Goal: Check status: Check status

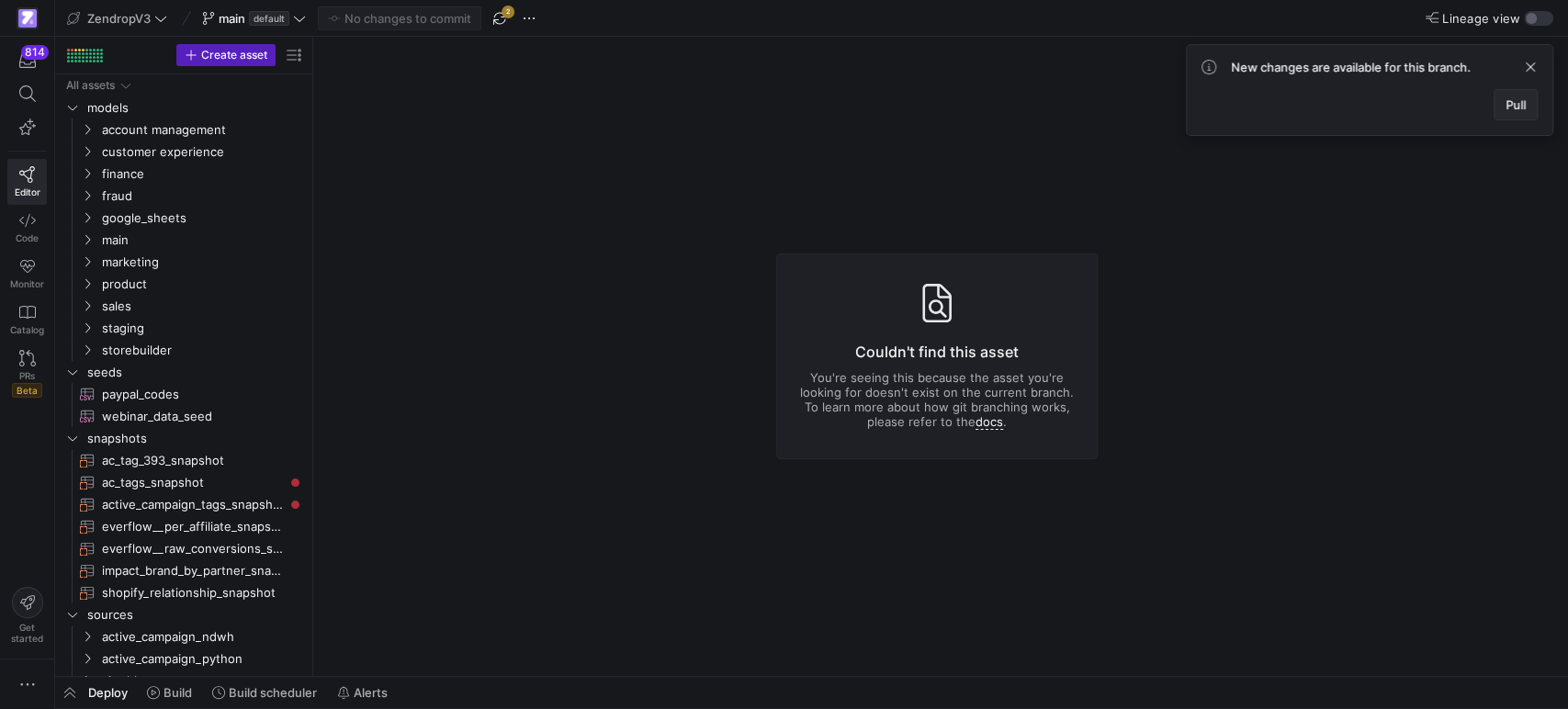
click at [1506, 110] on span "Pull" at bounding box center [1516, 105] width 21 height 15
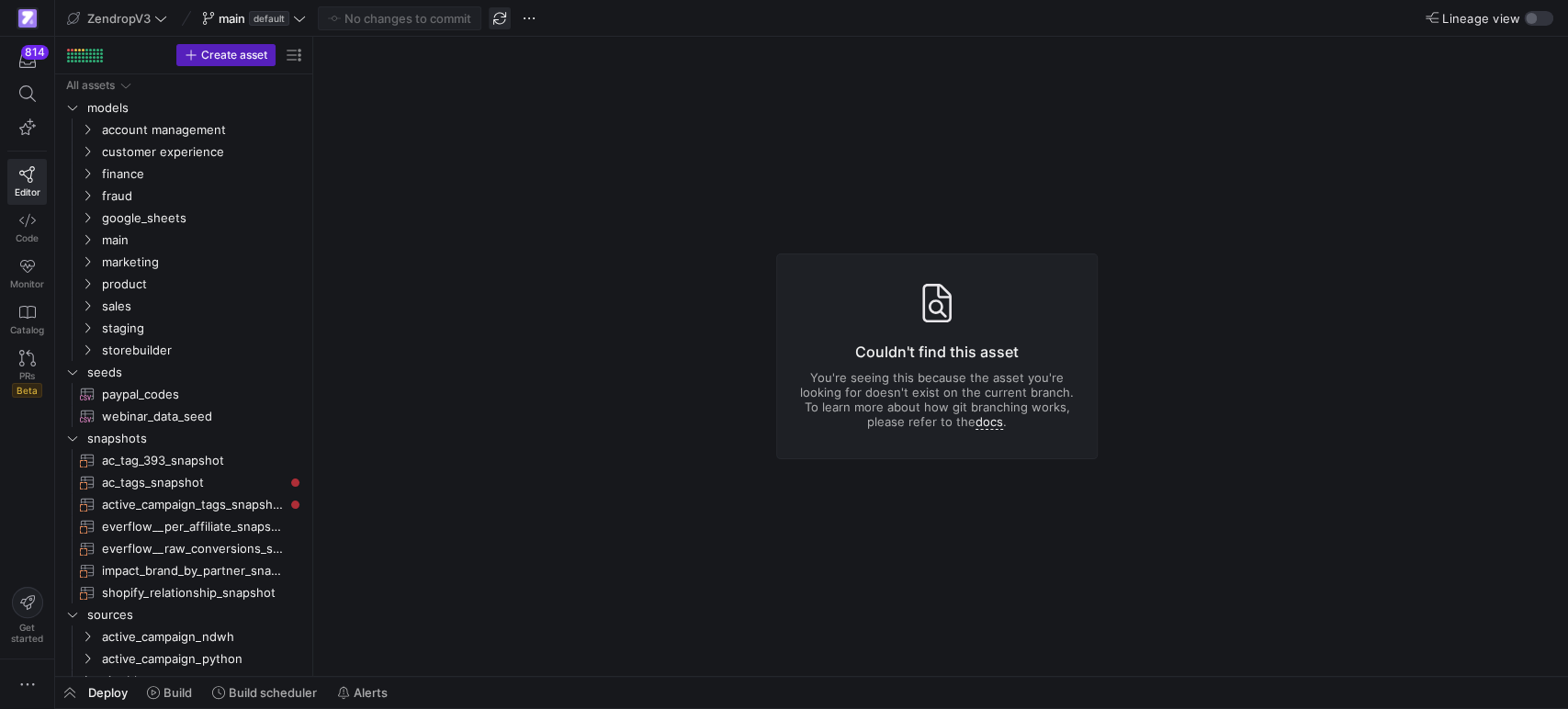
click at [494, 15] on span "button" at bounding box center [500, 19] width 22 height 23
click at [25, 99] on icon at bounding box center [28, 94] width 17 height 17
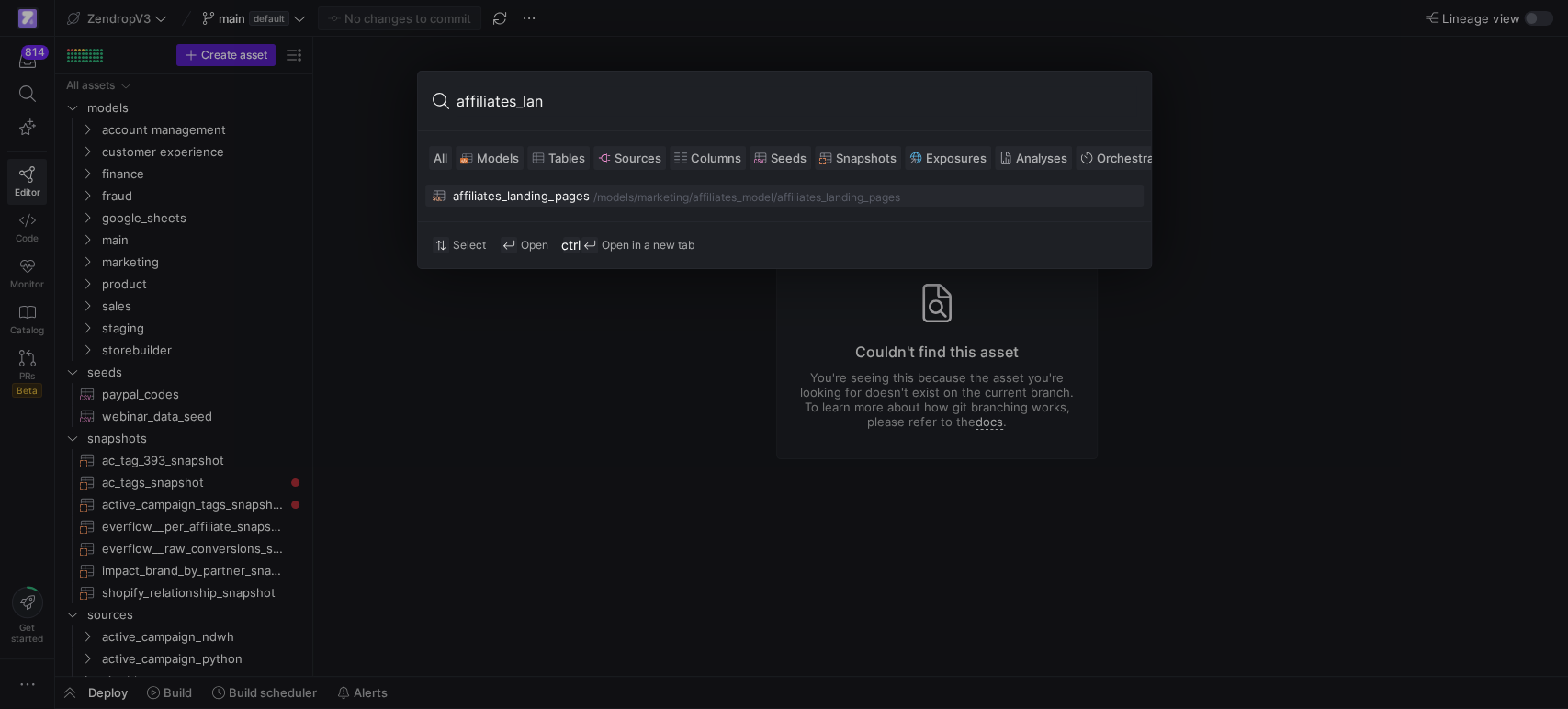
type input "affiliates_lan"
click at [485, 198] on div "affiliates_landing_pages" at bounding box center [521, 196] width 137 height 15
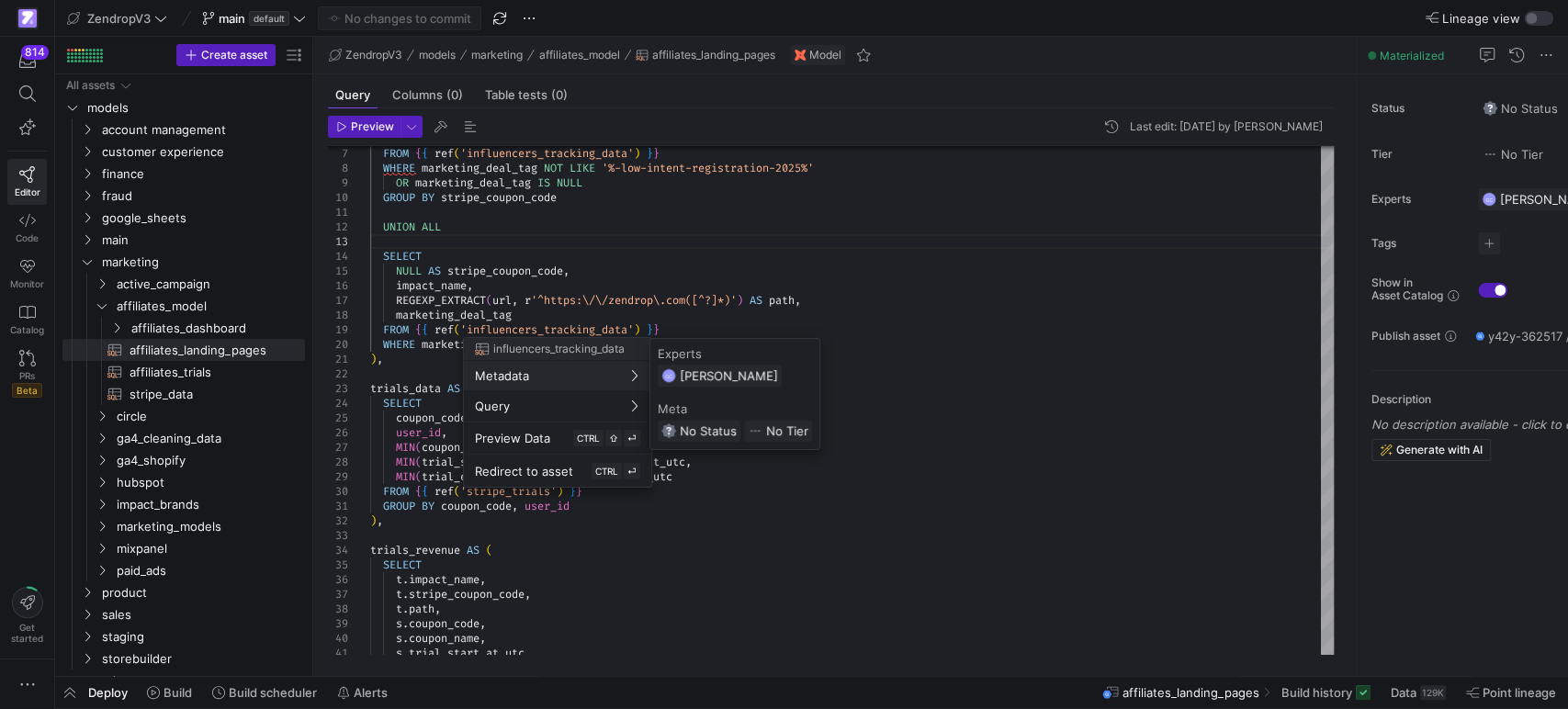
click at [419, 520] on div at bounding box center [784, 354] width 1568 height 709
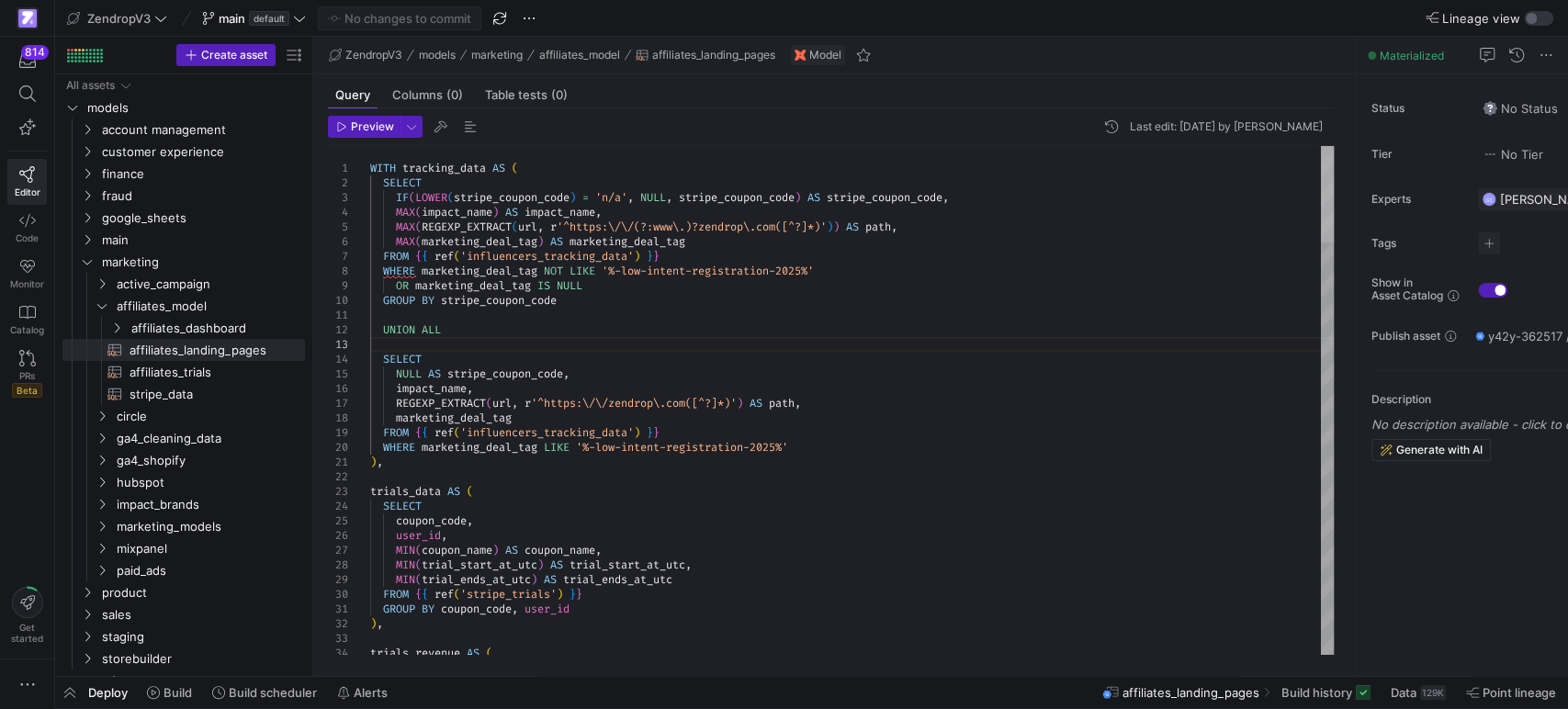
click at [1334, 146] on div at bounding box center [1327, 194] width 13 height 97
click at [525, 395] on span "Redirect to asset" at bounding box center [524, 398] width 98 height 15
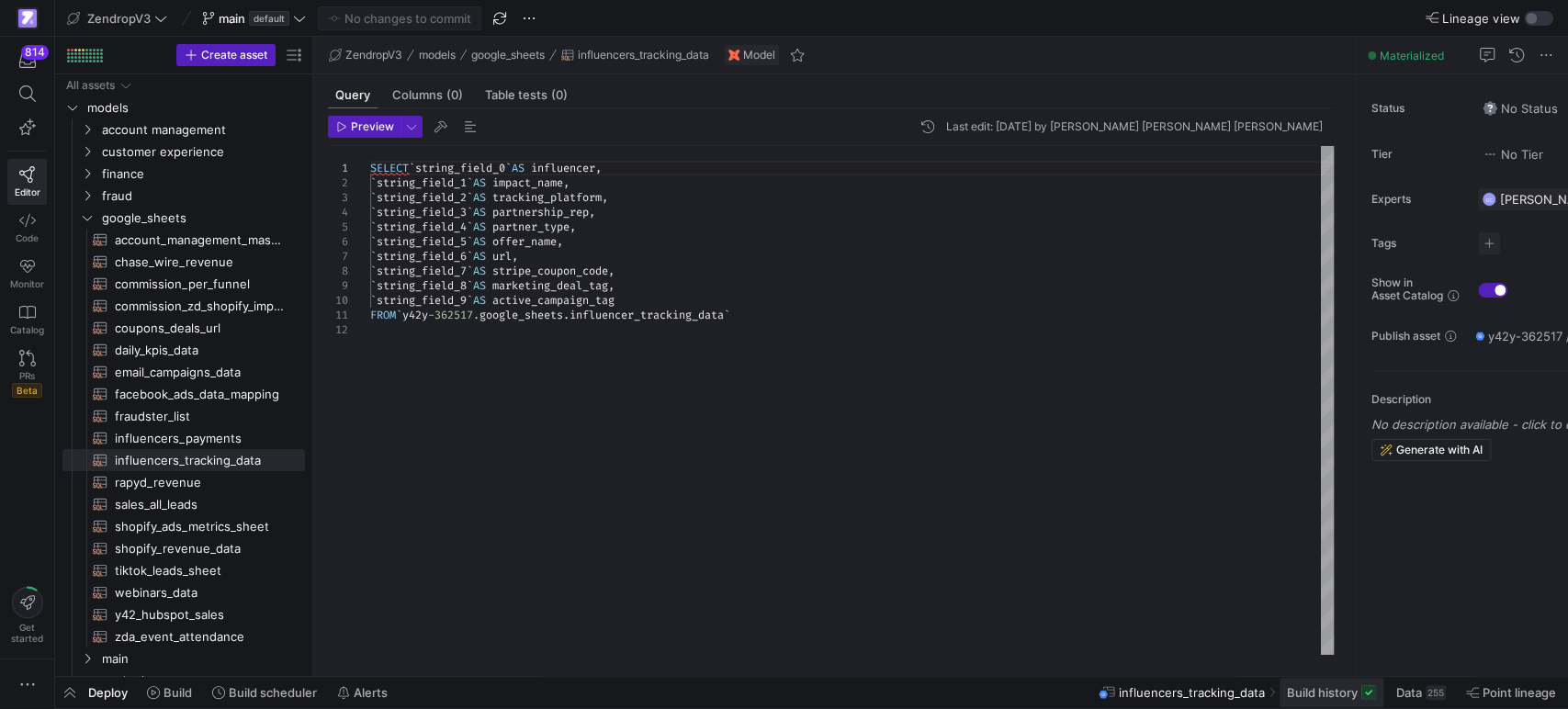
click at [1319, 693] on span "Build history" at bounding box center [1322, 693] width 70 height 15
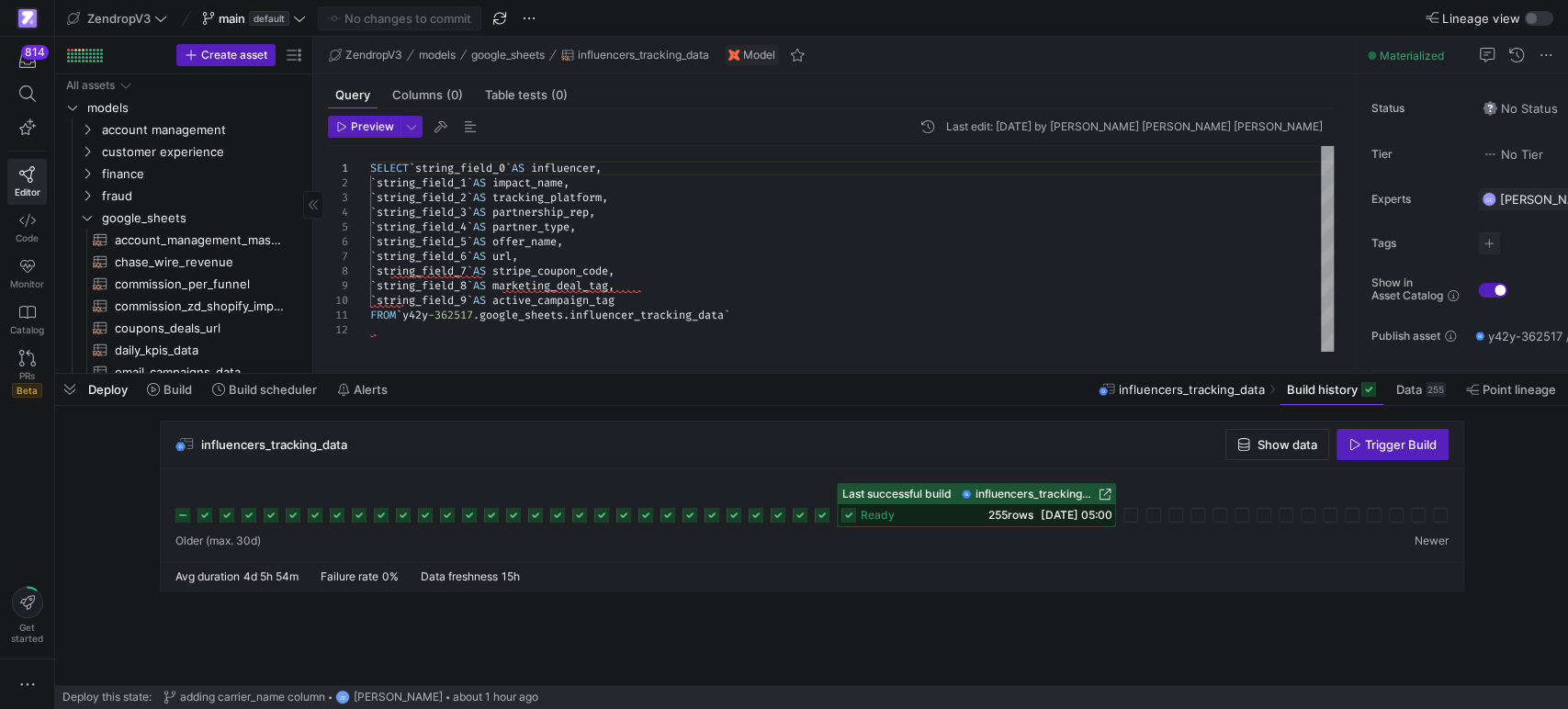
click at [62, 394] on span "button" at bounding box center [69, 389] width 29 height 31
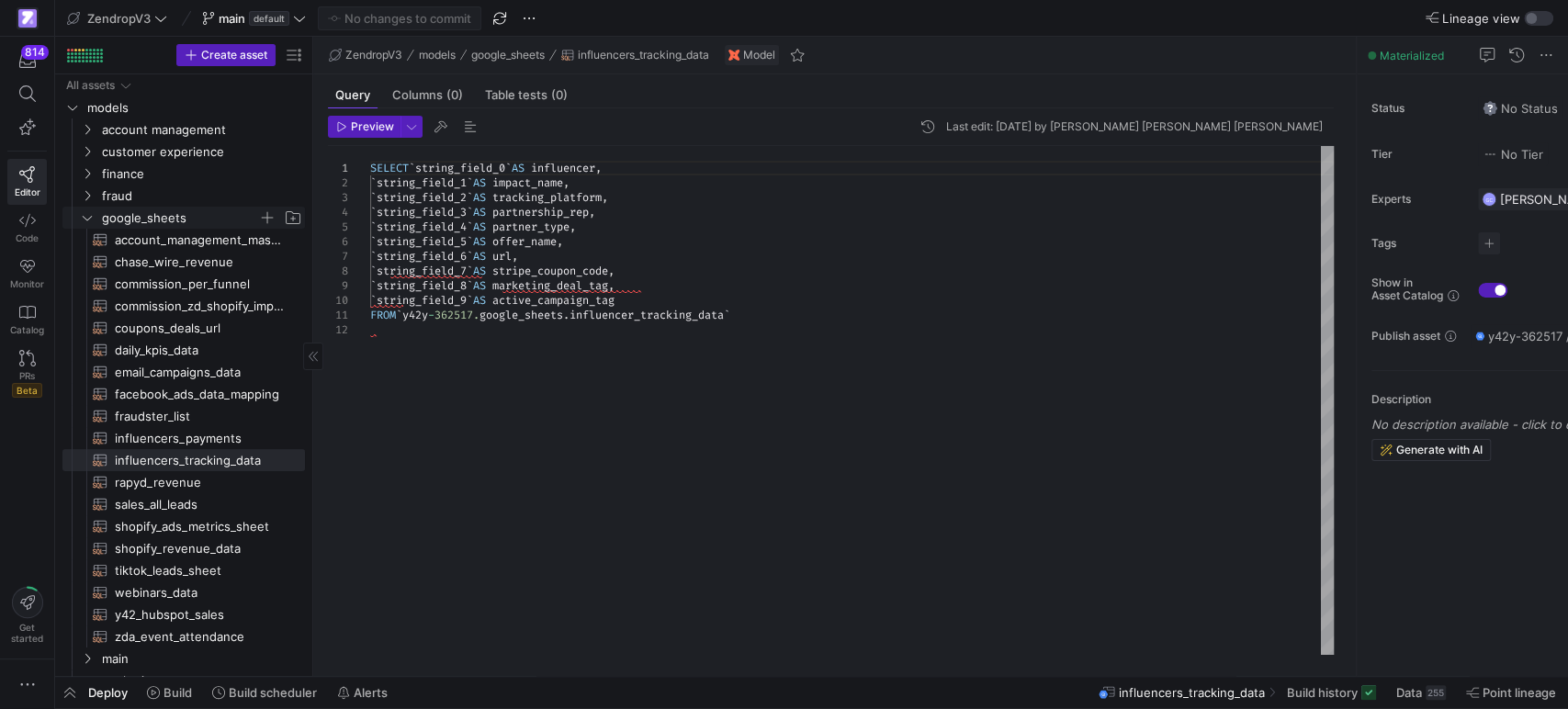
click at [90, 214] on icon "Press SPACE to select this row." at bounding box center [87, 218] width 13 height 11
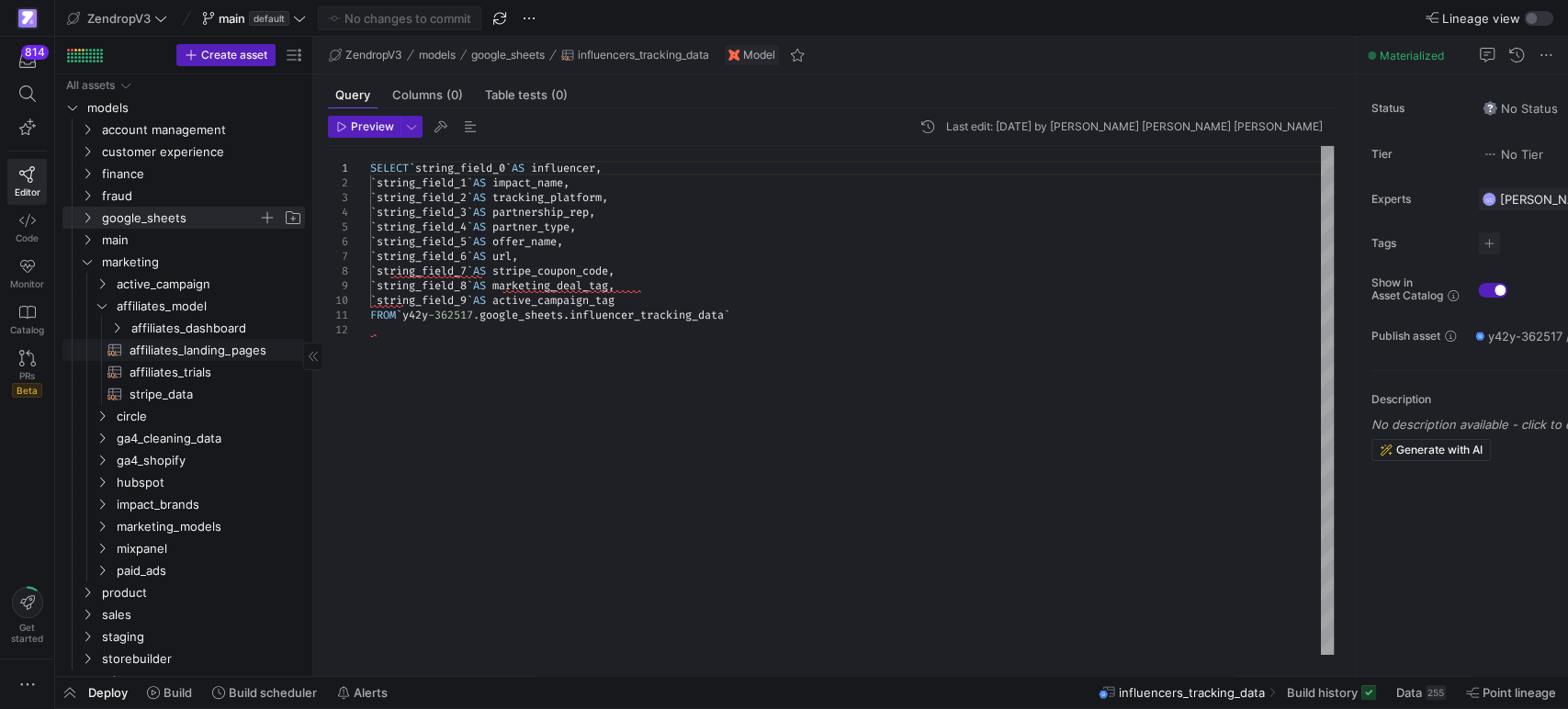
click at [176, 355] on span "affiliates_landing_pages​​​​​​​​​​" at bounding box center [206, 351] width 155 height 22
type textarea "WITH tracking_data AS ( SELECT IF(LOWER(stripe_coupon_code) = 'n/a', NULL, stri…"
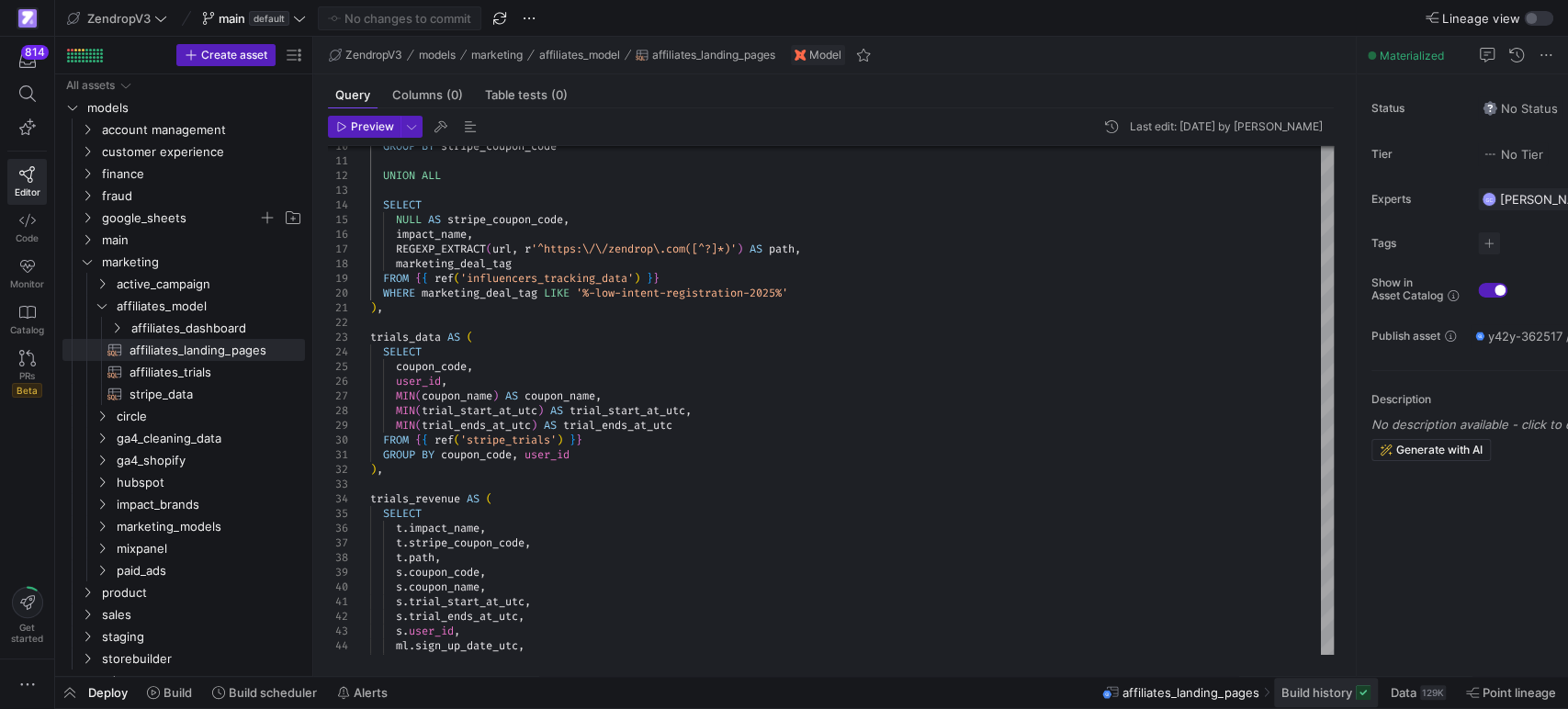
click at [1330, 685] on span at bounding box center [1325, 692] width 104 height 29
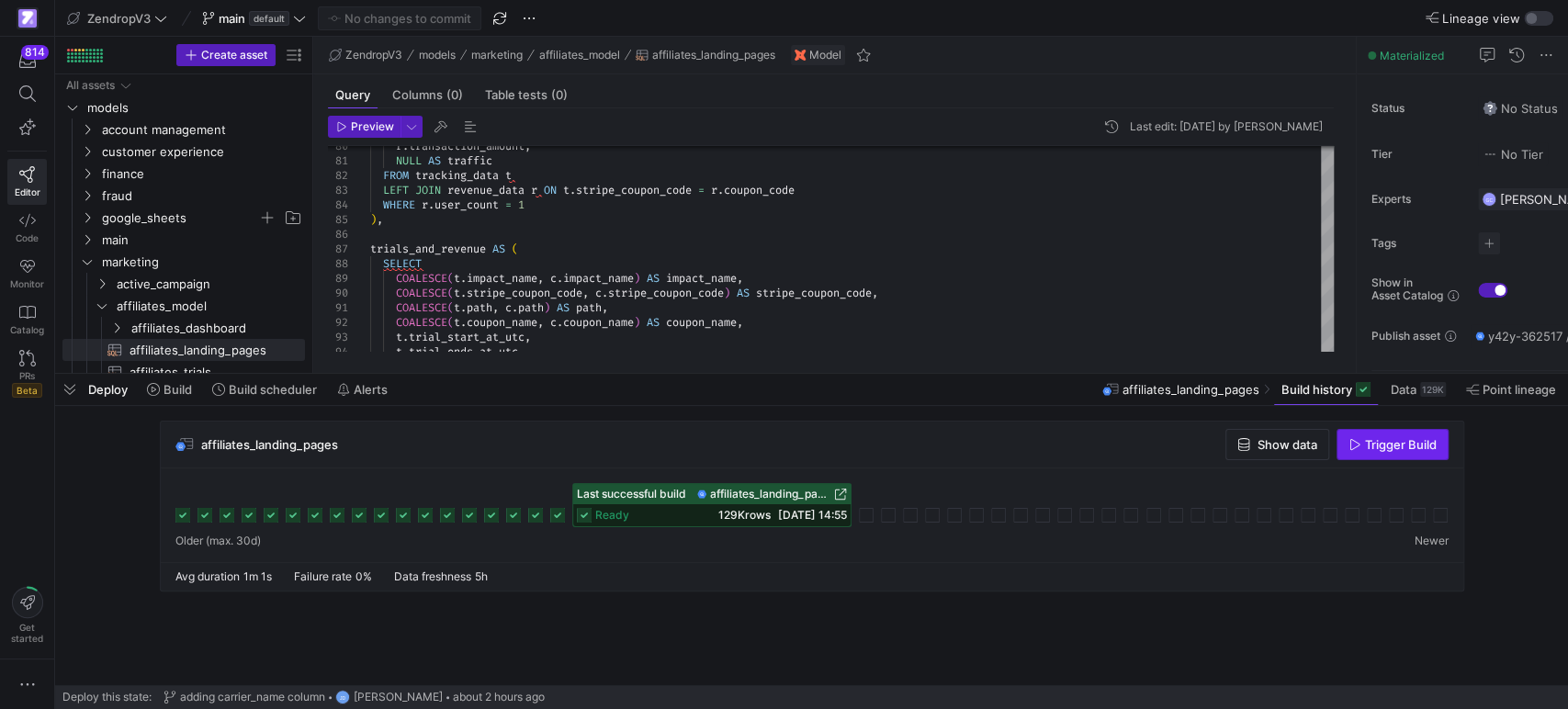
click at [1411, 452] on span "Trigger Build" at bounding box center [1400, 445] width 71 height 15
click at [65, 395] on span "button" at bounding box center [69, 389] width 29 height 31
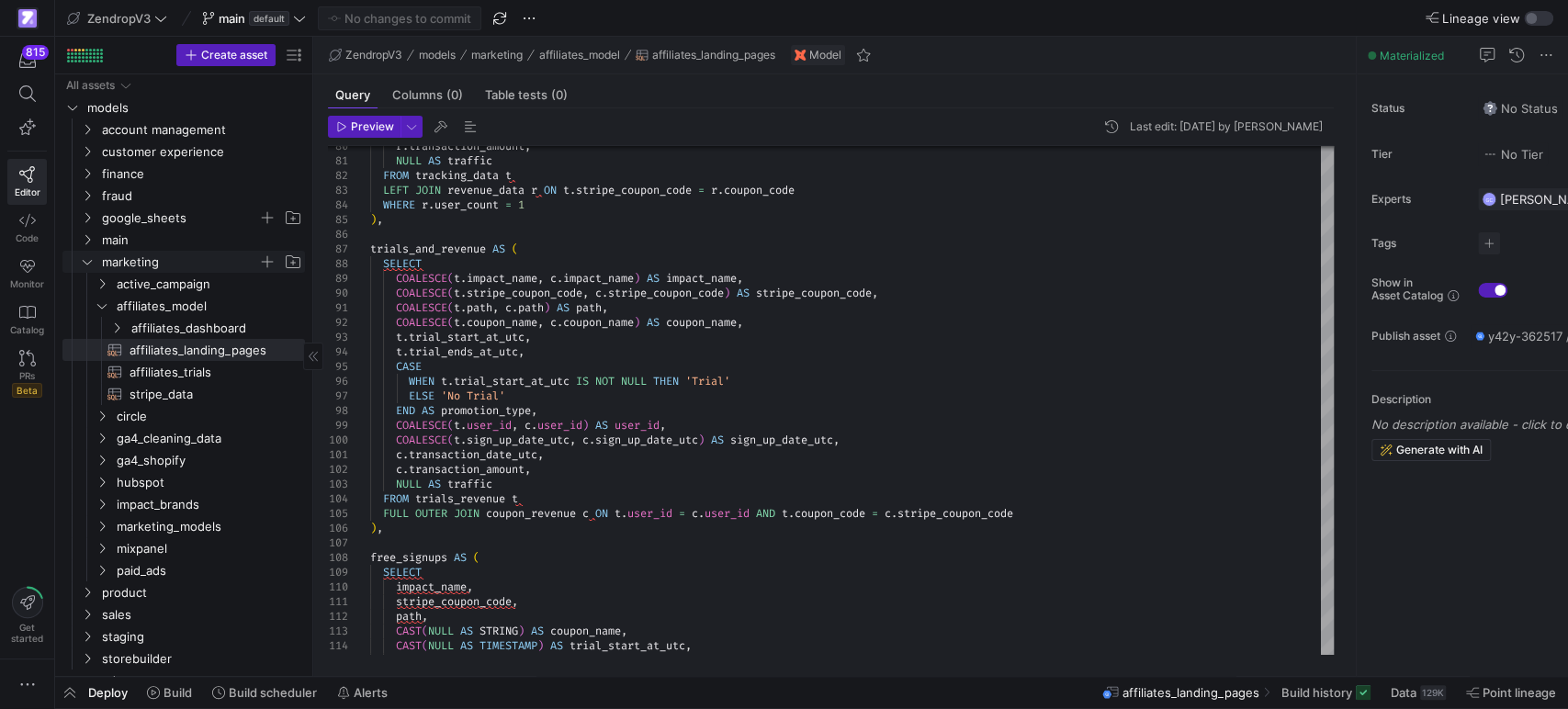
click at [82, 264] on icon "Press SPACE to select this row." at bounding box center [87, 262] width 13 height 11
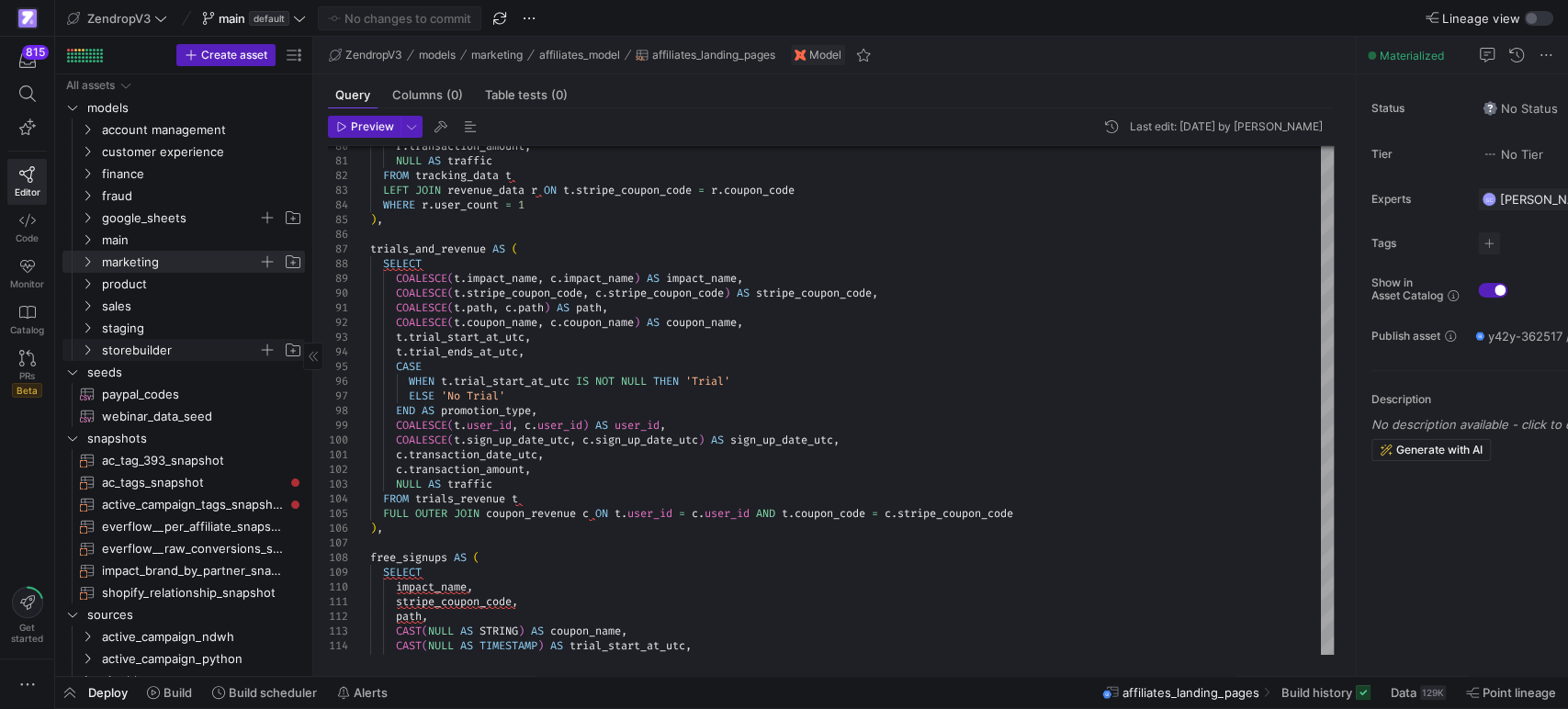
click at [96, 347] on span "storebuilder" at bounding box center [190, 351] width 226 height 21
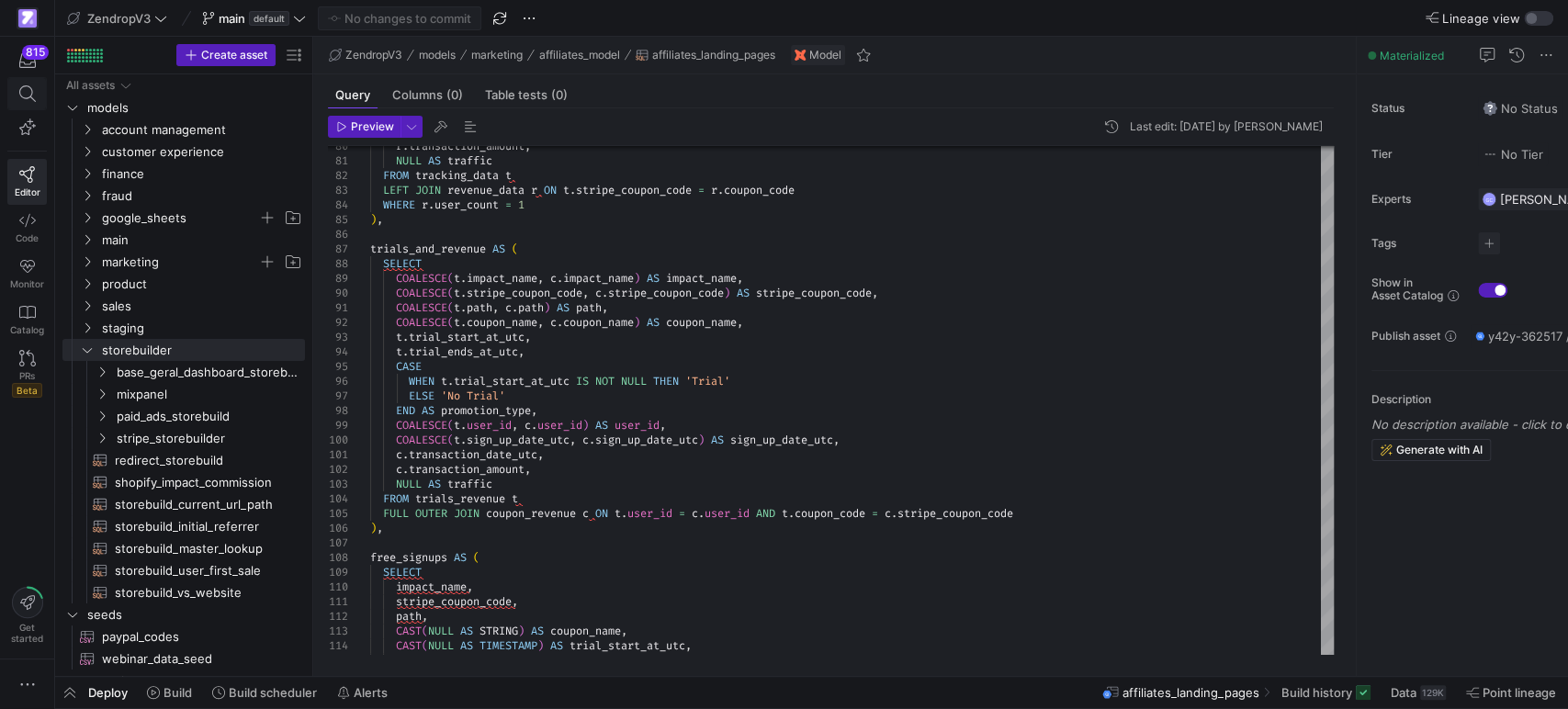
click at [25, 88] on icon at bounding box center [28, 94] width 17 height 17
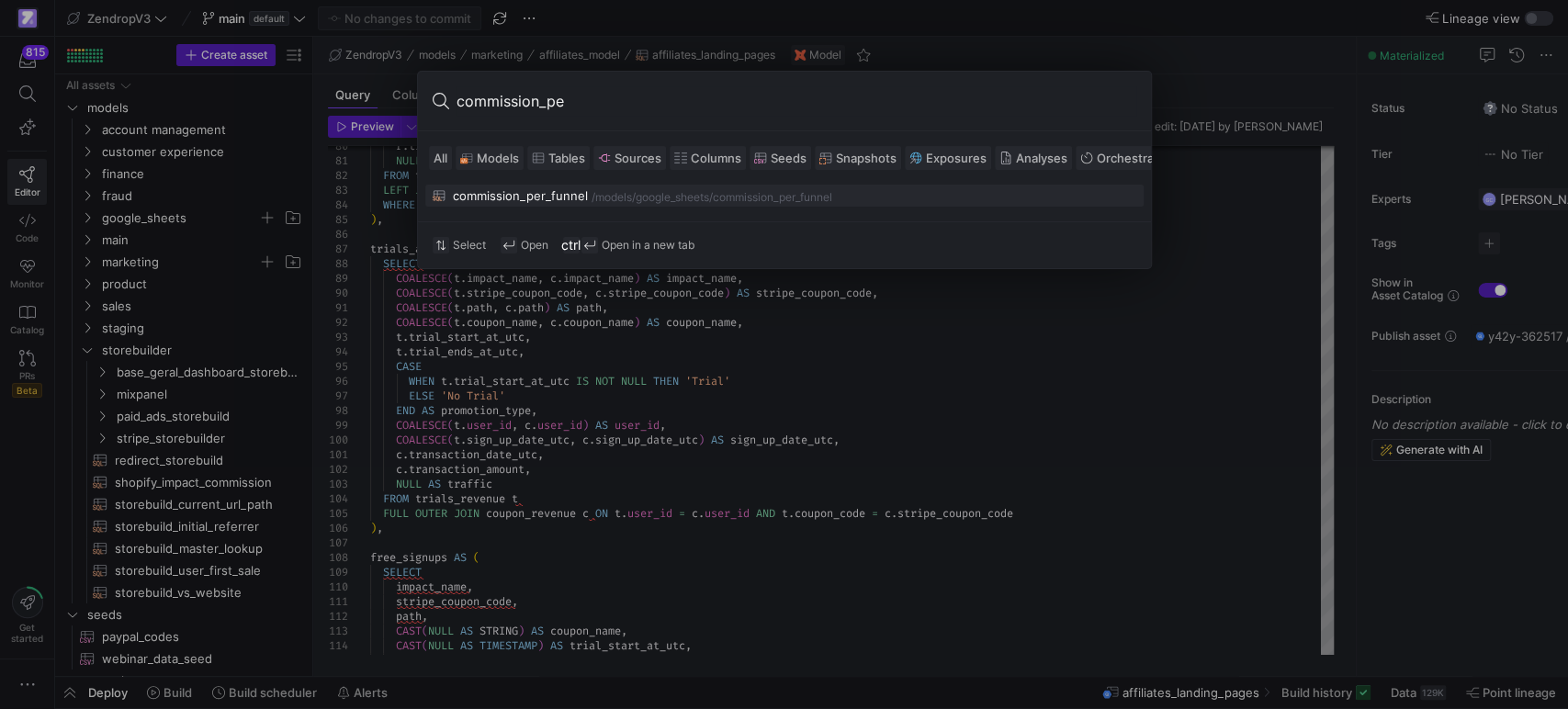
type input "commission_pe"
click at [522, 191] on div "commission_per_funnel" at bounding box center [520, 196] width 135 height 15
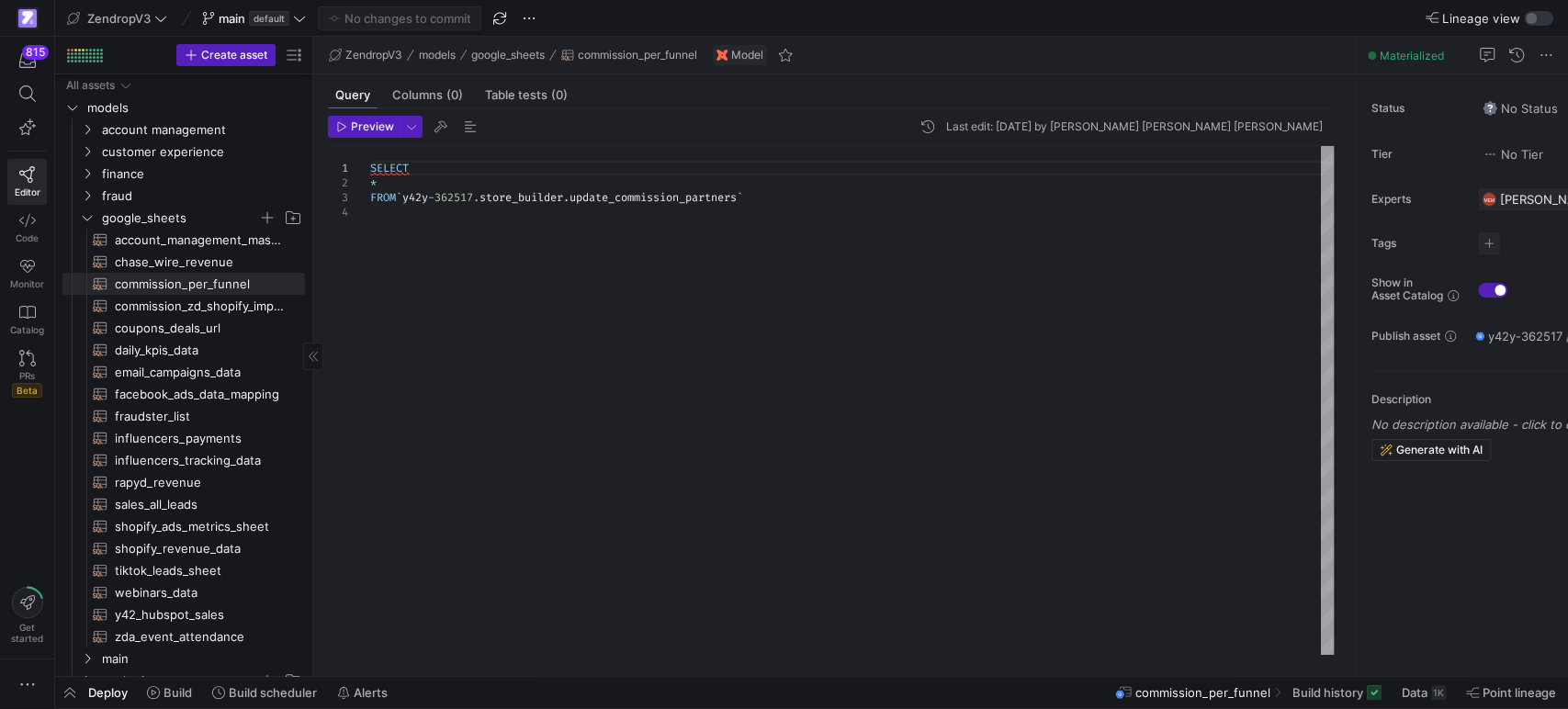
scroll to position [408, 0]
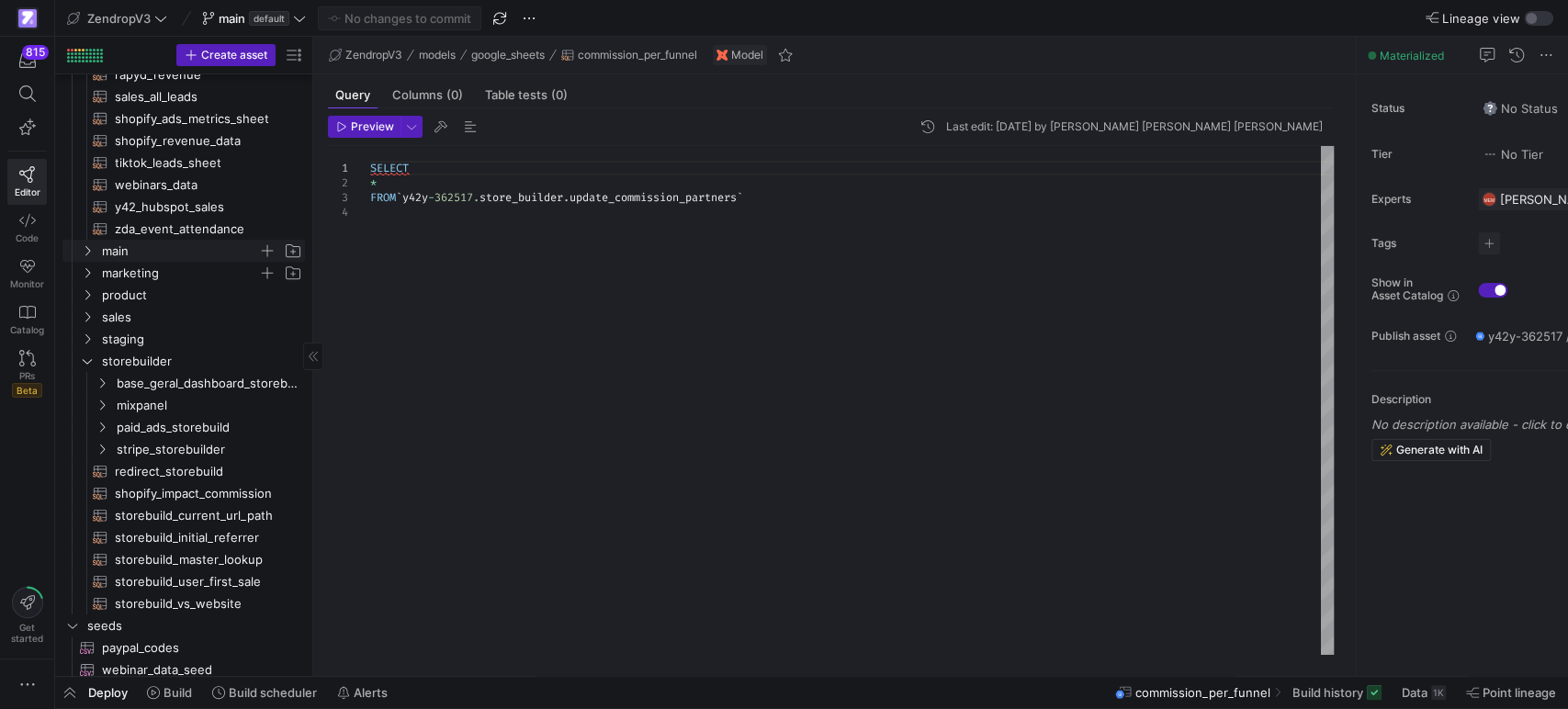
click at [90, 249] on icon "Press SPACE to select this row." at bounding box center [87, 251] width 13 height 11
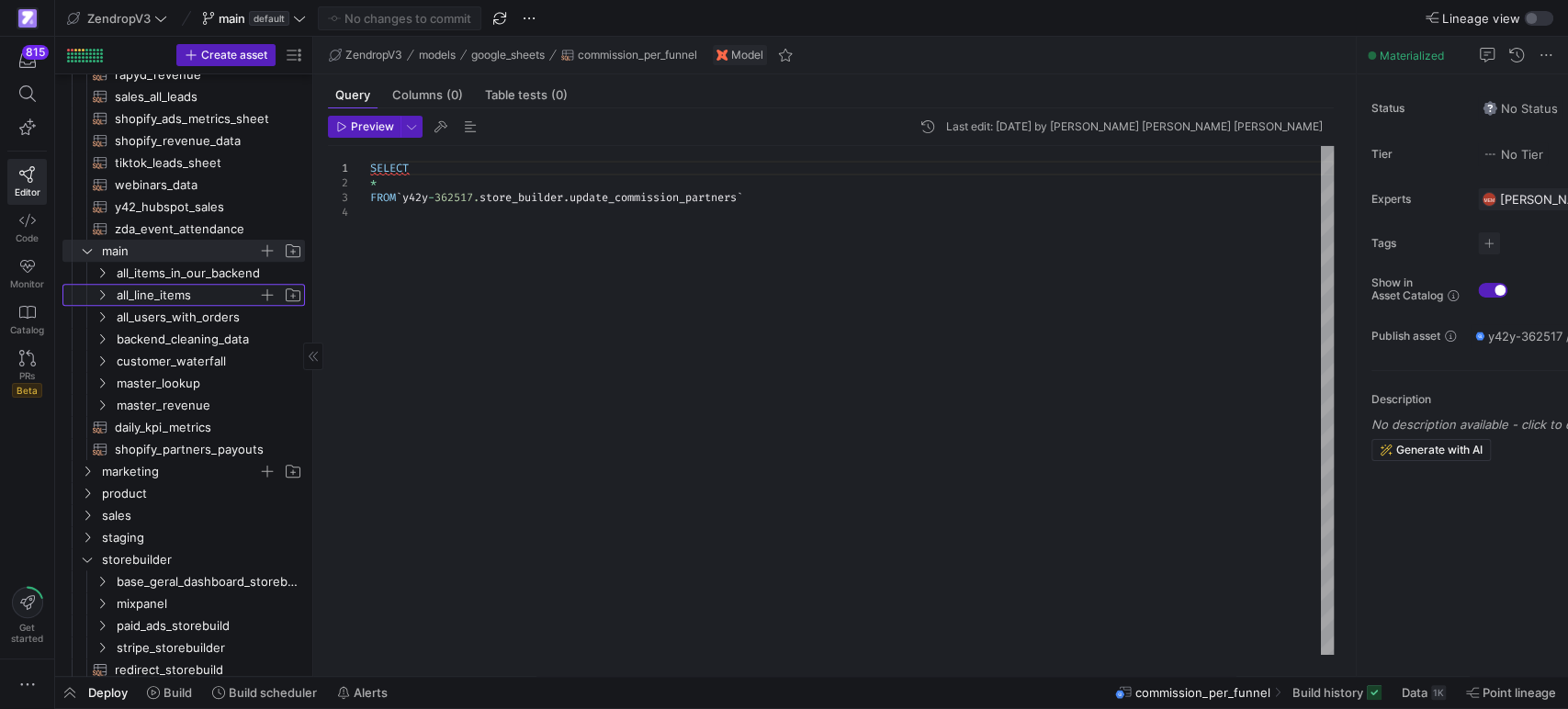
click at [106, 296] on icon "Press SPACE to select this row." at bounding box center [102, 295] width 13 height 11
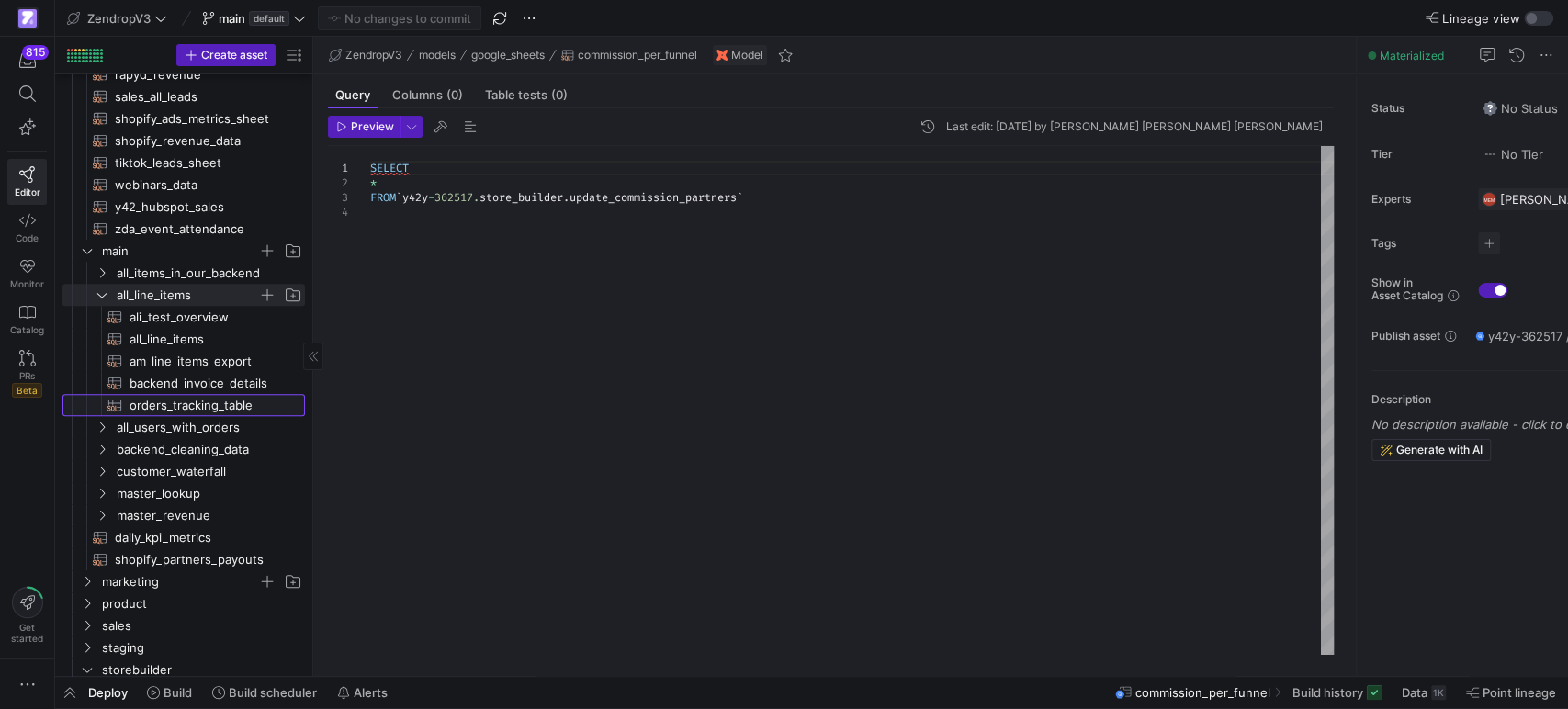
click at [170, 407] on span "orders_tracking_table​​​​​​​​​​" at bounding box center [206, 405] width 155 height 22
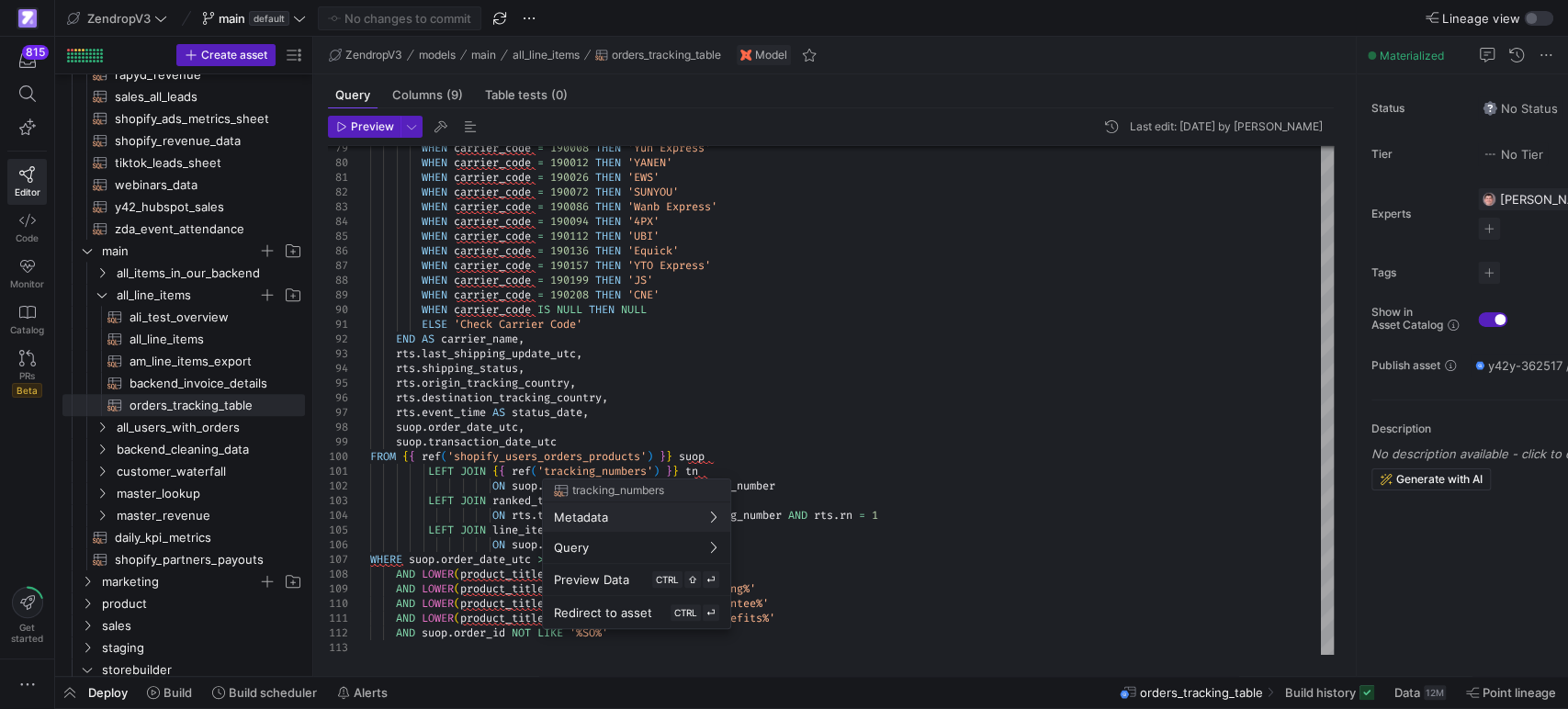
click at [838, 433] on div at bounding box center [784, 354] width 1568 height 709
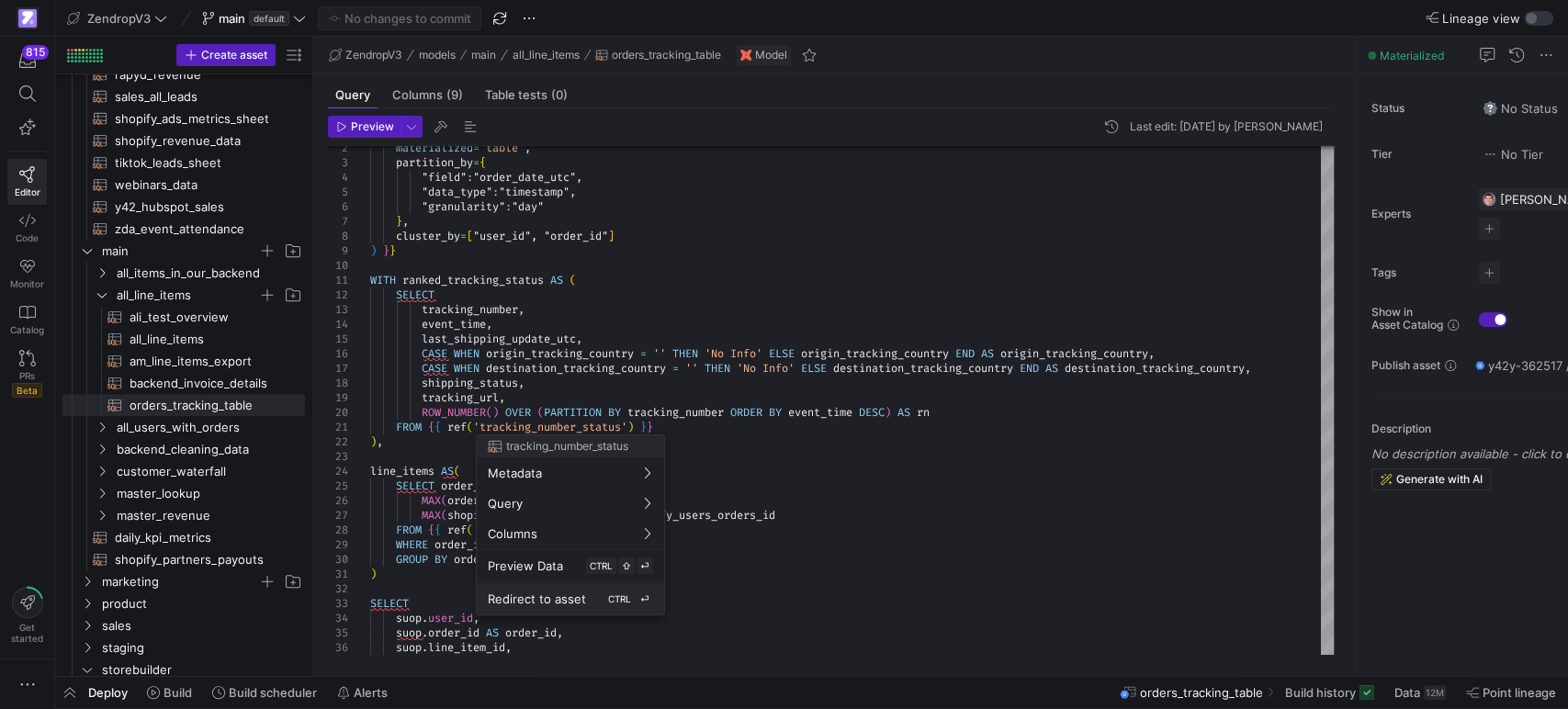
click at [543, 599] on span "Redirect to asset" at bounding box center [536, 599] width 98 height 15
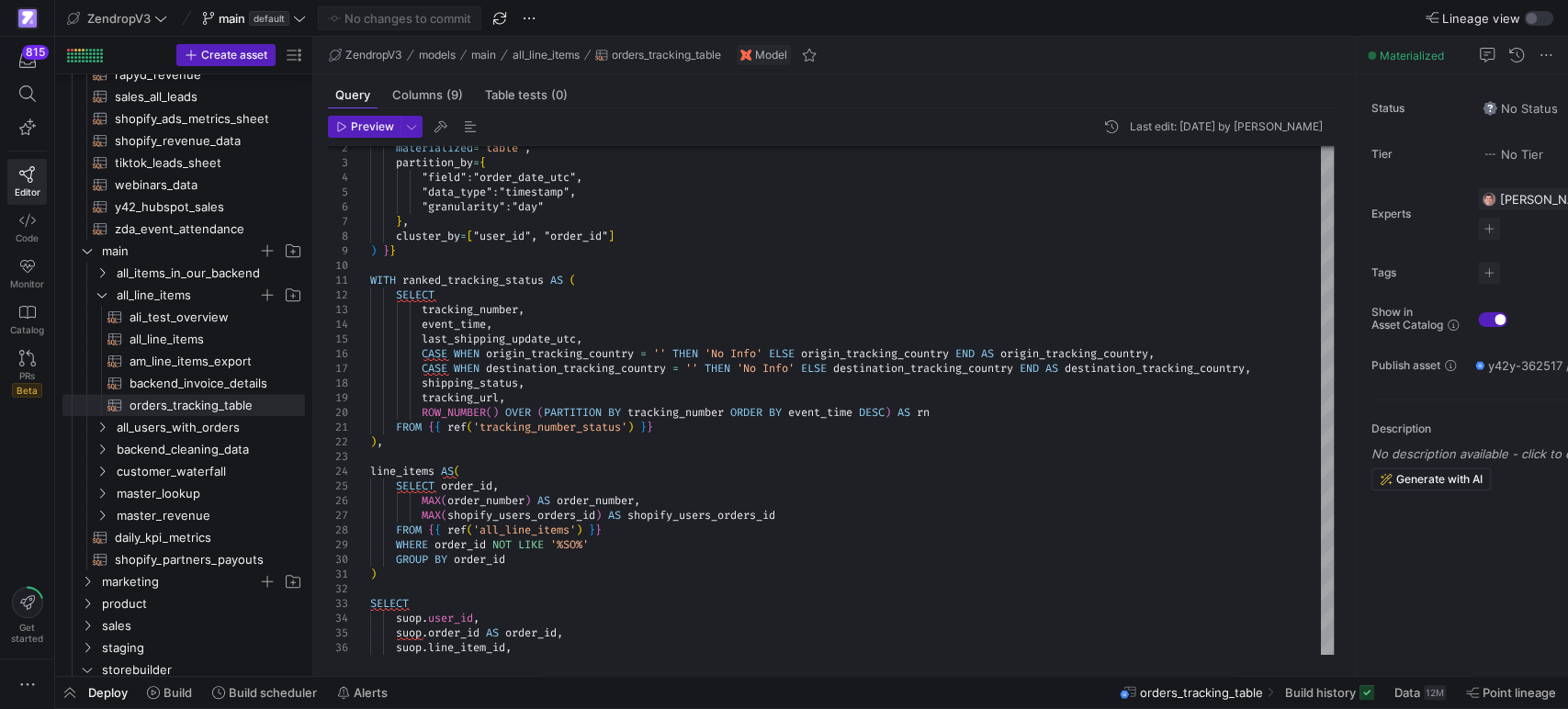
type textarea "{{ config( materialized = 'table' ) }} -- Step 1: Pull the raw staging data and…"
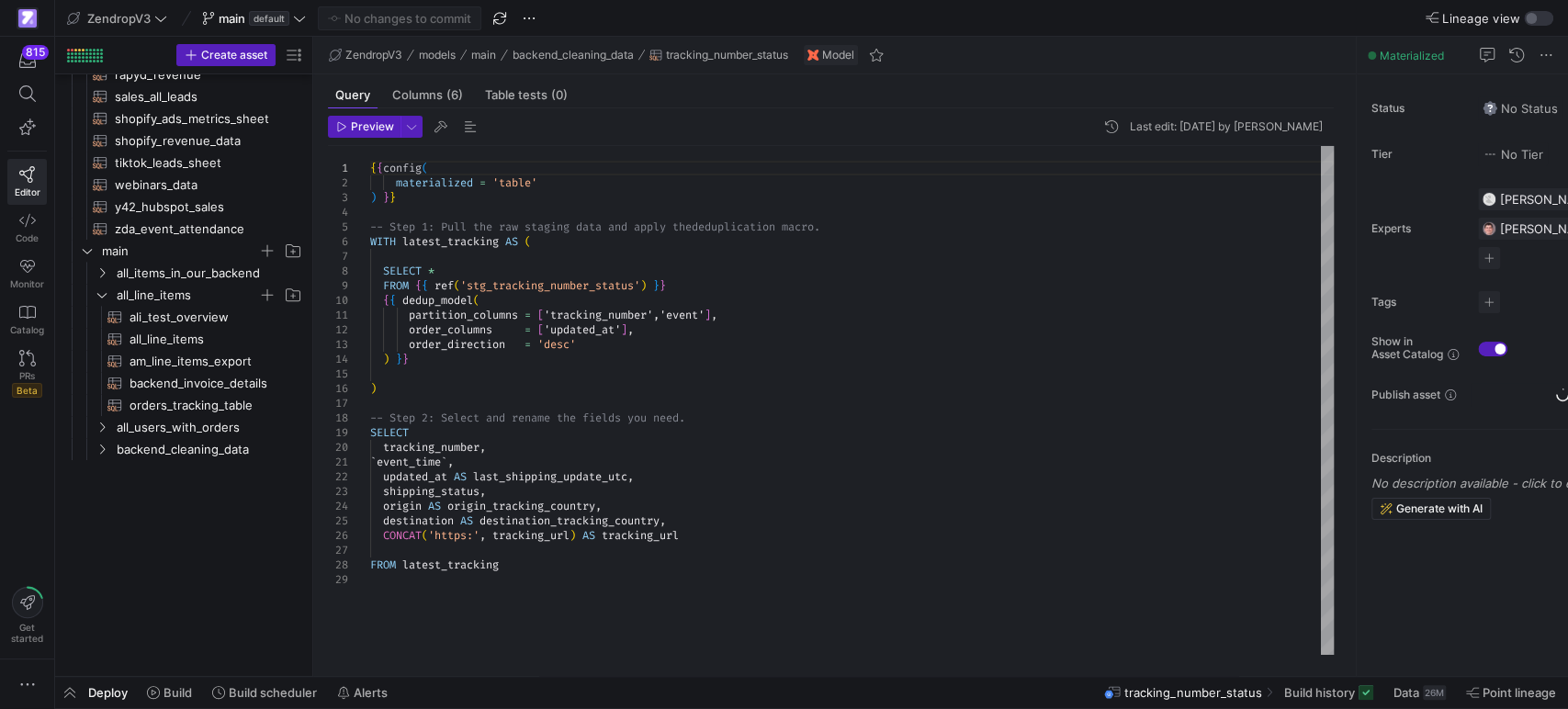
scroll to position [764, 0]
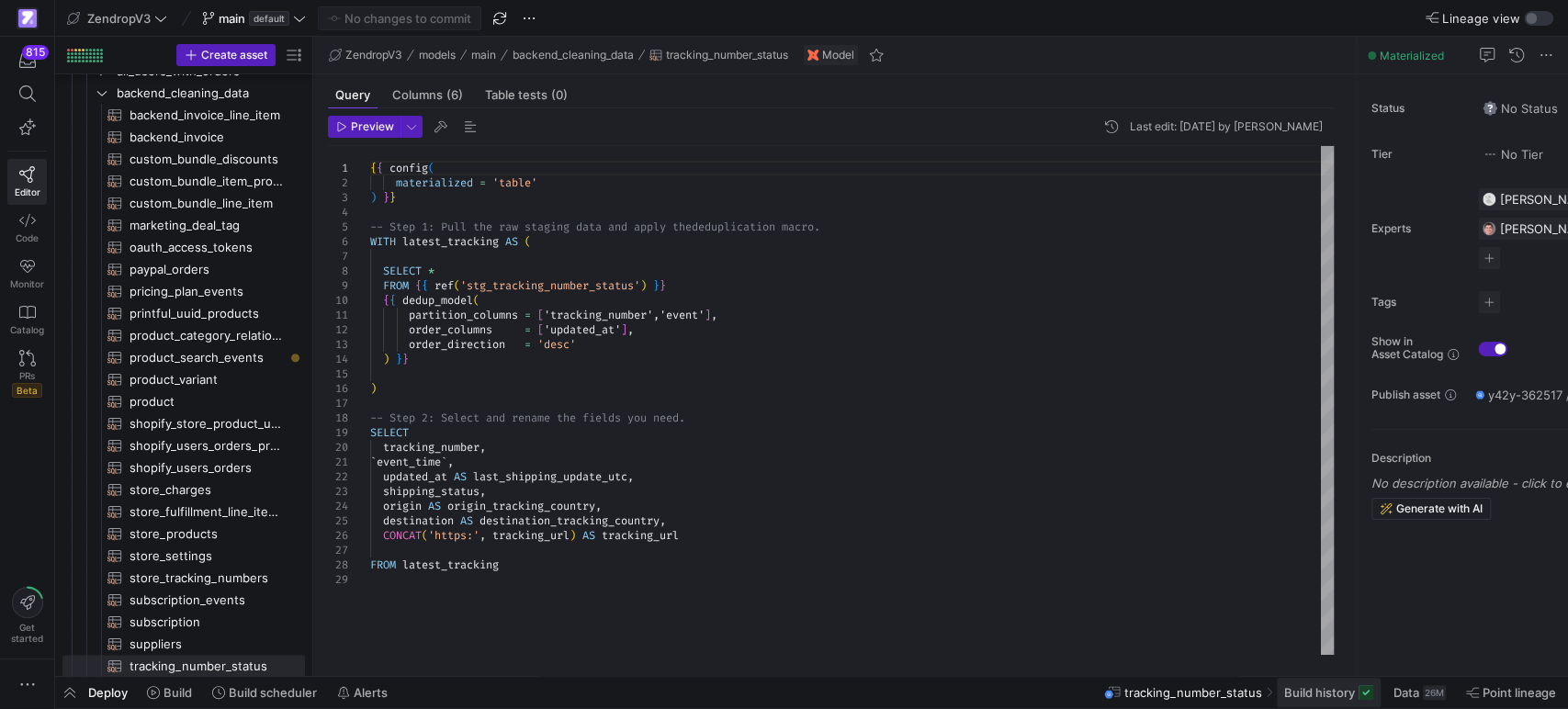
click at [1288, 698] on span "Build history" at bounding box center [1319, 693] width 70 height 15
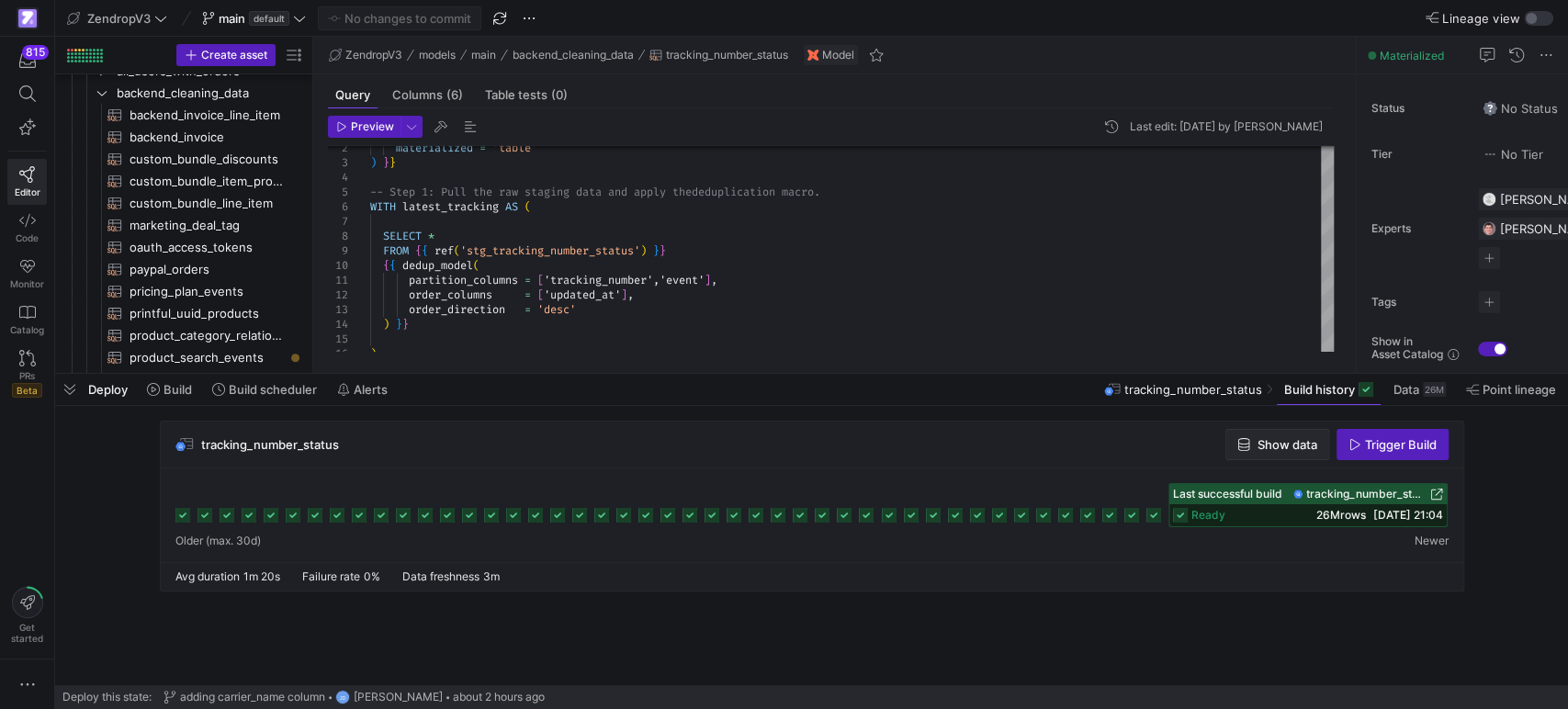
click at [1268, 448] on span "Show data" at bounding box center [1287, 445] width 60 height 15
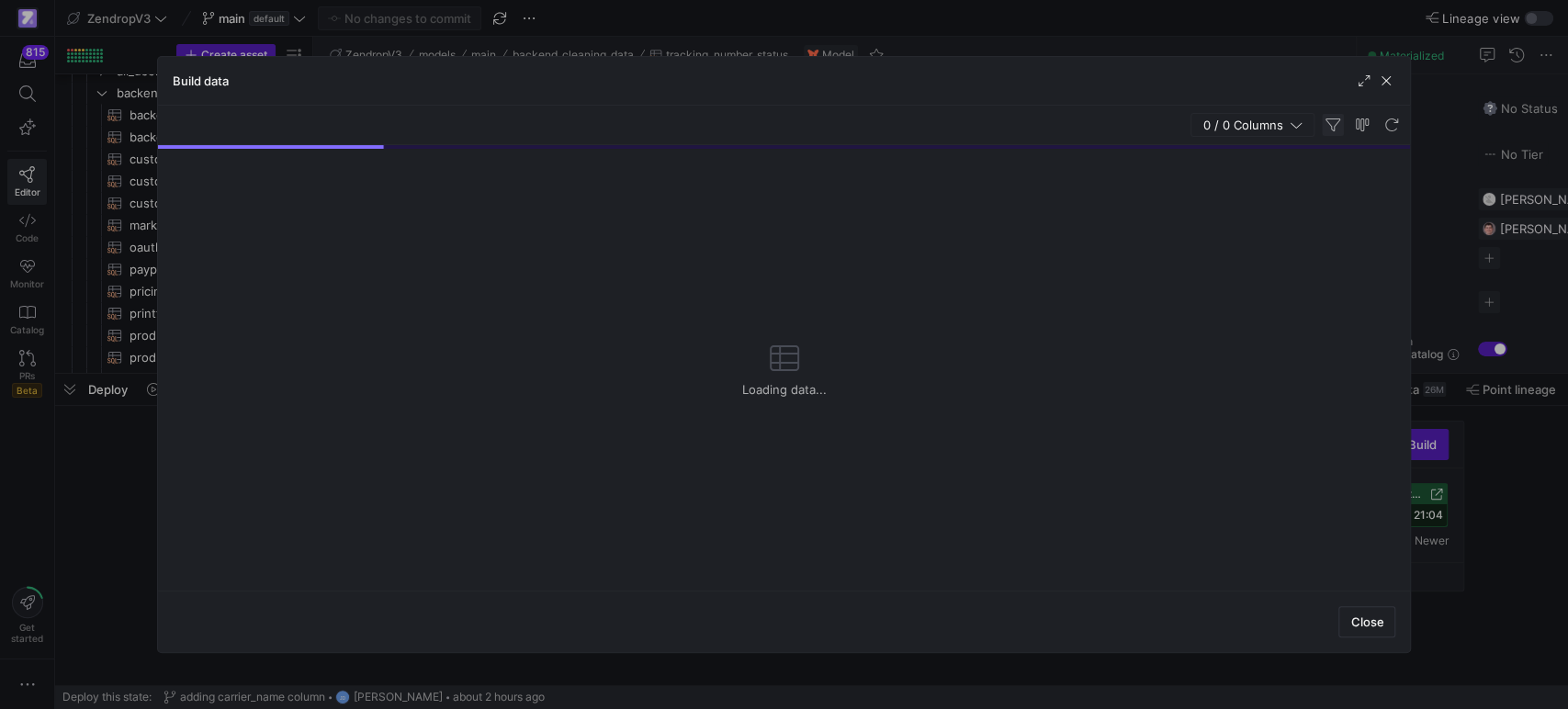
click at [1326, 126] on span "button" at bounding box center [1333, 126] width 22 height 23
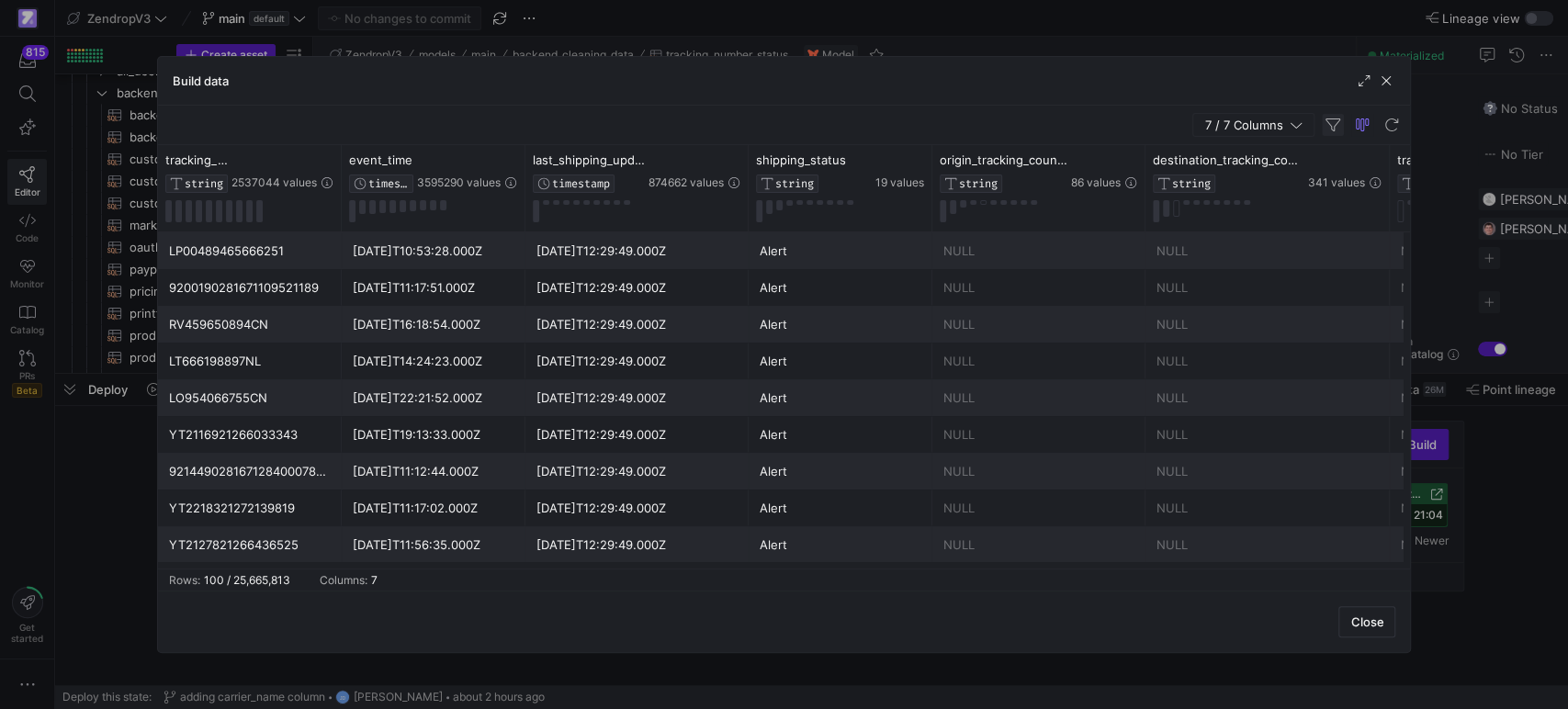
click at [1332, 121] on span "button" at bounding box center [1333, 126] width 22 height 23
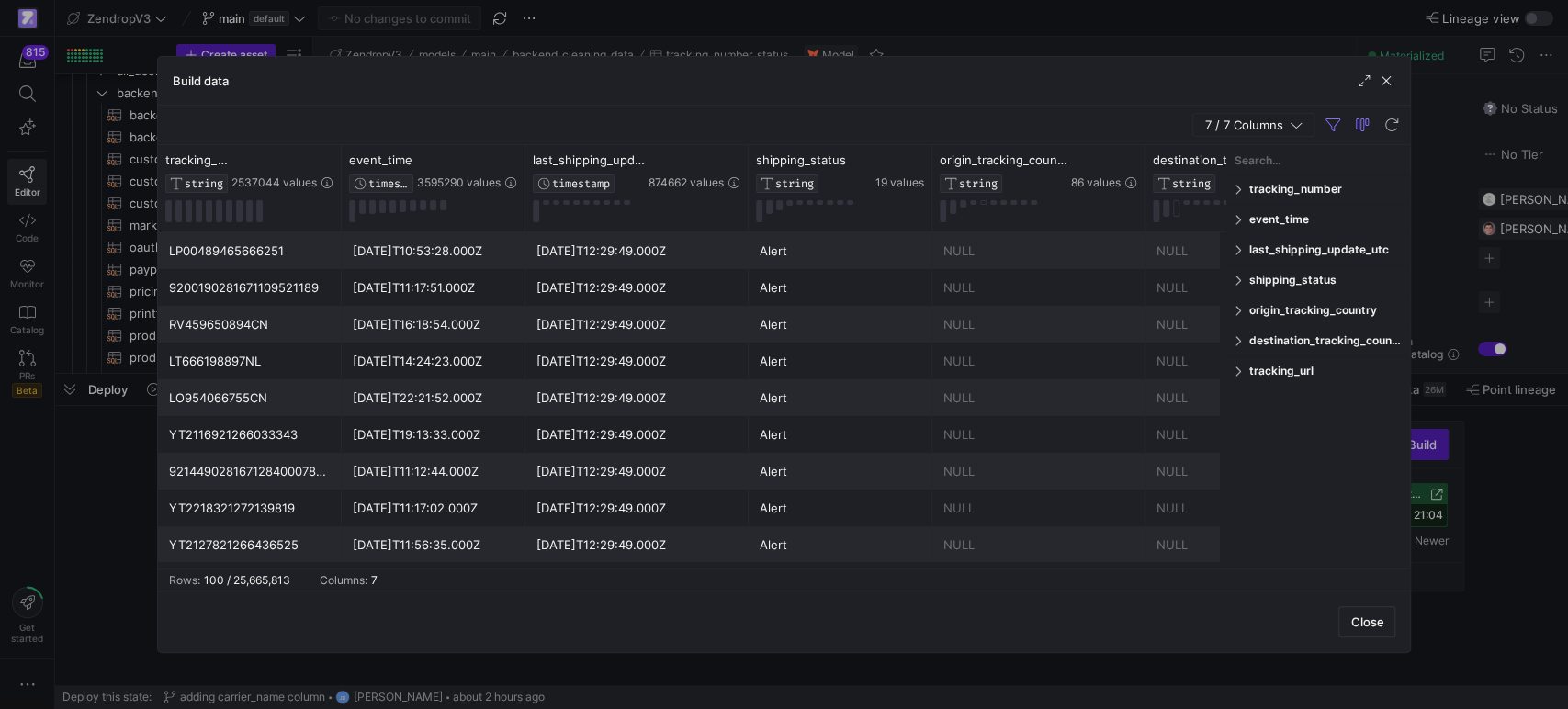
click at [1234, 194] on span at bounding box center [1239, 189] width 11 height 13
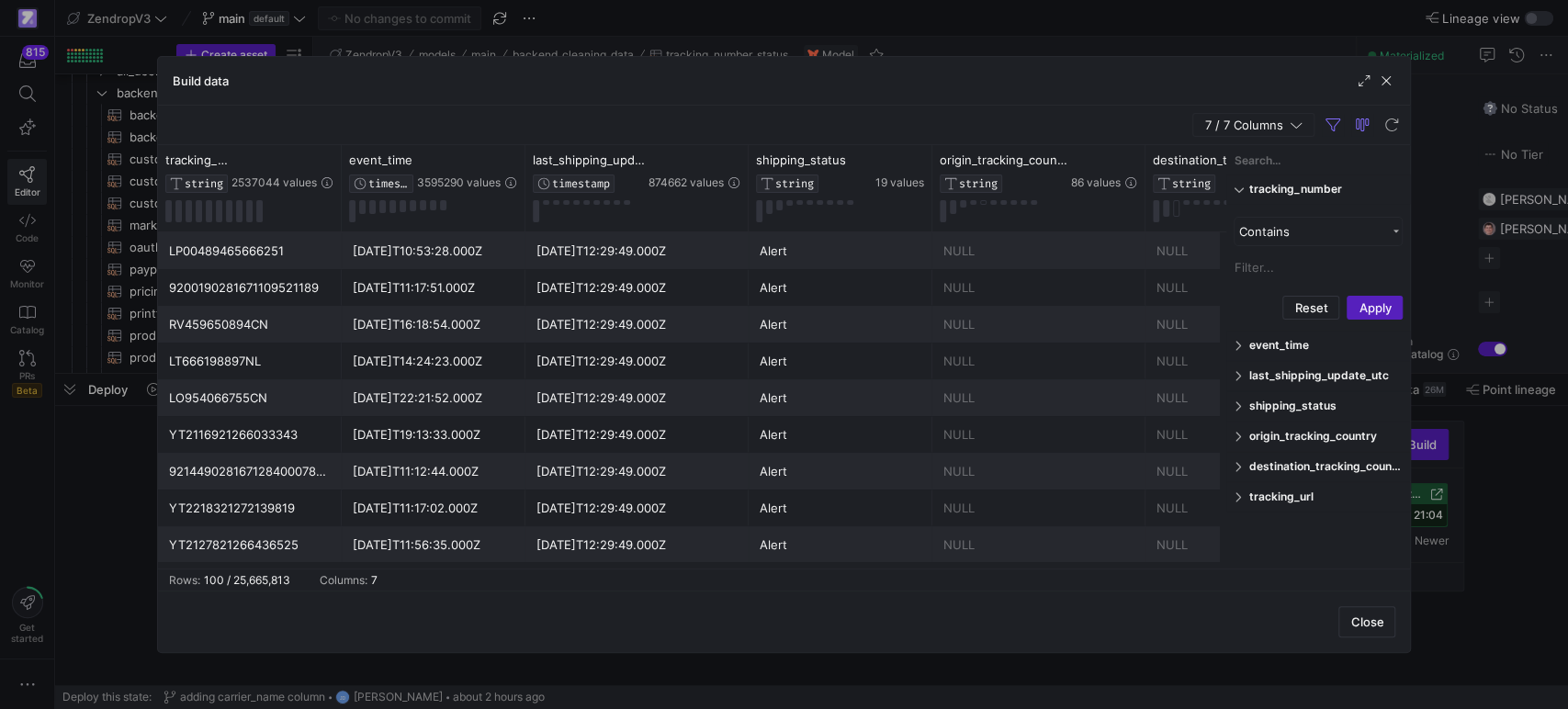
type input ", 'JSEHH0682167923YQ', 'YT2521800705100070'"
paste input "YT2521800704900769"
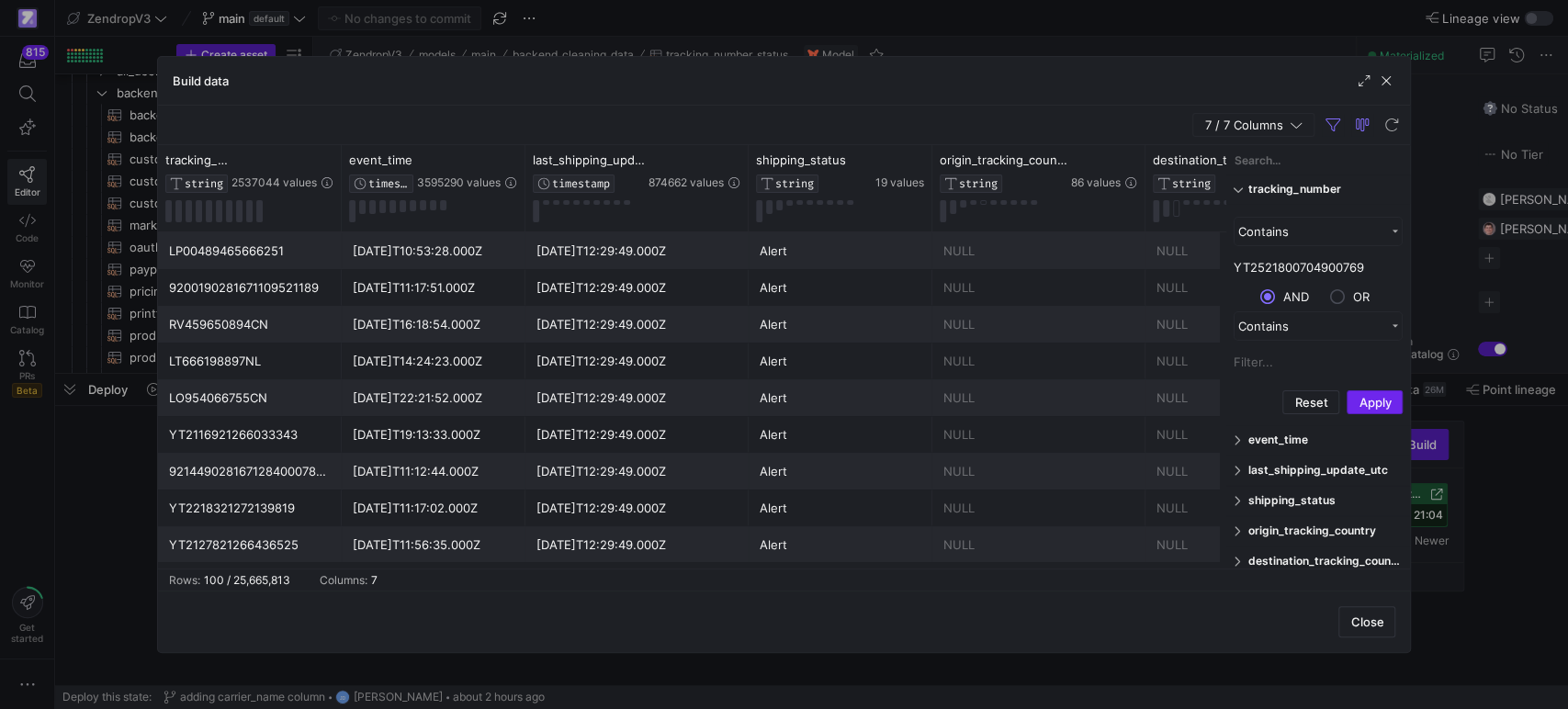
type input "YT2521800704900769"
click at [1361, 394] on button "Apply" at bounding box center [1374, 401] width 56 height 23
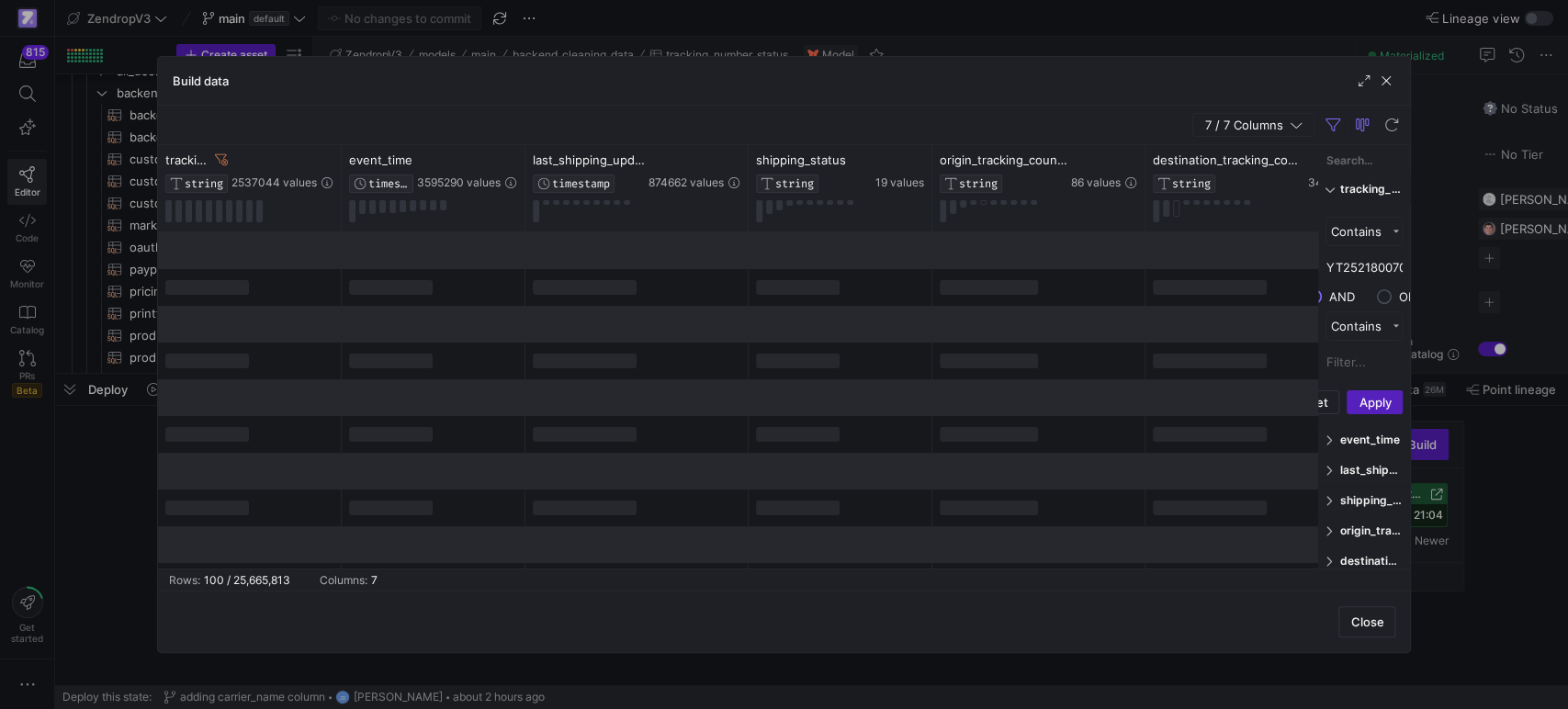
drag, startPoint x: 1223, startPoint y: 278, endPoint x: 1345, endPoint y: 288, distance: 122.4
click at [1345, 288] on div "tracking_number Enabled tracking_number Contains YT2521800704900769 AND OR" at bounding box center [1364, 357] width 92 height 424
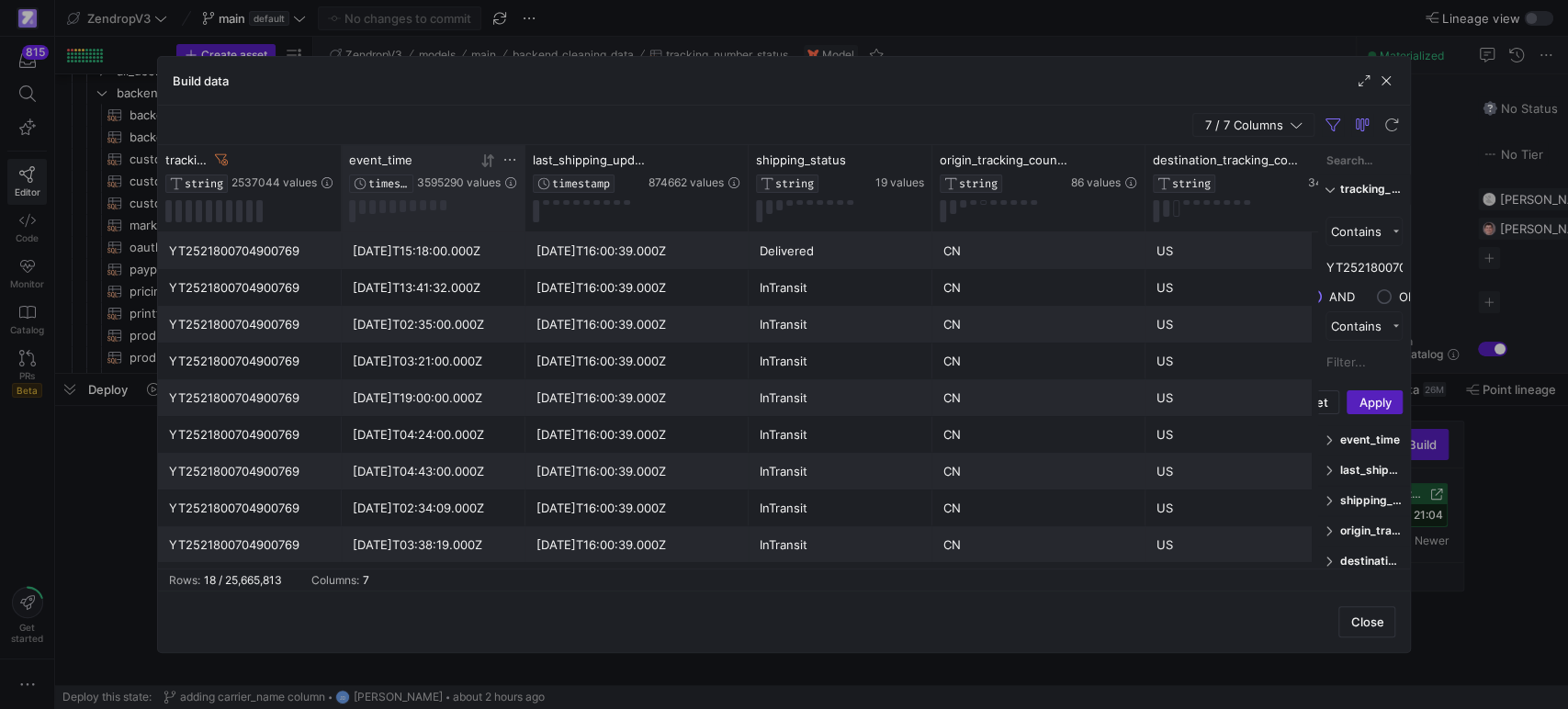
click at [484, 162] on icon at bounding box center [484, 161] width 7 height 13
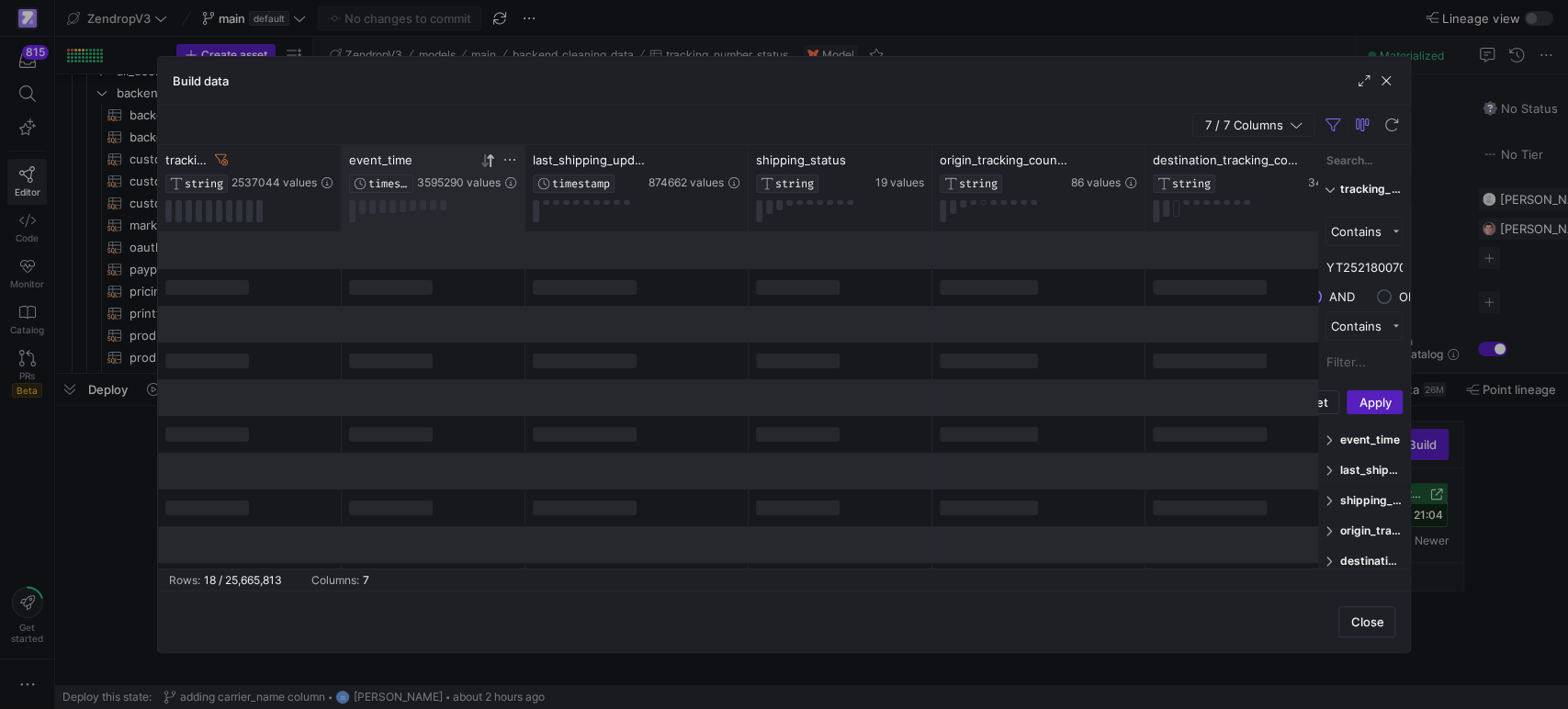
click at [483, 161] on icon at bounding box center [487, 161] width 15 height 15
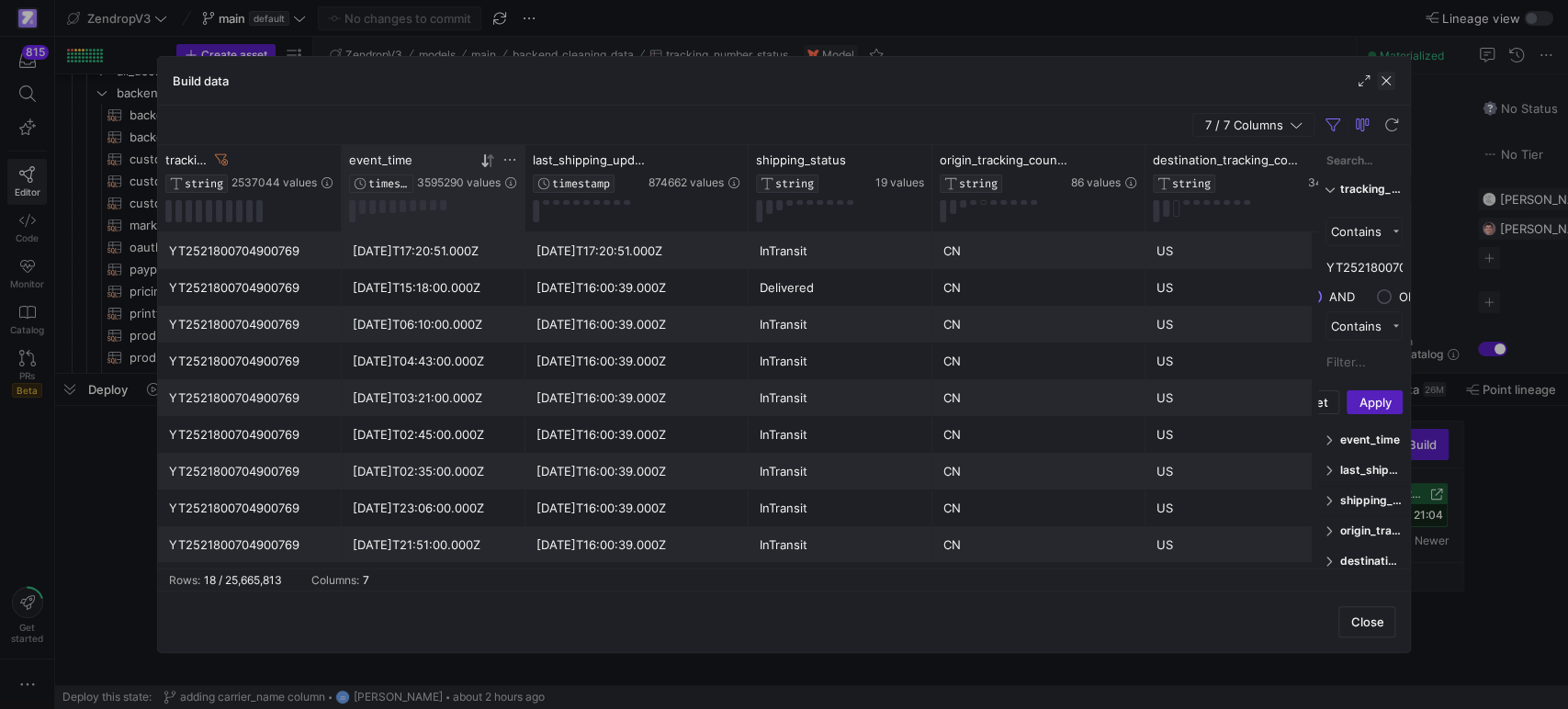
click at [1386, 82] on span "button" at bounding box center [1386, 81] width 19 height 19
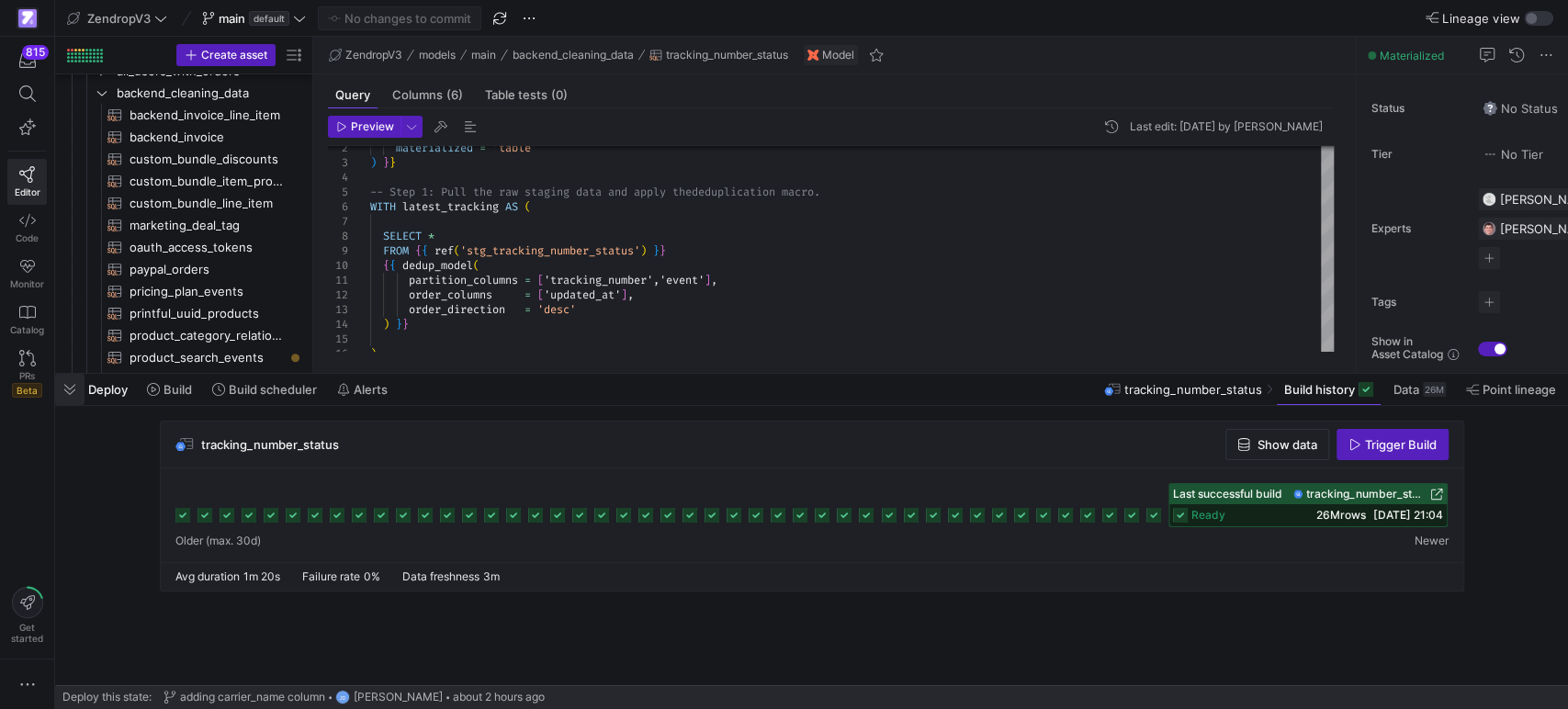
click at [71, 390] on span "button" at bounding box center [69, 389] width 29 height 31
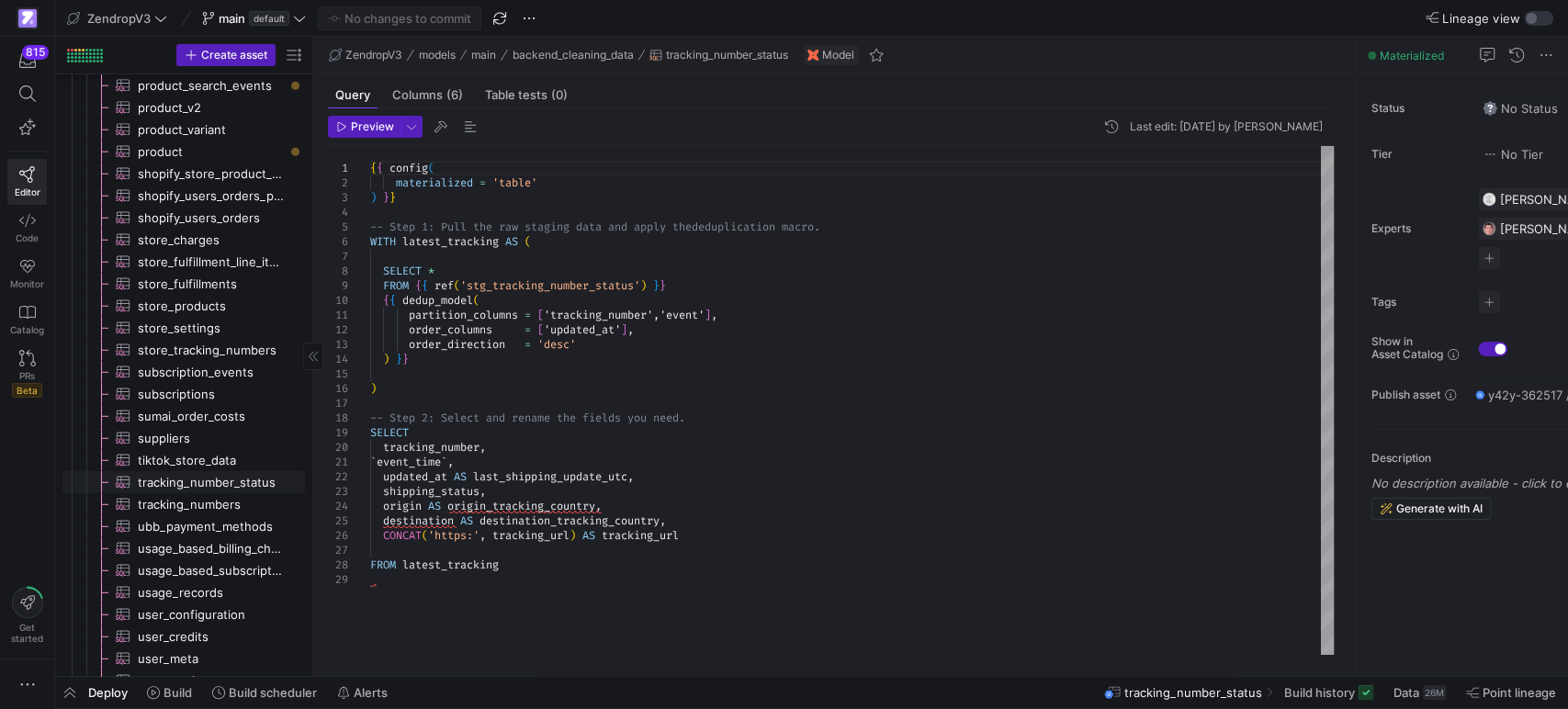
click at [214, 480] on span "tracking_number_status​​​​​​​​​" at bounding box center [211, 483] width 146 height 22
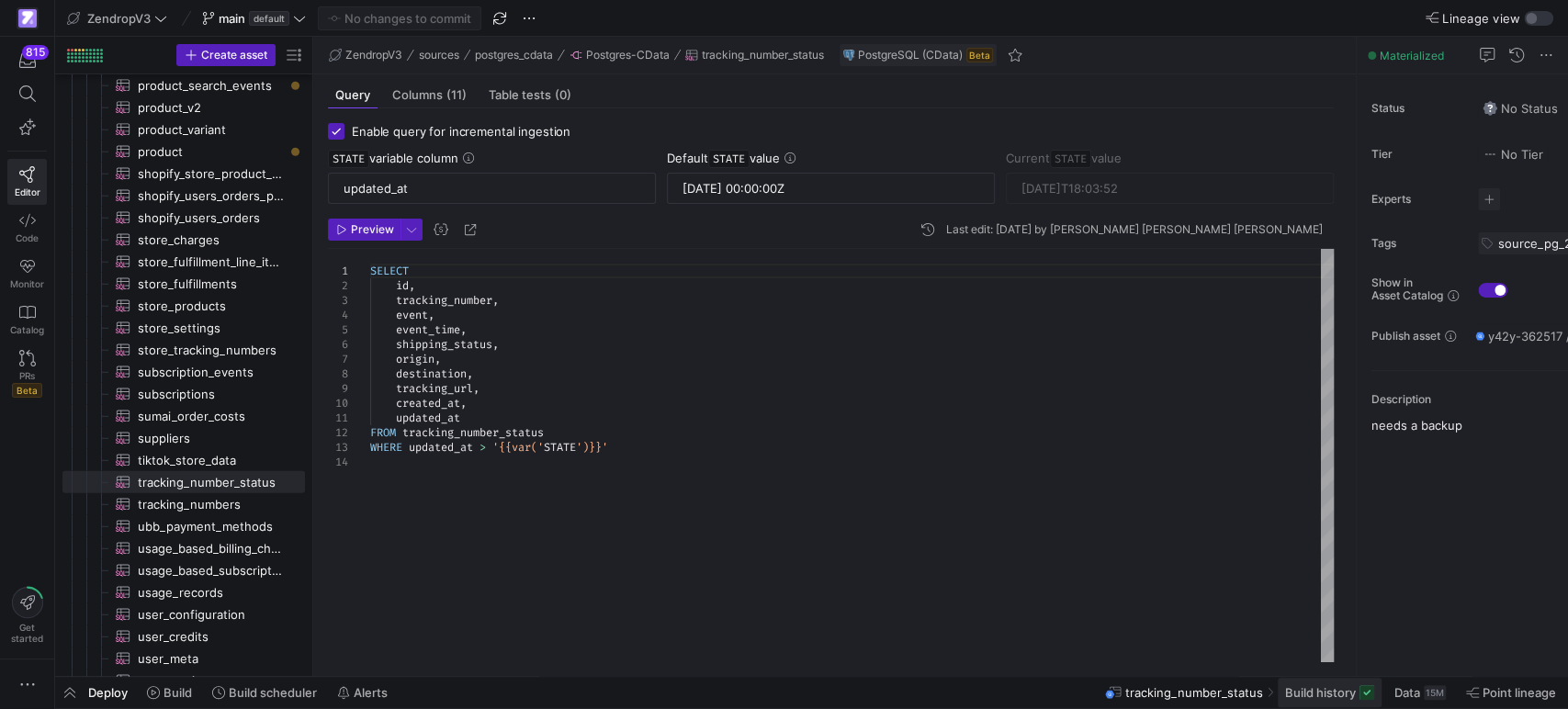
click at [1332, 701] on span "Build history" at bounding box center [1320, 693] width 70 height 15
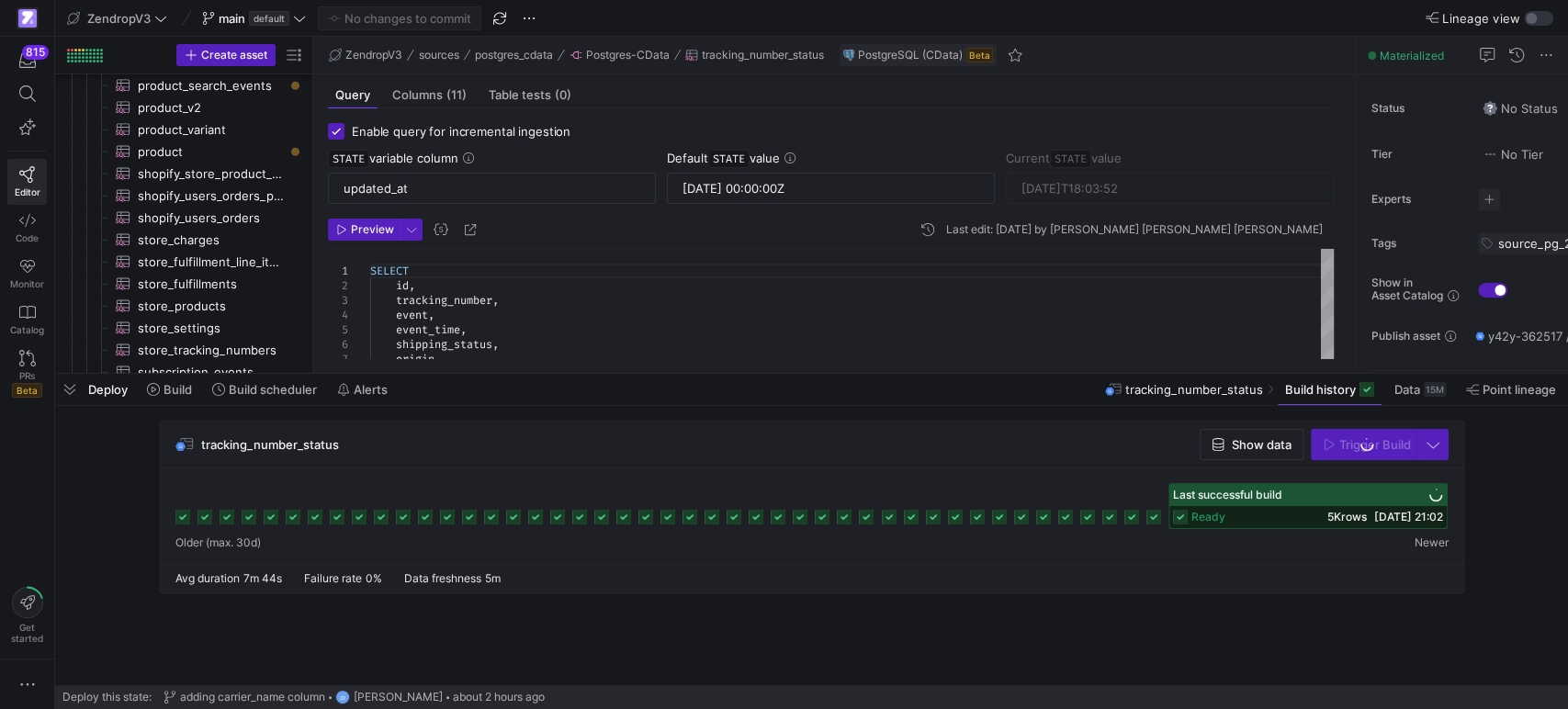
click at [1250, 447] on span "Show data" at bounding box center [1262, 445] width 60 height 15
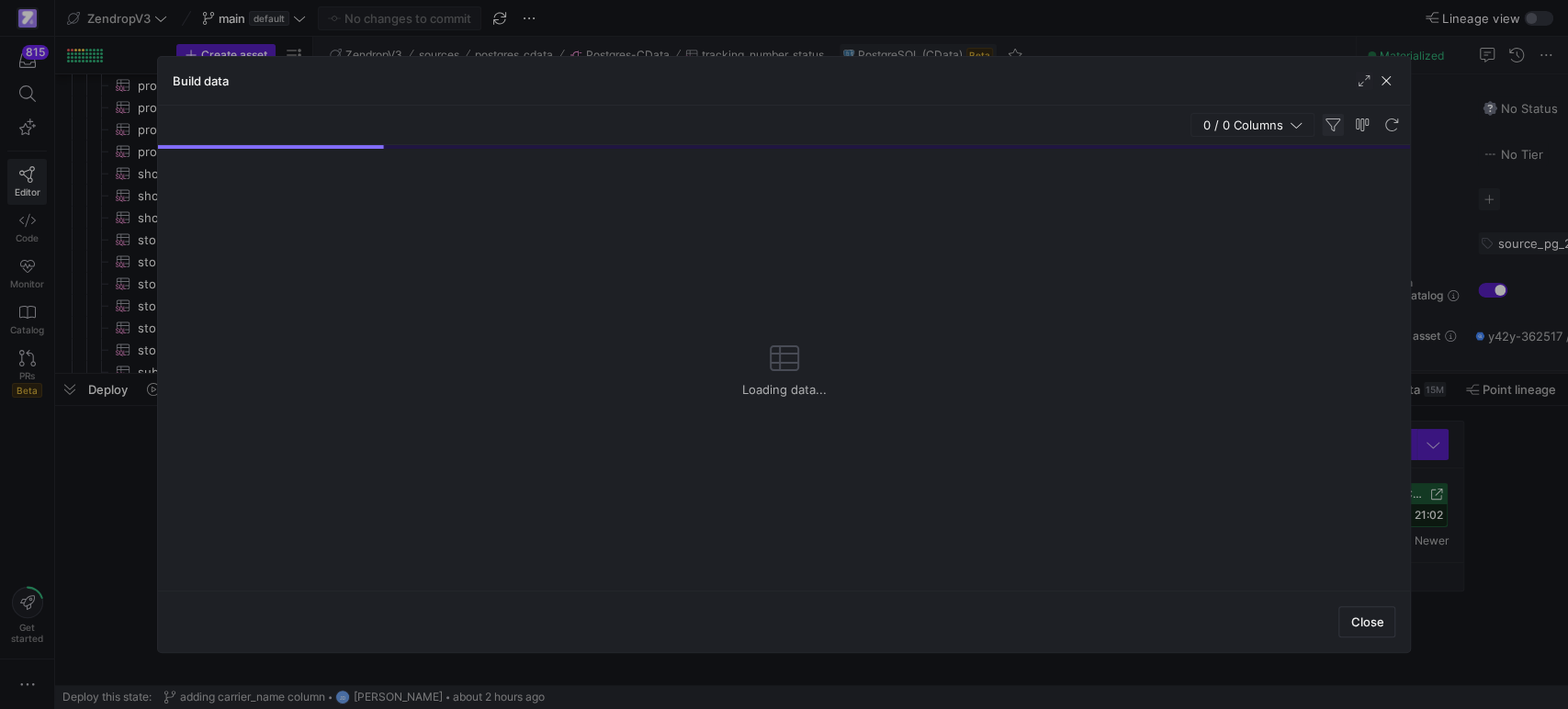
click at [1330, 124] on span "button" at bounding box center [1333, 126] width 22 height 23
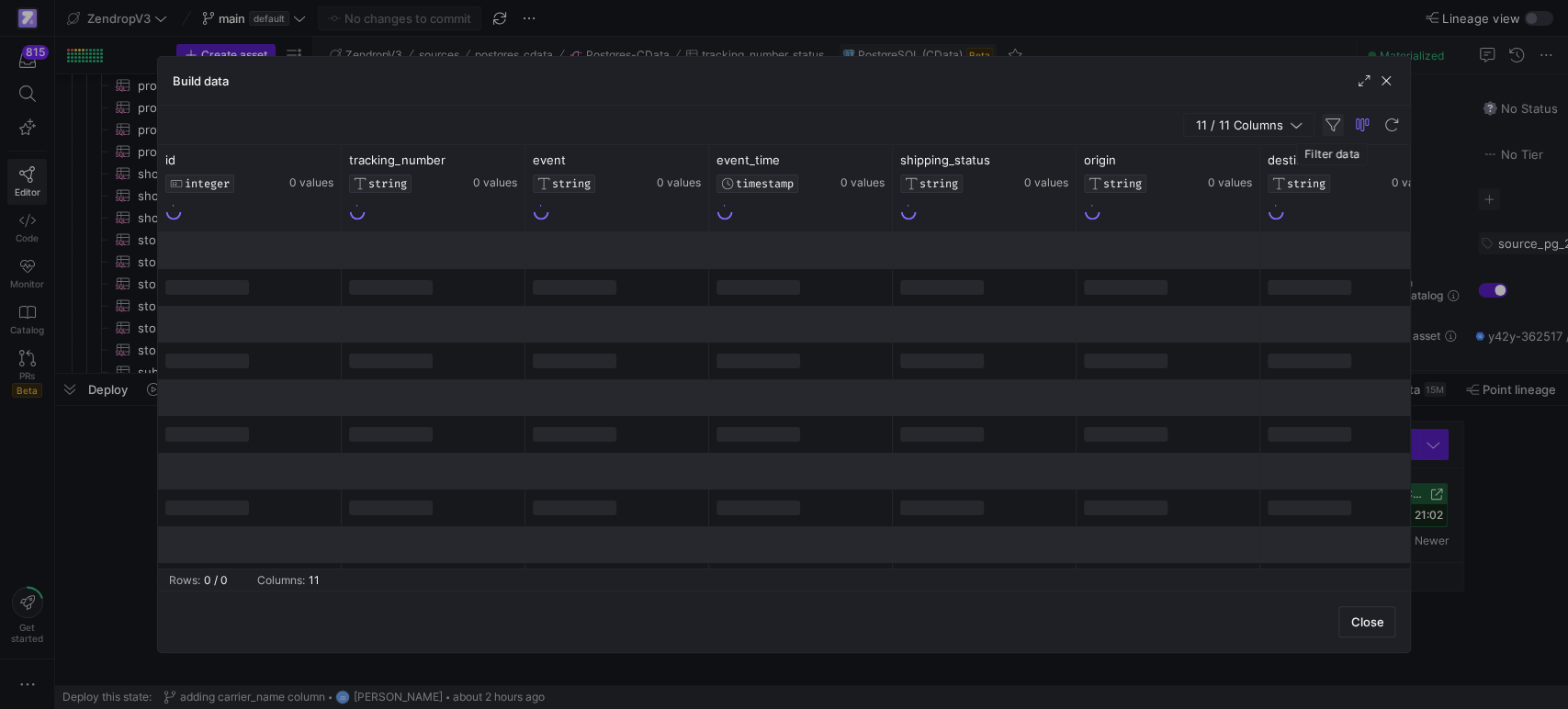
click at [1335, 130] on span "button" at bounding box center [1333, 126] width 22 height 23
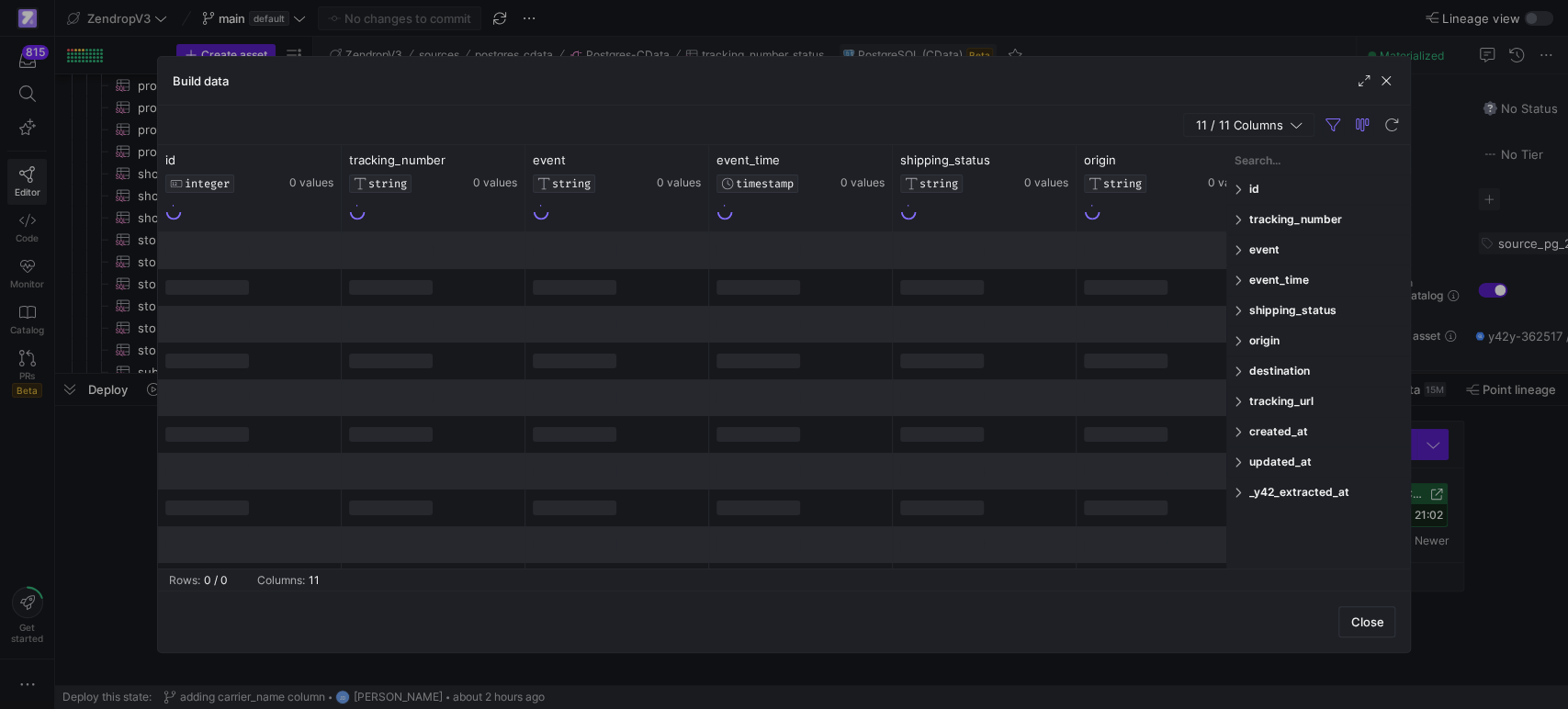
click at [1246, 215] on div "tracking_number" at bounding box center [1318, 219] width 184 height 29
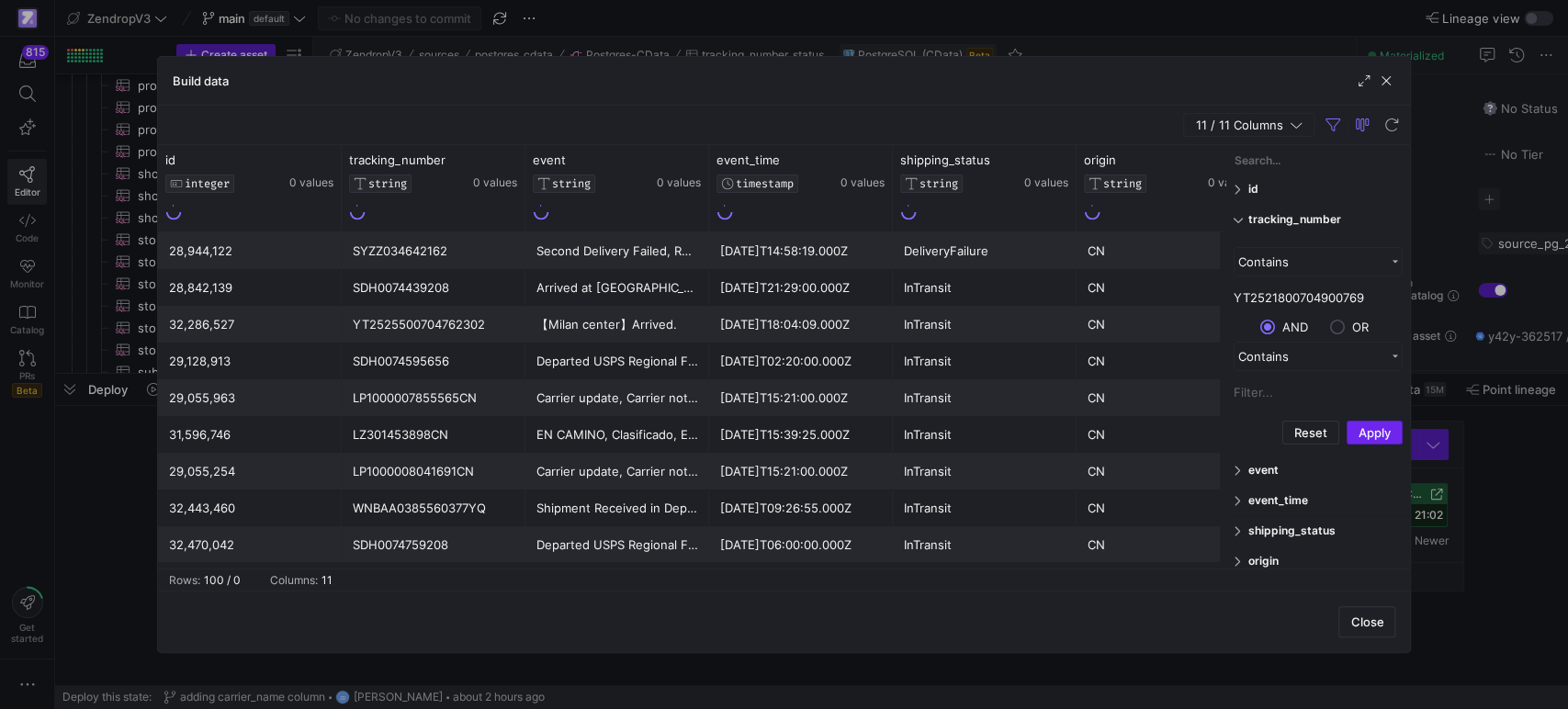
type input "YT2521800704900769"
click at [1374, 431] on button "Apply" at bounding box center [1374, 432] width 56 height 23
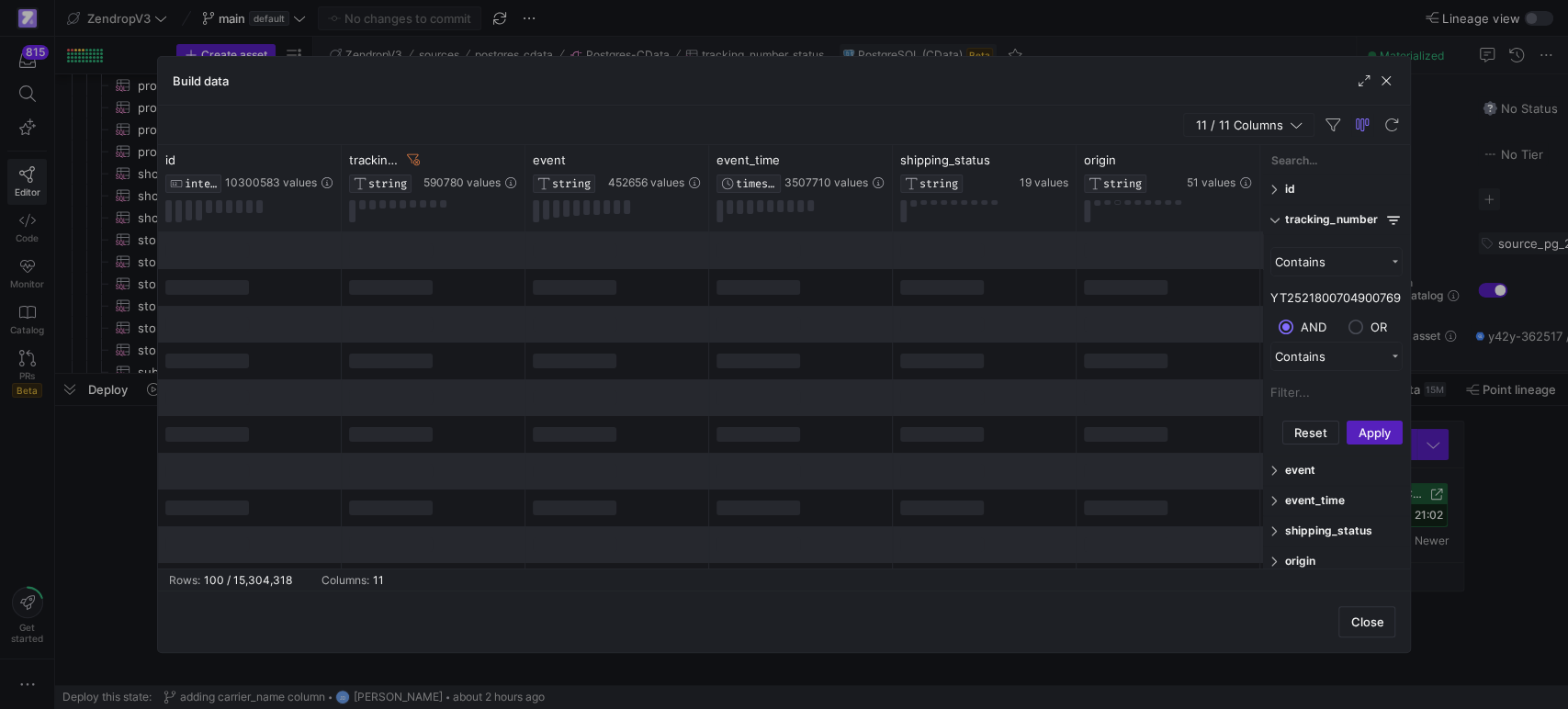
drag, startPoint x: 1224, startPoint y: 266, endPoint x: 1261, endPoint y: 266, distance: 37.0
click at [1261, 266] on div at bounding box center [1262, 357] width 5 height 424
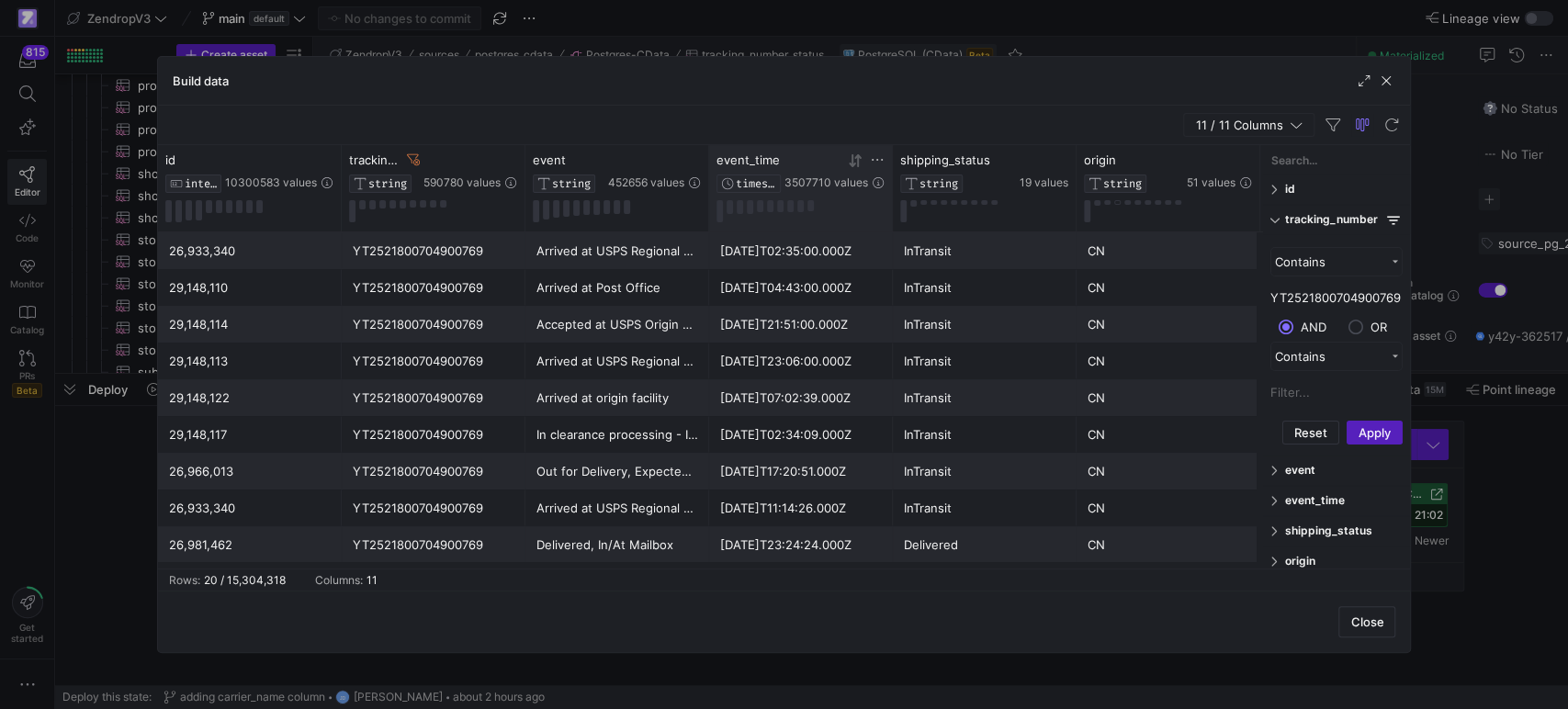
click at [857, 166] on icon at bounding box center [857, 160] width 7 height 13
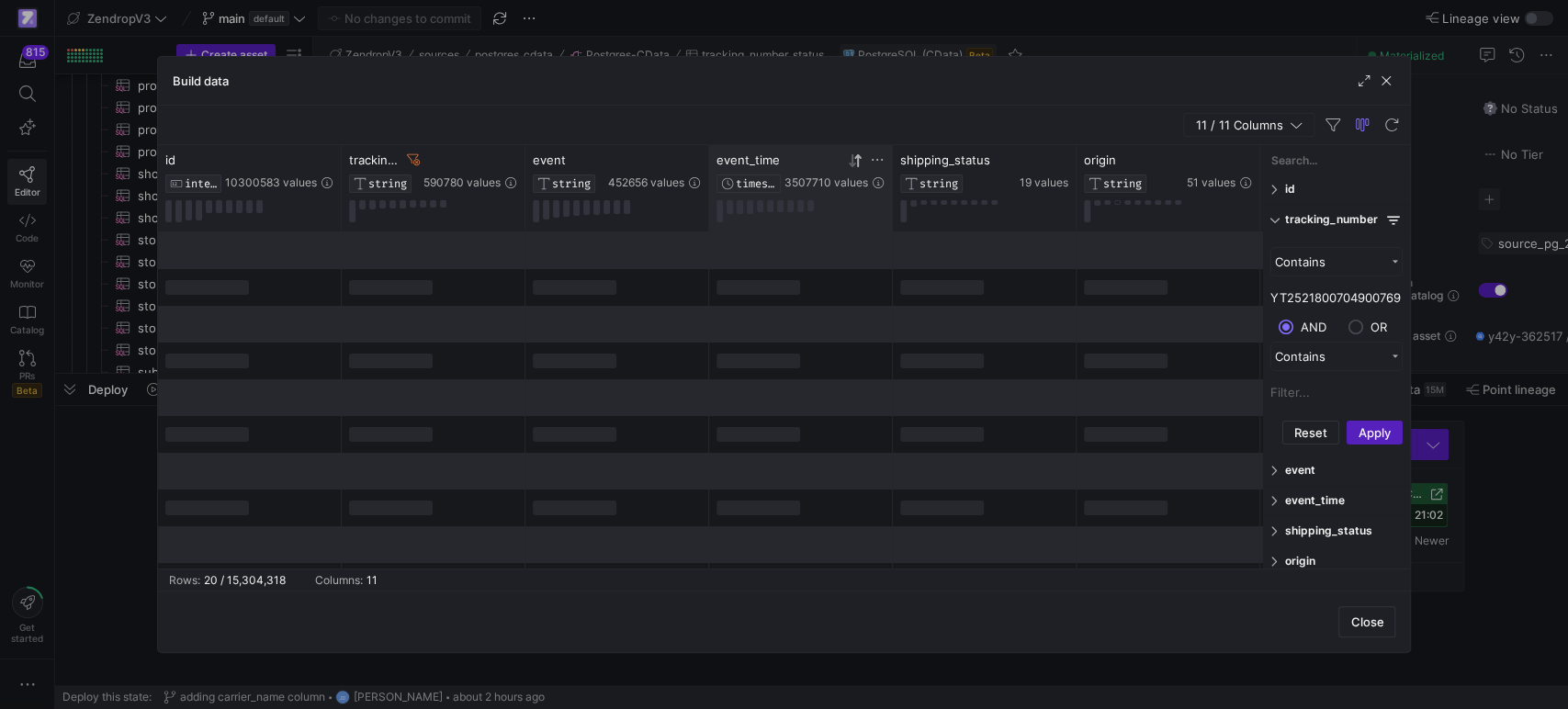
click at [848, 163] on icon at bounding box center [855, 161] width 15 height 15
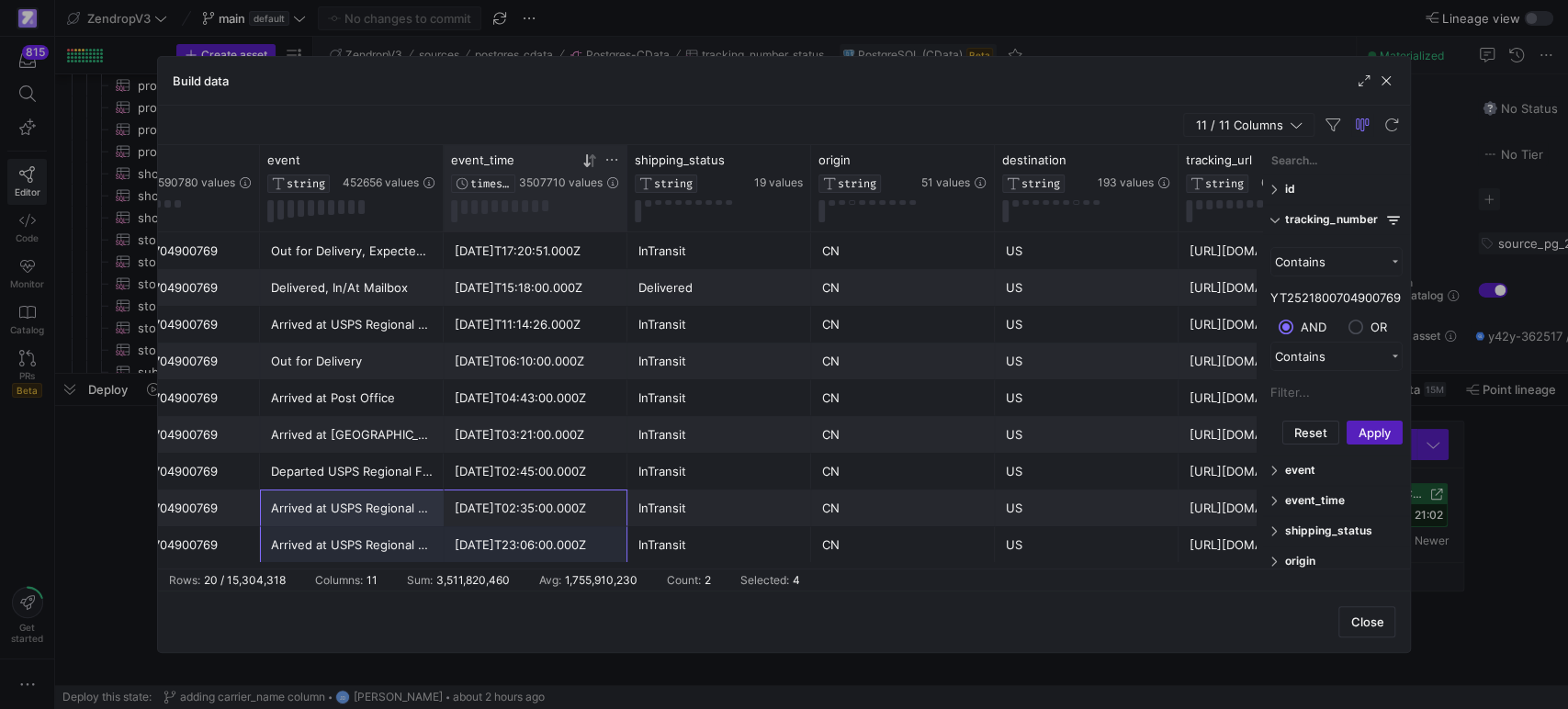
drag, startPoint x: 441, startPoint y: 557, endPoint x: 363, endPoint y: 557, distance: 78.0
click at [363, 557] on div "26,981,462 YT2521800704900769 Delivered, In/At Mailbox 2025-08-25T23:24:24.000Z…" at bounding box center [903, 564] width 2021 height 735
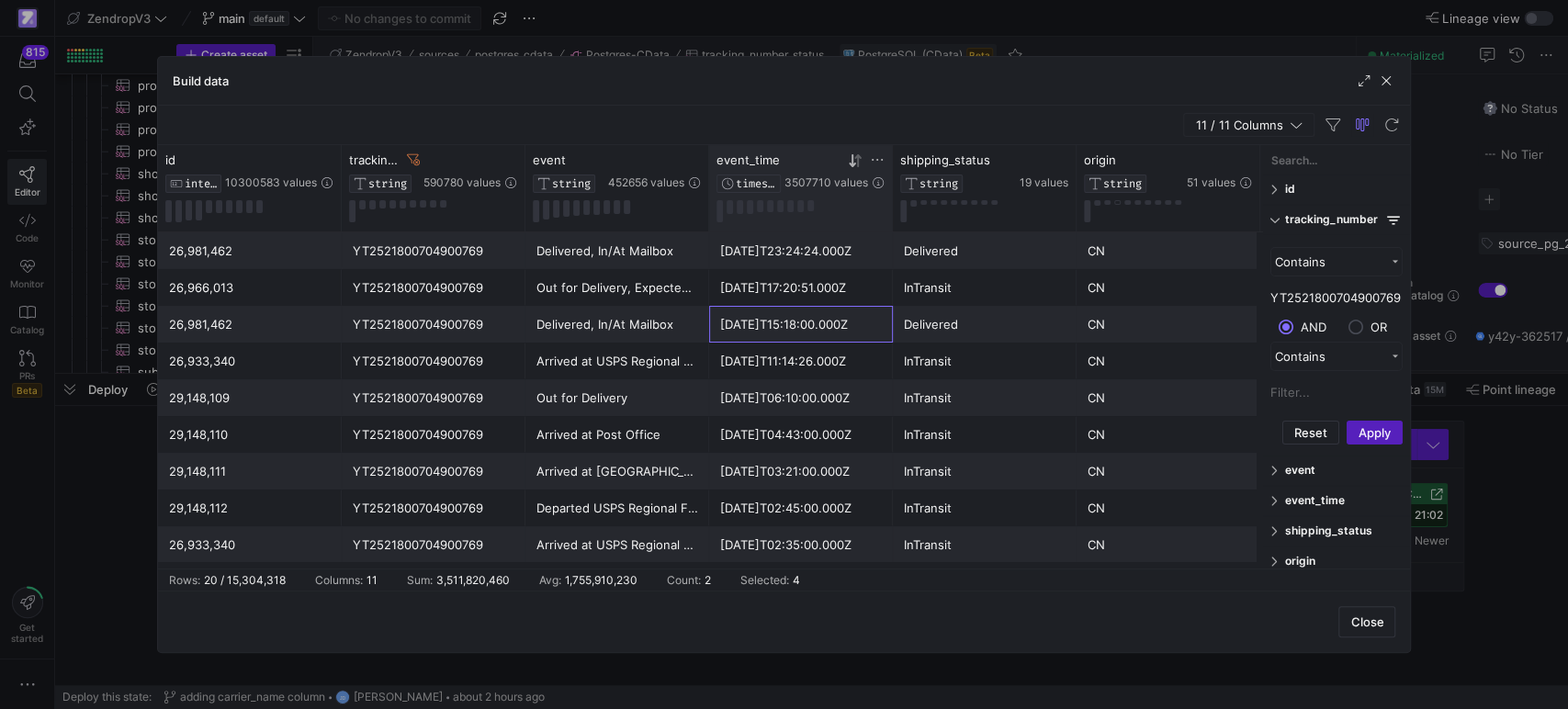
click at [832, 324] on div "[DATE]T15:18:00.000Z" at bounding box center [800, 324] width 161 height 36
click at [1386, 85] on span "button" at bounding box center [1386, 81] width 19 height 19
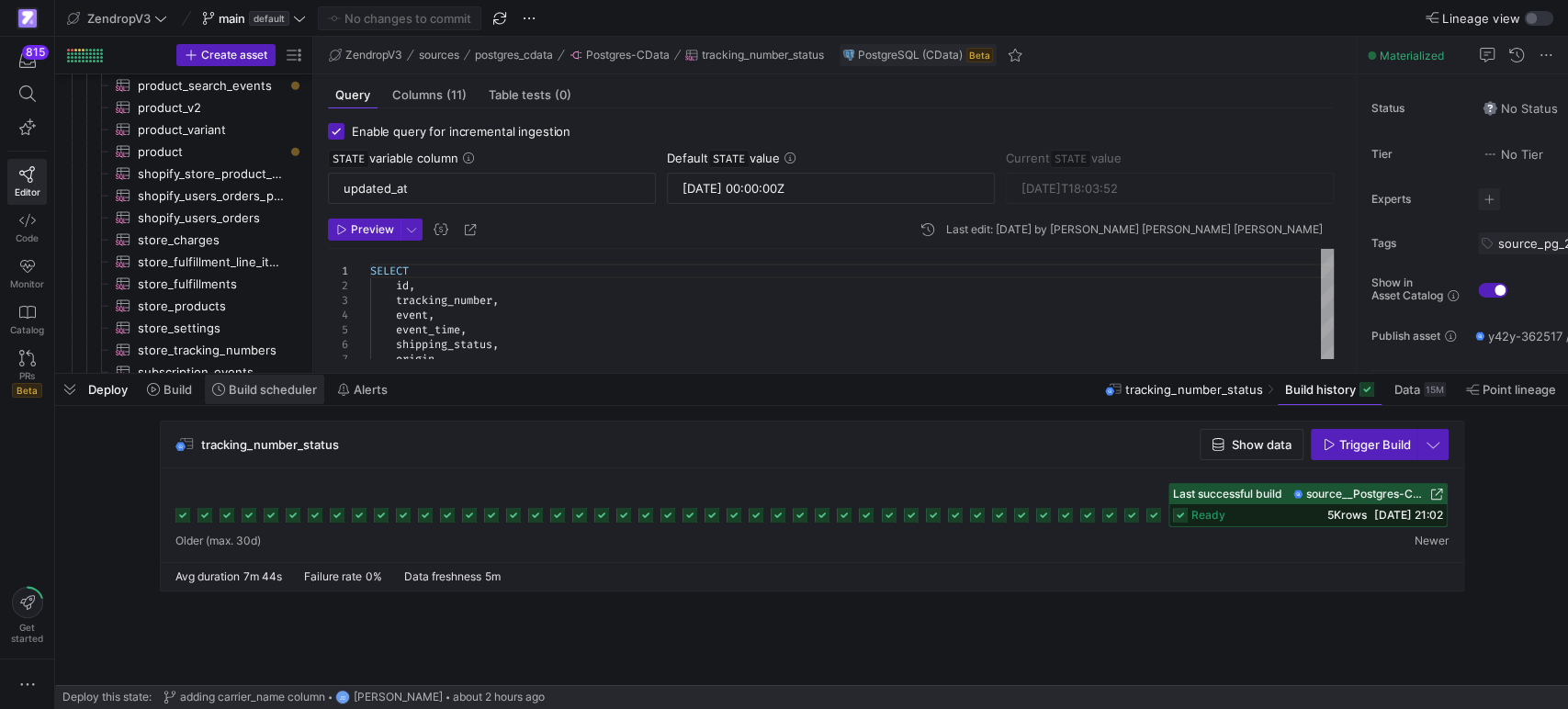
click at [216, 391] on icon at bounding box center [218, 390] width 13 height 13
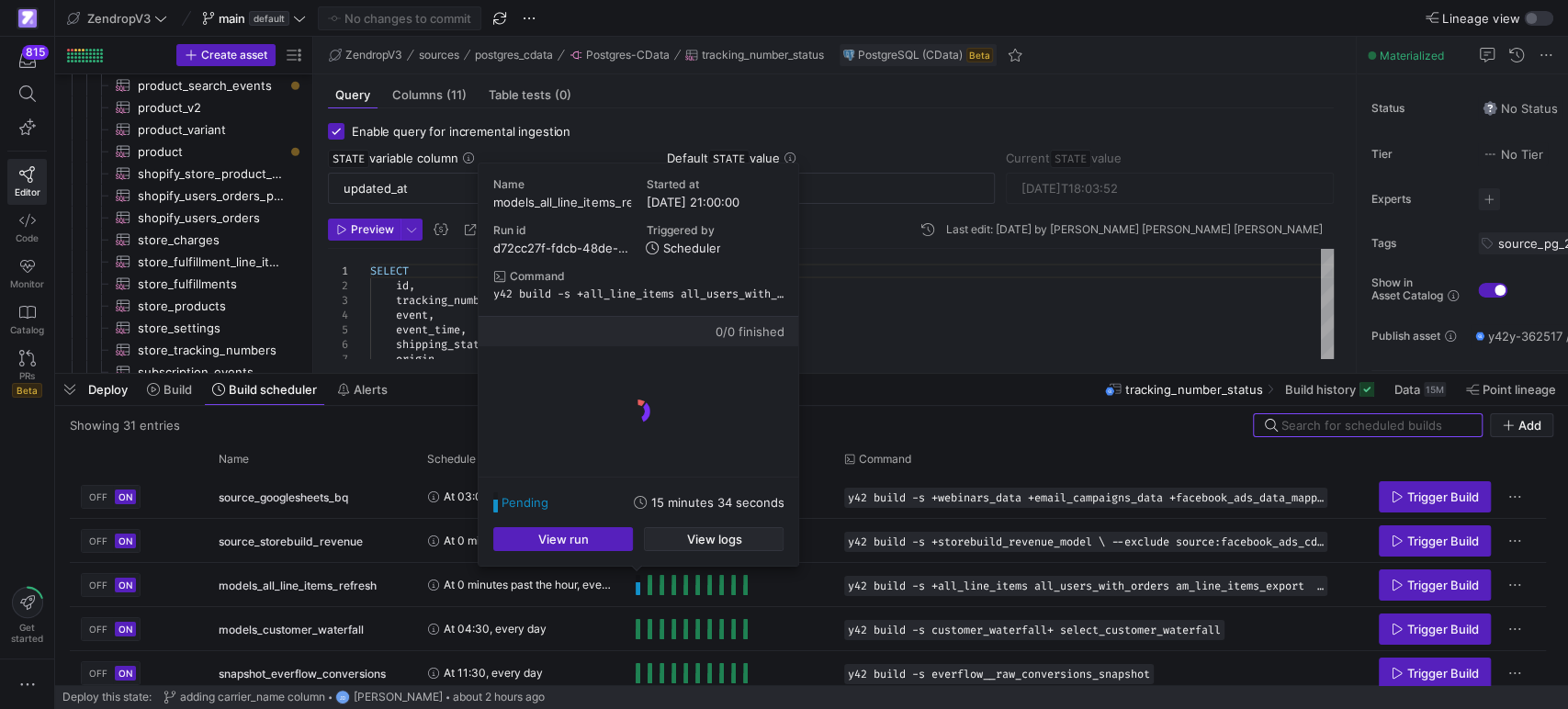
click at [686, 542] on span "View logs" at bounding box center [713, 539] width 55 height 15
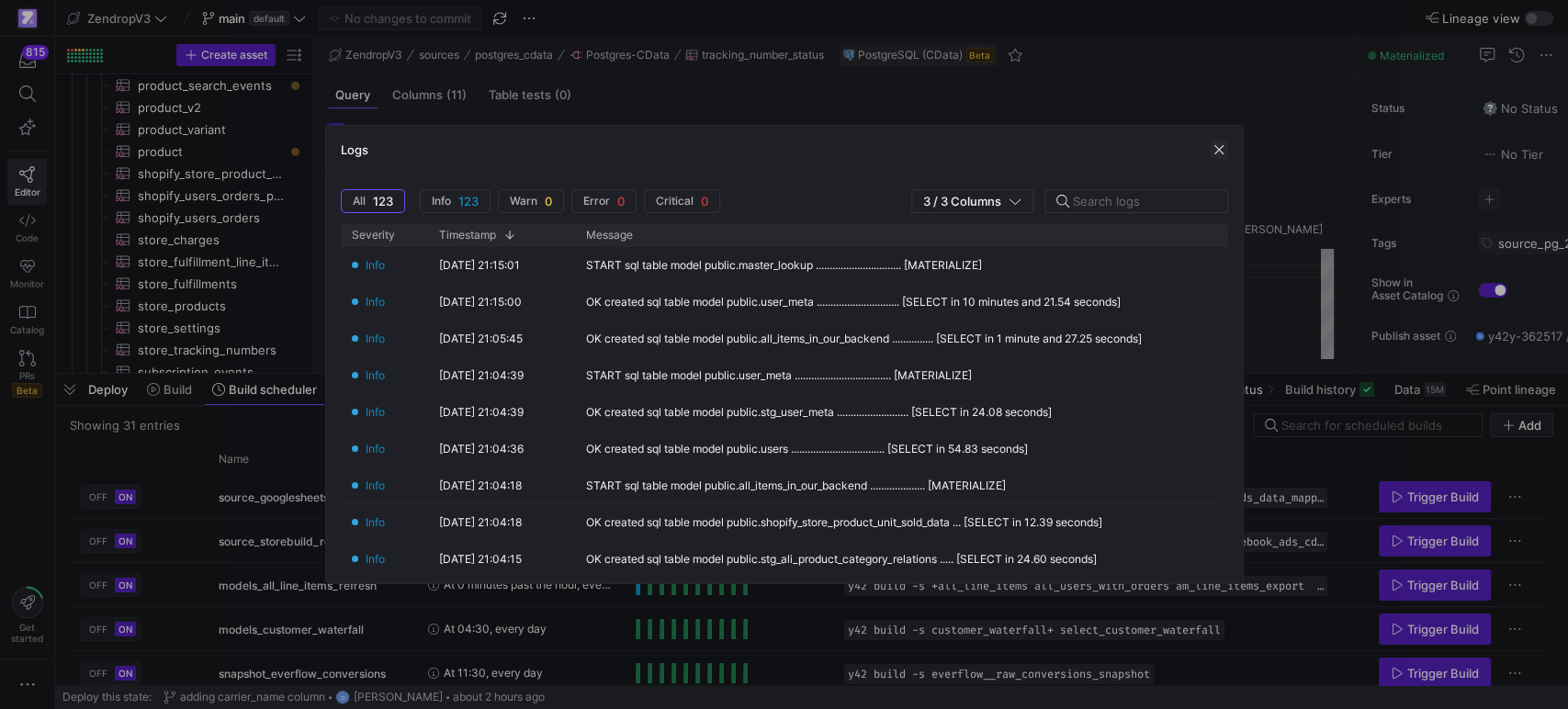
click at [1225, 149] on span "button" at bounding box center [1218, 150] width 19 height 19
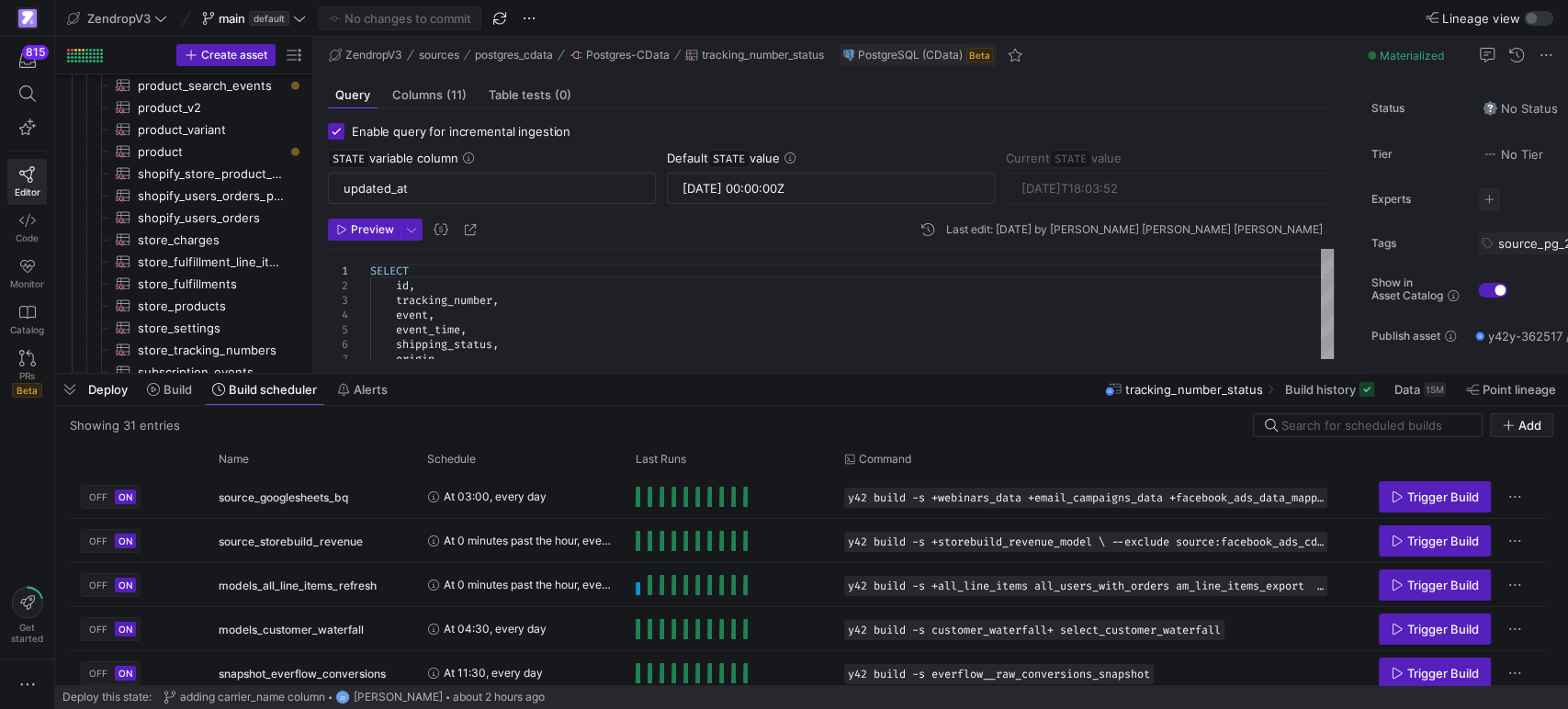
click at [982, 410] on div "Showing 31 entries Add Drag here to set row groups Drag here to set column labe…" at bounding box center [812, 546] width 1513 height 279
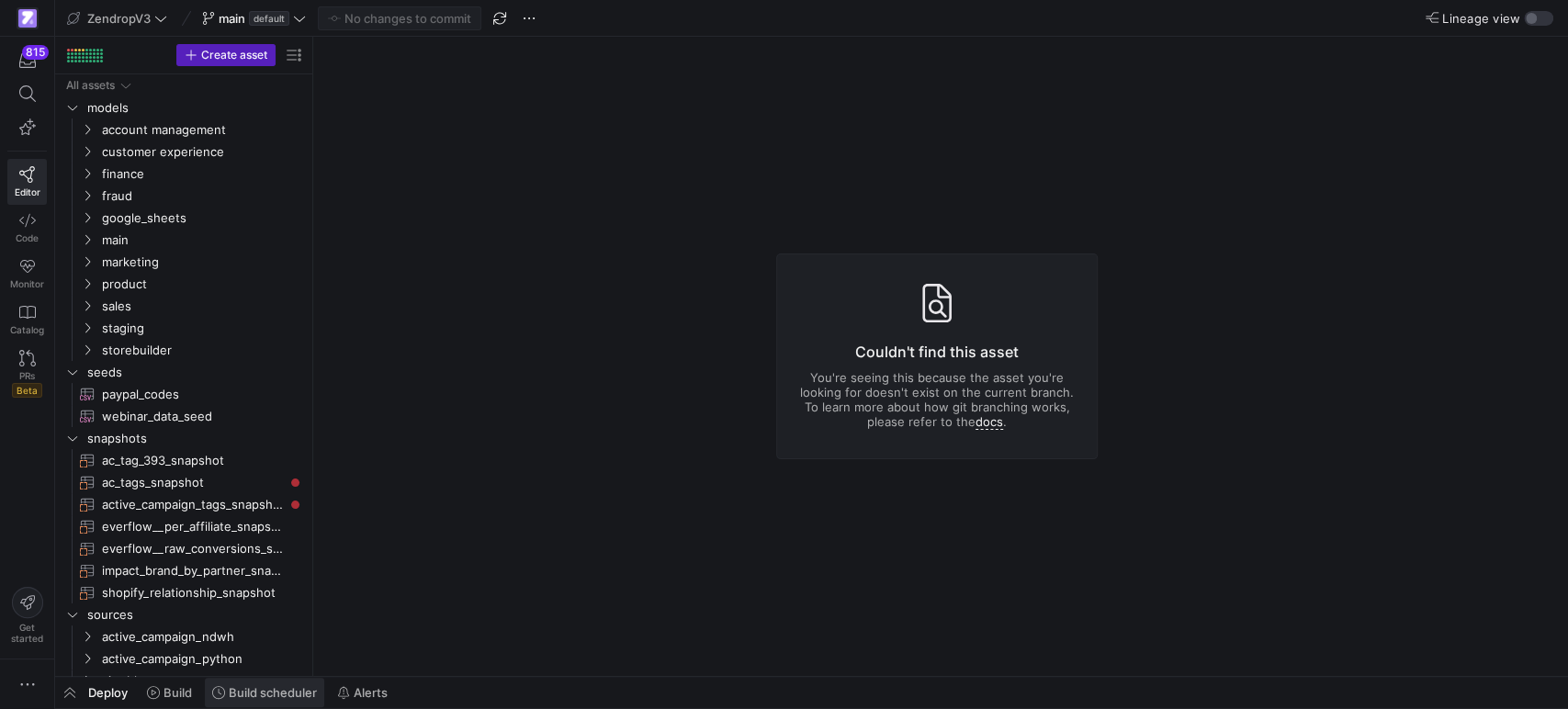
click at [280, 689] on span "Build scheduler" at bounding box center [273, 693] width 88 height 15
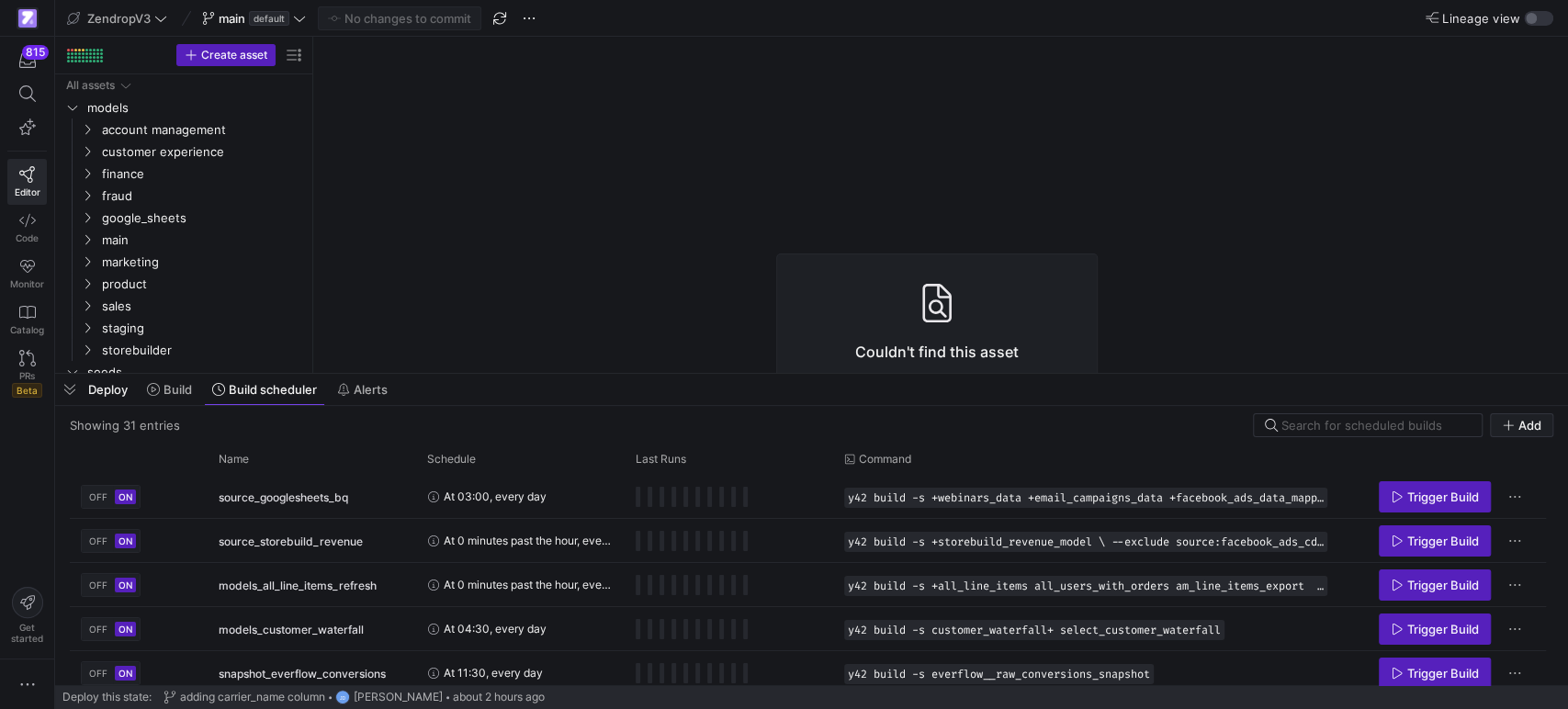
drag, startPoint x: 508, startPoint y: 371, endPoint x: 521, endPoint y: 219, distance: 152.6
click at [520, 370] on div at bounding box center [812, 374] width 1513 height 8
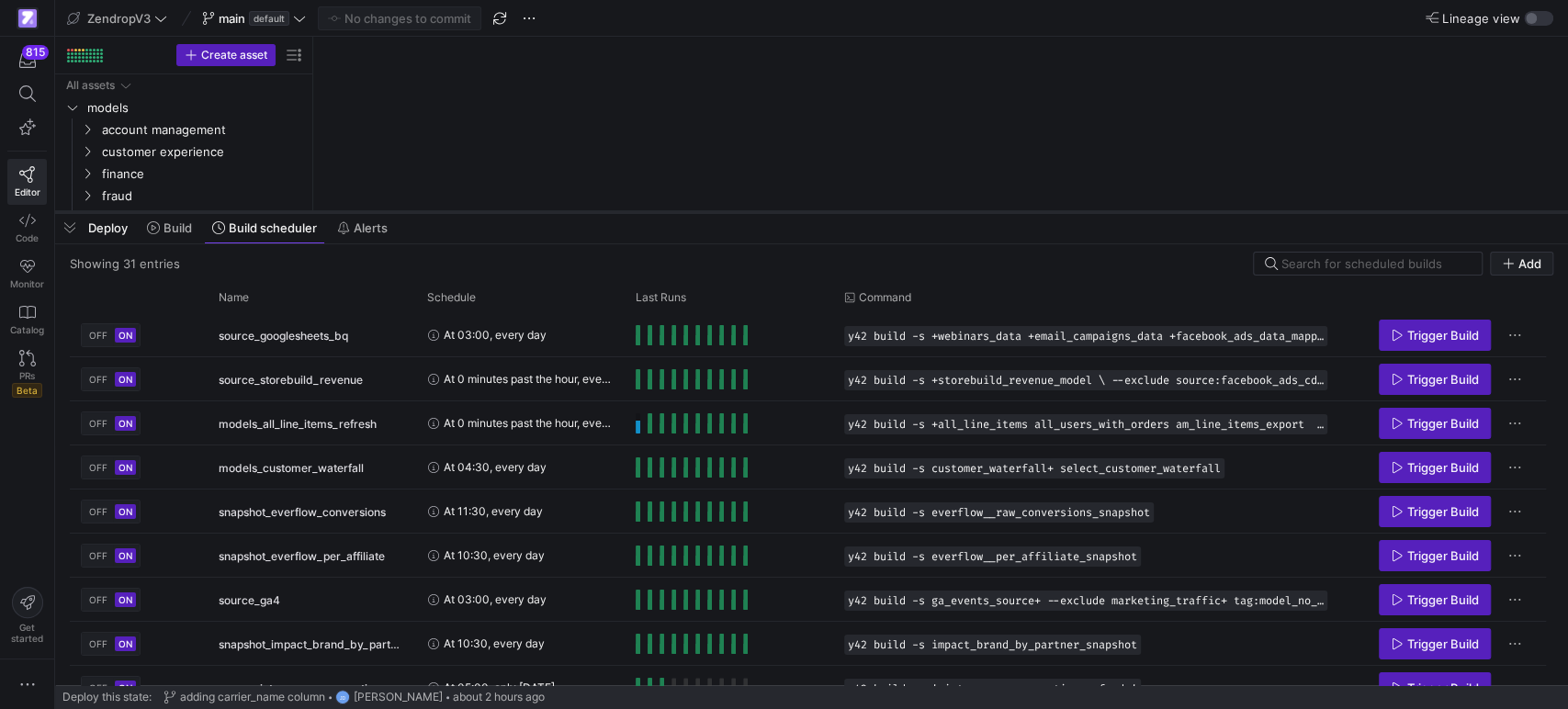
drag, startPoint x: 520, startPoint y: 249, endPoint x: 524, endPoint y: 211, distance: 38.2
click at [524, 211] on div at bounding box center [812, 212] width 1513 height 8
click at [55, 234] on span "button" at bounding box center [69, 227] width 29 height 31
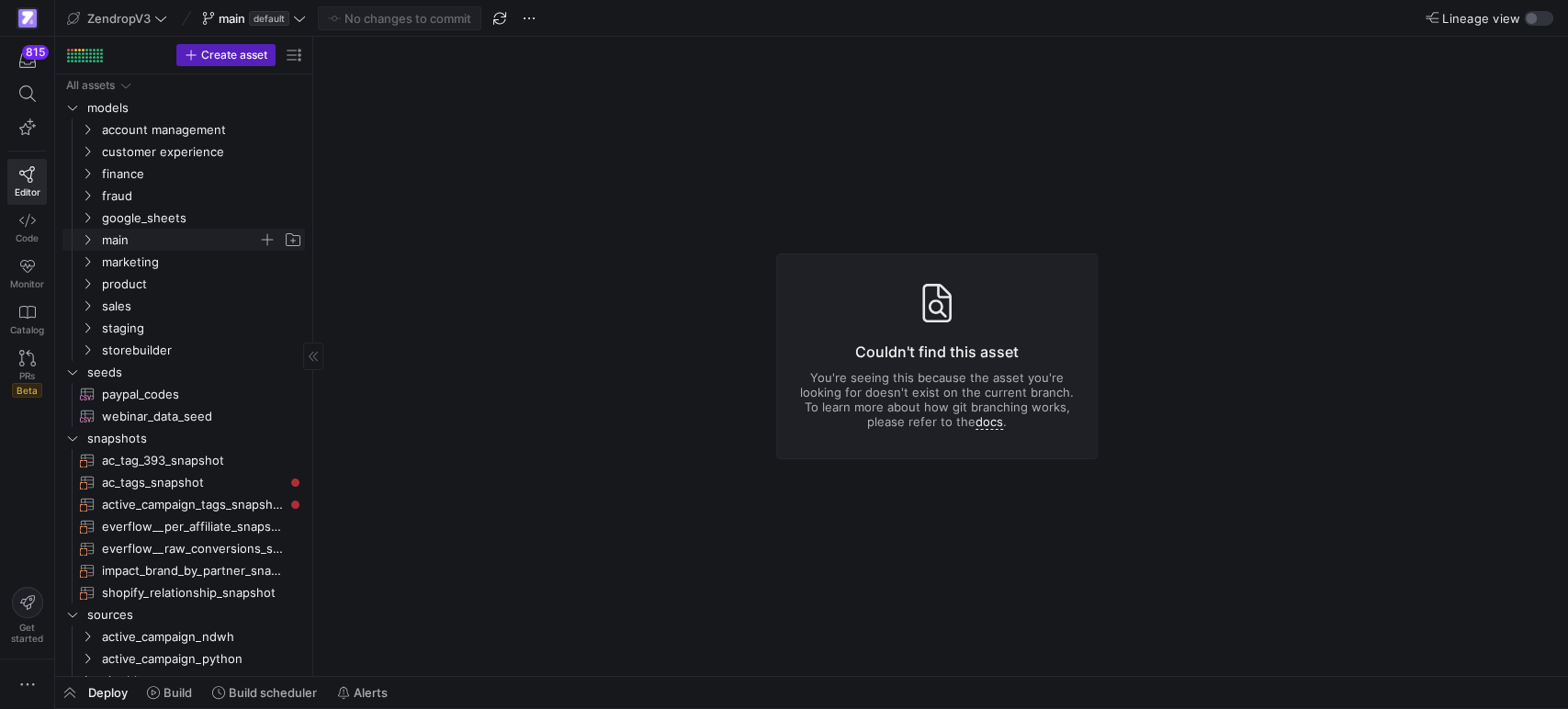
click at [88, 235] on icon "Press SPACE to select this row." at bounding box center [87, 240] width 13 height 11
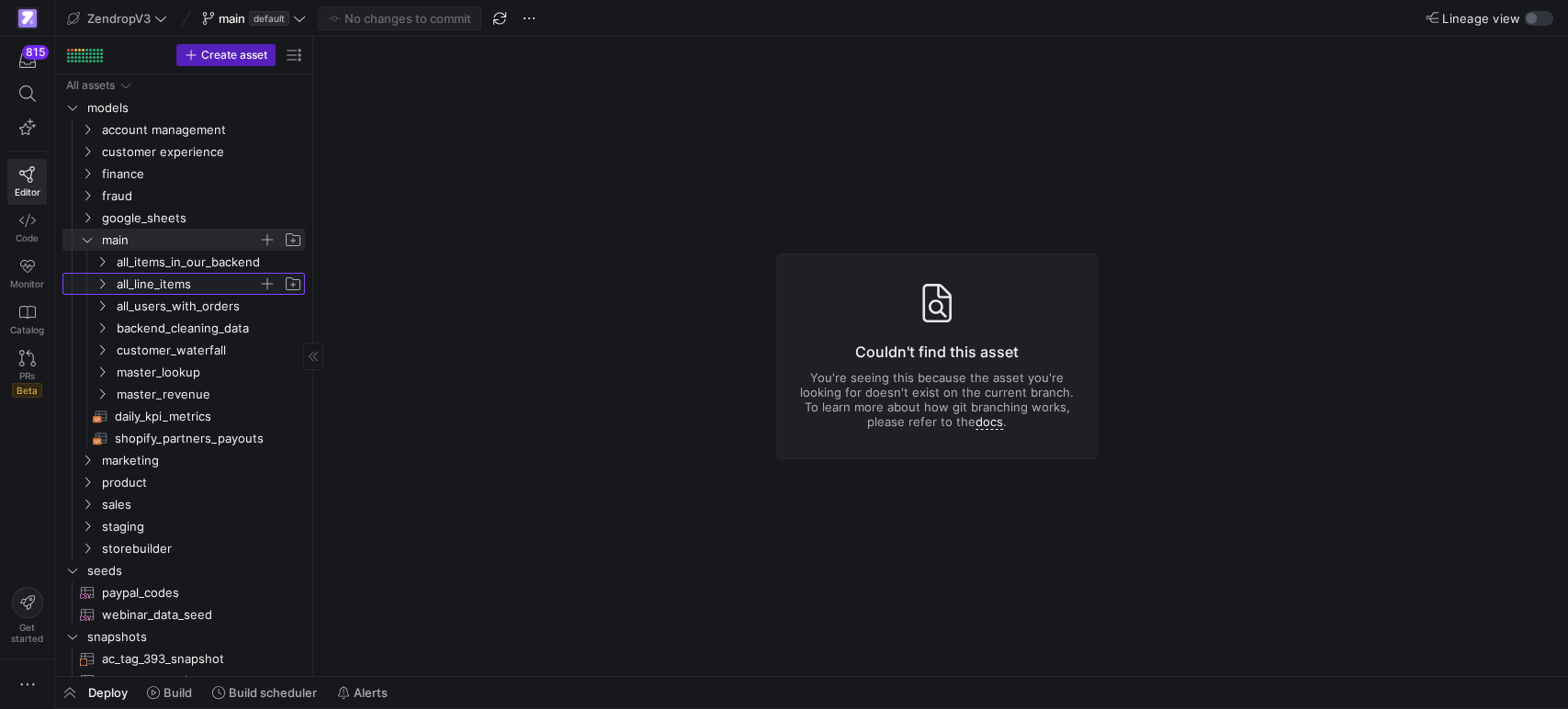
click at [112, 290] on span "all_line_items" at bounding box center [198, 284] width 211 height 21
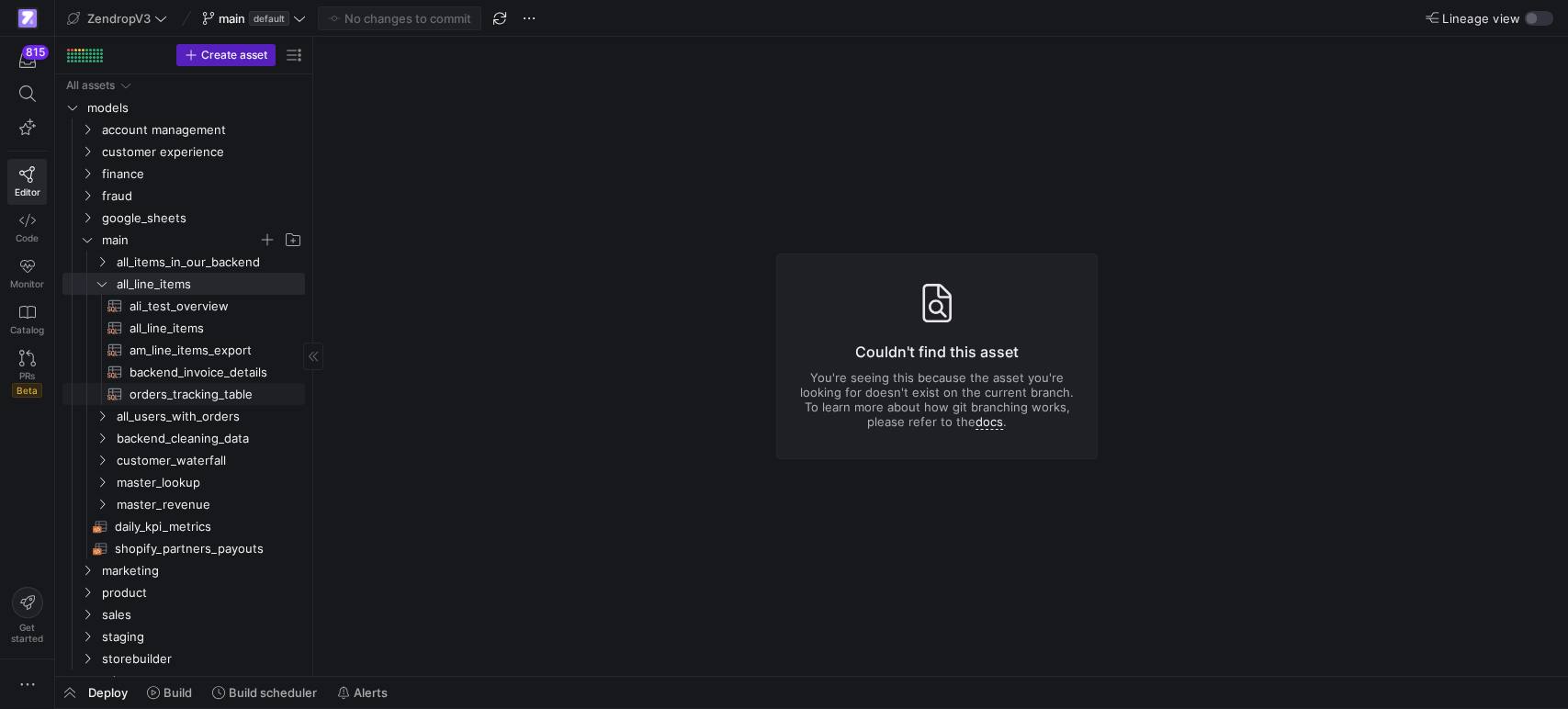
click at [158, 401] on span "orders_tracking_table​​​​​​​​​​" at bounding box center [206, 395] width 155 height 22
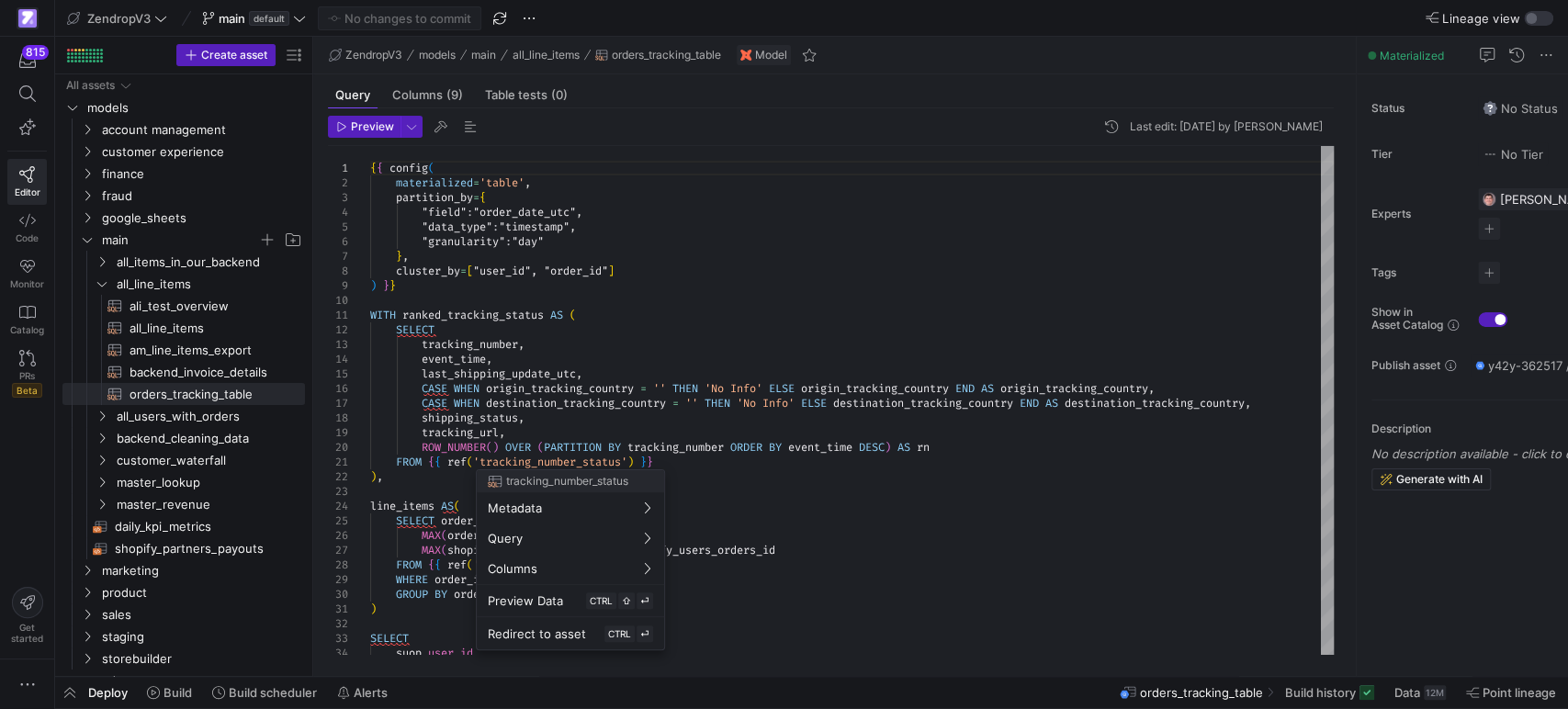
click at [546, 430] on div at bounding box center [784, 354] width 1568 height 709
click at [697, 490] on div at bounding box center [784, 354] width 1568 height 709
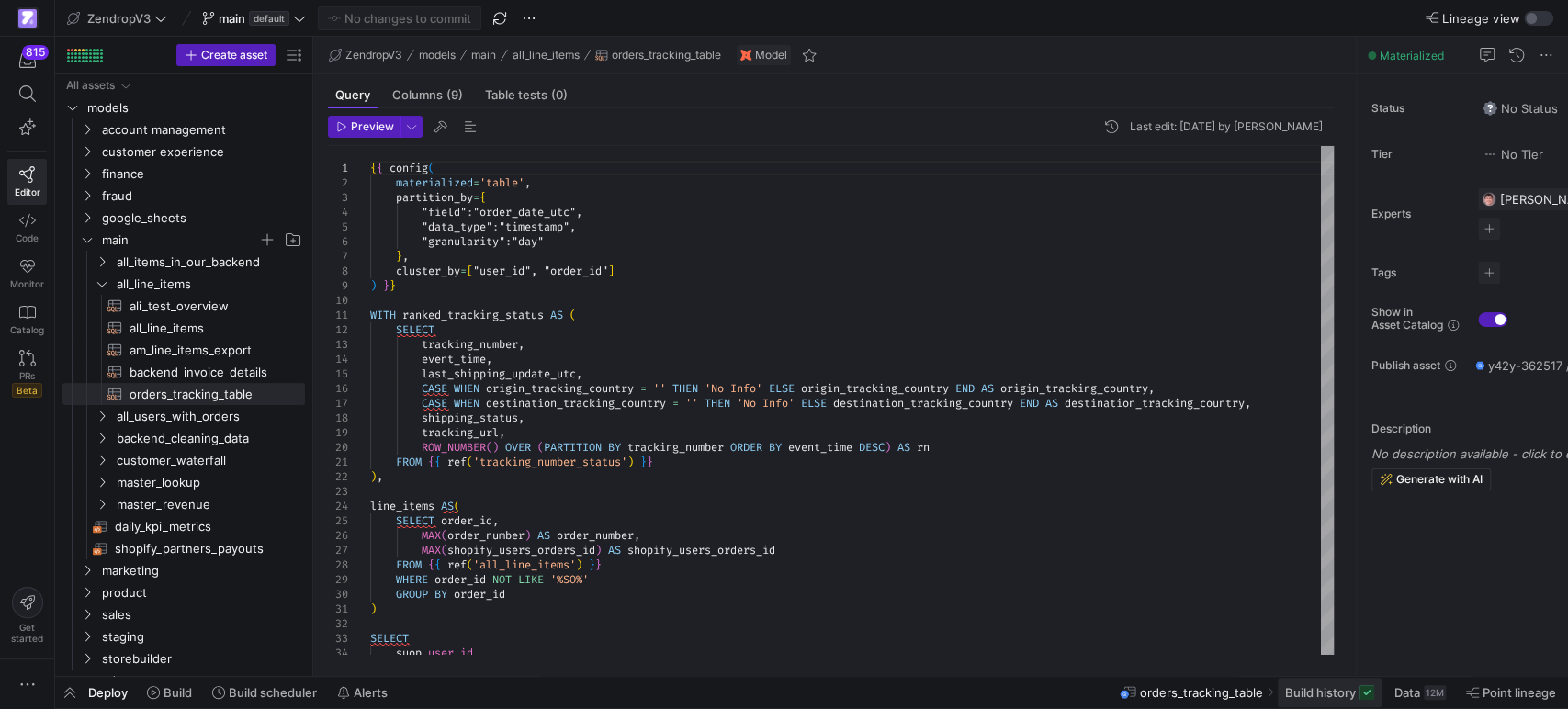
click at [1336, 691] on span "Build history" at bounding box center [1320, 693] width 70 height 15
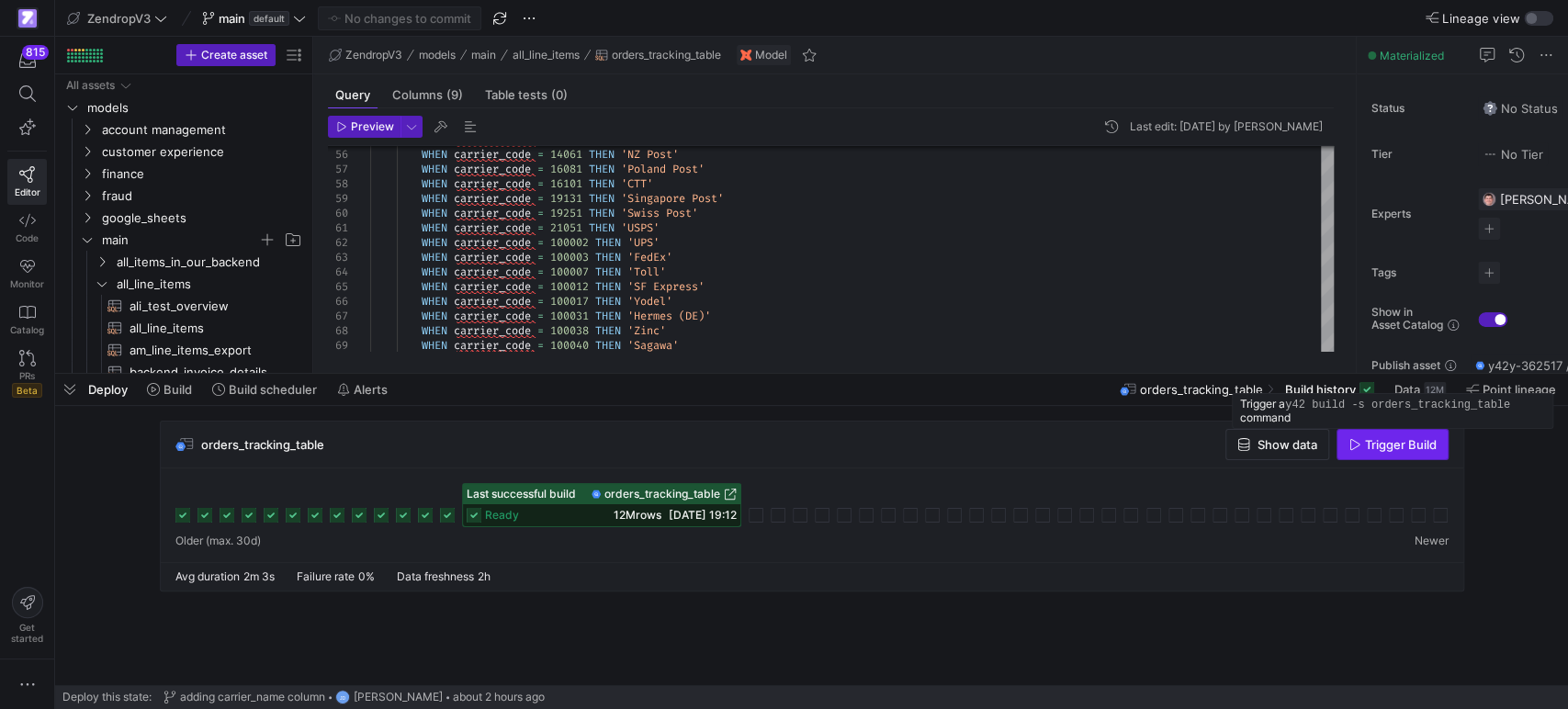
click at [1392, 445] on span "Trigger Build" at bounding box center [1400, 445] width 71 height 15
click at [67, 388] on span "button" at bounding box center [69, 389] width 29 height 31
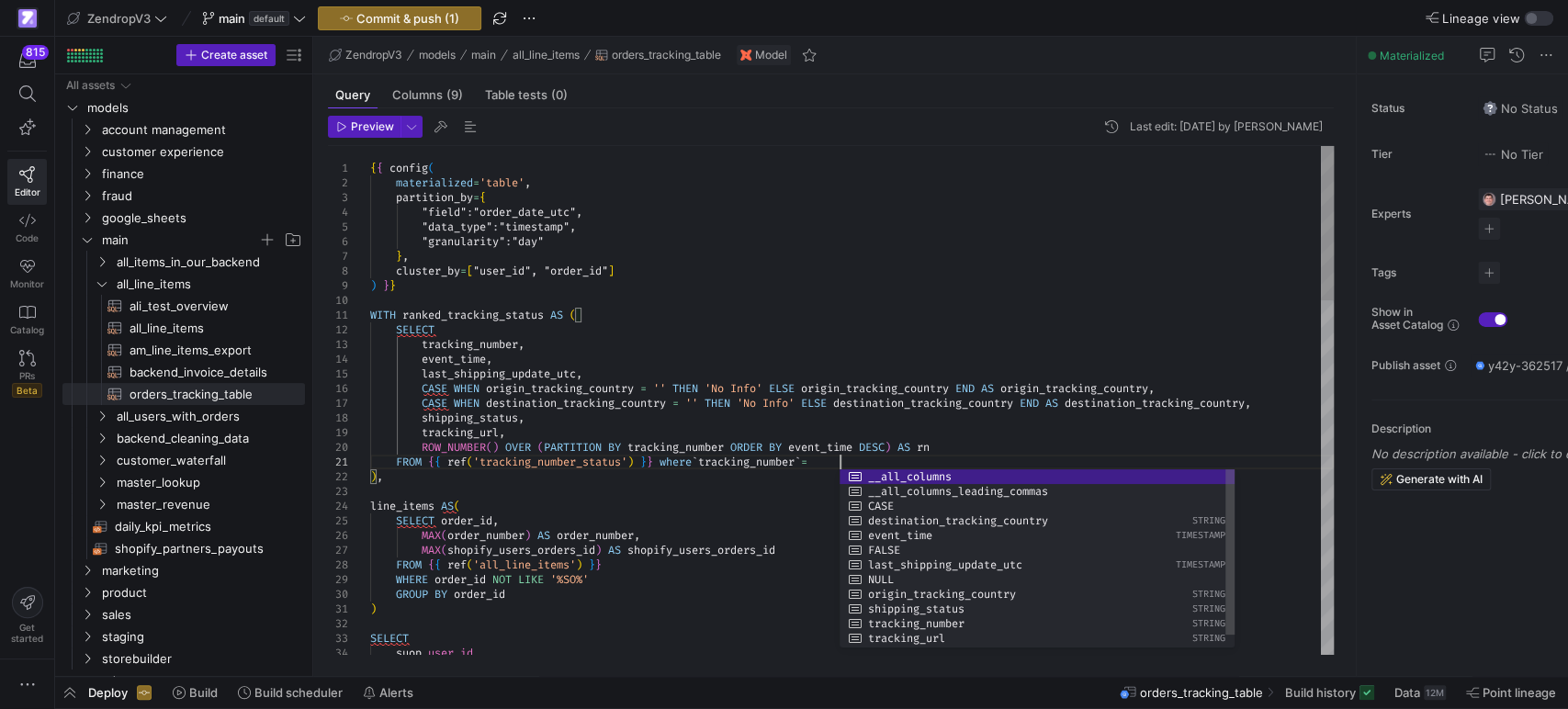
scroll to position [0, 476]
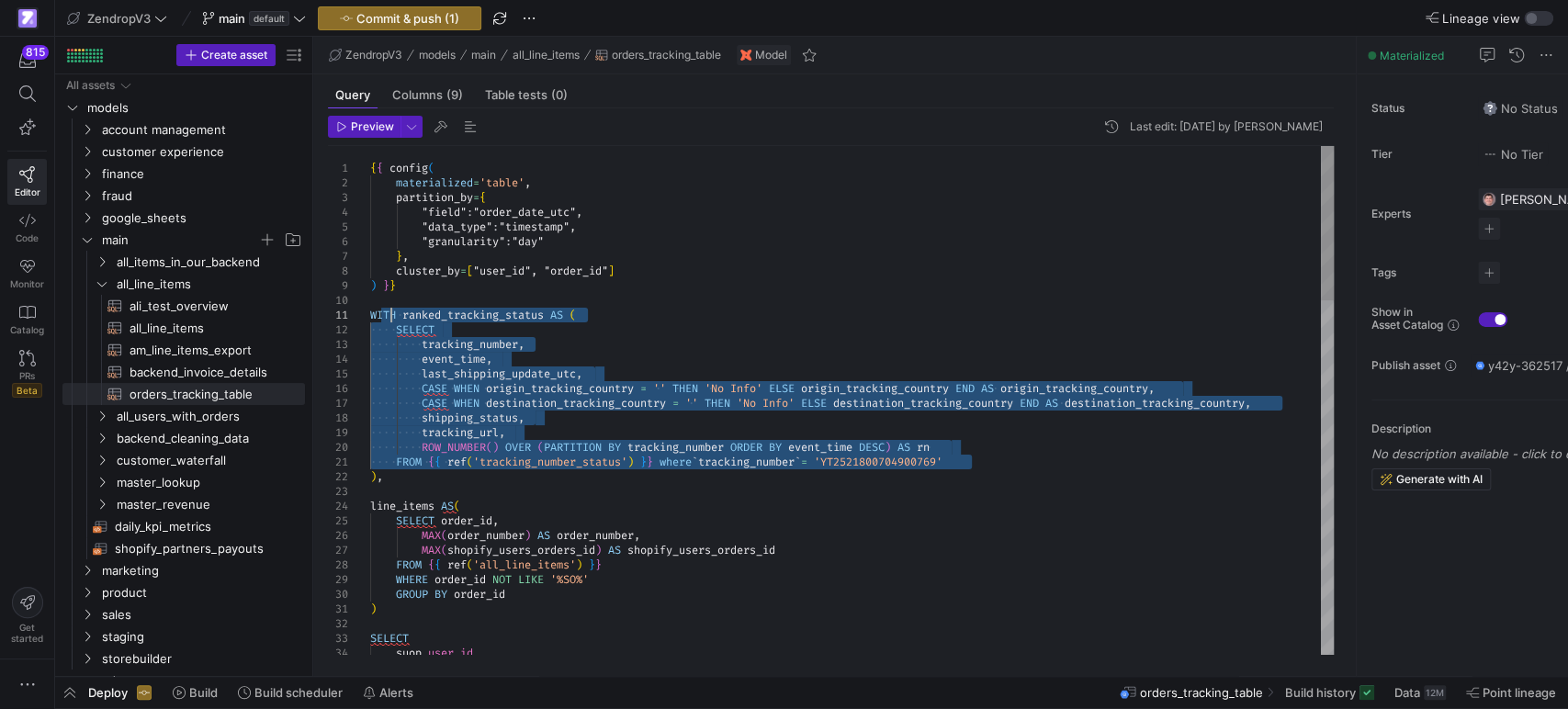
drag, startPoint x: 981, startPoint y: 464, endPoint x: 387, endPoint y: 321, distance: 611.0
drag, startPoint x: 990, startPoint y: 462, endPoint x: 395, endPoint y: 330, distance: 609.5
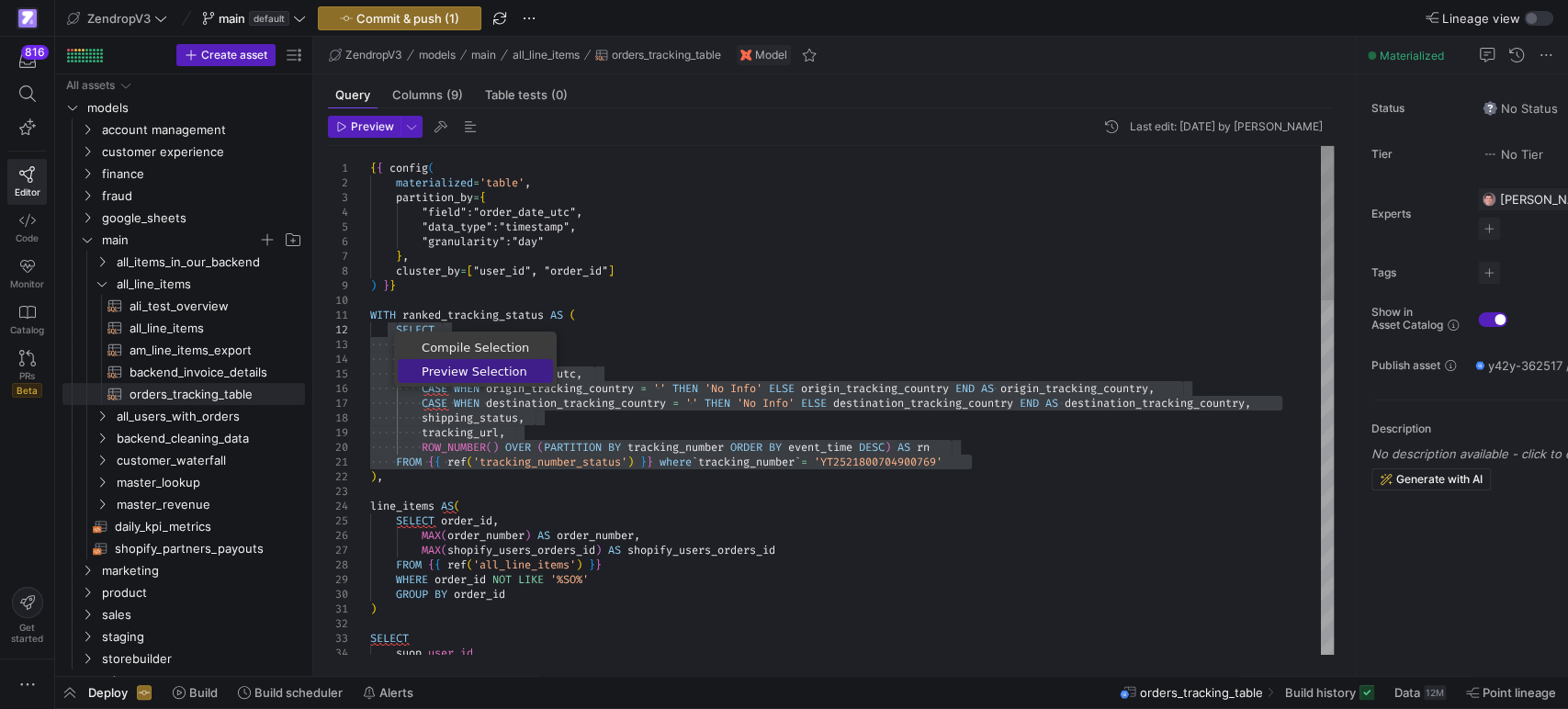
click at [476, 366] on span "Preview Selection" at bounding box center [475, 371] width 156 height 12
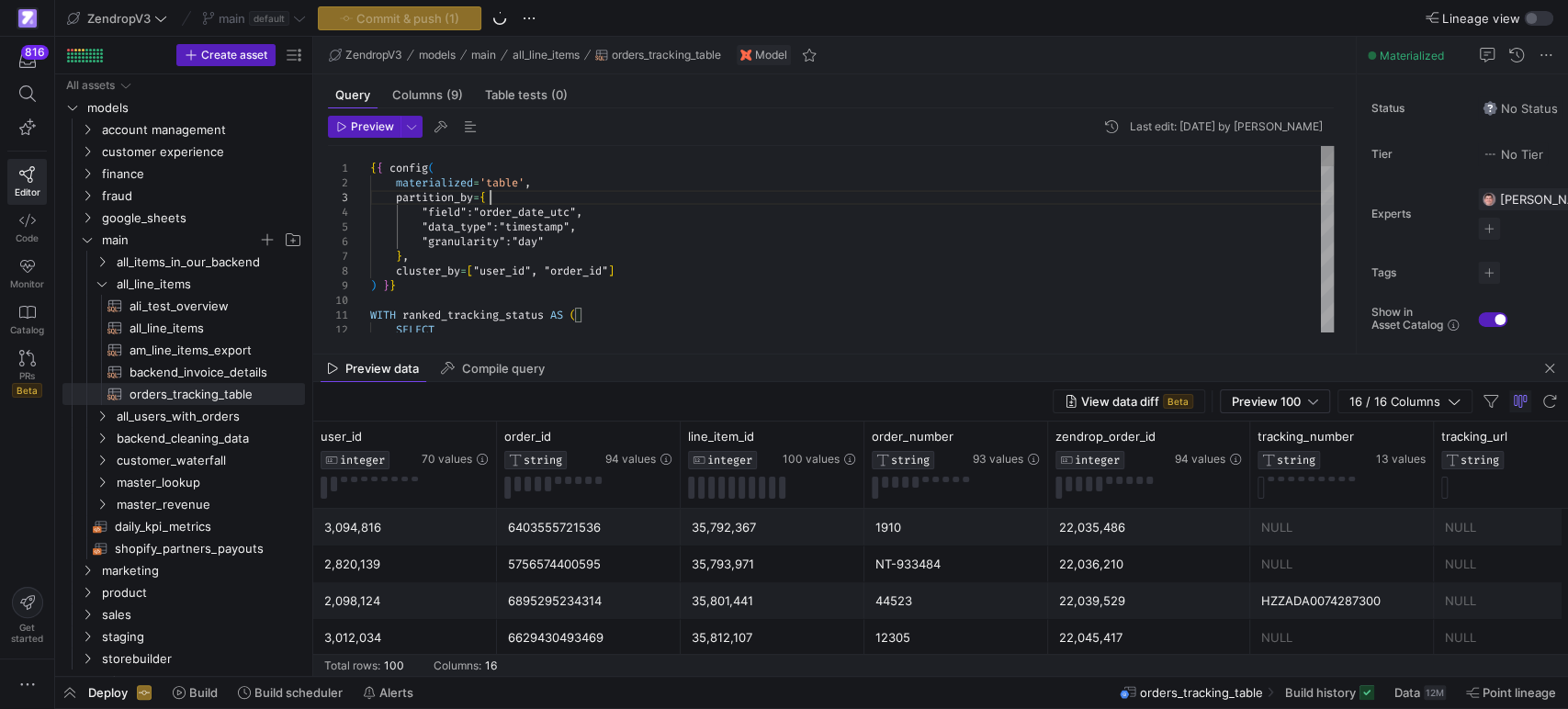
scroll to position [0, 250]
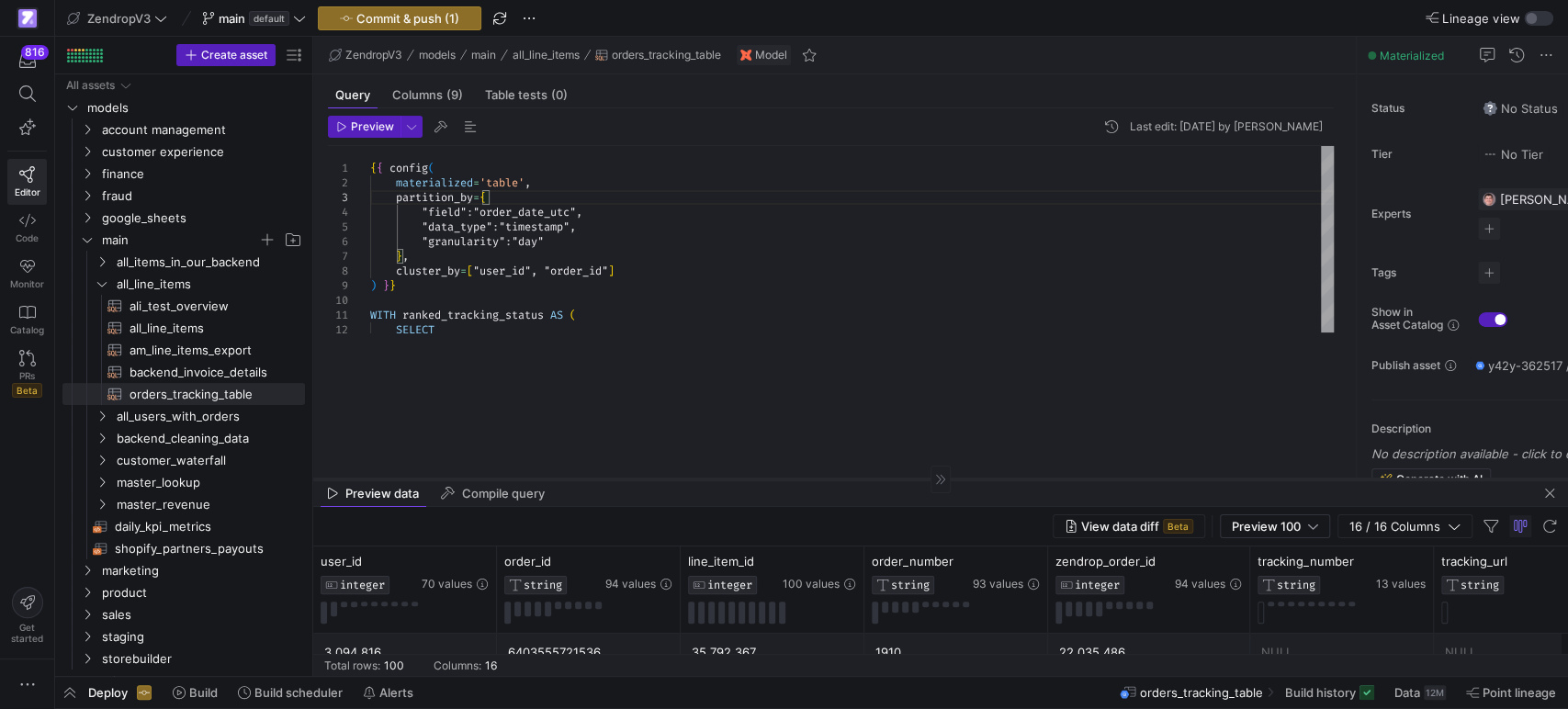
drag, startPoint x: 641, startPoint y: 353, endPoint x: 636, endPoint y: 478, distance: 125.1
click at [636, 479] on div at bounding box center [940, 479] width 1254 height 1
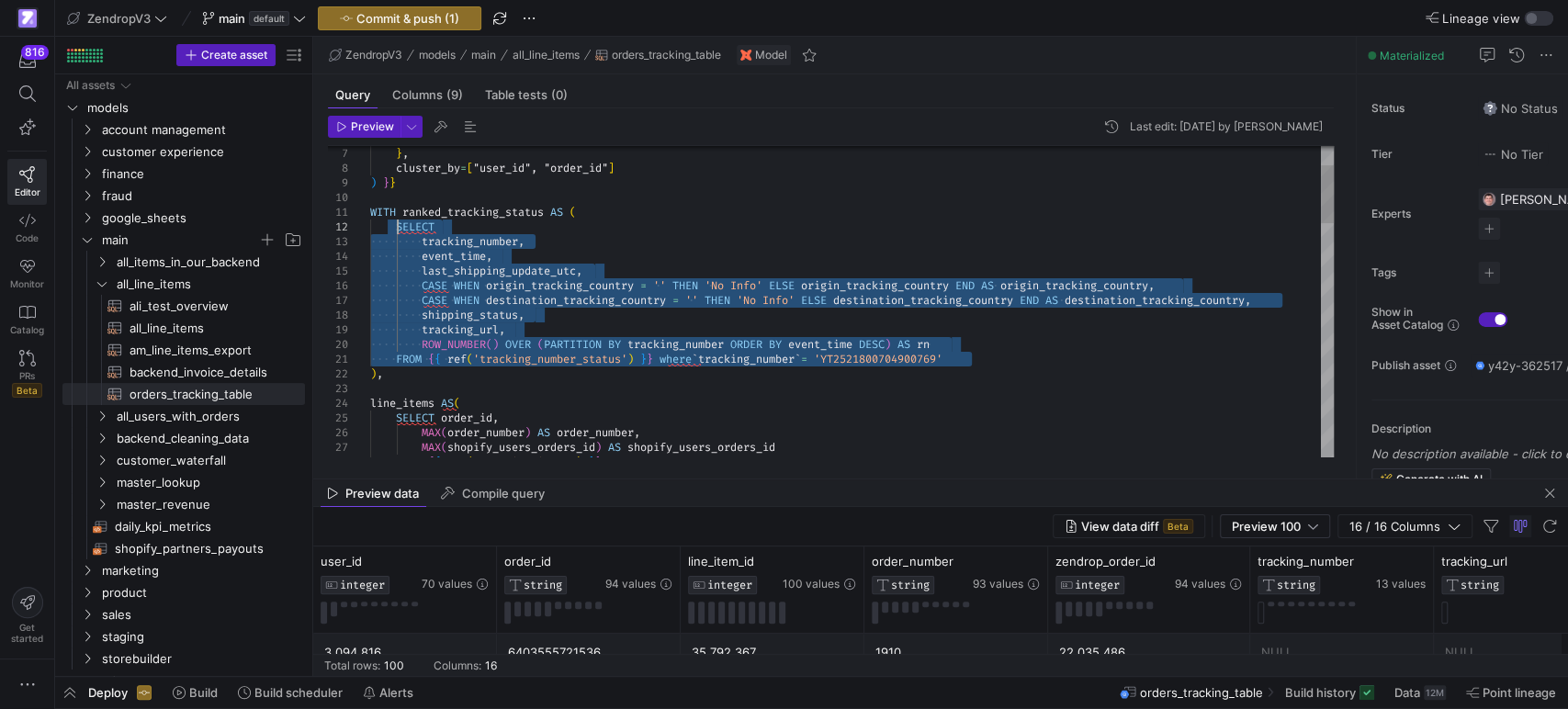
drag, startPoint x: 983, startPoint y: 361, endPoint x: 394, endPoint y: 232, distance: 603.0
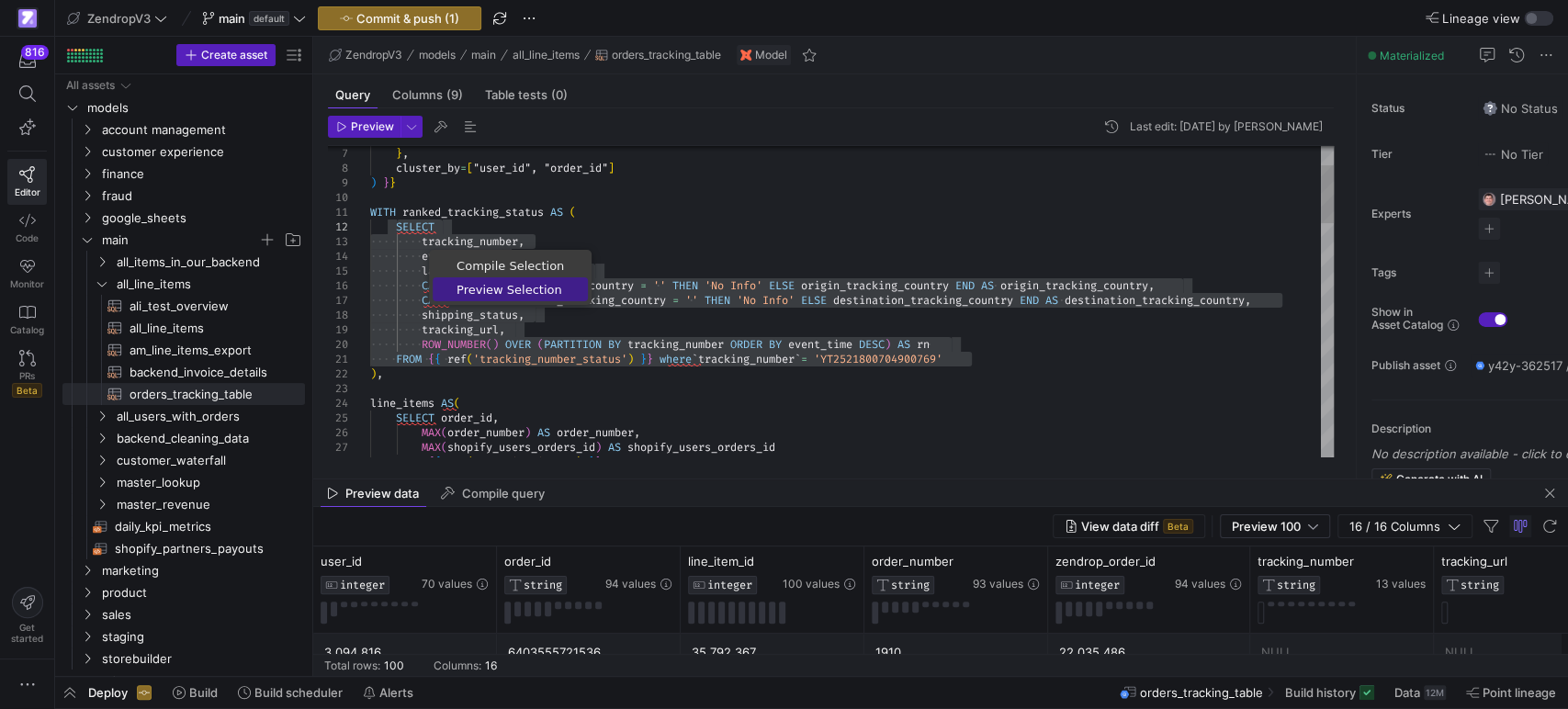
click at [498, 293] on span "Preview Selection" at bounding box center [511, 290] width 156 height 12
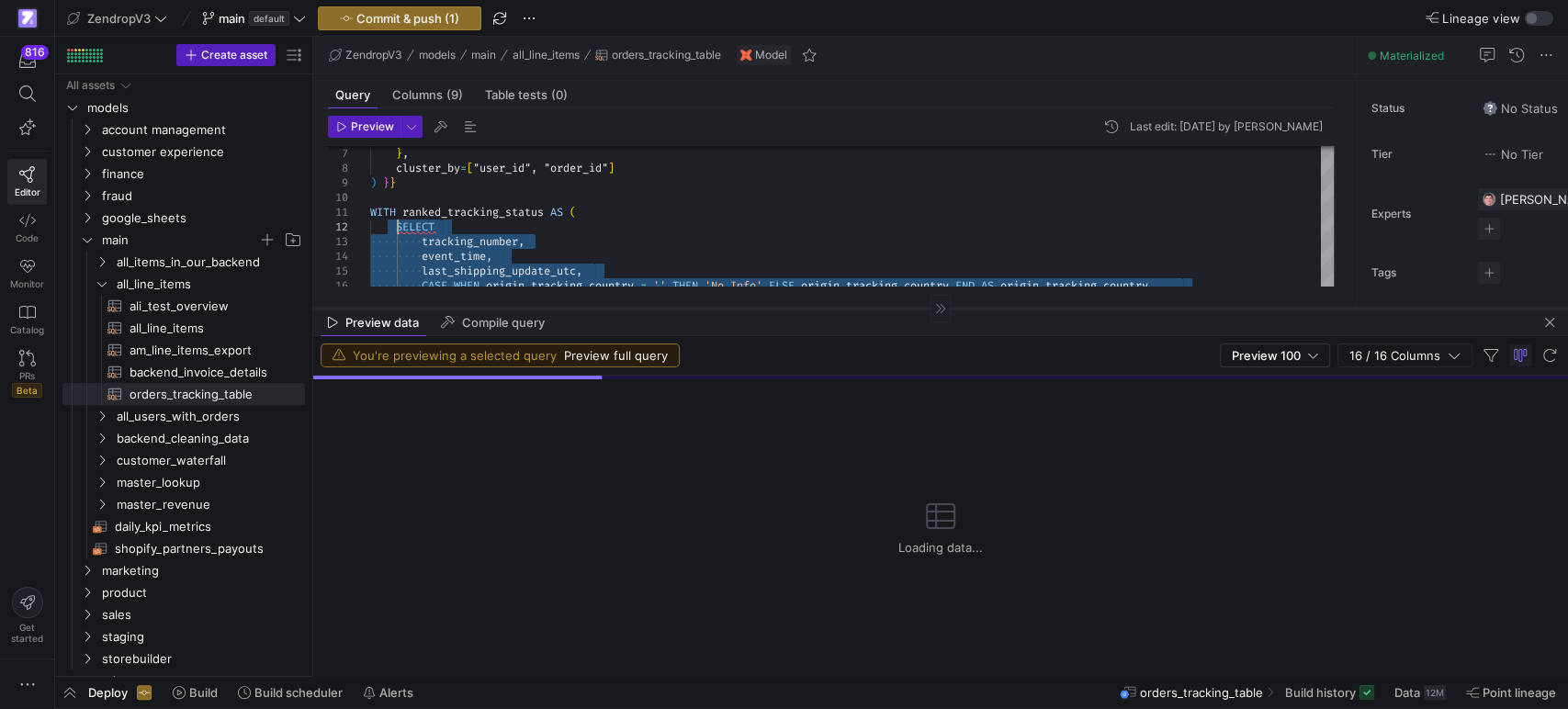
drag, startPoint x: 721, startPoint y: 478, endPoint x: 712, endPoint y: 306, distance: 172.2
click at [712, 308] on div at bounding box center [940, 308] width 1254 height 1
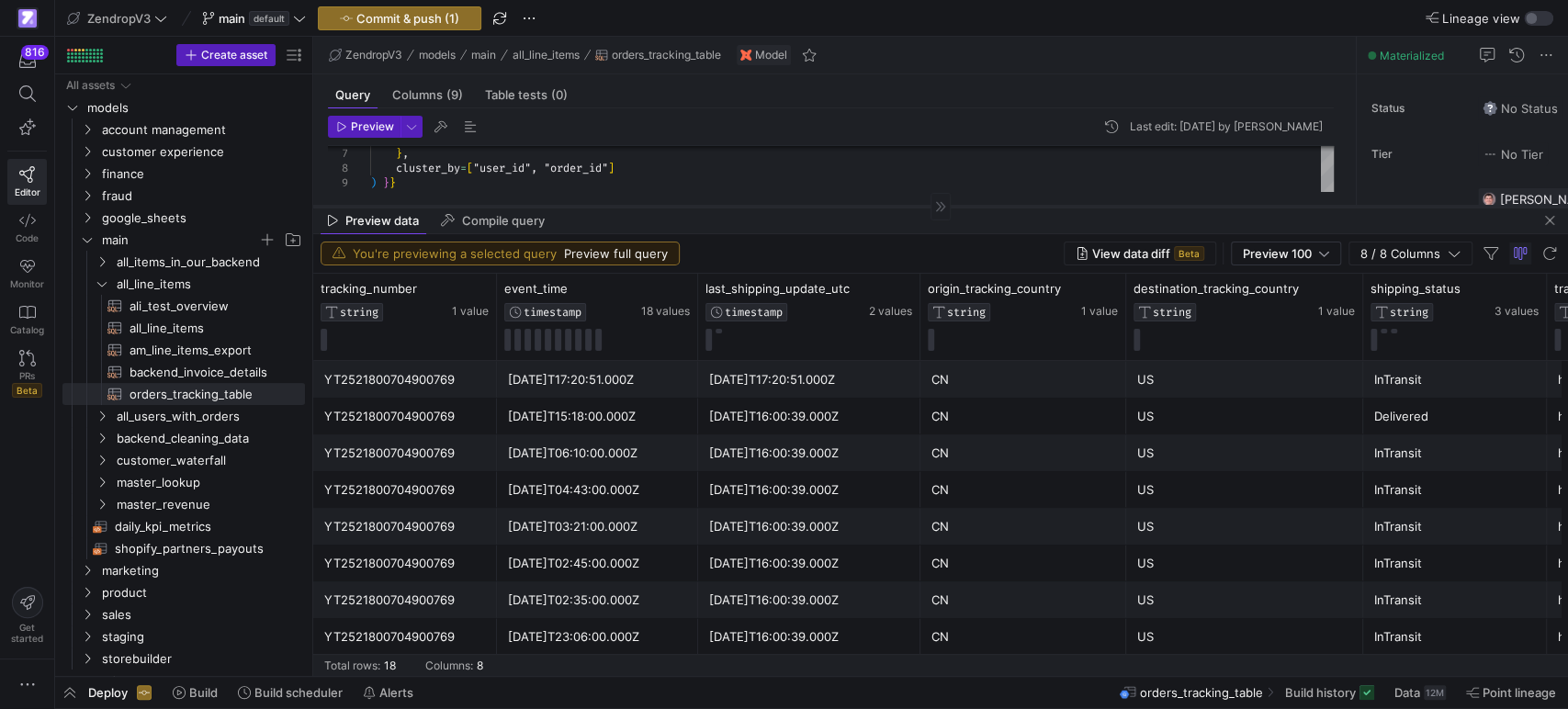
drag, startPoint x: 814, startPoint y: 309, endPoint x: 822, endPoint y: 207, distance: 102.3
click at [822, 206] on div at bounding box center [940, 205] width 1254 height 1
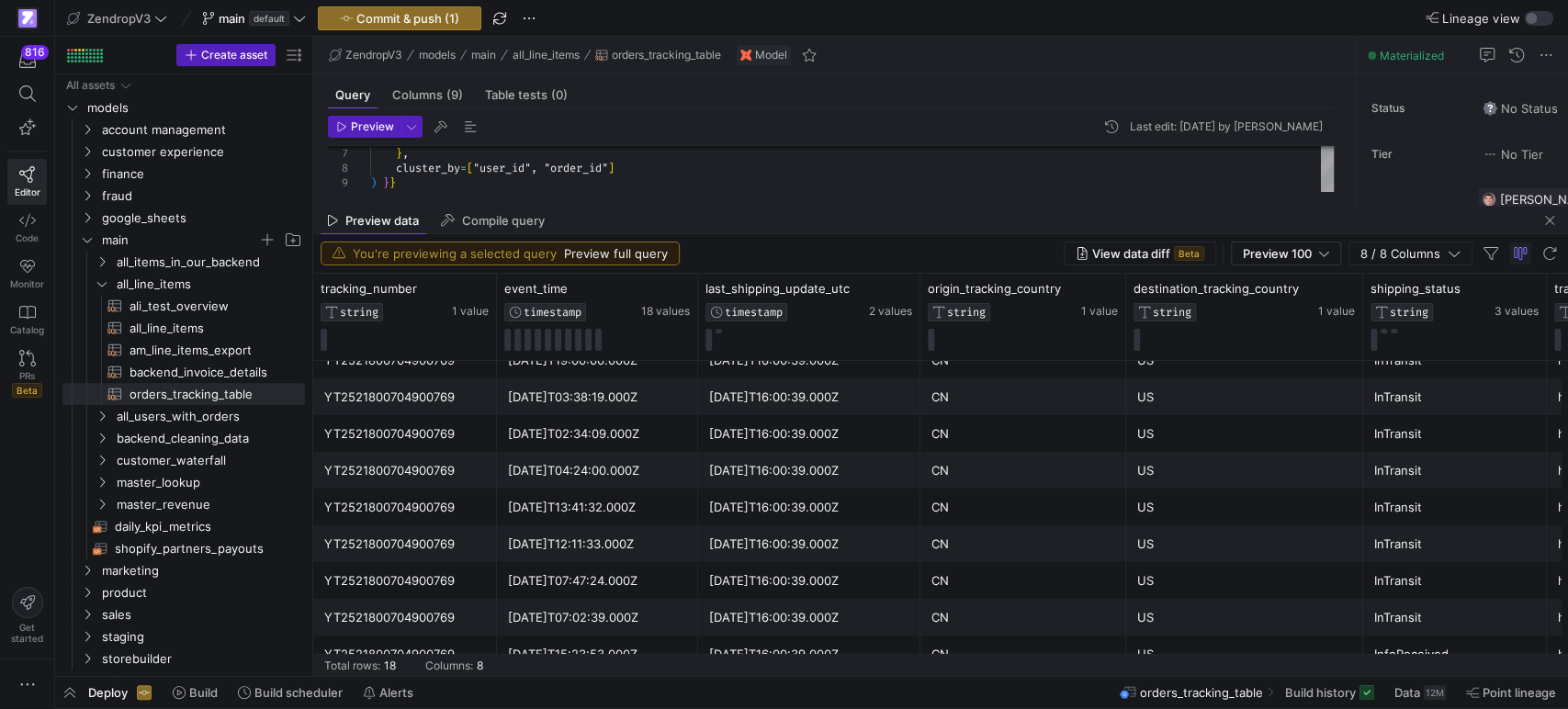
scroll to position [353, 0]
click at [1442, 641] on div "InfoReceived" at bounding box center [1455, 652] width 161 height 36
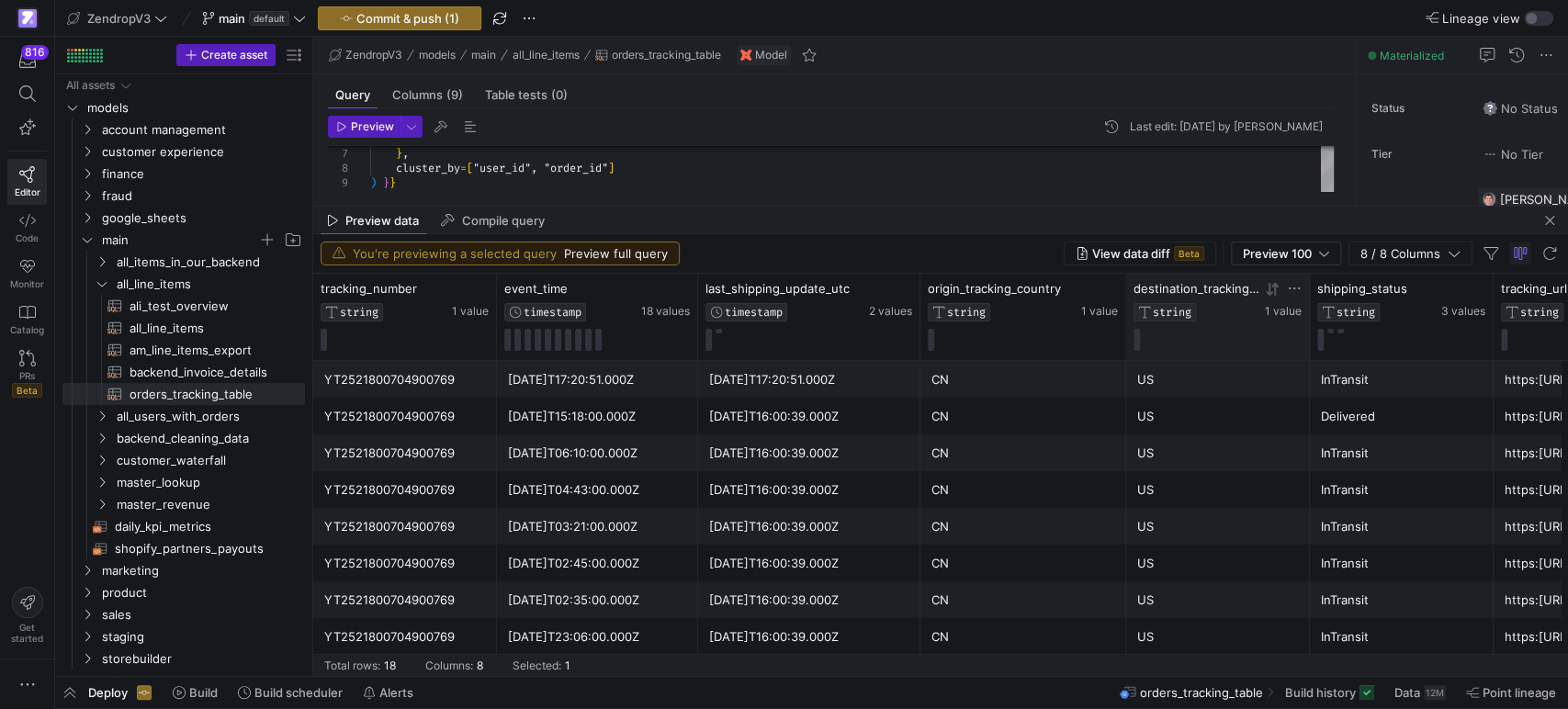
drag, startPoint x: 1360, startPoint y: 297, endPoint x: 1292, endPoint y: 299, distance: 68.0
click at [1292, 299] on div "destination_tracking_country STRING 1 value" at bounding box center [1217, 317] width 184 height 86
click at [658, 290] on icon at bounding box center [657, 290] width 7 height 13
click at [661, 293] on icon at bounding box center [657, 290] width 7 height 13
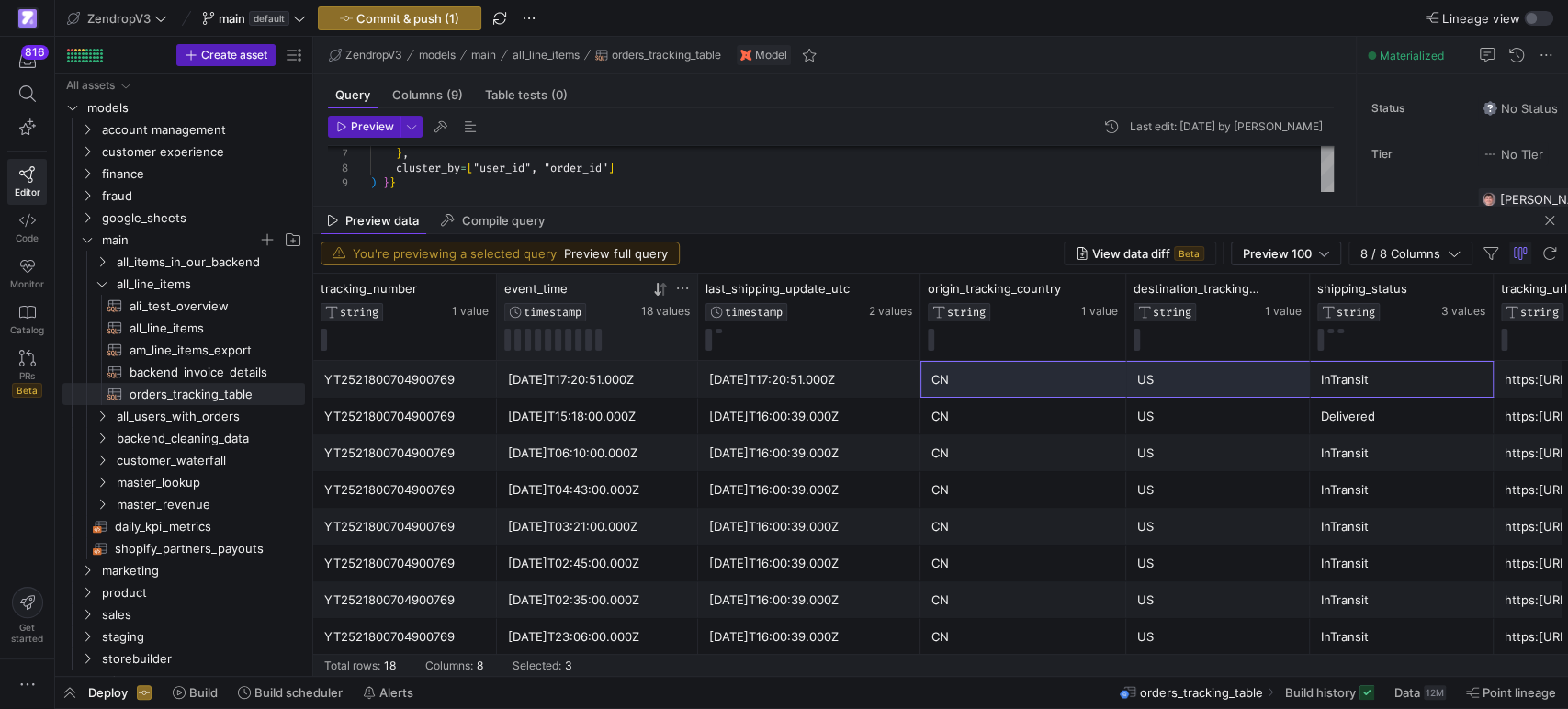
drag, startPoint x: 1369, startPoint y: 388, endPoint x: 801, endPoint y: 371, distance: 568.3
click at [811, 371] on div "YT2521800704900769 [DATE]T17:20:51.000Z [DATE]T17:20:51.000Z CN US InTransit ht…" at bounding box center [1198, 379] width 1770 height 37
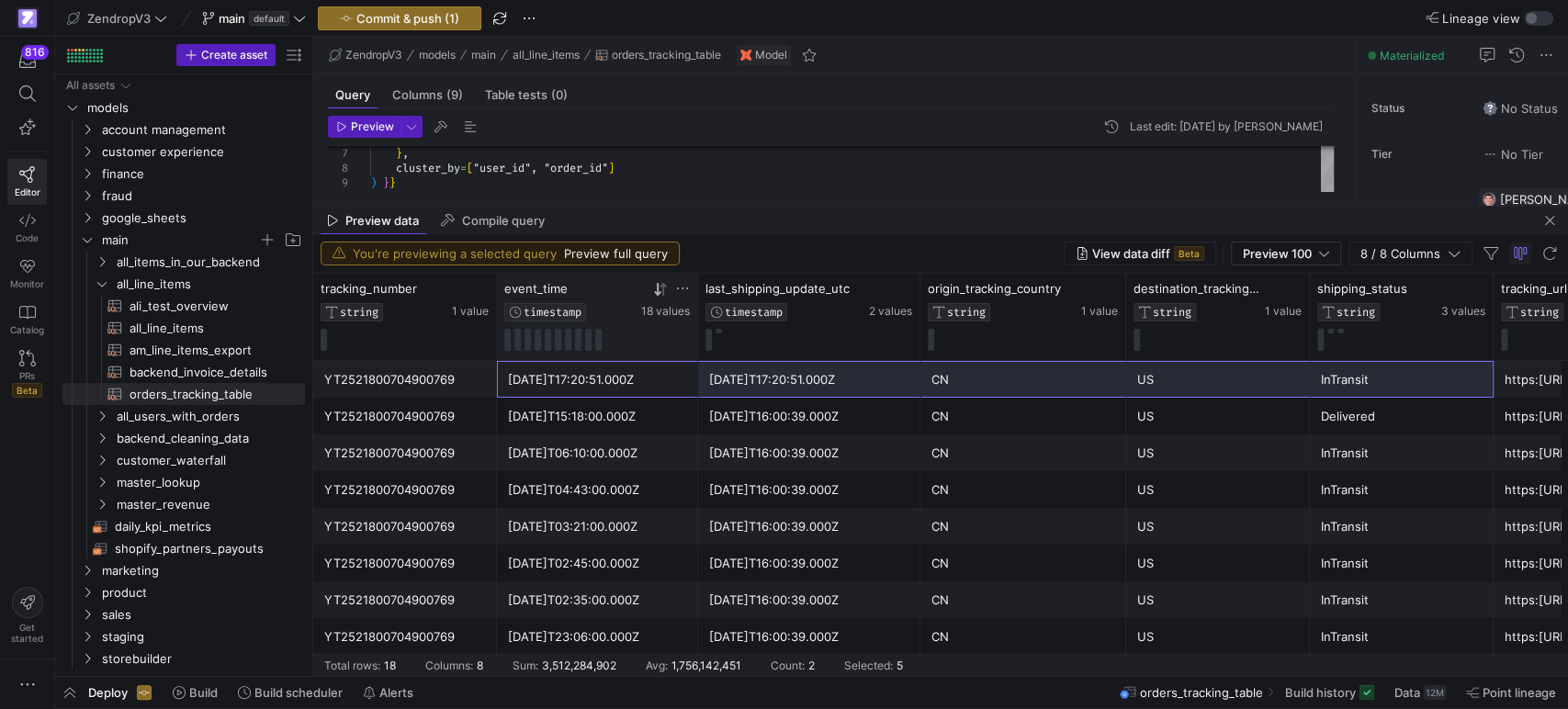
drag, startPoint x: 650, startPoint y: 370, endPoint x: 1423, endPoint y: 376, distance: 773.0
click at [1423, 376] on div "YT2521800704900769 [DATE]T17:20:51.000Z [DATE]T17:20:51.000Z CN US InTransit ht…" at bounding box center [1198, 379] width 1770 height 37
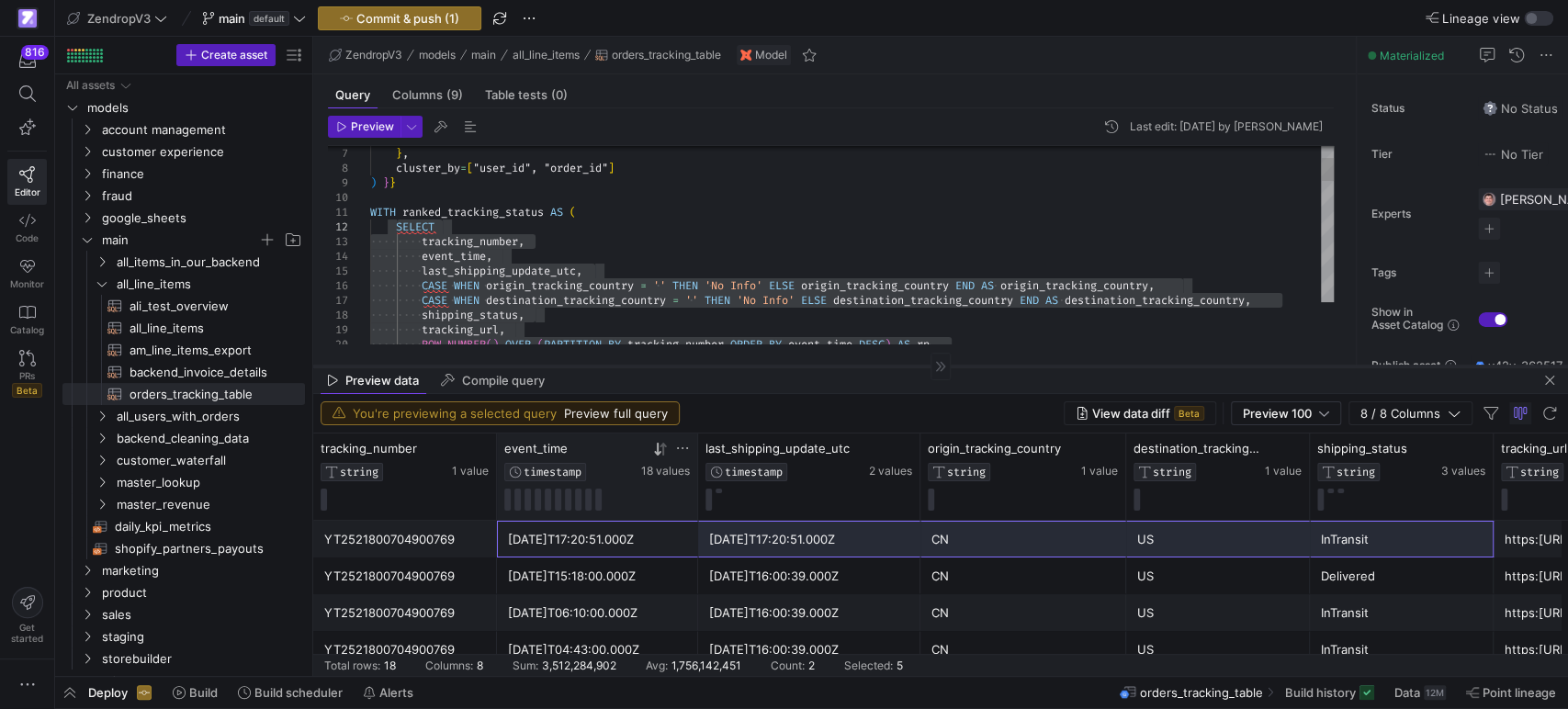
drag, startPoint x: 705, startPoint y: 204, endPoint x: 710, endPoint y: 364, distance: 160.1
click at [710, 366] on div at bounding box center [940, 366] width 1254 height 1
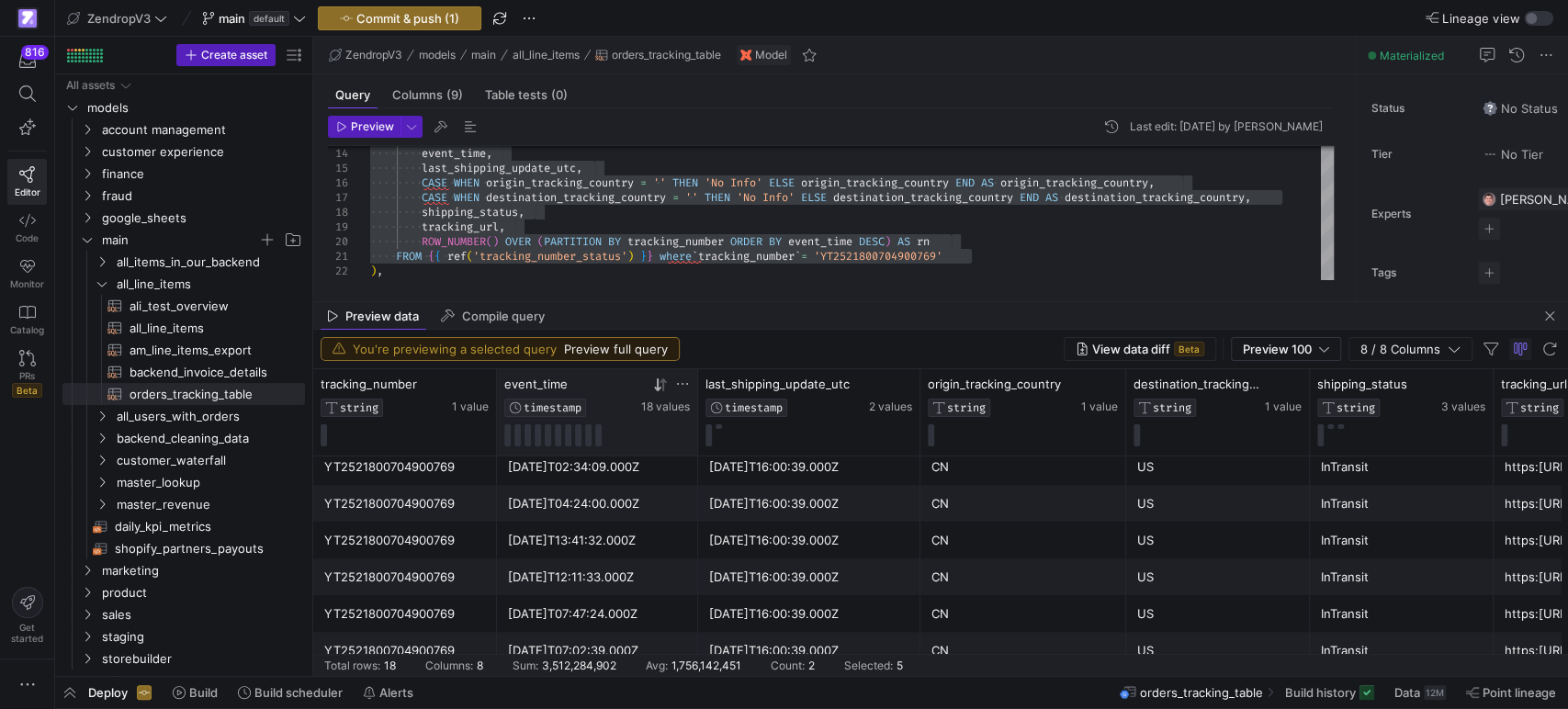
scroll to position [448, 0]
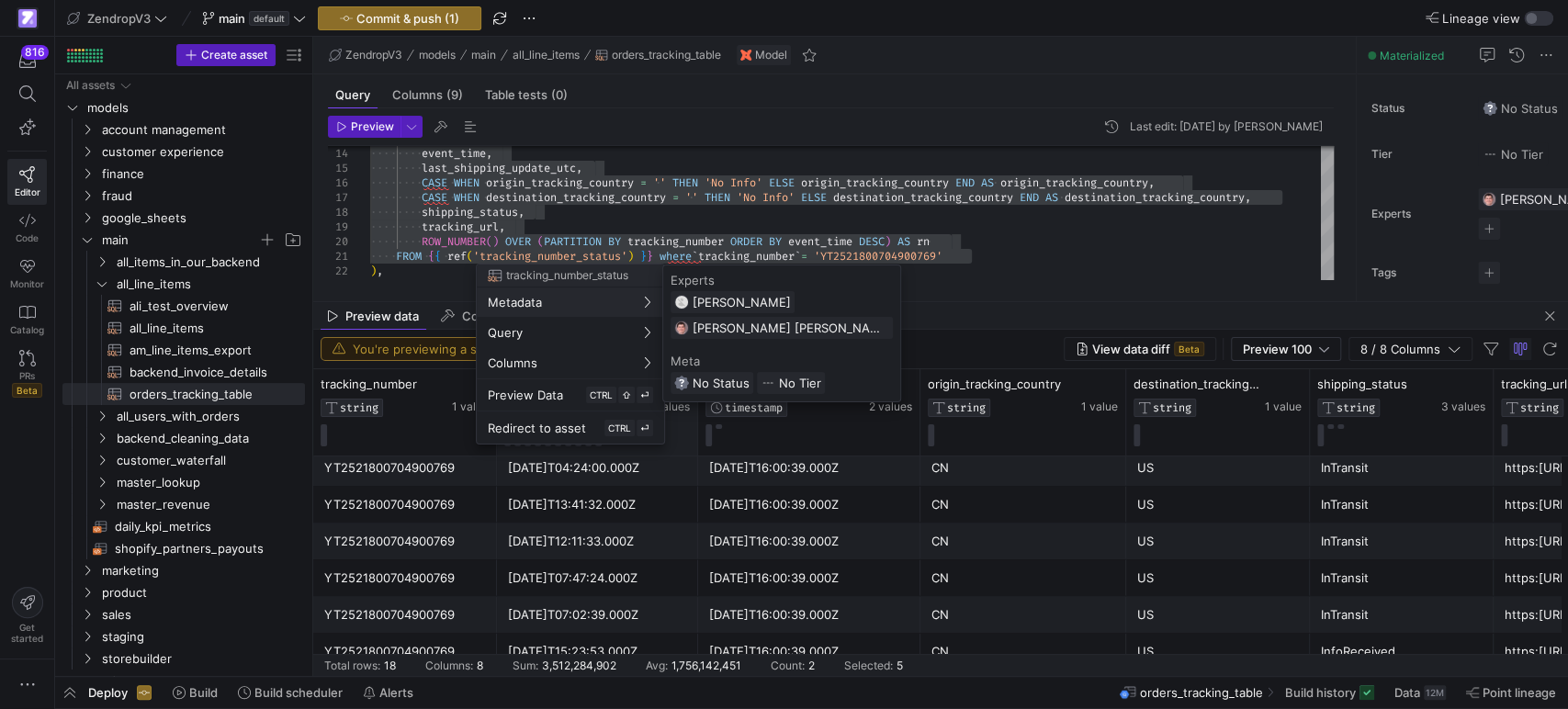
click at [1060, 260] on div at bounding box center [784, 354] width 1568 height 709
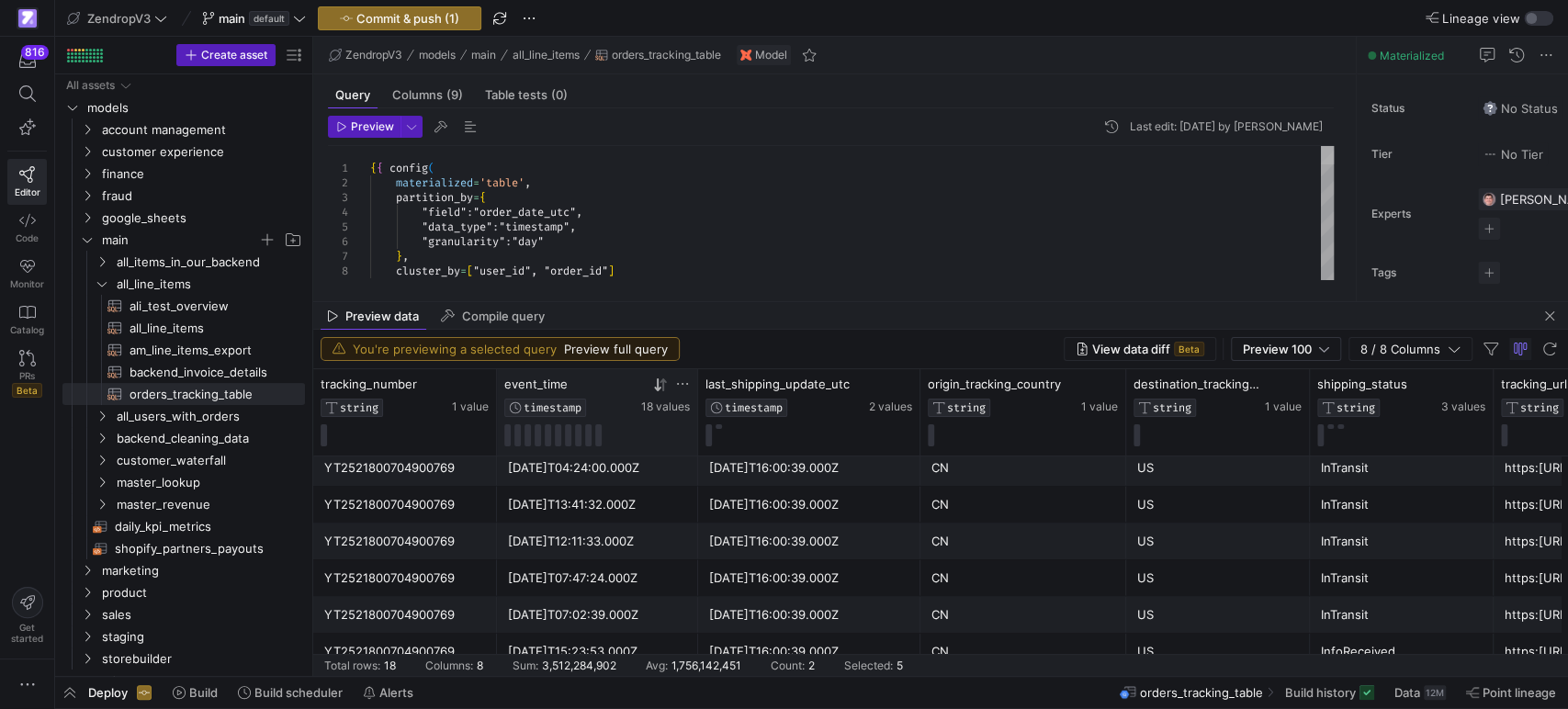
click at [1324, 146] on div at bounding box center [1327, 156] width 13 height 19
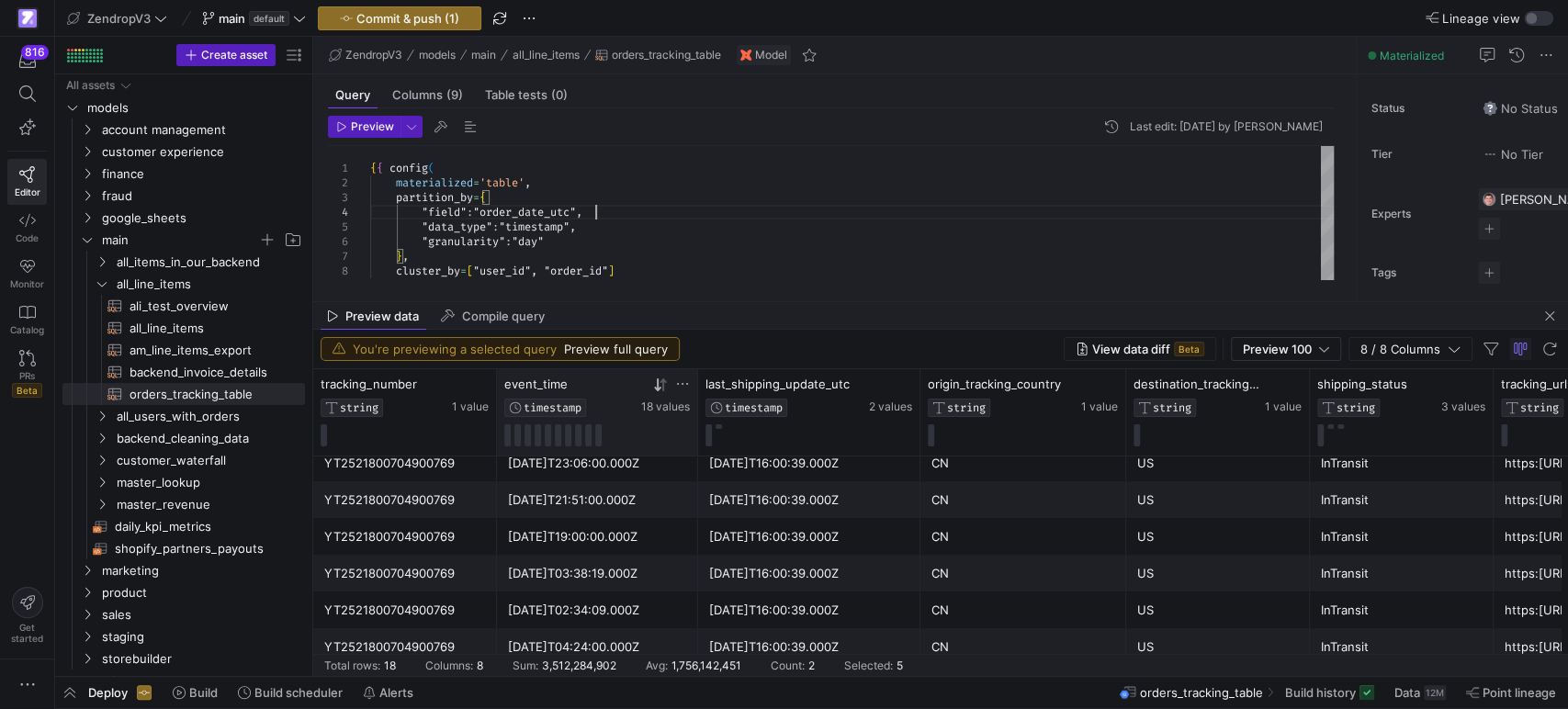
scroll to position [0, 0]
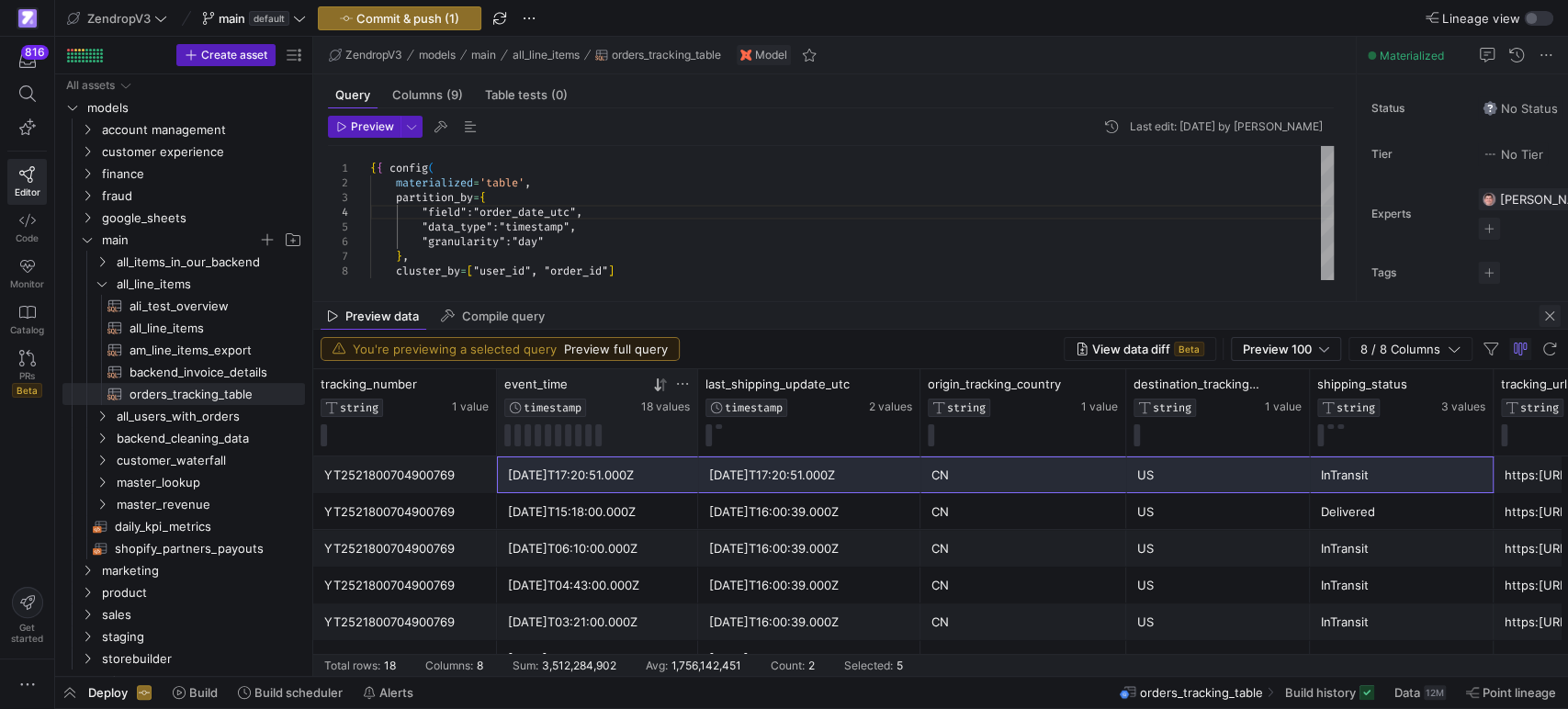
click at [1547, 322] on span "button" at bounding box center [1549, 316] width 22 height 23
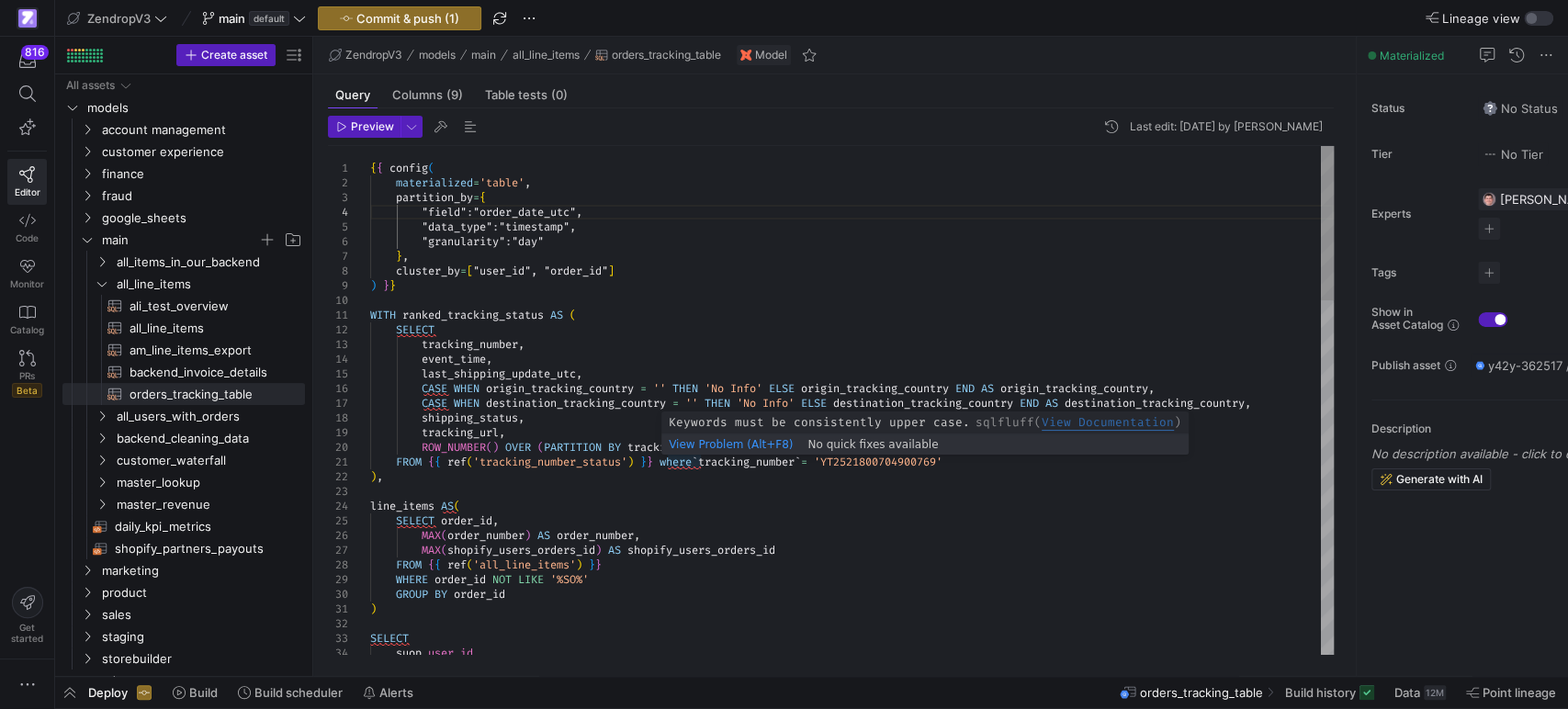
scroll to position [0, 223]
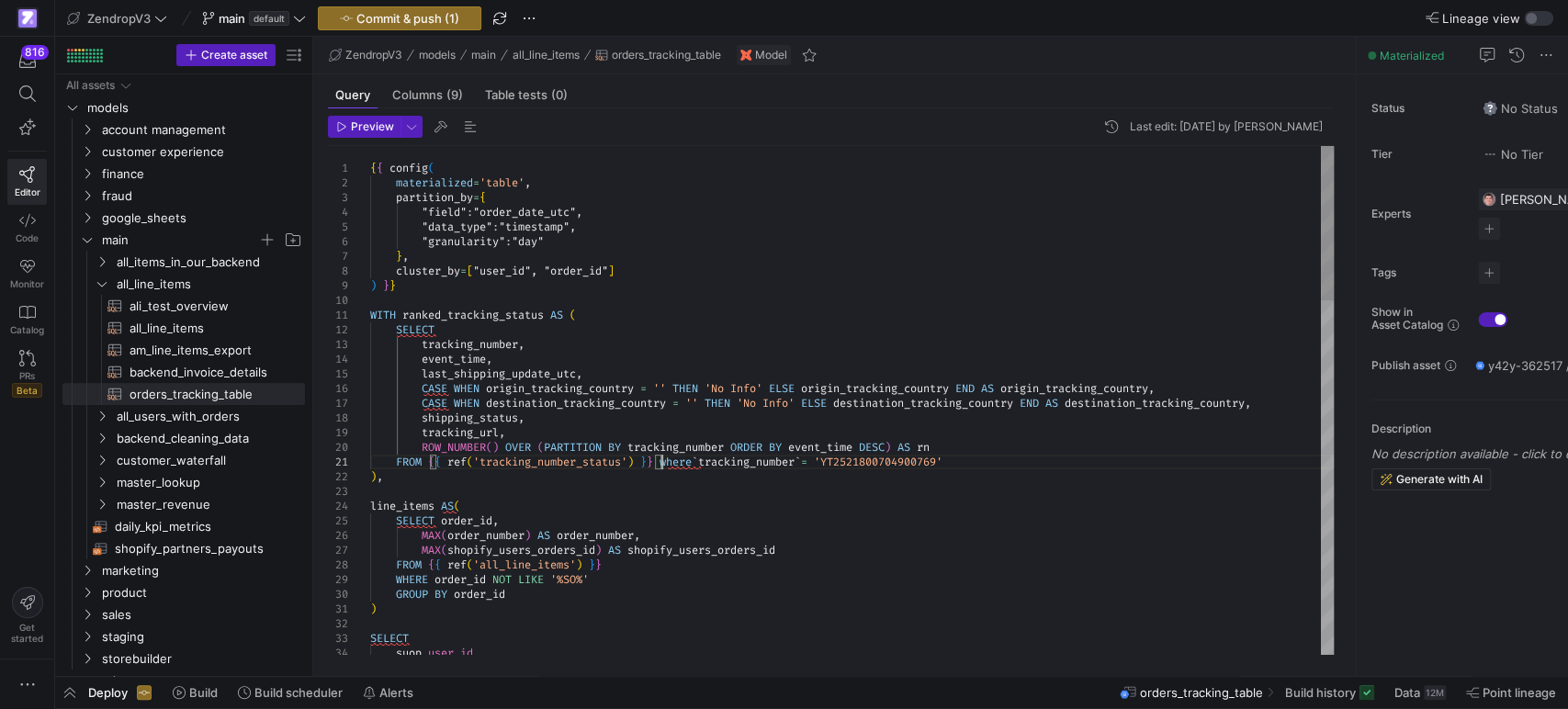
drag, startPoint x: 664, startPoint y: 460, endPoint x: 1098, endPoint y: 479, distance: 434.4
type textarea "FROM {{ ref('tracking_number_status') }} line_items AS( SELECT order_id, MAX(or…"
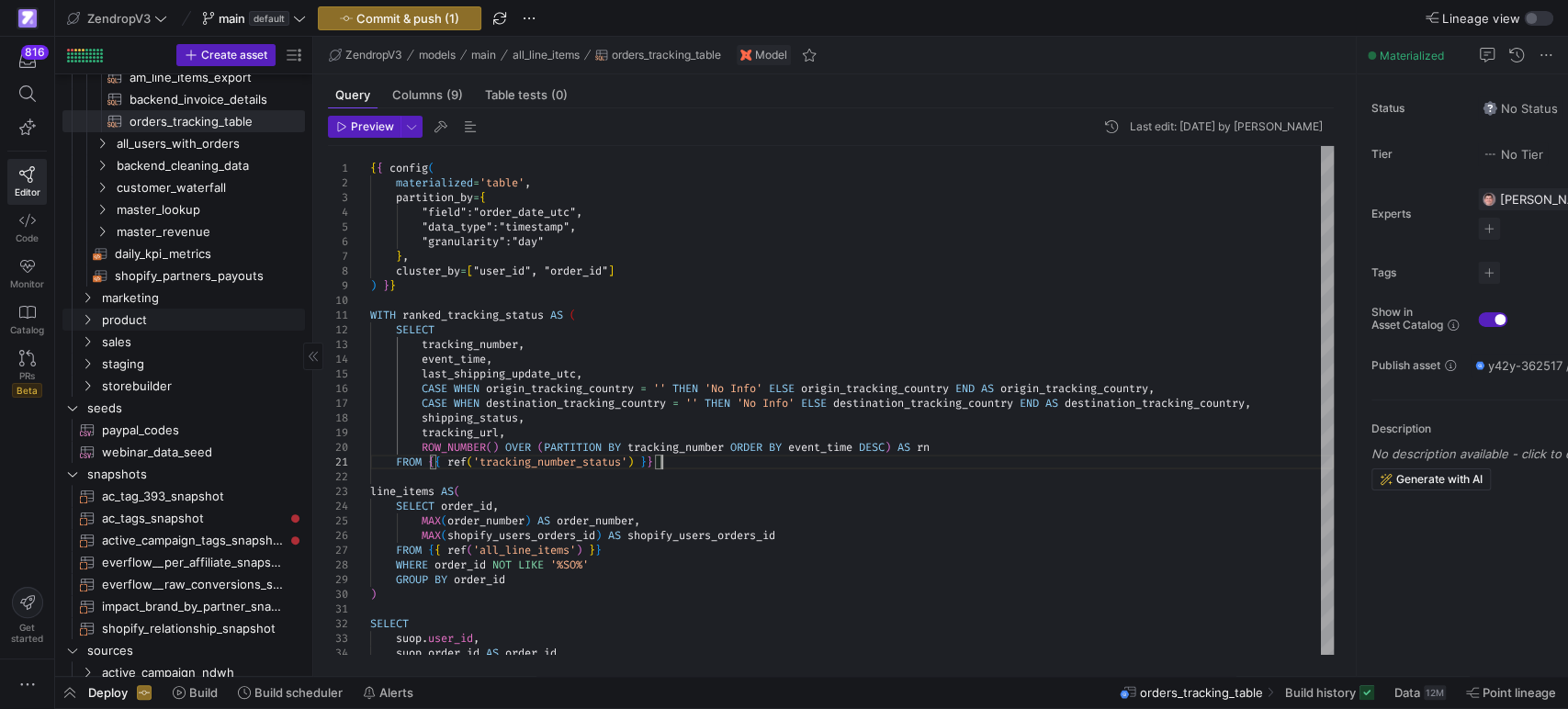
scroll to position [612, 0]
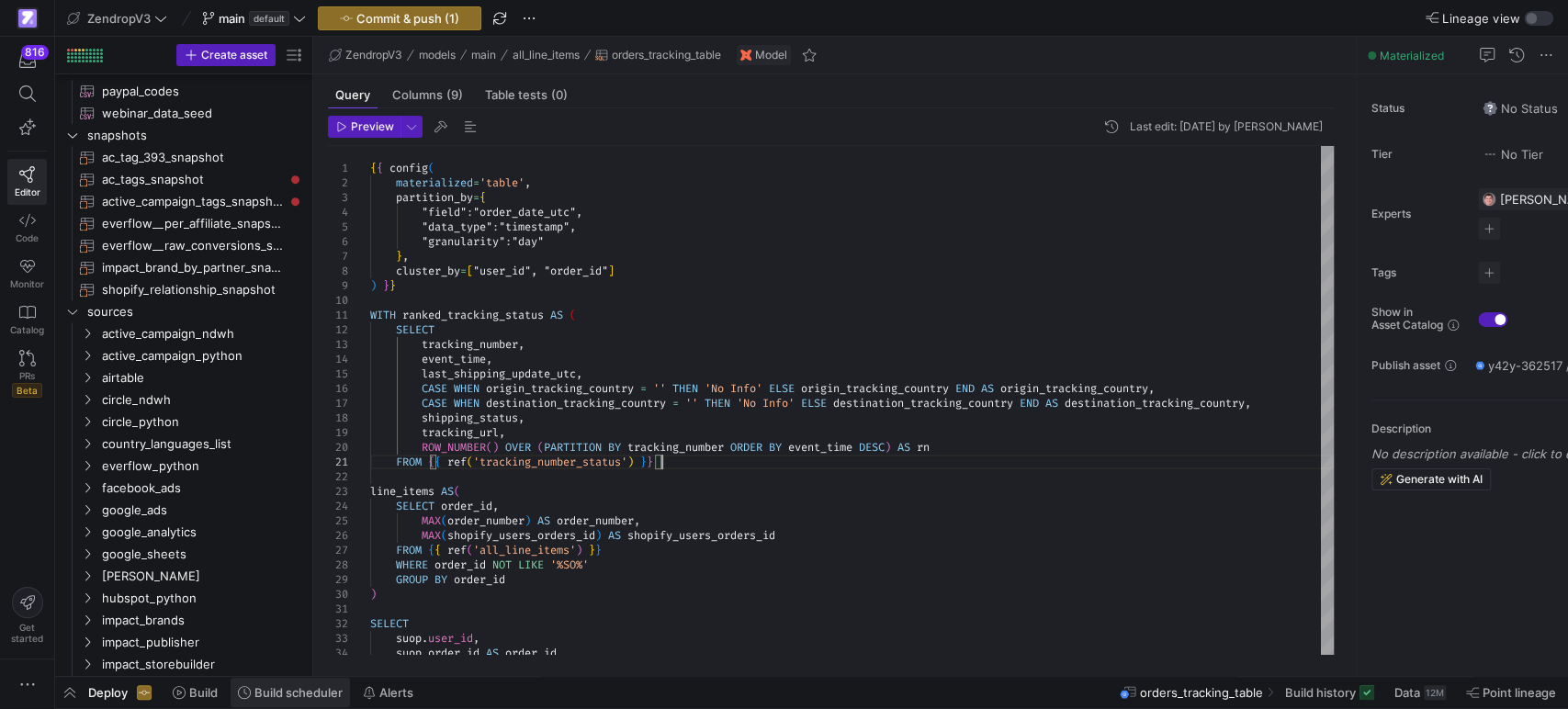
click at [283, 690] on span "Build scheduler" at bounding box center [298, 693] width 88 height 15
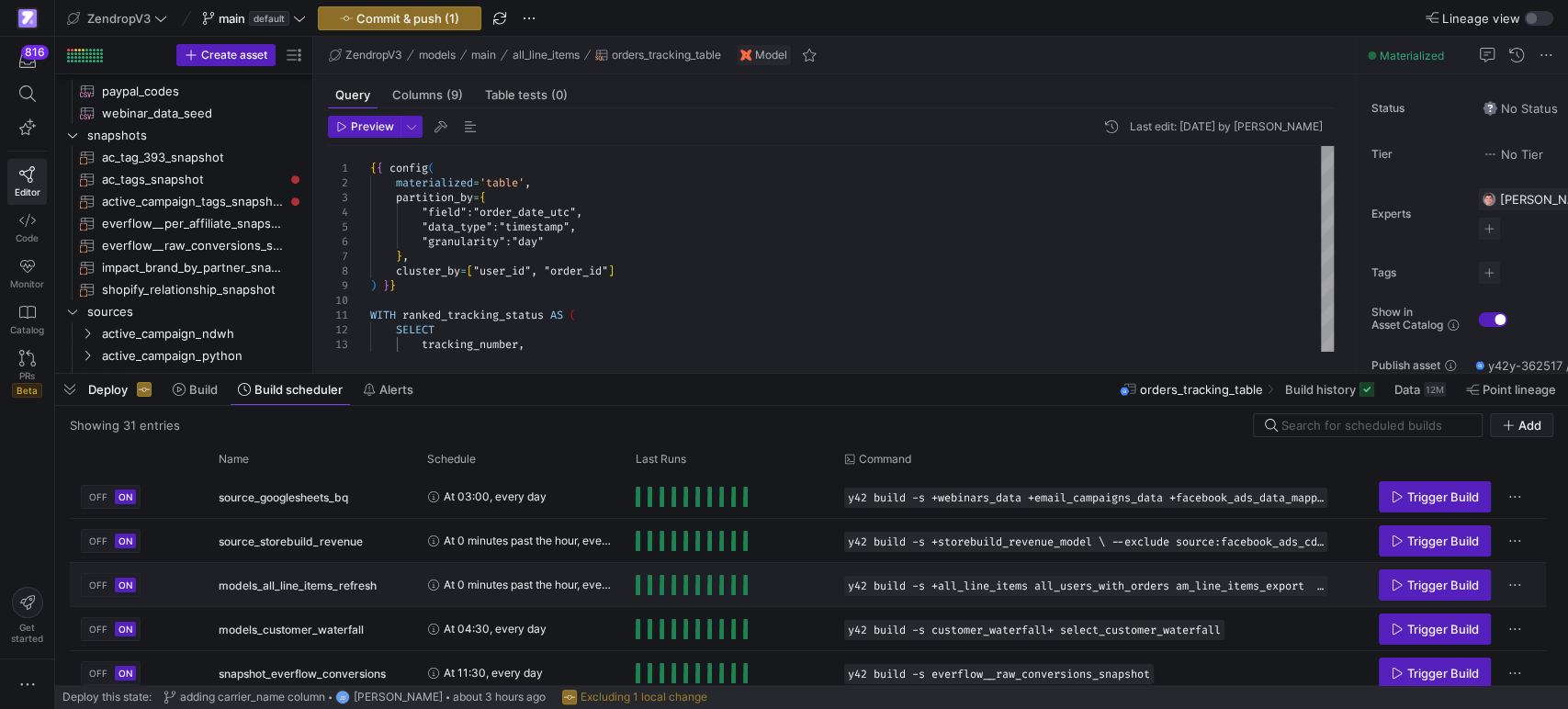
click at [90, 584] on span "OFF" at bounding box center [98, 585] width 19 height 11
click at [409, 14] on span "Commit & push (2)" at bounding box center [408, 19] width 105 height 15
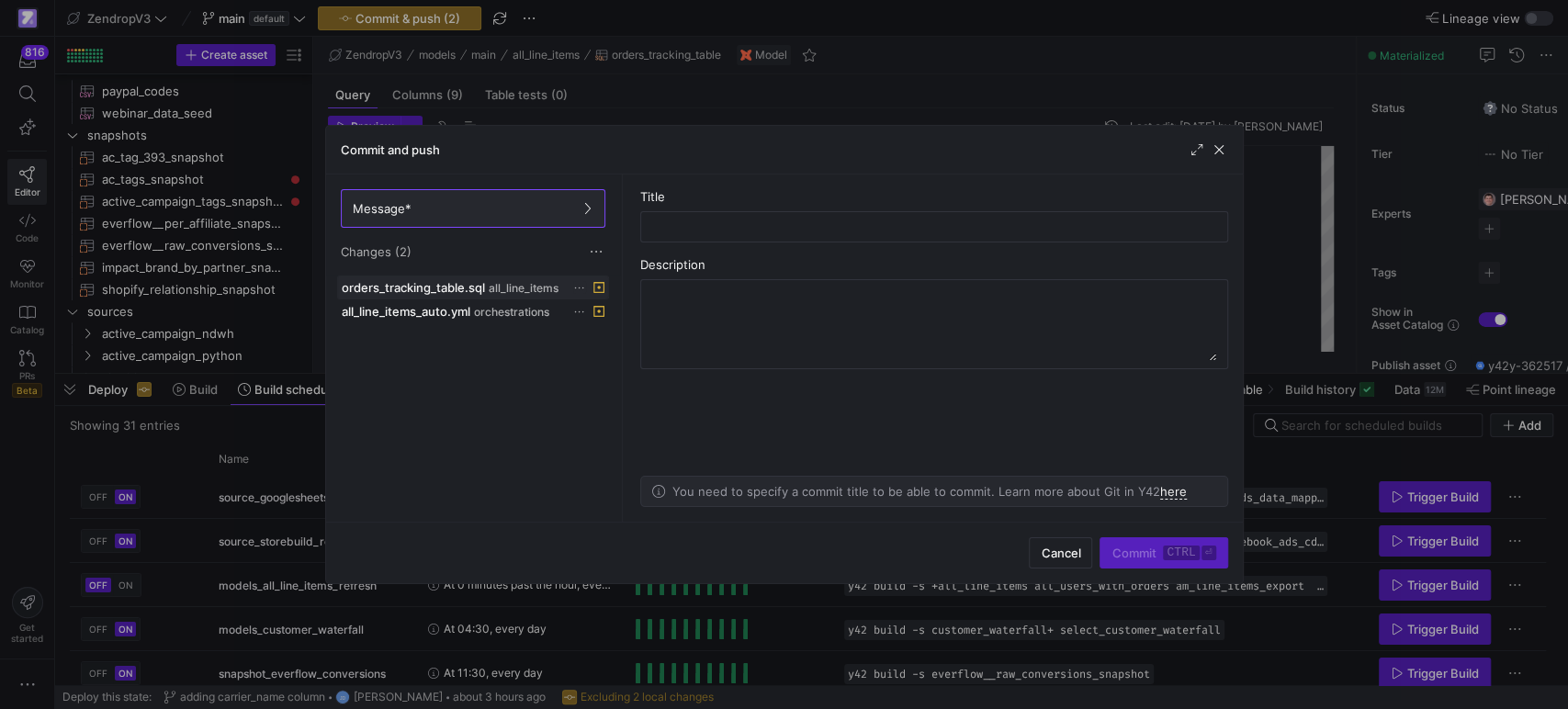
click at [580, 289] on icon at bounding box center [578, 288] width 12 height 12
click at [616, 344] on span "Discard" at bounding box center [605, 340] width 42 height 15
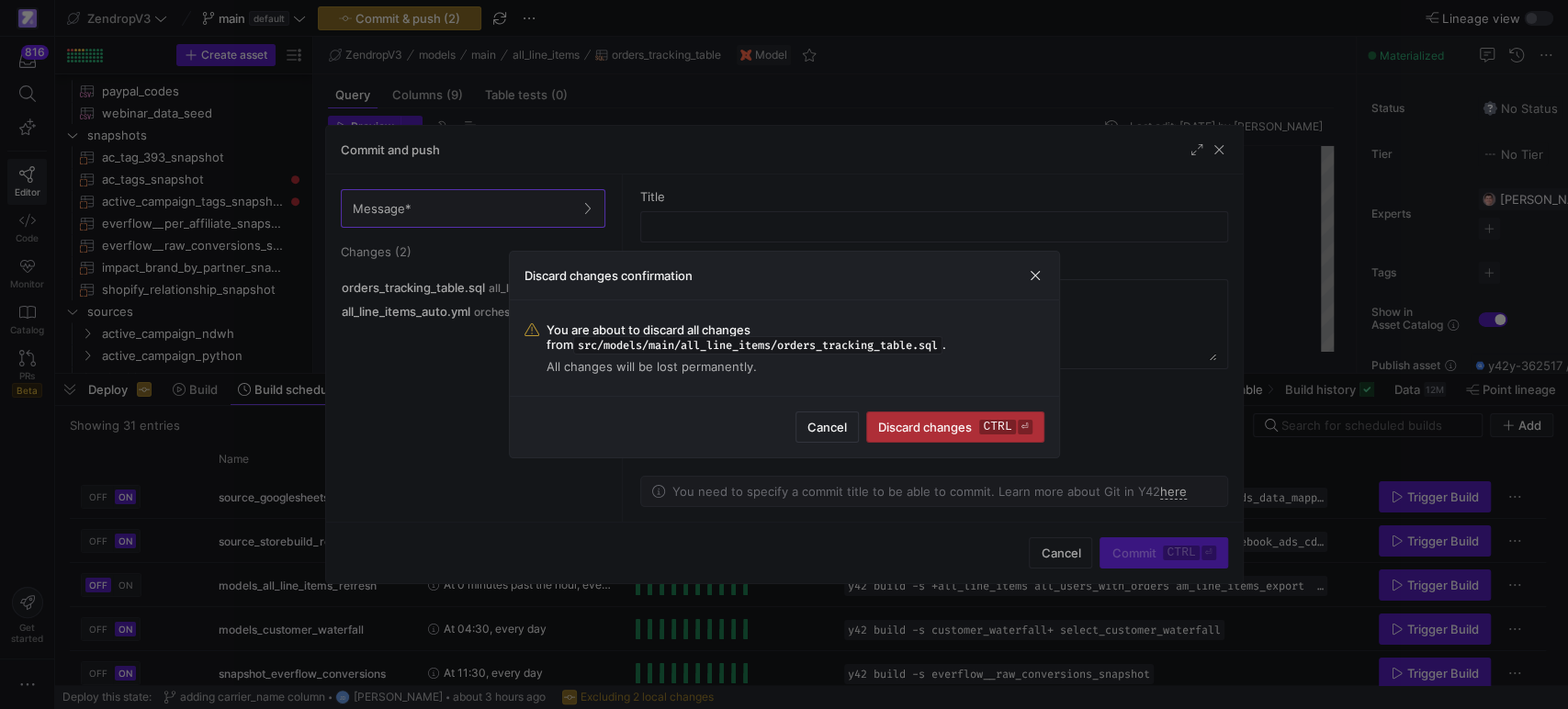
click at [913, 421] on span "Discard changes ctrl ⏎" at bounding box center [955, 428] width 154 height 15
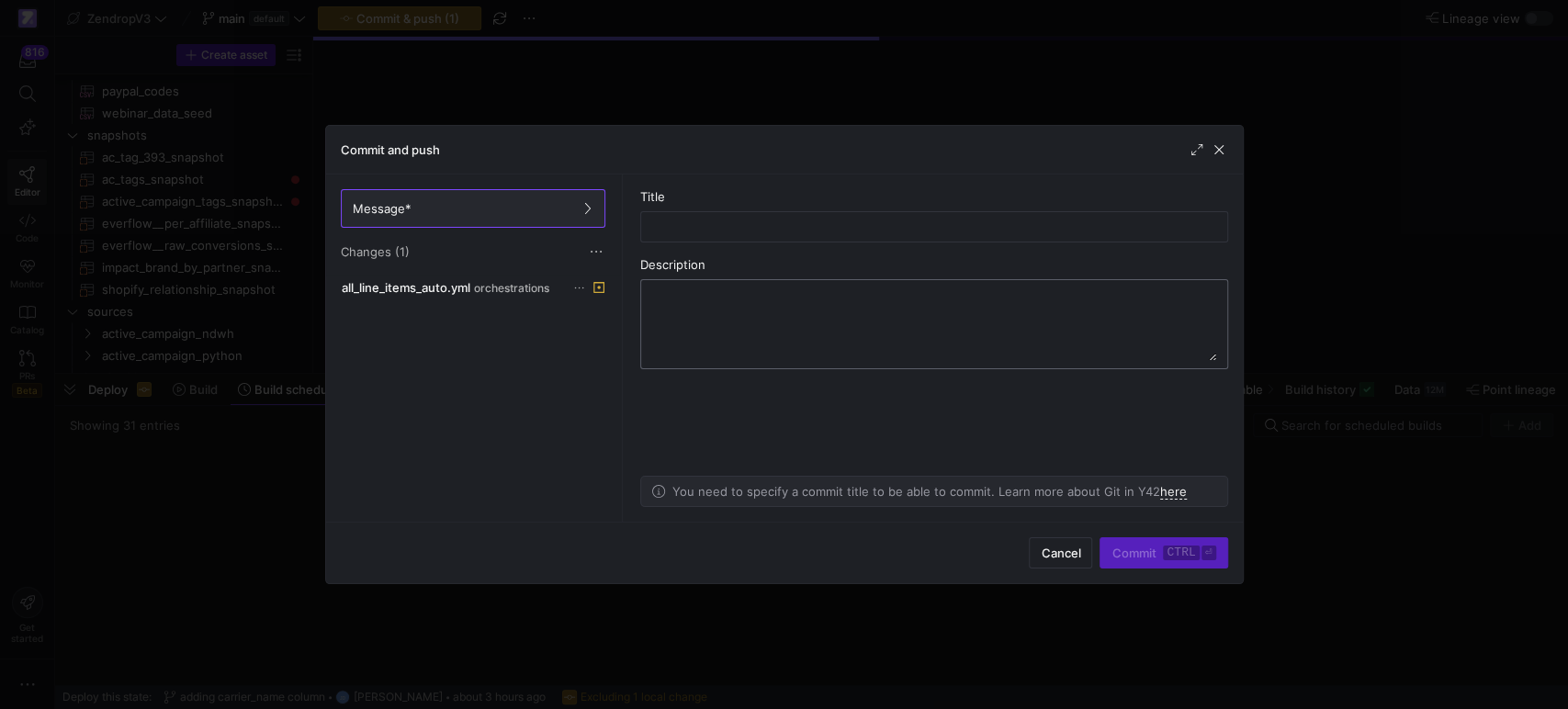
scroll to position [169, 0]
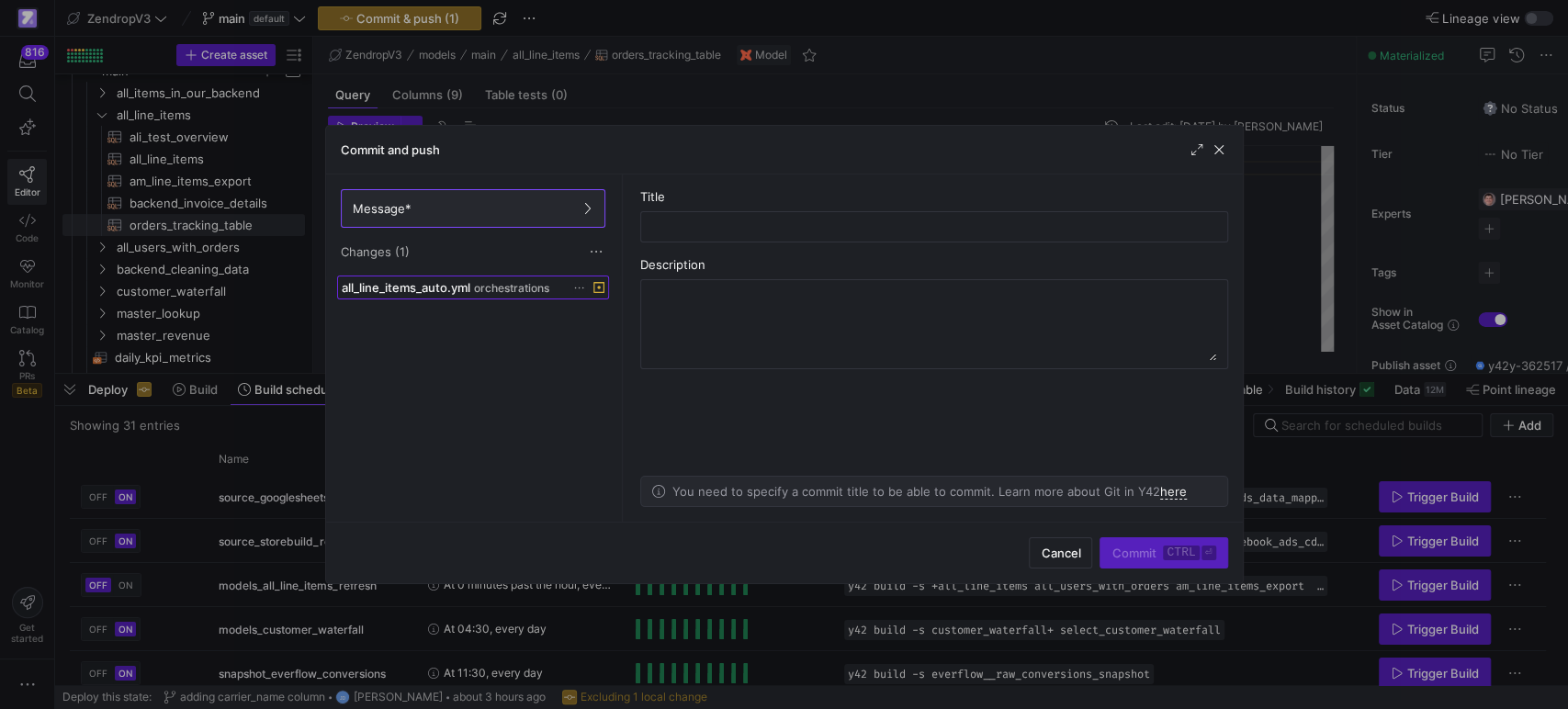
click at [438, 292] on span "all_line_items_auto.yml" at bounding box center [406, 288] width 128 height 15
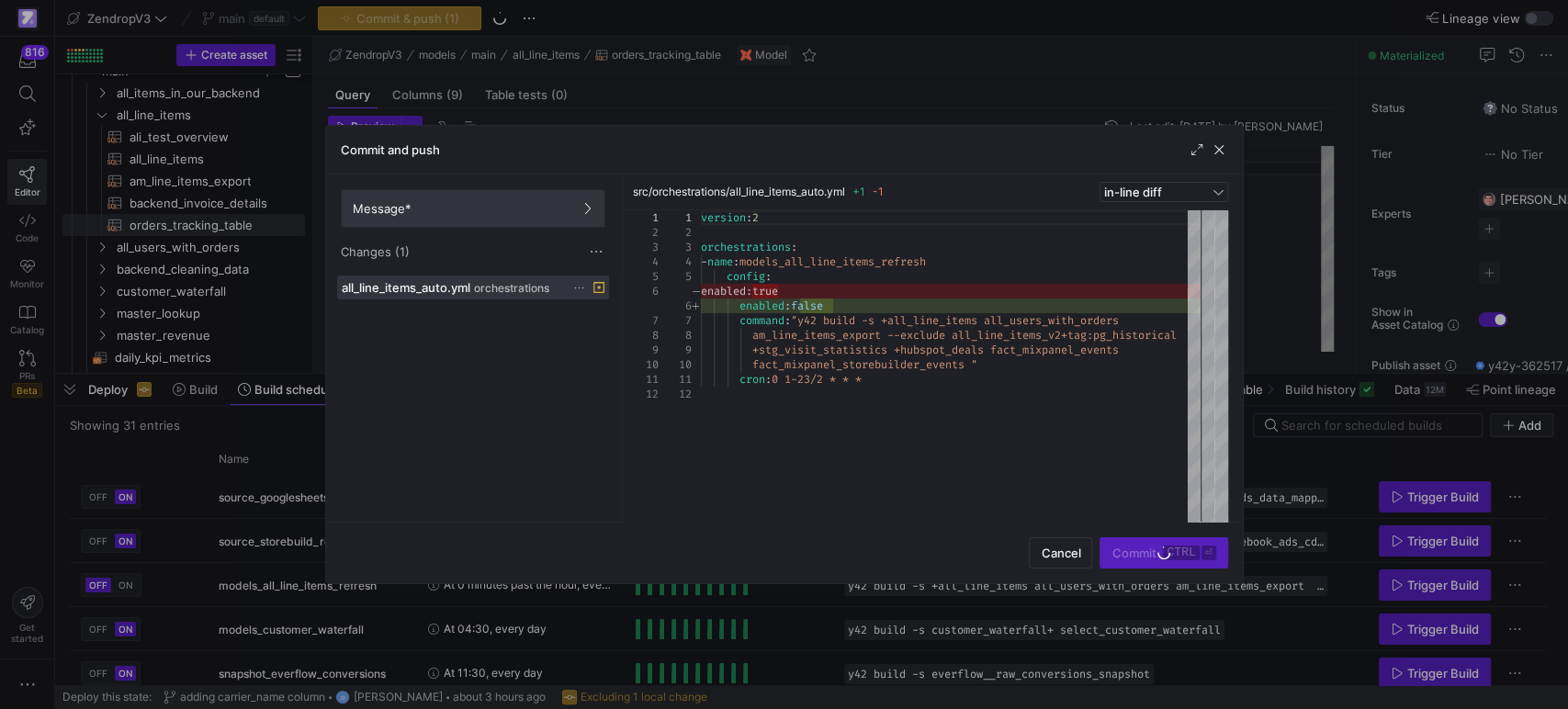
click at [430, 217] on span at bounding box center [473, 208] width 262 height 37
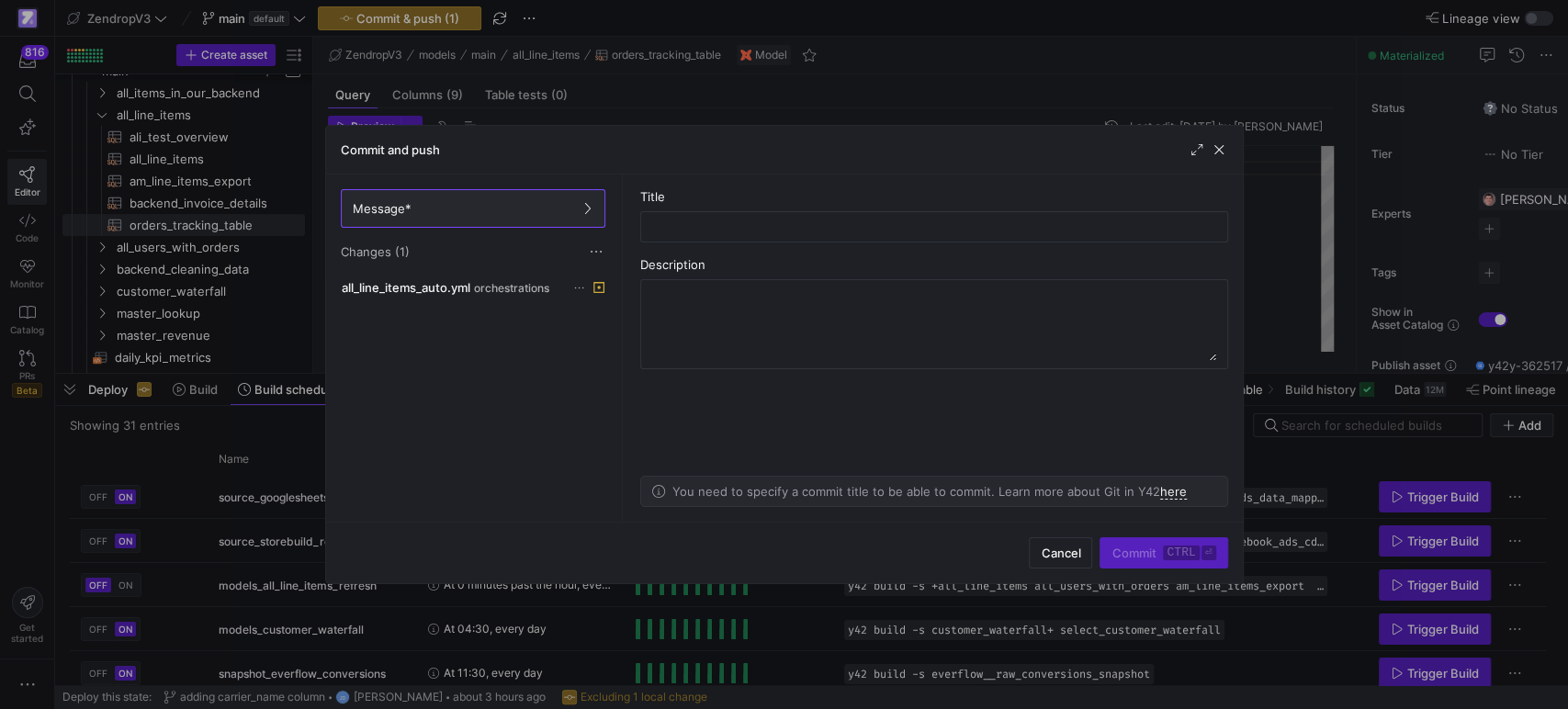
click at [892, 251] on as-split-area "Title Description You need to specify a commit title to be able to commit. Lear…" at bounding box center [933, 348] width 617 height 347
click at [889, 235] on div at bounding box center [934, 226] width 557 height 29
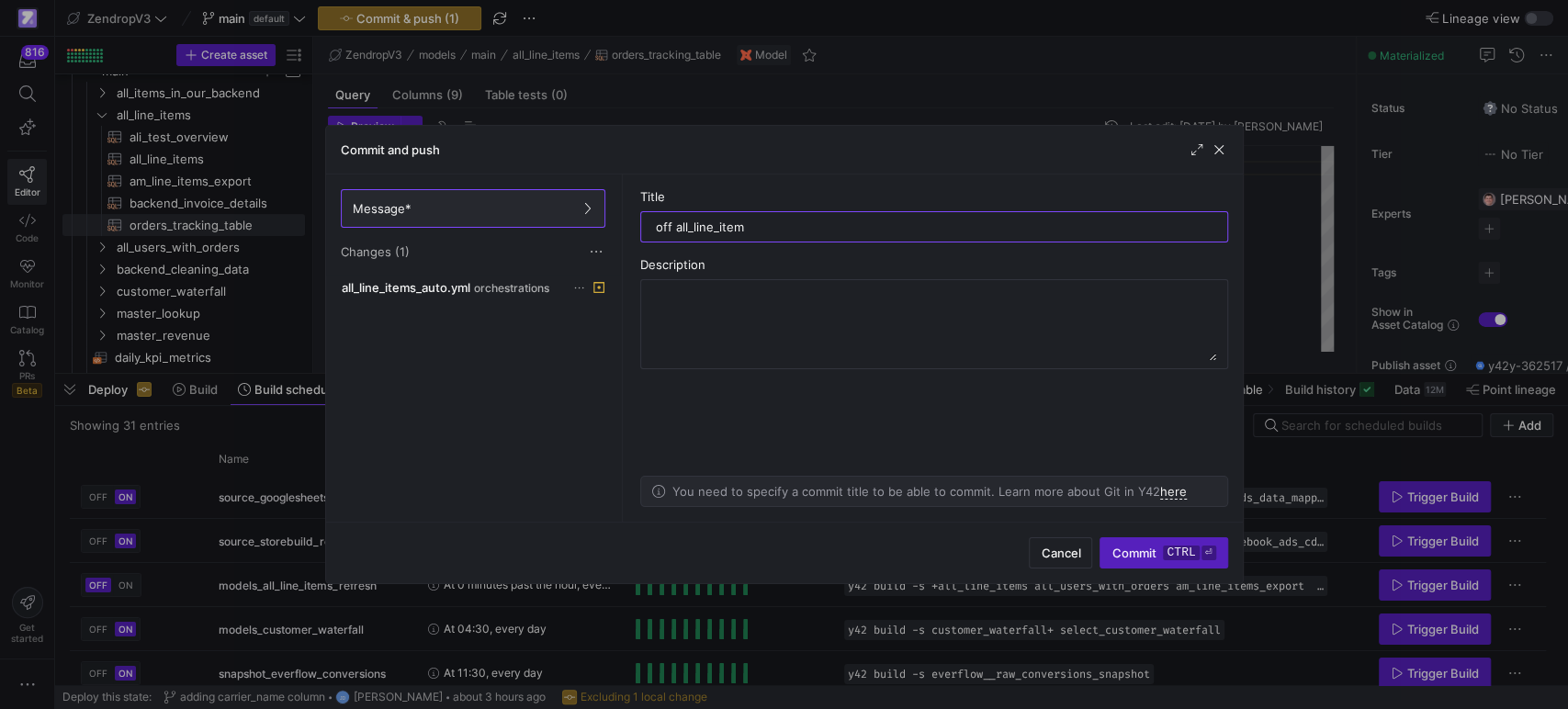
drag, startPoint x: 799, startPoint y: 269, endPoint x: 776, endPoint y: 259, distance: 25.1
click at [797, 269] on div "Description" at bounding box center [933, 264] width 588 height 15
click at [756, 221] on input "off all_line_item" at bounding box center [934, 227] width 557 height 15
type input "off all_line_items orchs"
click at [974, 394] on as-split-area "Title off all_line_items orchs Description You need to specify a commit title t…" at bounding box center [933, 348] width 617 height 347
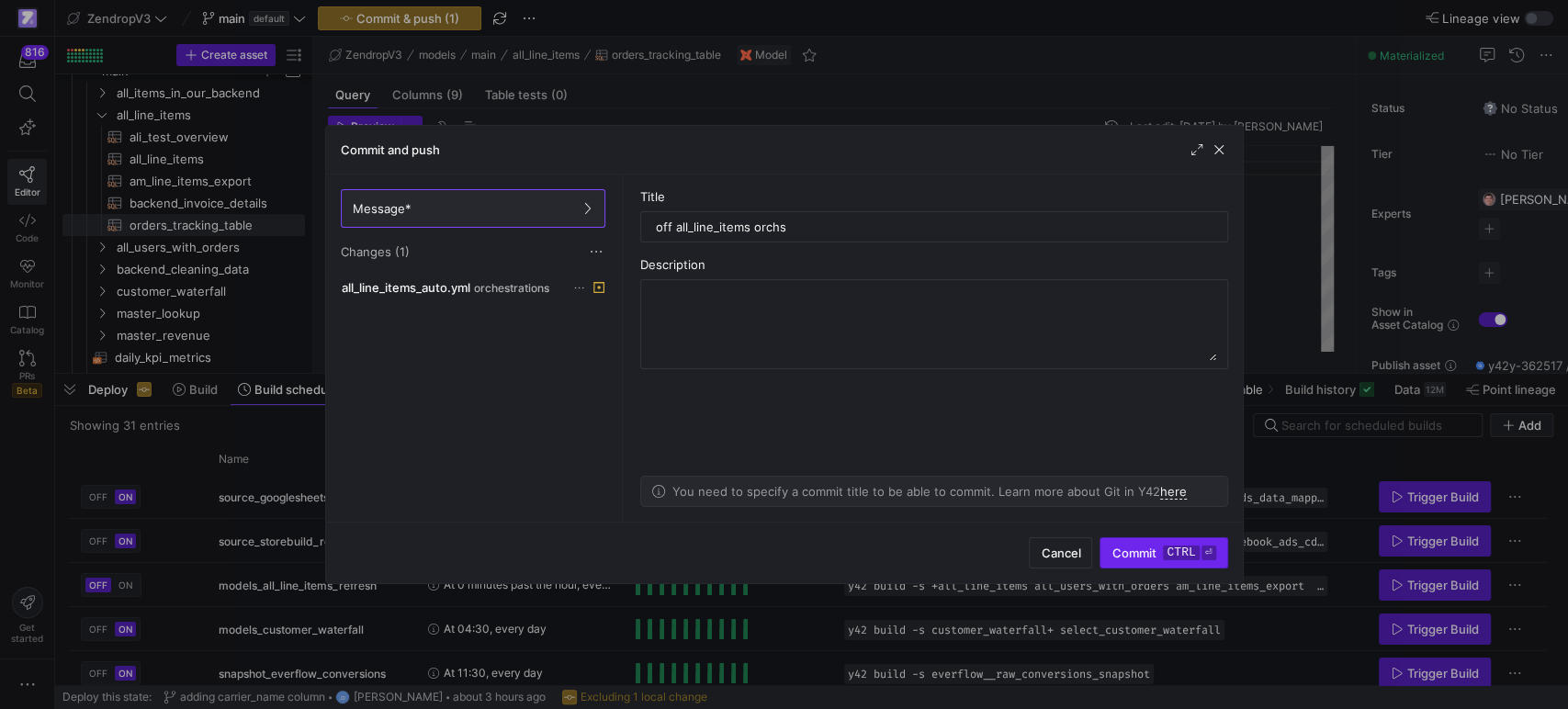
click at [1163, 559] on kbd "ctrl" at bounding box center [1181, 553] width 36 height 15
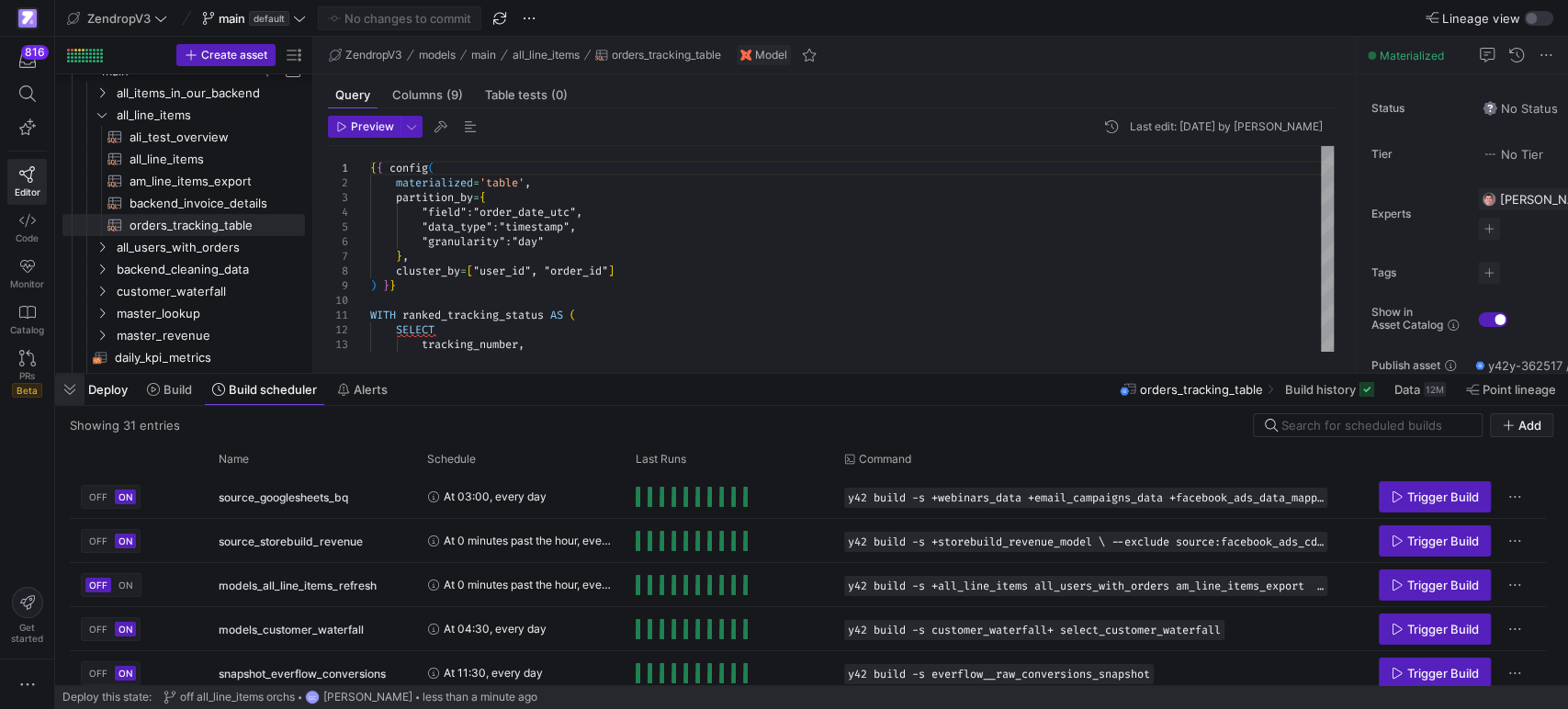
click at [67, 393] on span "button" at bounding box center [69, 389] width 29 height 31
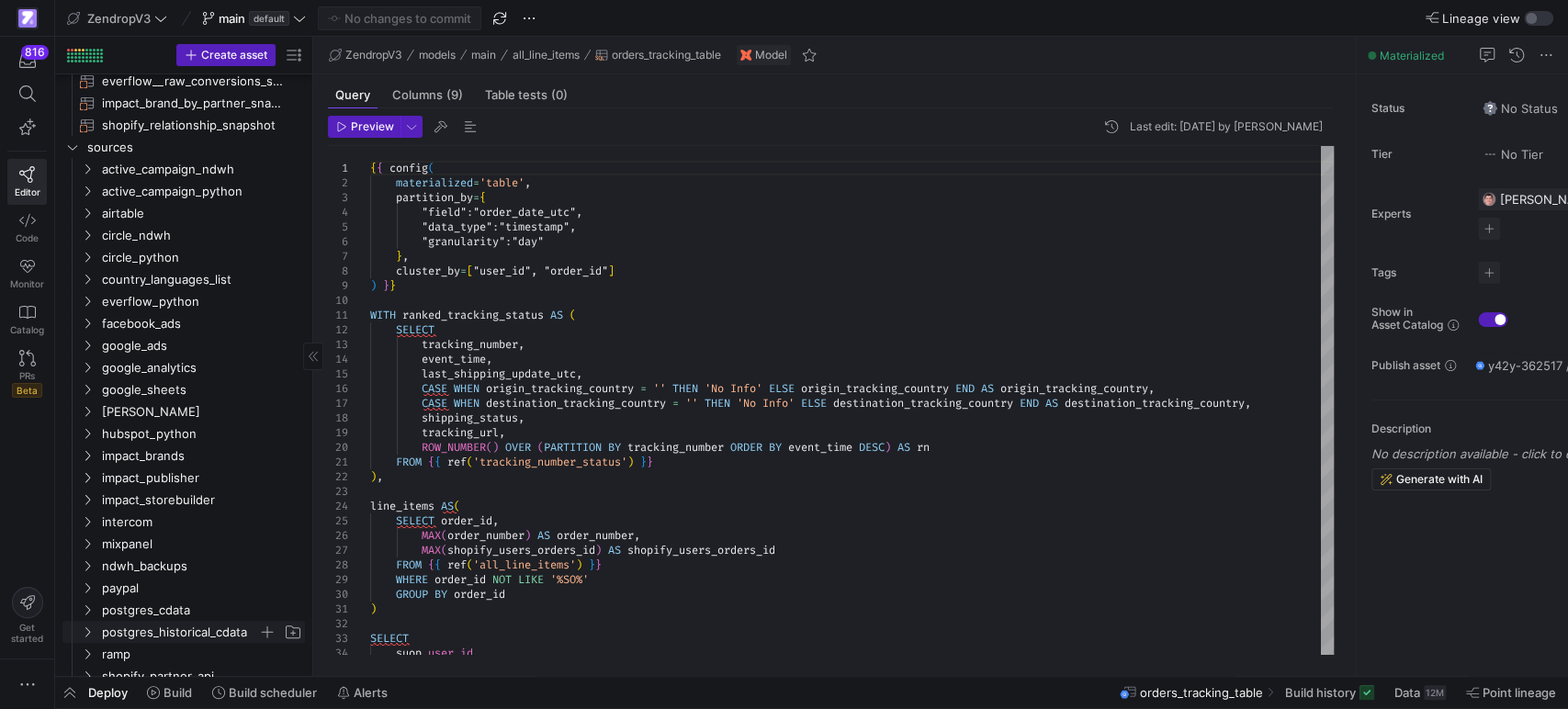
scroll to position [897, 0]
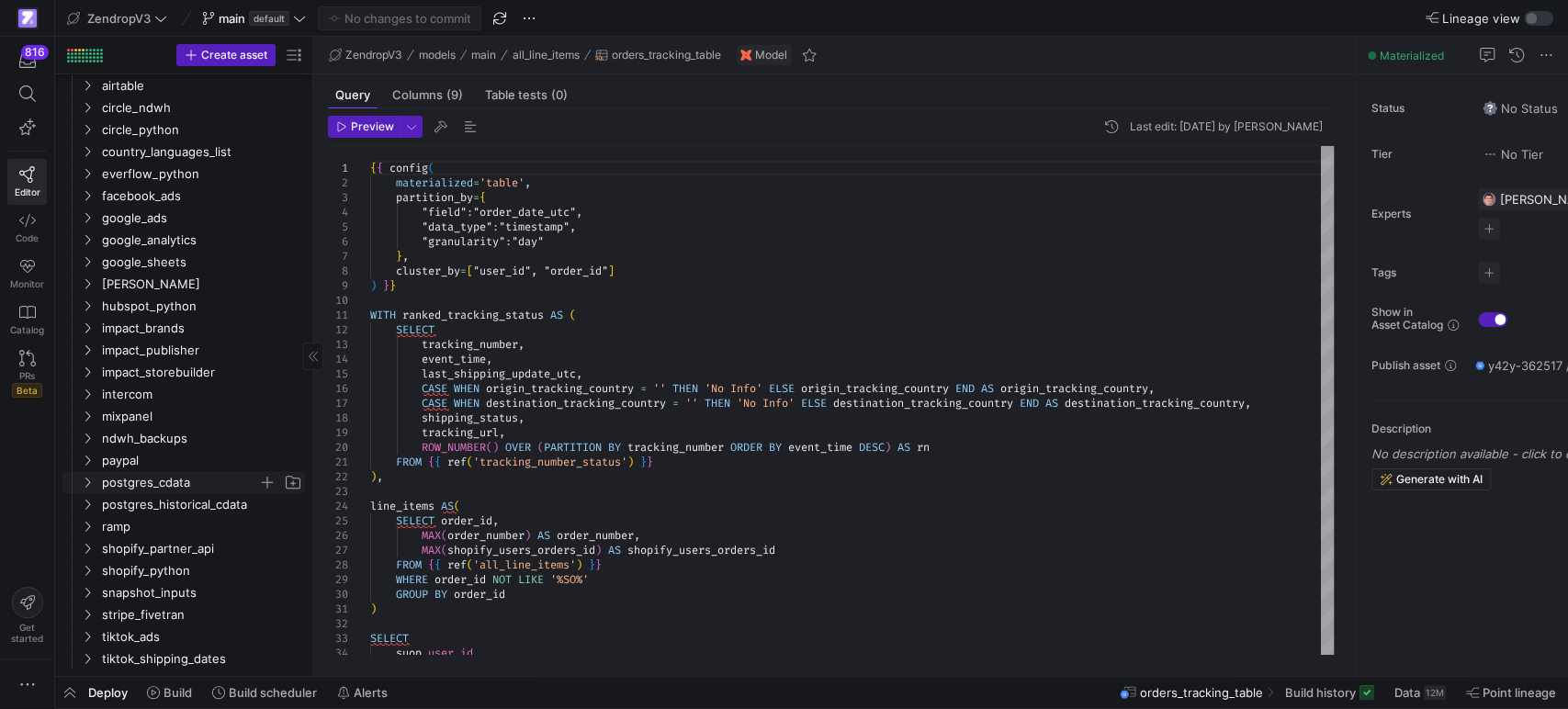
click at [91, 479] on icon "Press SPACE to select this row." at bounding box center [87, 483] width 13 height 11
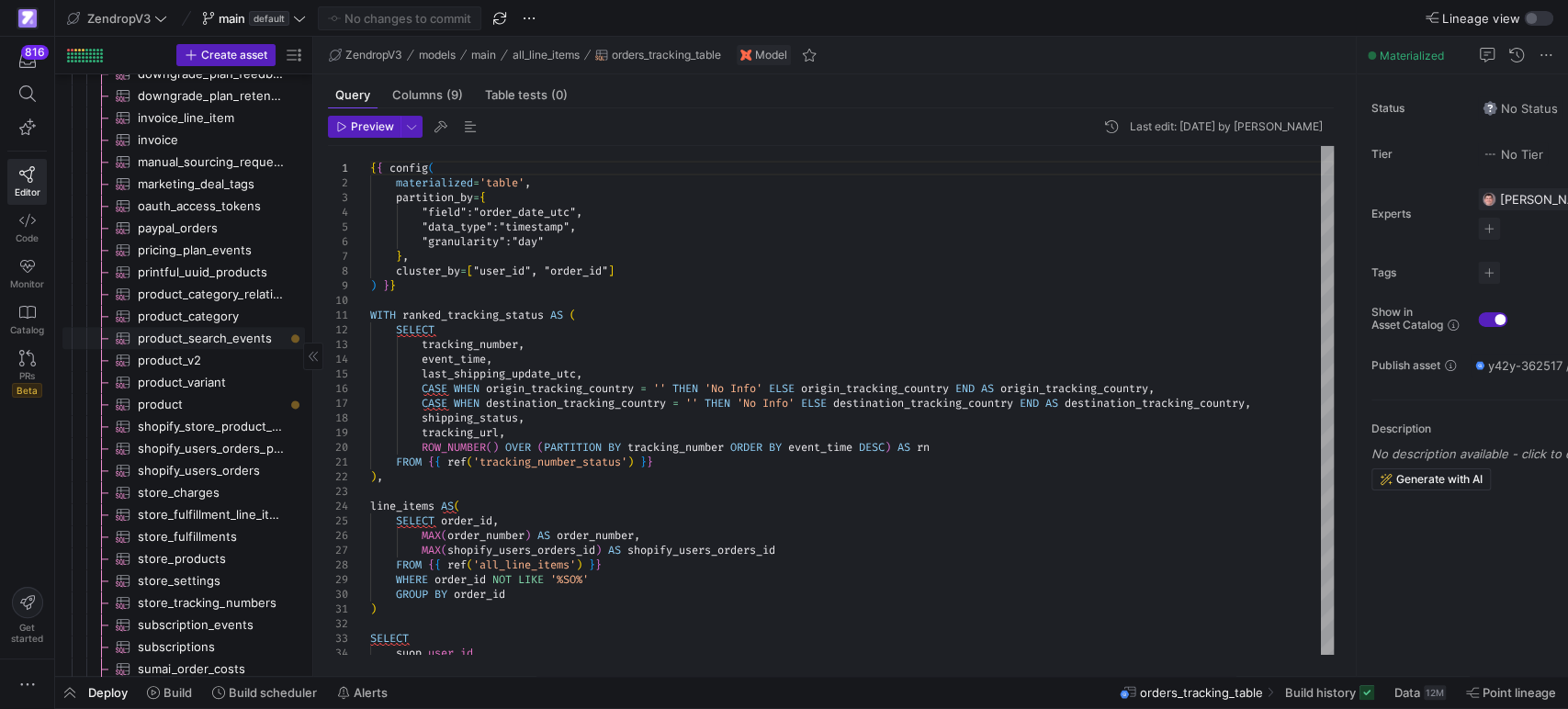
scroll to position [1619, 0]
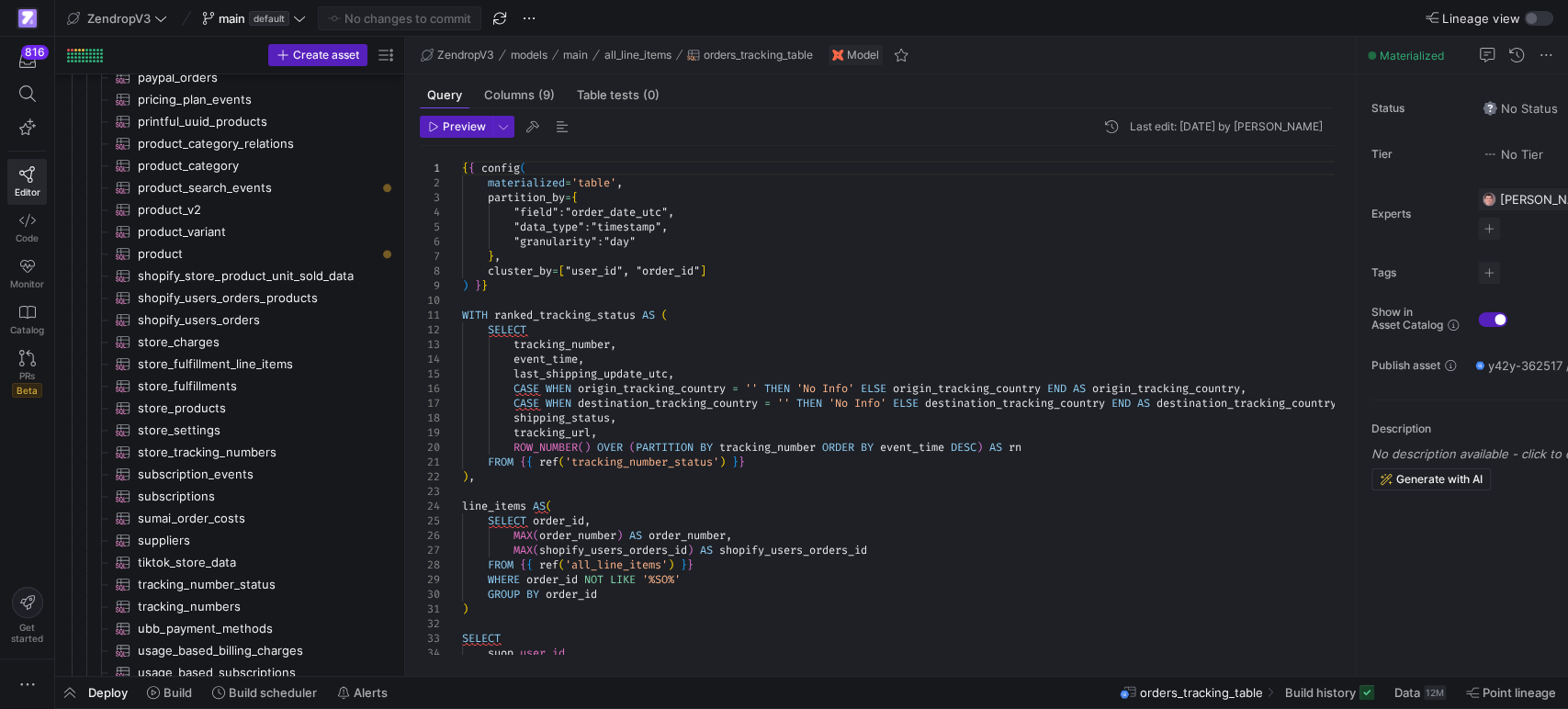
drag, startPoint x: 313, startPoint y: 262, endPoint x: 405, endPoint y: 260, distance: 92.0
click at [405, 260] on as-split "Create asset Drag here to set row groups Drag here to set column labels Group 1…" at bounding box center [812, 356] width 1513 height 640
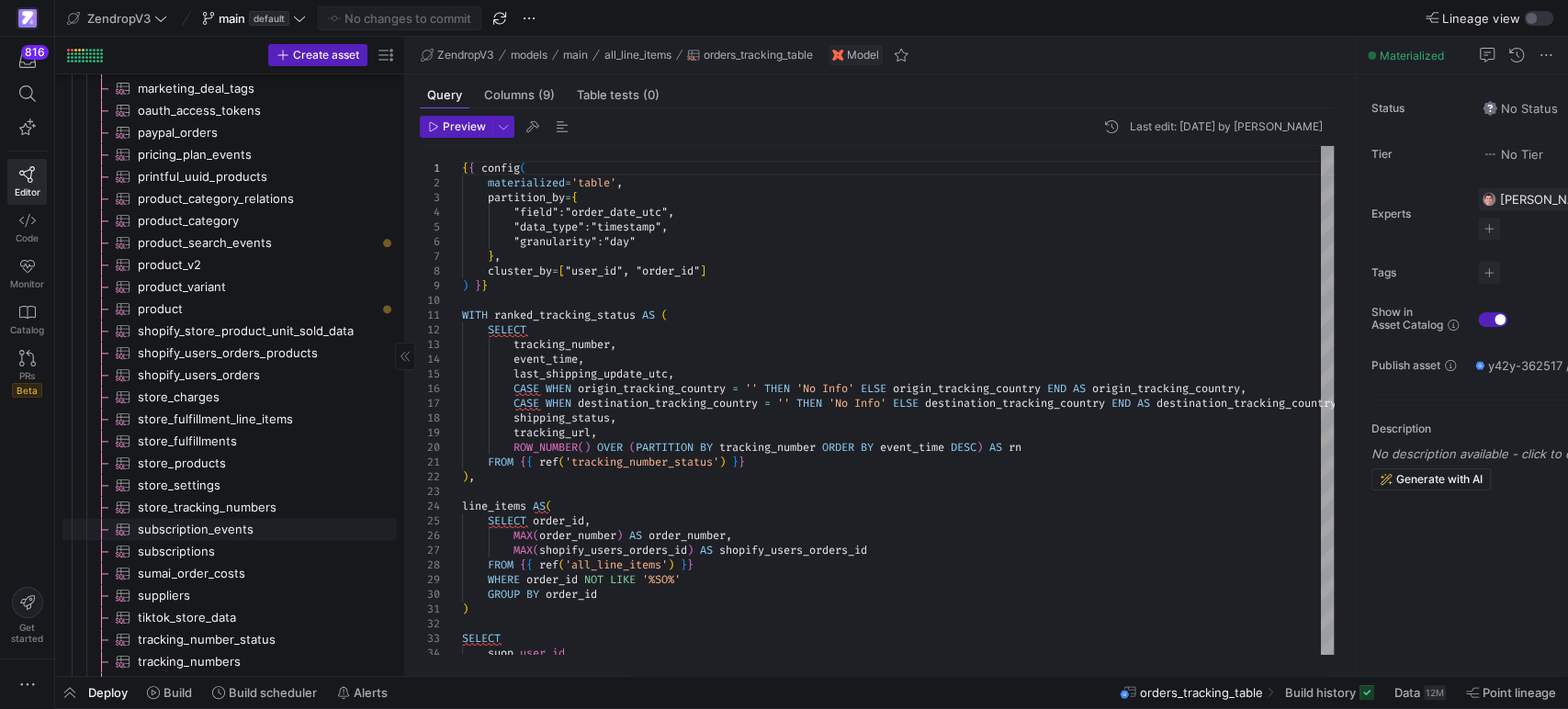
scroll to position [1720, 0]
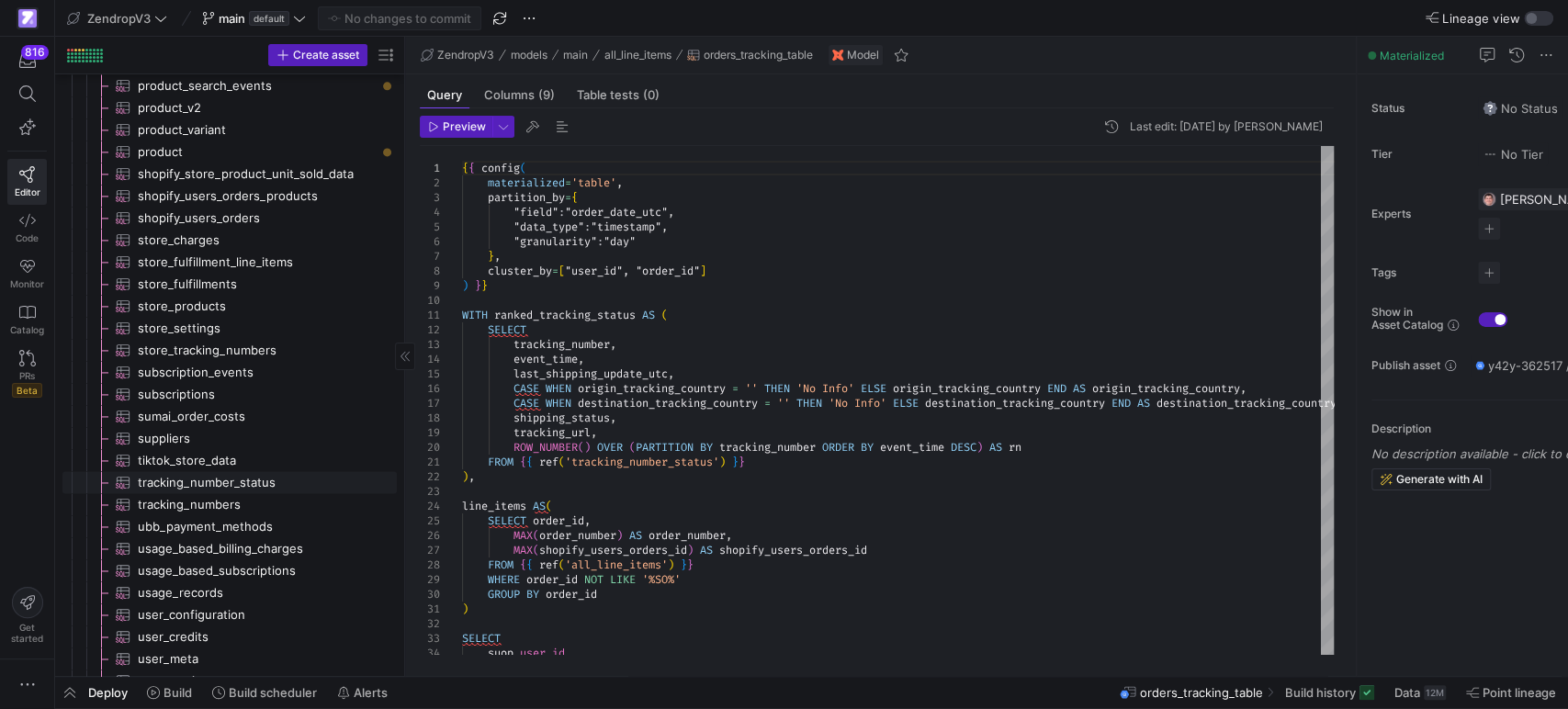
click at [203, 481] on span "tracking_number_status​​​​​​​​​" at bounding box center [257, 483] width 238 height 22
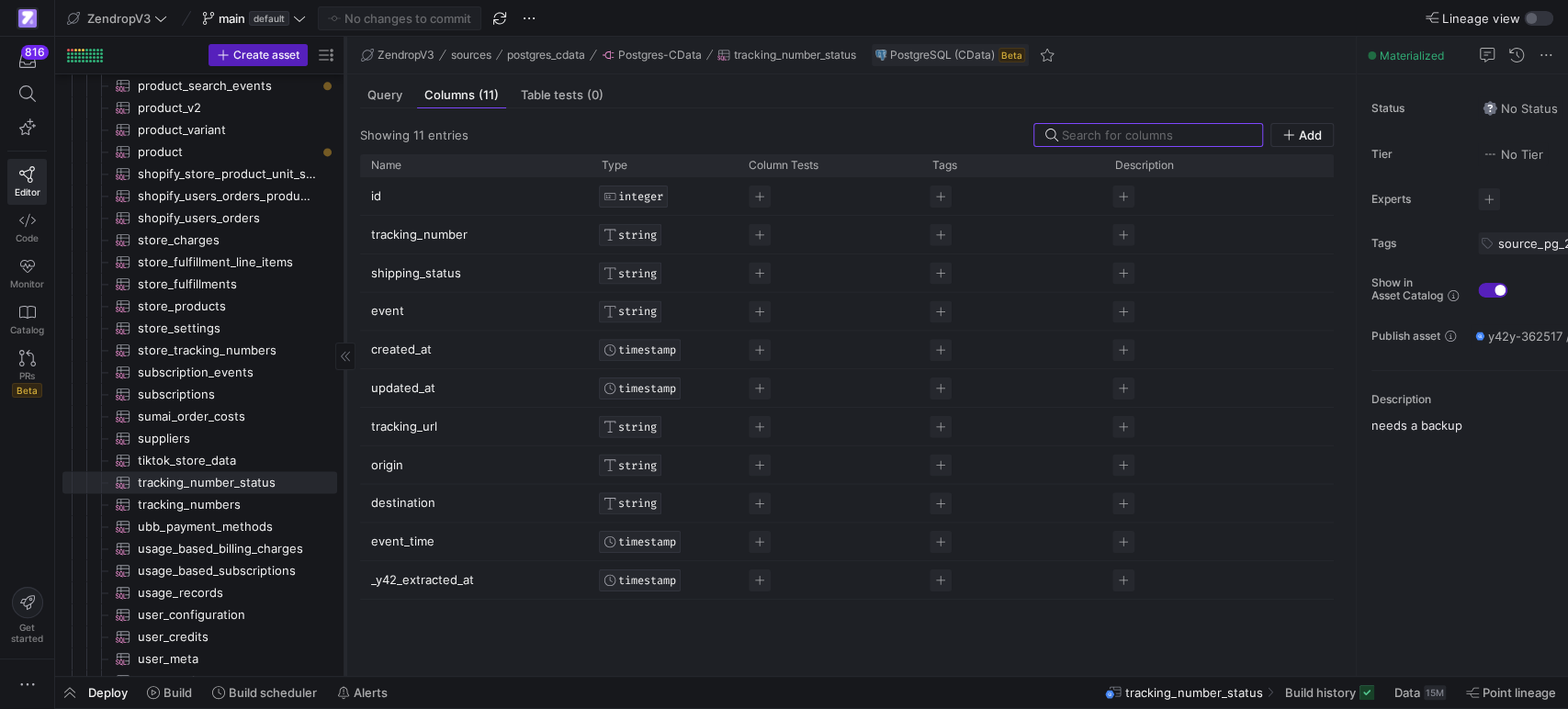
drag, startPoint x: 405, startPoint y: 400, endPoint x: 340, endPoint y: 400, distance: 65.0
click at [344, 400] on div at bounding box center [344, 356] width 1 height 640
click at [1339, 692] on span "Build history" at bounding box center [1320, 693] width 70 height 15
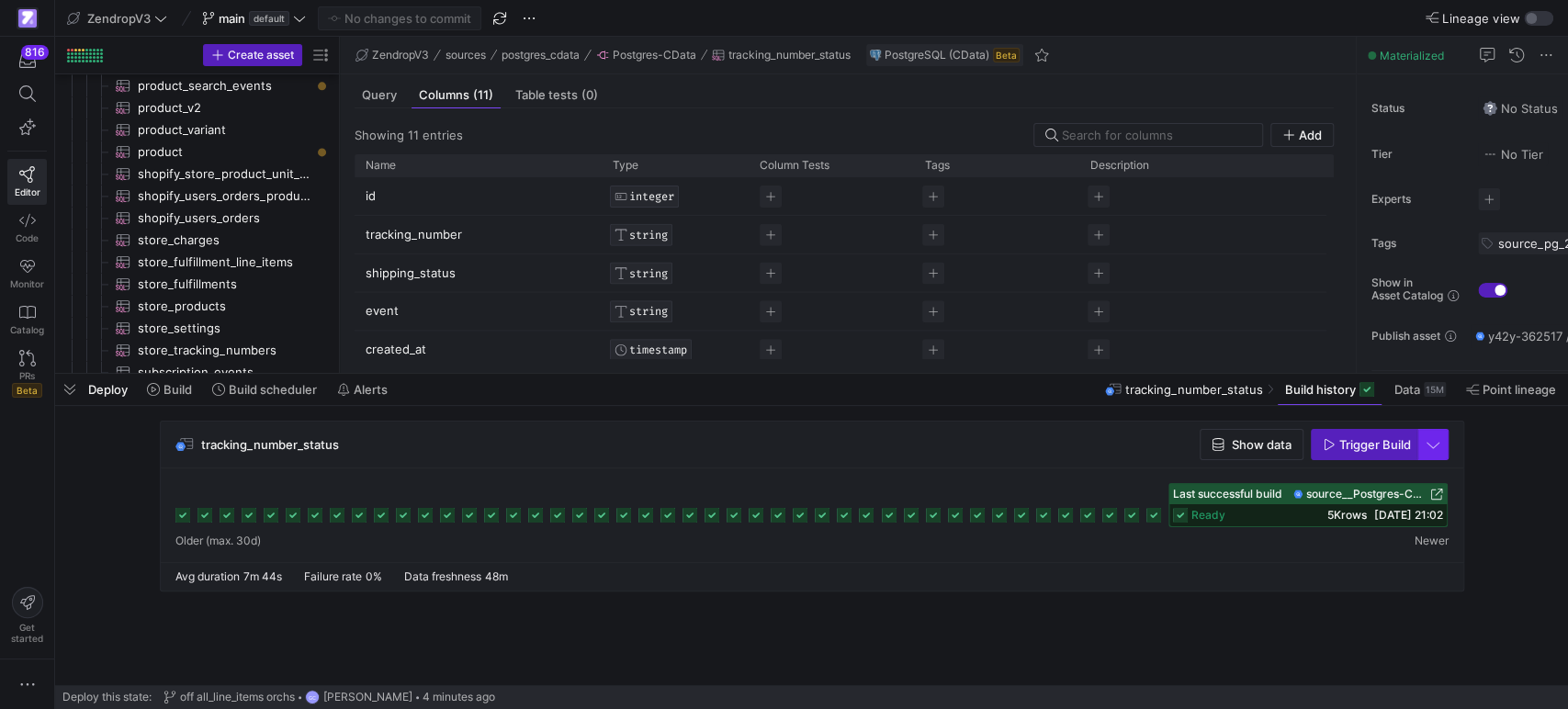
click at [1437, 448] on span "button" at bounding box center [1432, 445] width 29 height 29
click at [1361, 512] on span "Full Refresh Build" at bounding box center [1377, 506] width 115 height 15
click at [1426, 446] on span "button" at bounding box center [1432, 445] width 29 height 29
click at [1366, 515] on button "Full Refresh Build" at bounding box center [1377, 505] width 138 height 29
click at [1444, 452] on span "button" at bounding box center [1432, 445] width 29 height 29
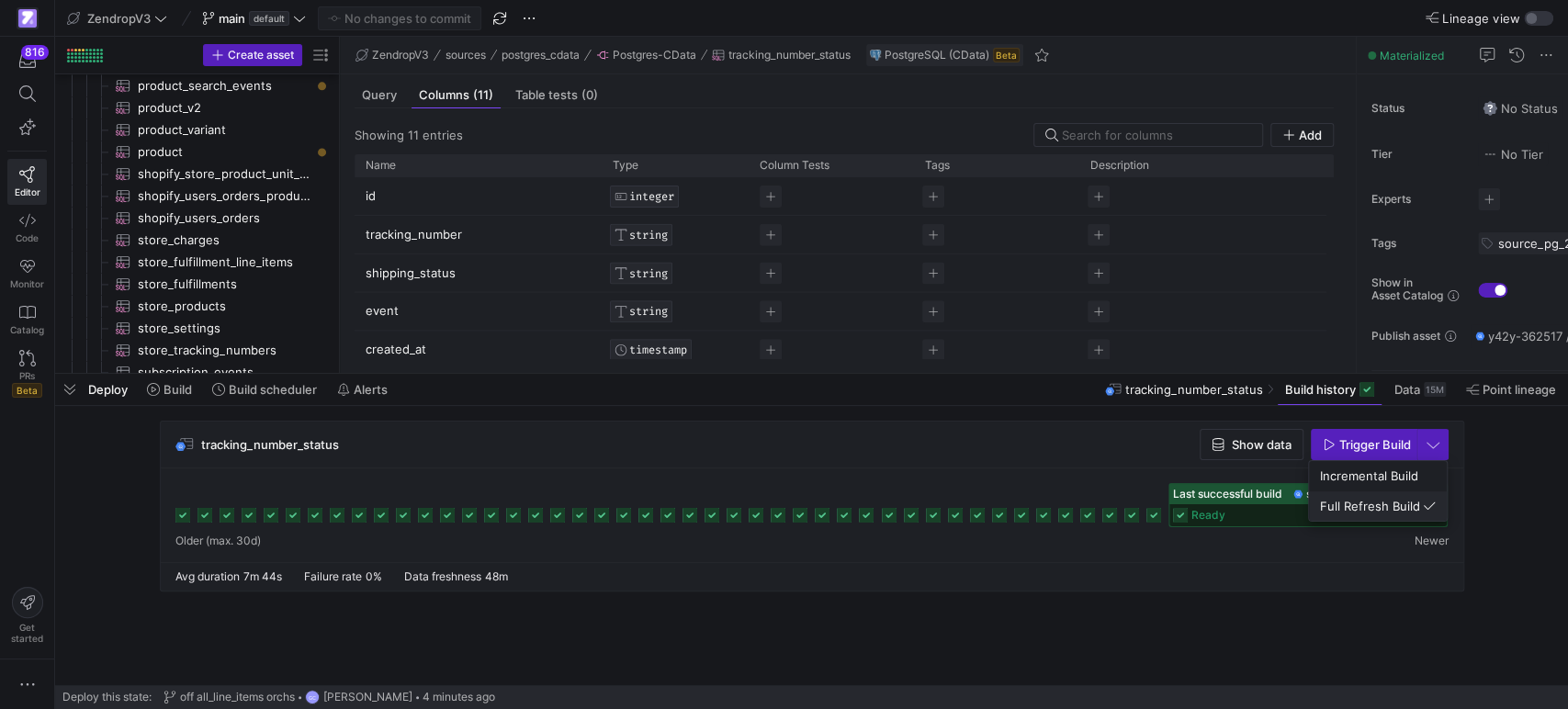
click at [1366, 511] on span "Full Refresh Build" at bounding box center [1377, 506] width 115 height 15
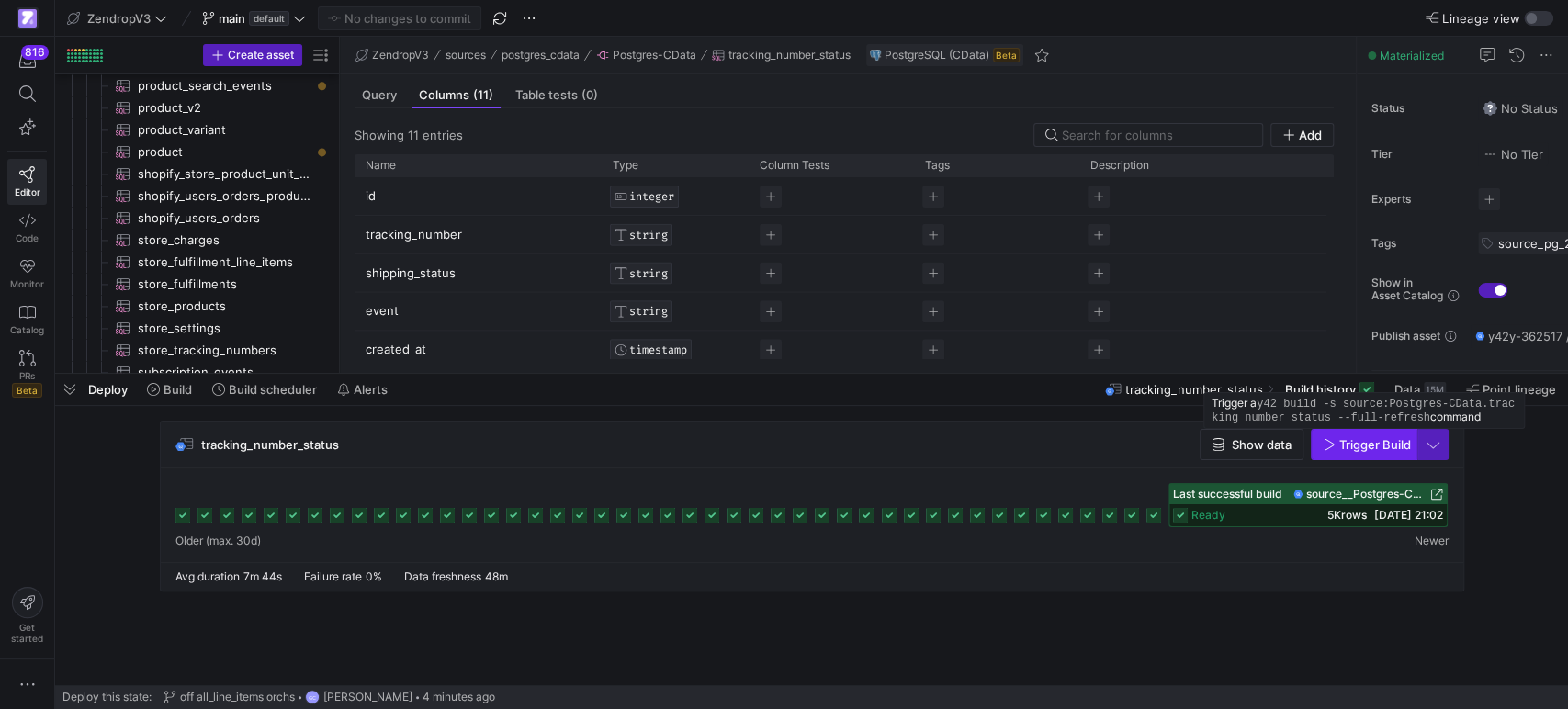
click at [1346, 446] on span "Trigger Build" at bounding box center [1375, 445] width 71 height 15
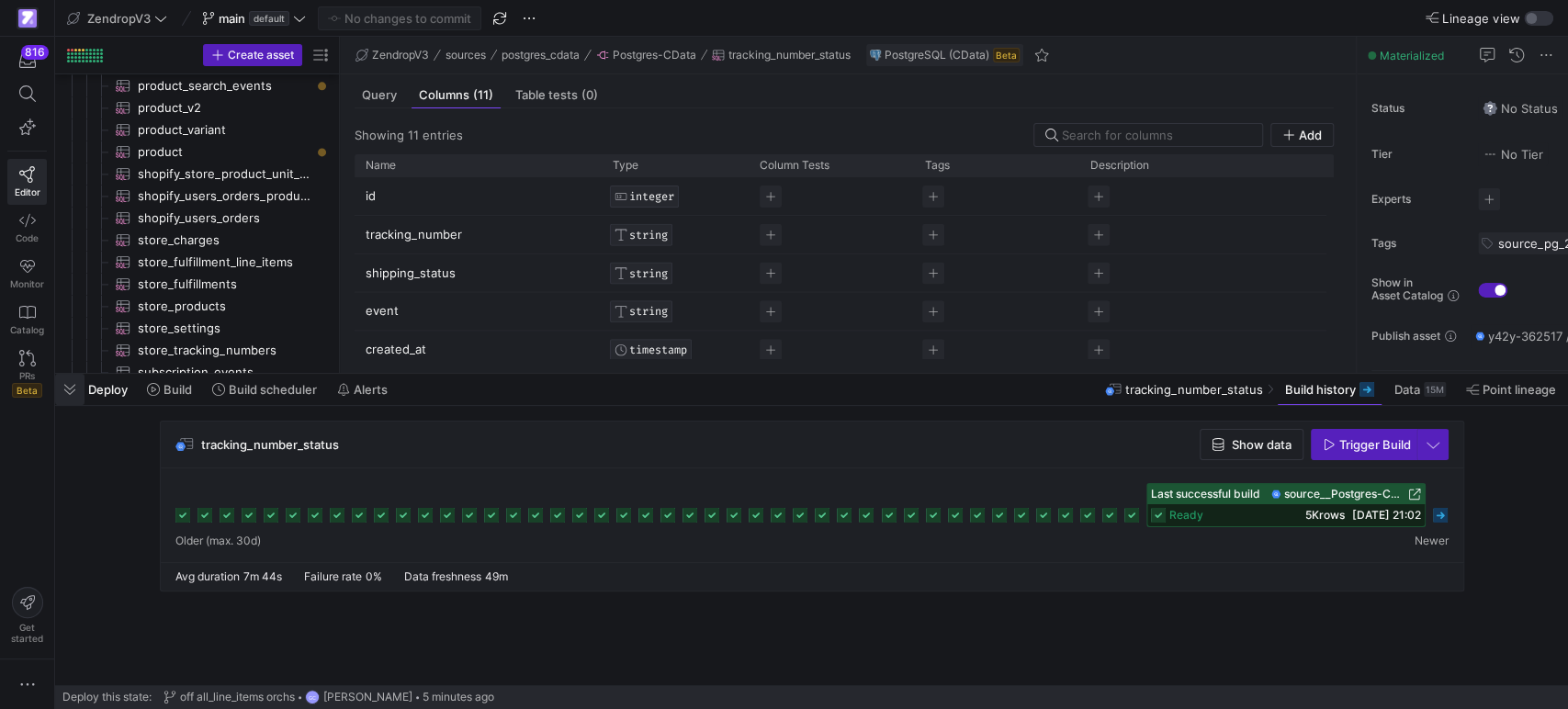
click at [68, 390] on span "button" at bounding box center [69, 389] width 29 height 31
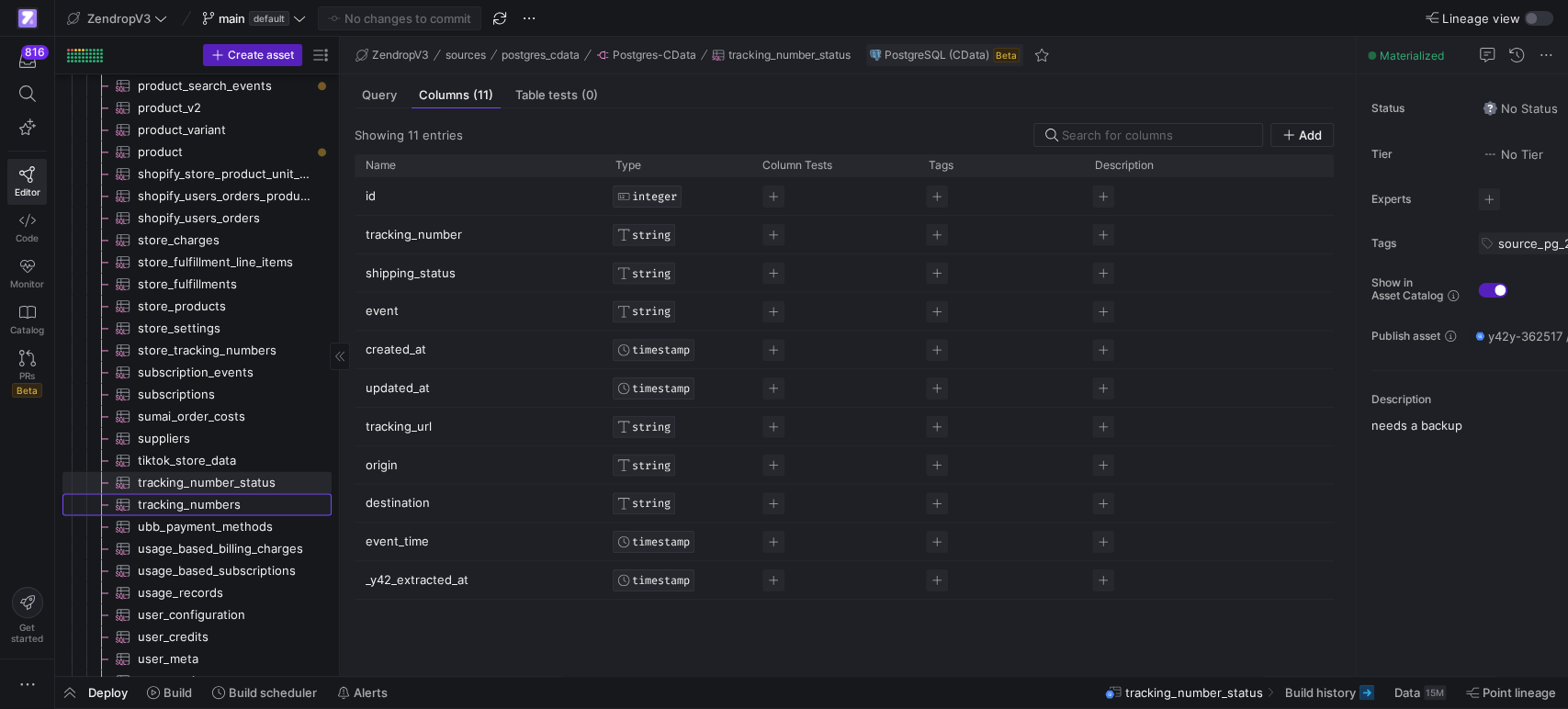
click at [245, 511] on span "tracking_numbers​​​​​​​​​" at bounding box center [224, 505] width 172 height 22
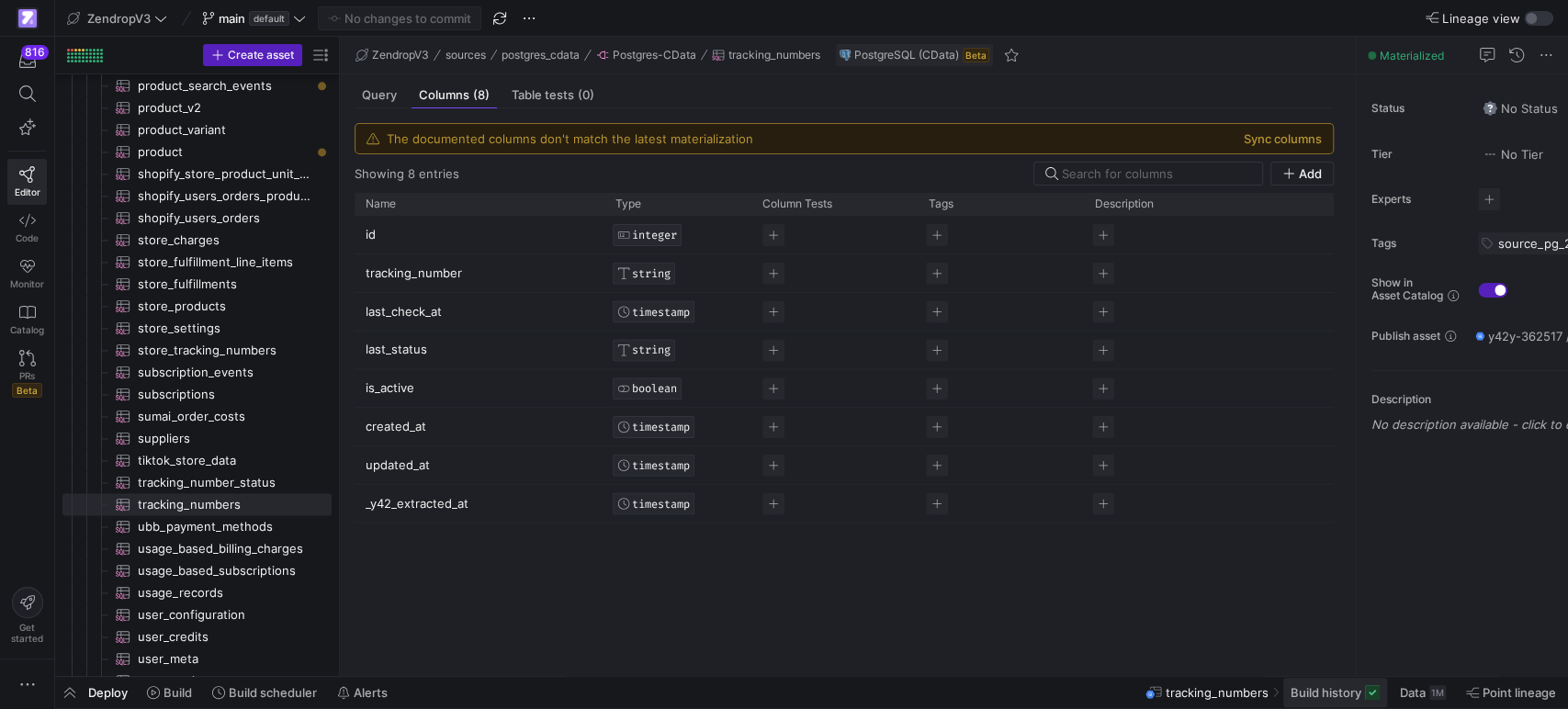
click at [1351, 697] on span "Build history" at bounding box center [1325, 693] width 70 height 15
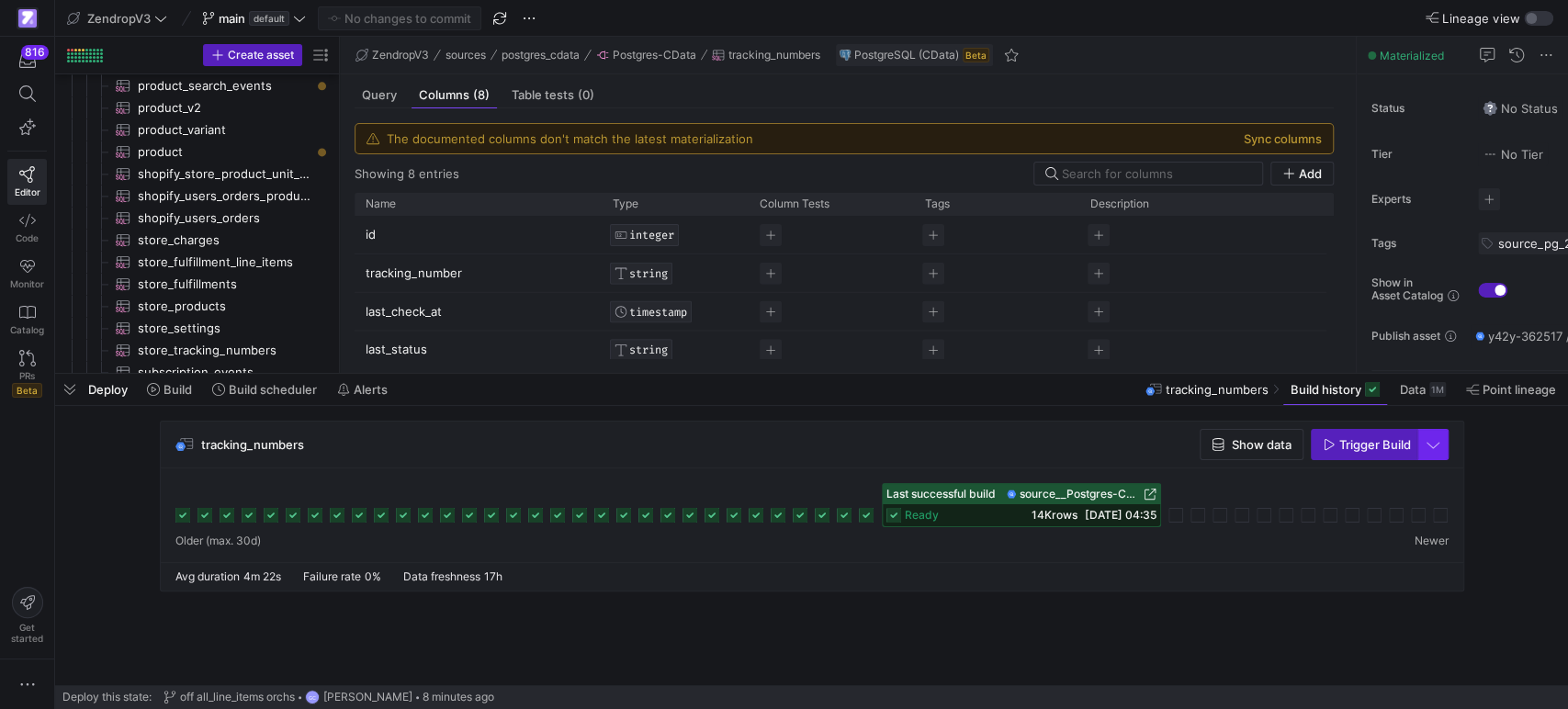
click at [1434, 445] on span "button" at bounding box center [1432, 445] width 29 height 29
click at [1373, 506] on span "Full Refresh Build" at bounding box center [1377, 506] width 115 height 15
click at [1371, 450] on span "Trigger Build" at bounding box center [1375, 445] width 71 height 15
click at [68, 388] on span "button" at bounding box center [69, 389] width 29 height 31
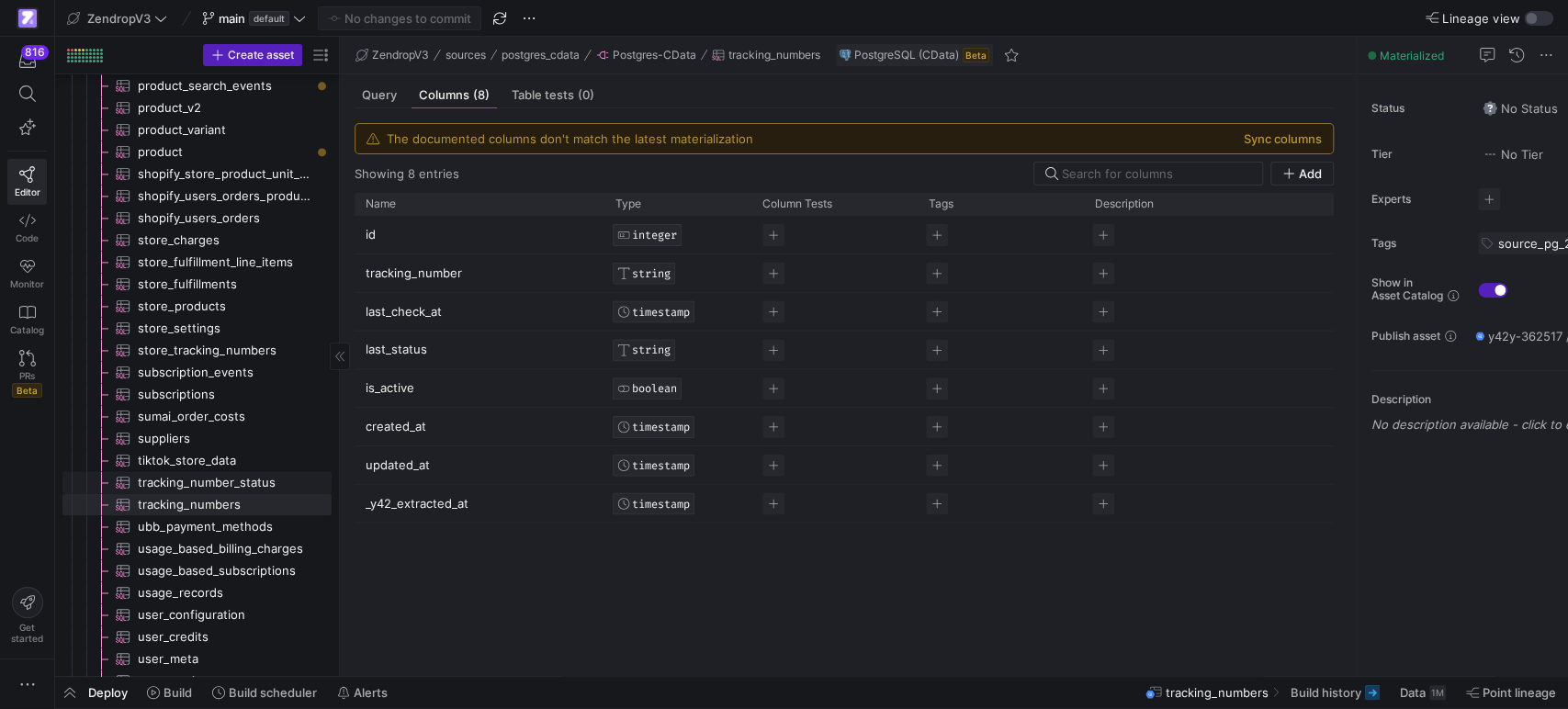
click at [247, 476] on span "tracking_number_status​​​​​​​​​" at bounding box center [224, 483] width 172 height 22
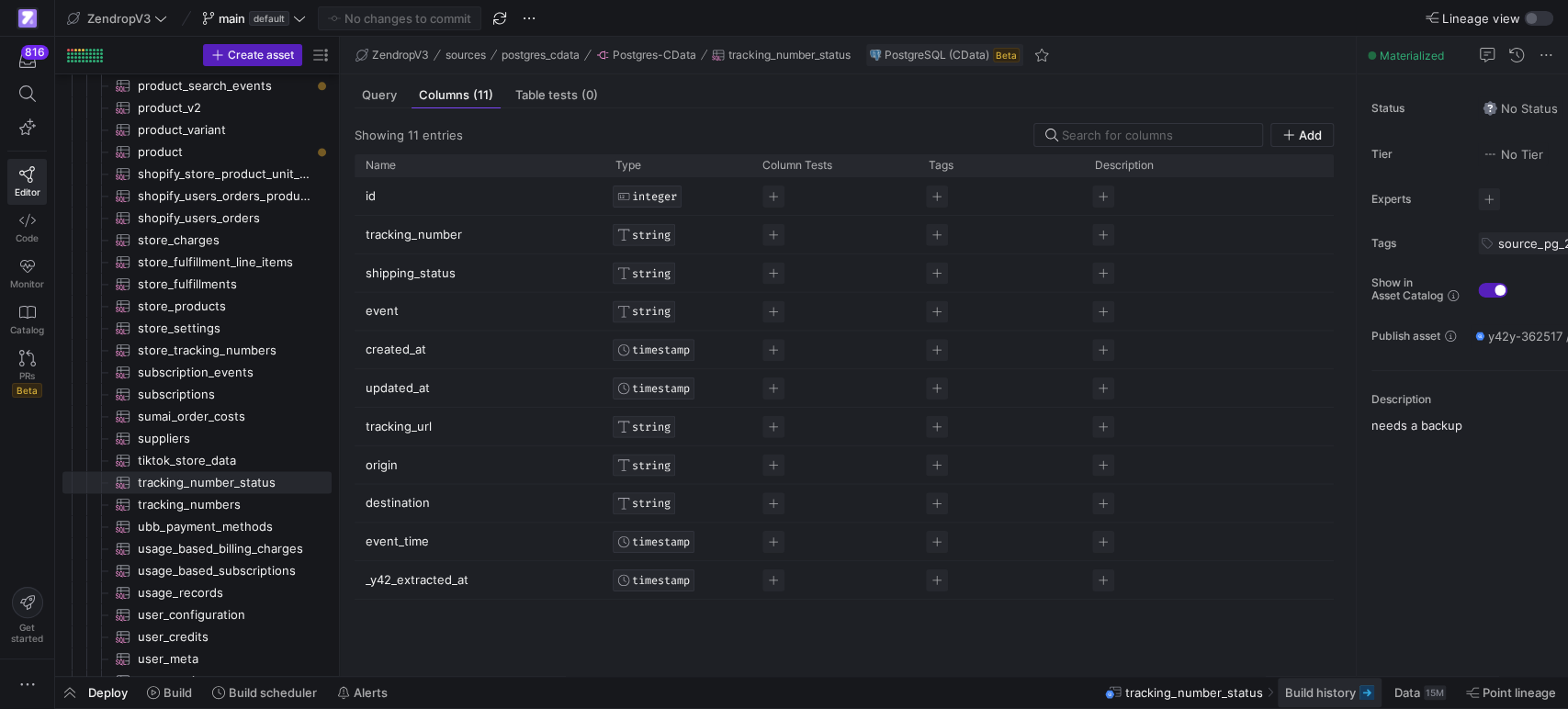
click at [1294, 693] on span "Build history" at bounding box center [1320, 693] width 70 height 15
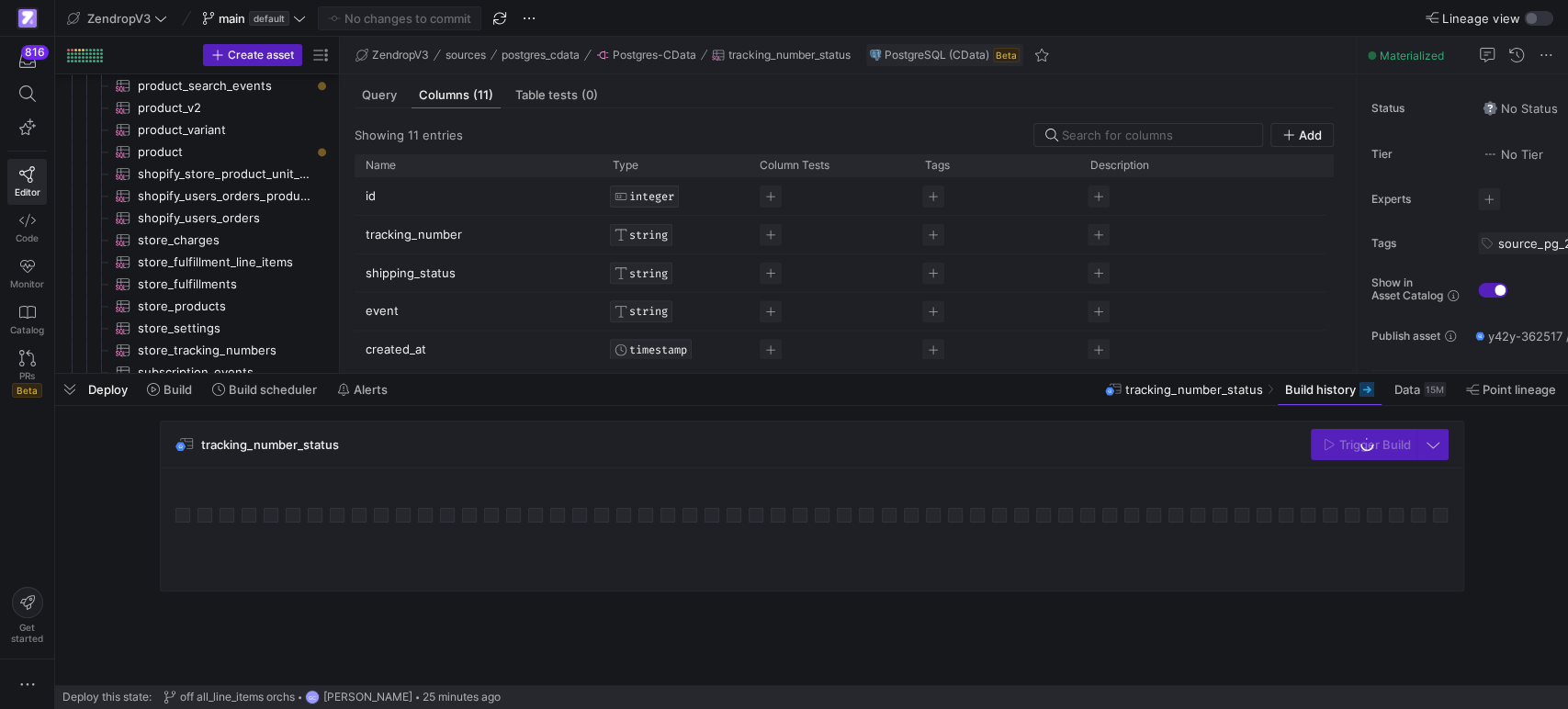
scroll to position [240, 0]
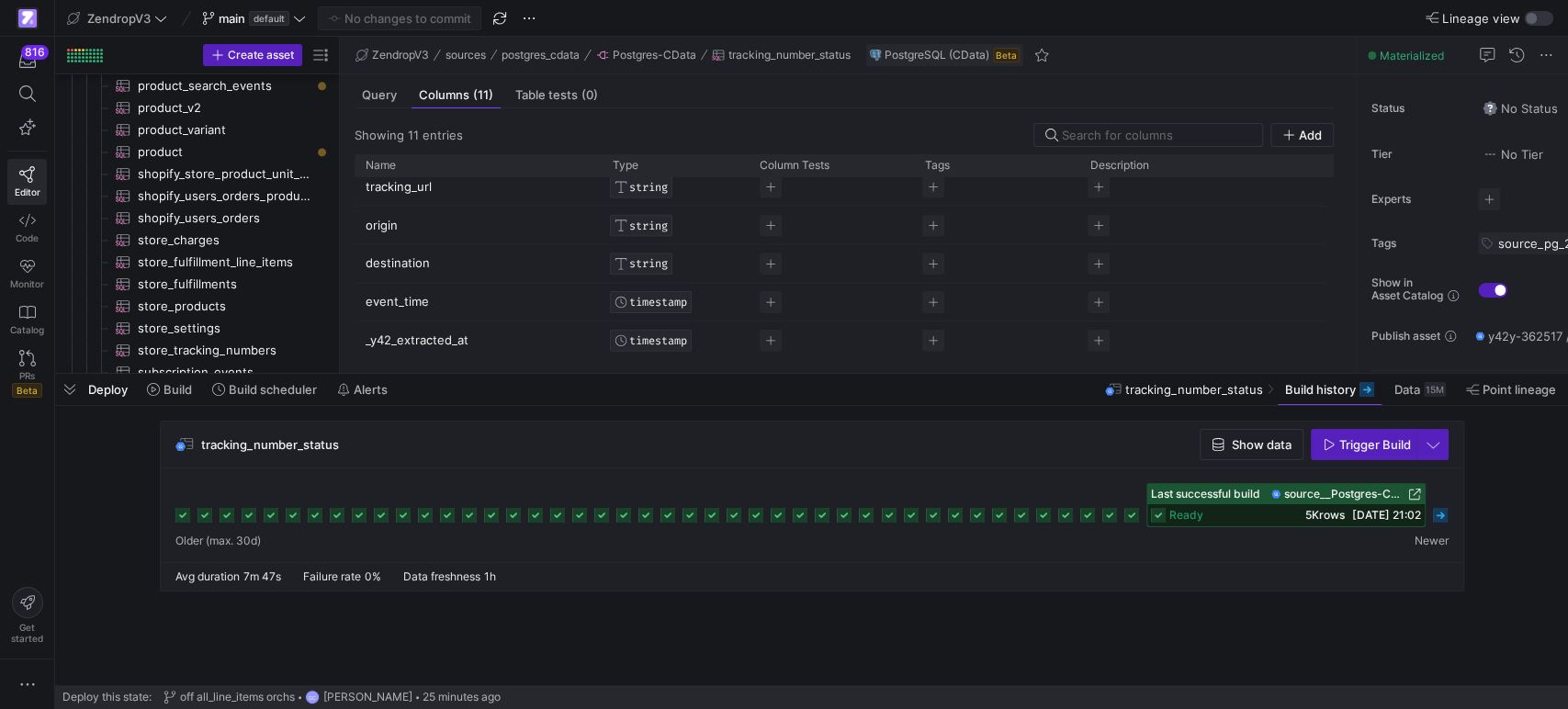
click at [693, 433] on div "tracking_number_status Show data Trigger Build" at bounding box center [811, 445] width 1302 height 47
click at [541, 455] on div "tracking_number_status Show data Trigger Build" at bounding box center [811, 445] width 1302 height 47
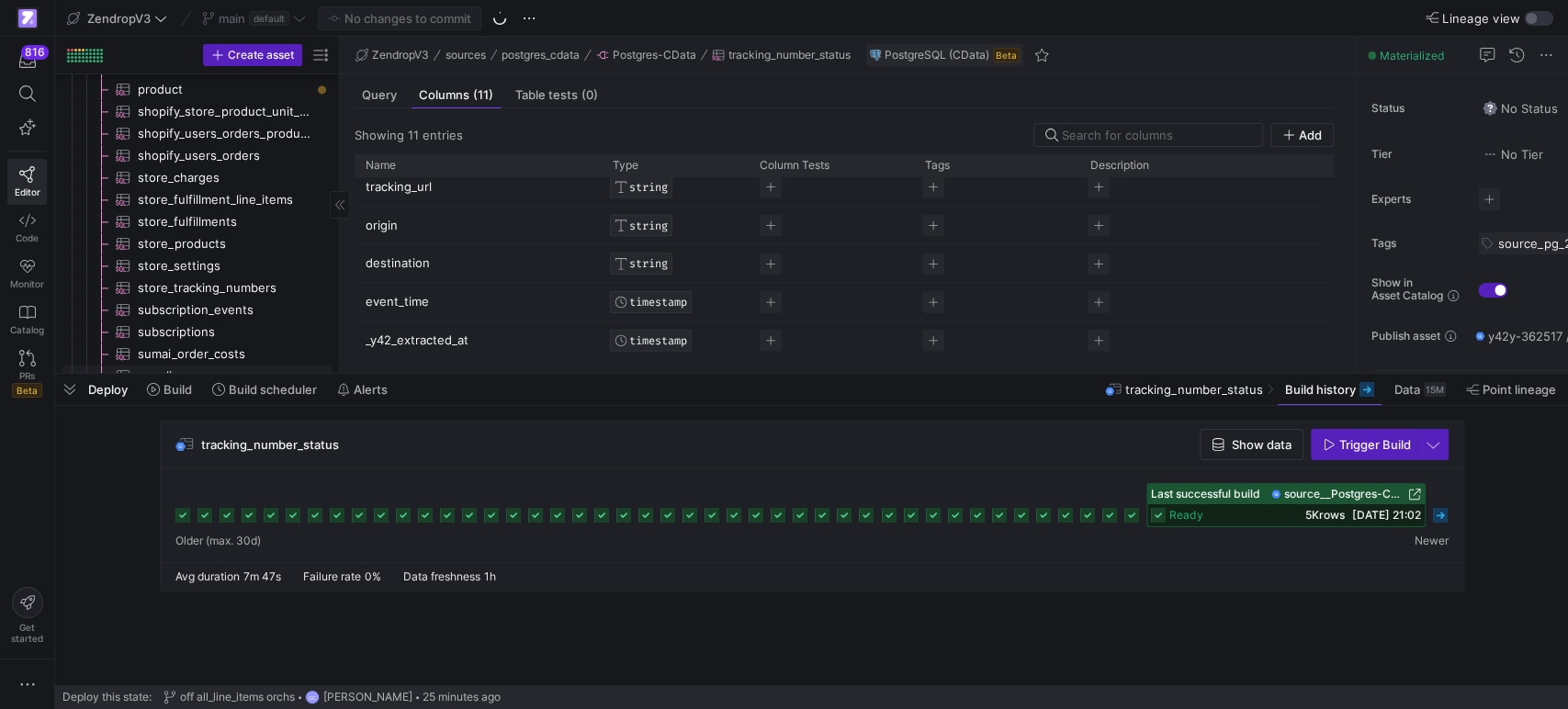
scroll to position [1823, 0]
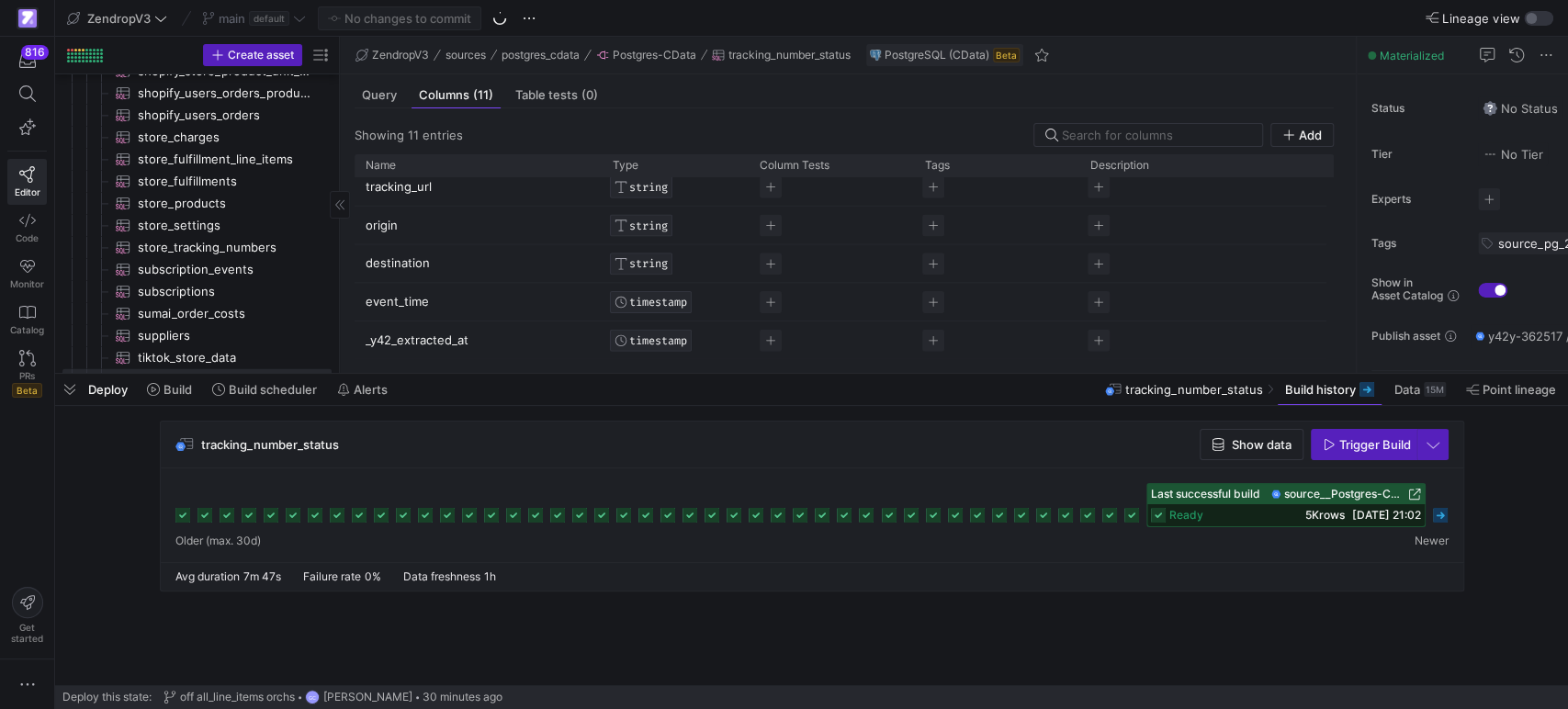
click at [73, 395] on span "button" at bounding box center [69, 389] width 29 height 31
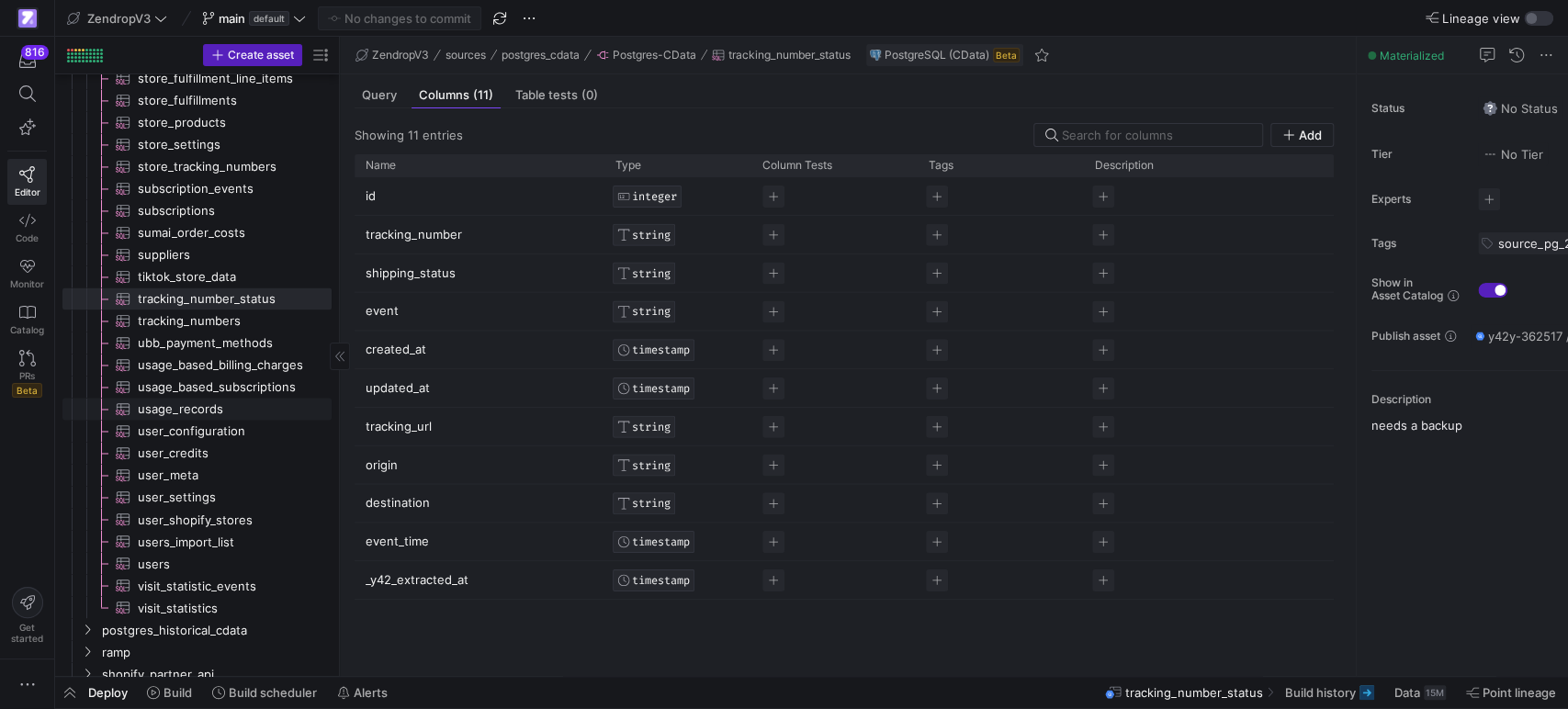
scroll to position [1925, 0]
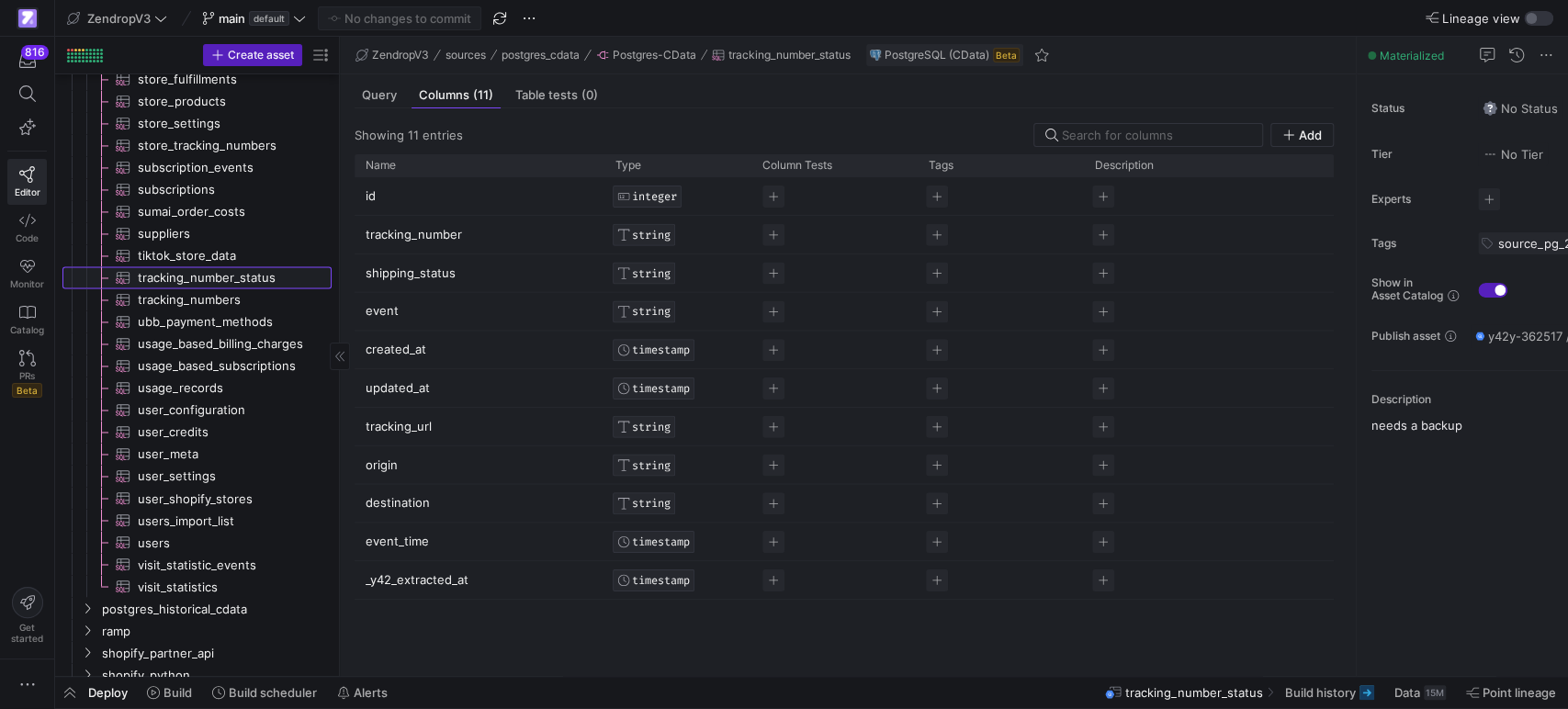
click at [225, 279] on span "tracking_number_status​​​​​​​​​" at bounding box center [224, 278] width 172 height 22
click at [1334, 689] on span "Build history" at bounding box center [1320, 693] width 70 height 15
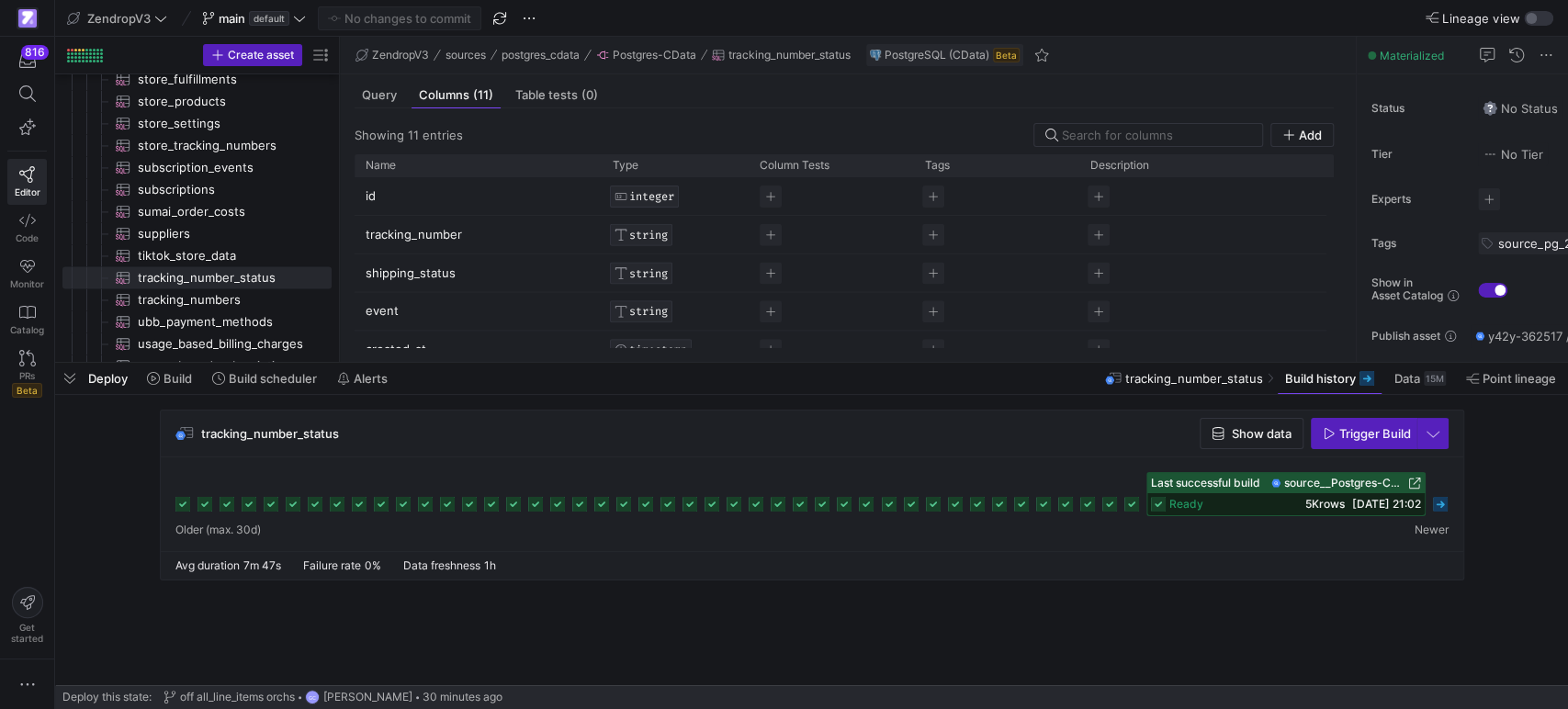
drag, startPoint x: 932, startPoint y: 377, endPoint x: 941, endPoint y: 391, distance: 16.6
click at [941, 367] on div at bounding box center [812, 363] width 1513 height 8
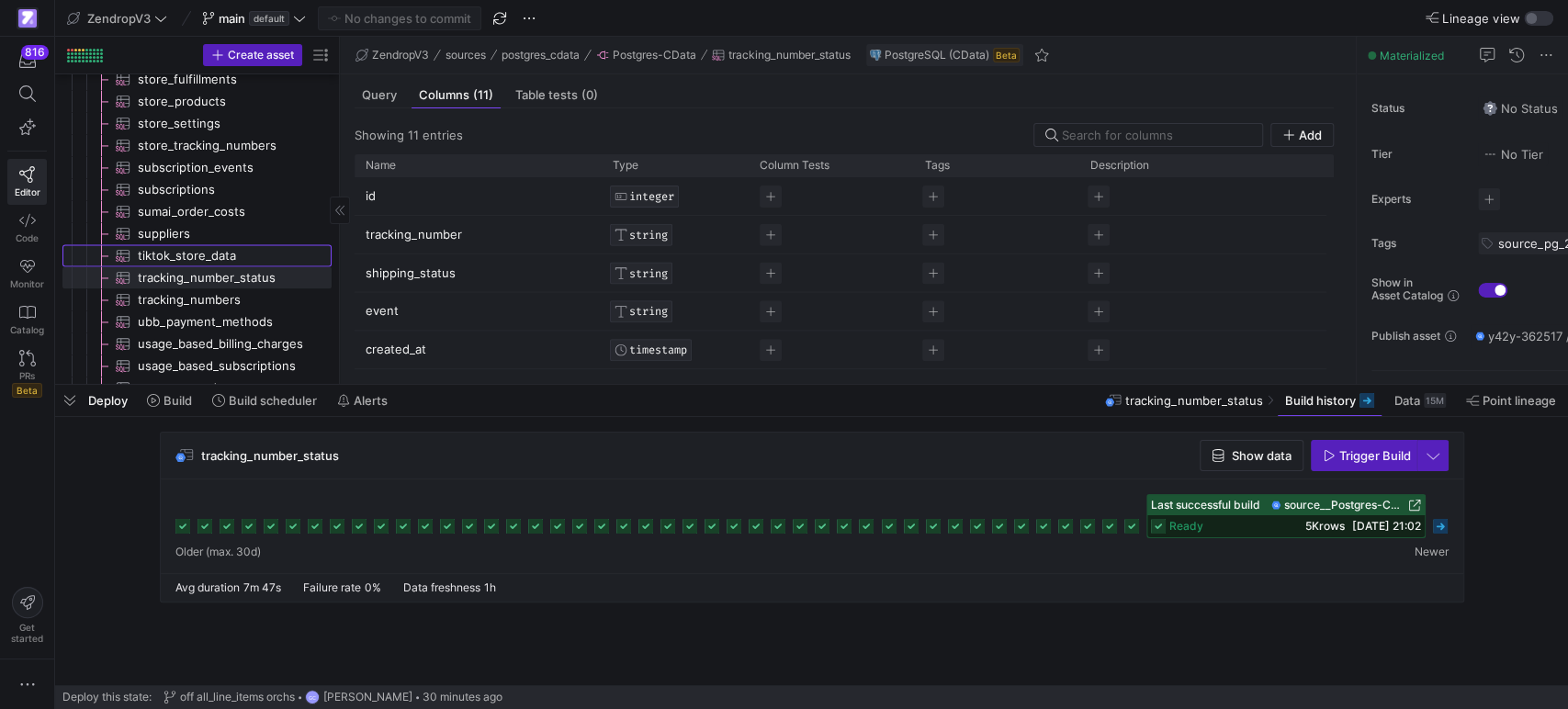
click at [205, 258] on span "tiktok_store_data​​​​​​​​​" at bounding box center [224, 256] width 172 height 22
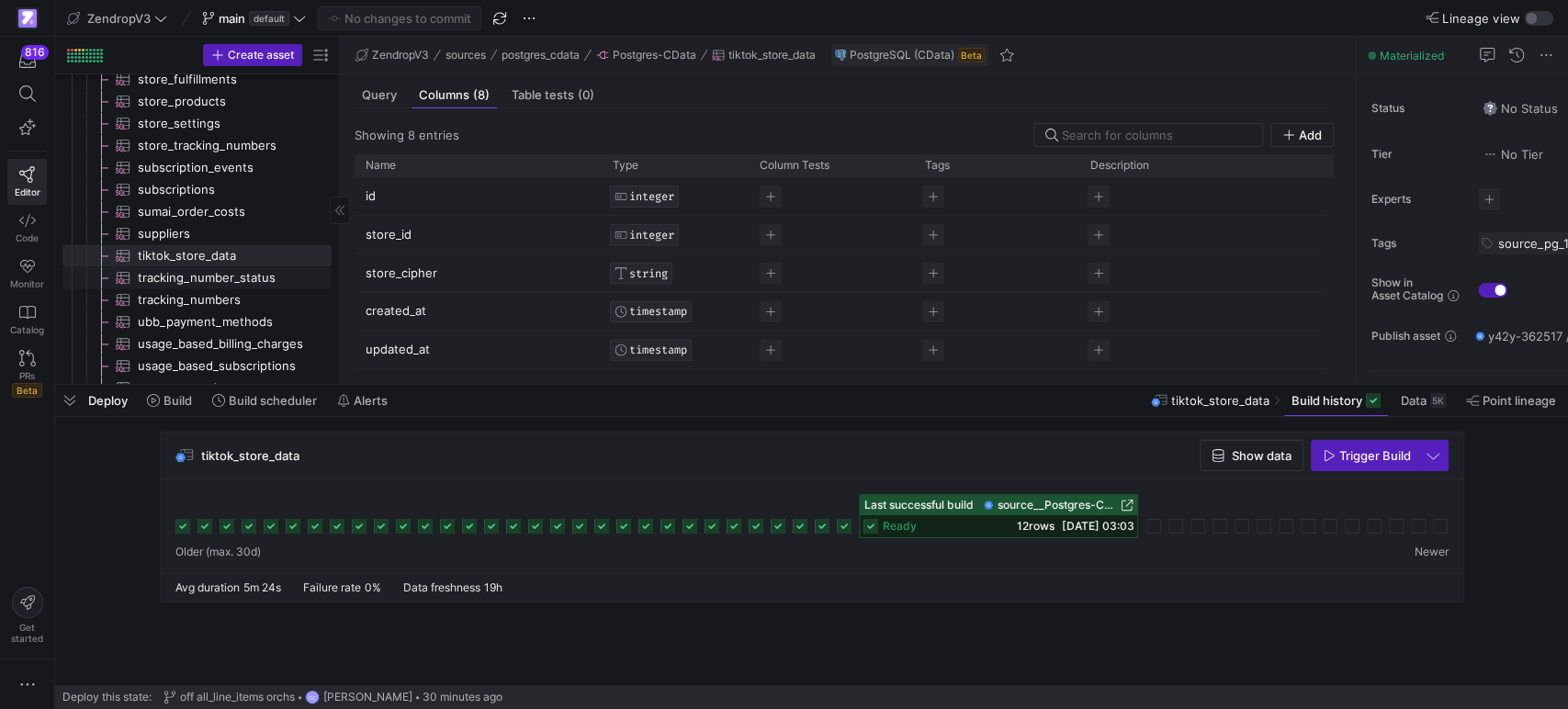
click at [199, 281] on span "tracking_number_status​​​​​​​​​" at bounding box center [224, 278] width 172 height 22
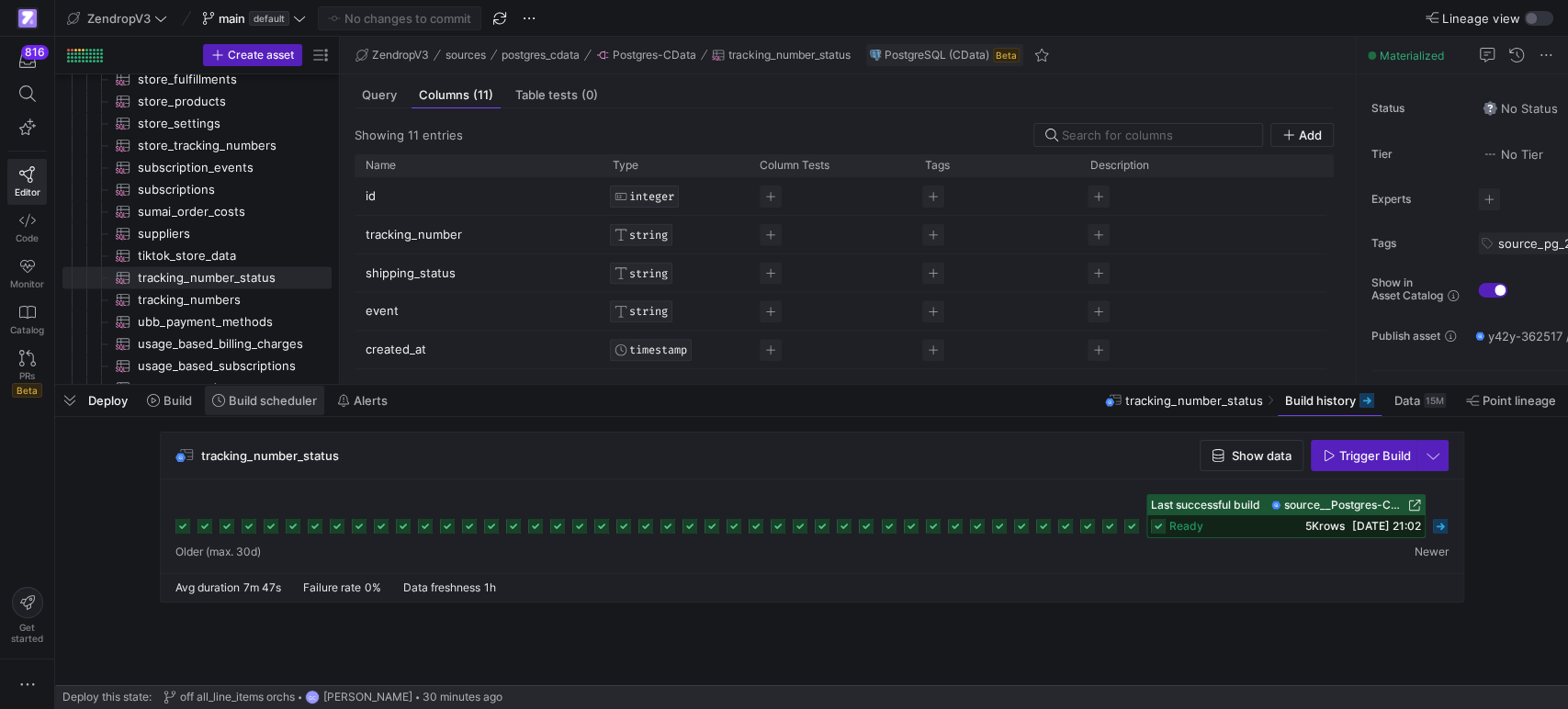
click at [239, 403] on span "Build scheduler" at bounding box center [273, 400] width 88 height 15
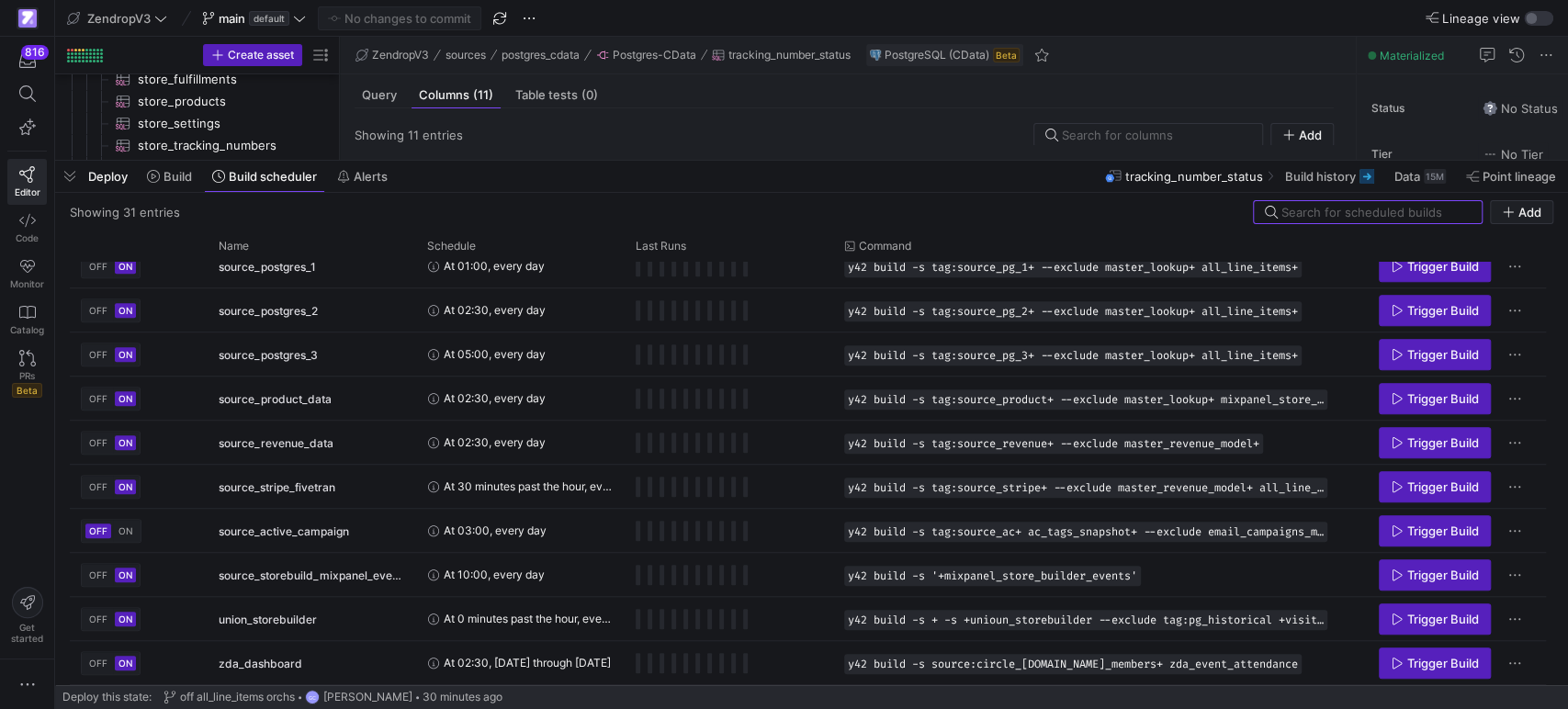
scroll to position [943, 0]
drag, startPoint x: 535, startPoint y: 385, endPoint x: 548, endPoint y: 158, distance: 227.4
click at [548, 158] on div at bounding box center [812, 161] width 1513 height 8
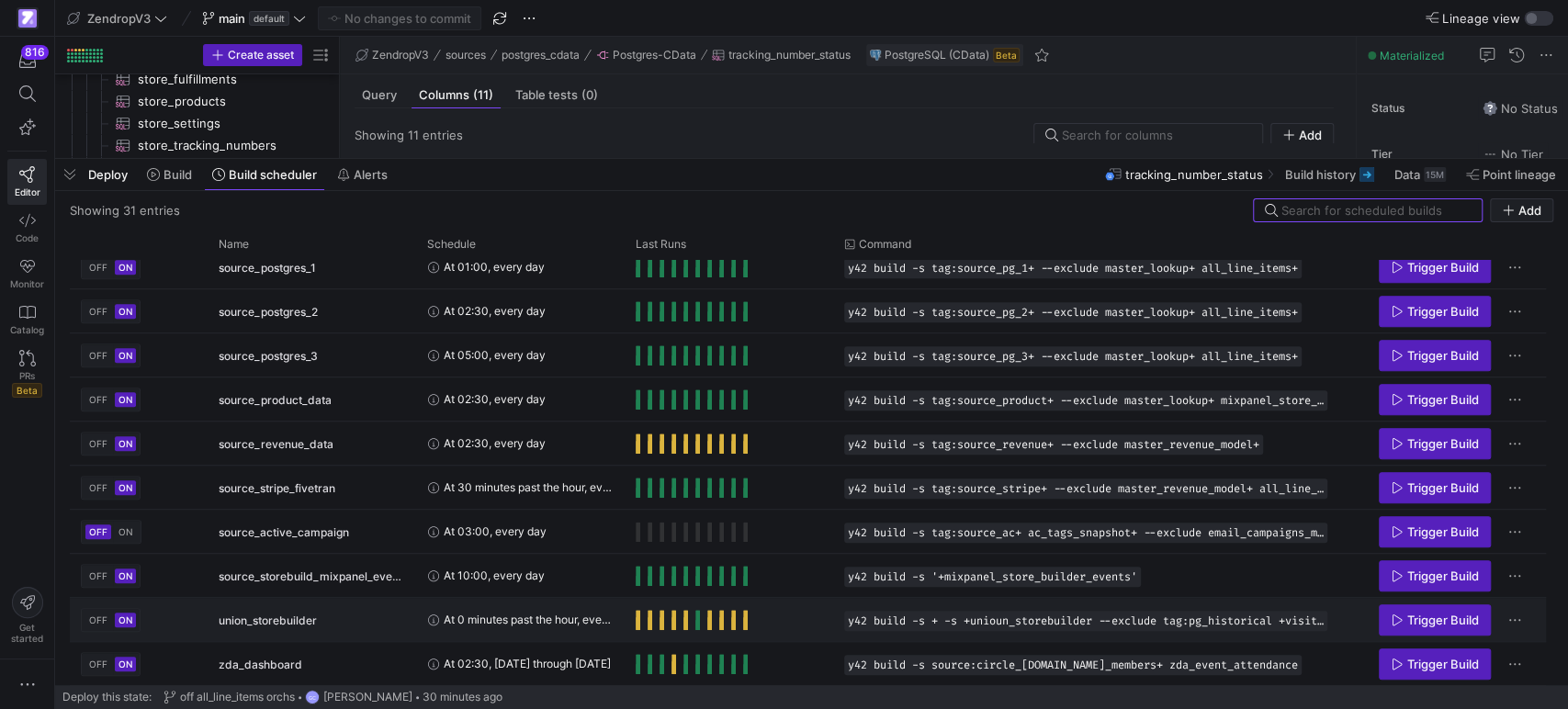
click at [116, 619] on button "ON" at bounding box center [125, 621] width 22 height 15
click at [97, 620] on span "OFF" at bounding box center [98, 621] width 19 height 11
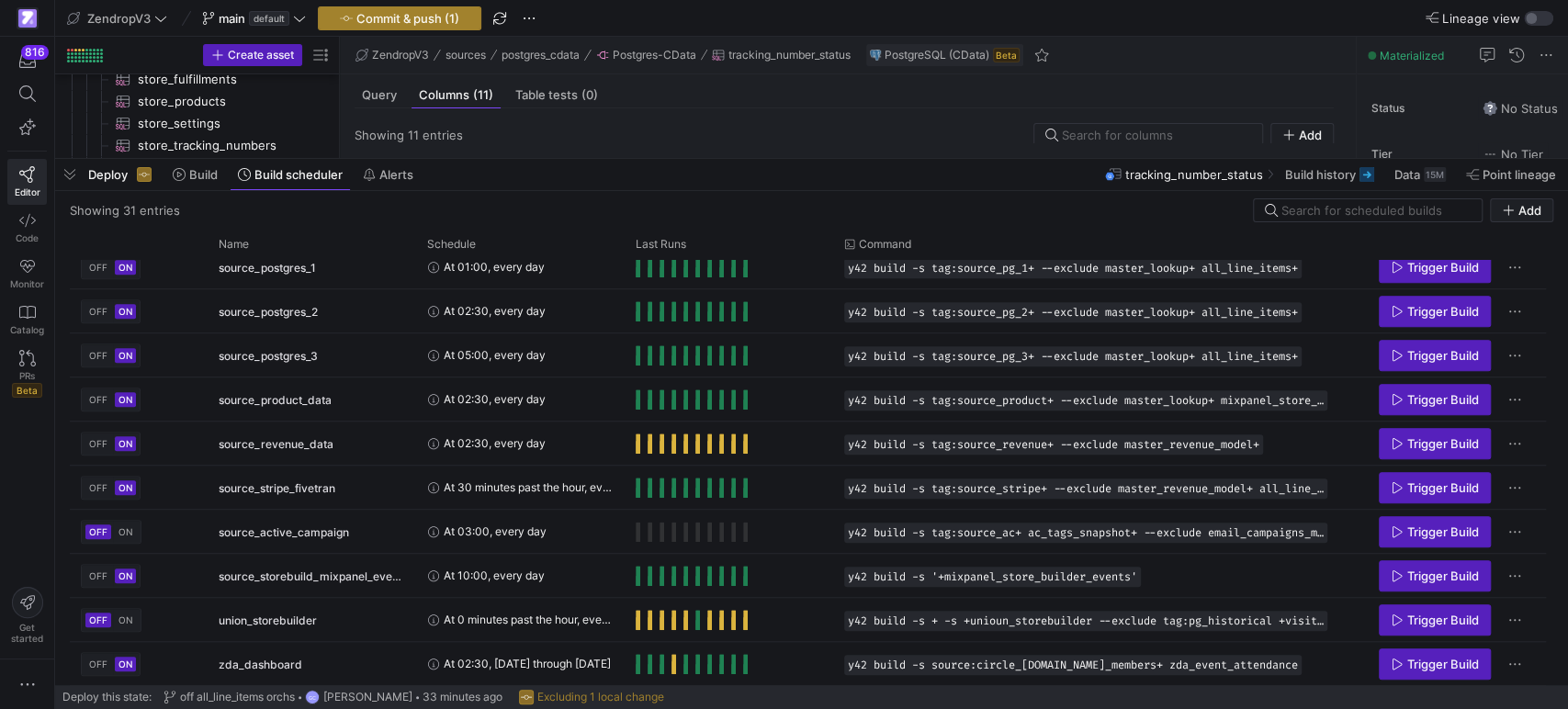
click at [350, 21] on icon "button" at bounding box center [347, 19] width 13 height 13
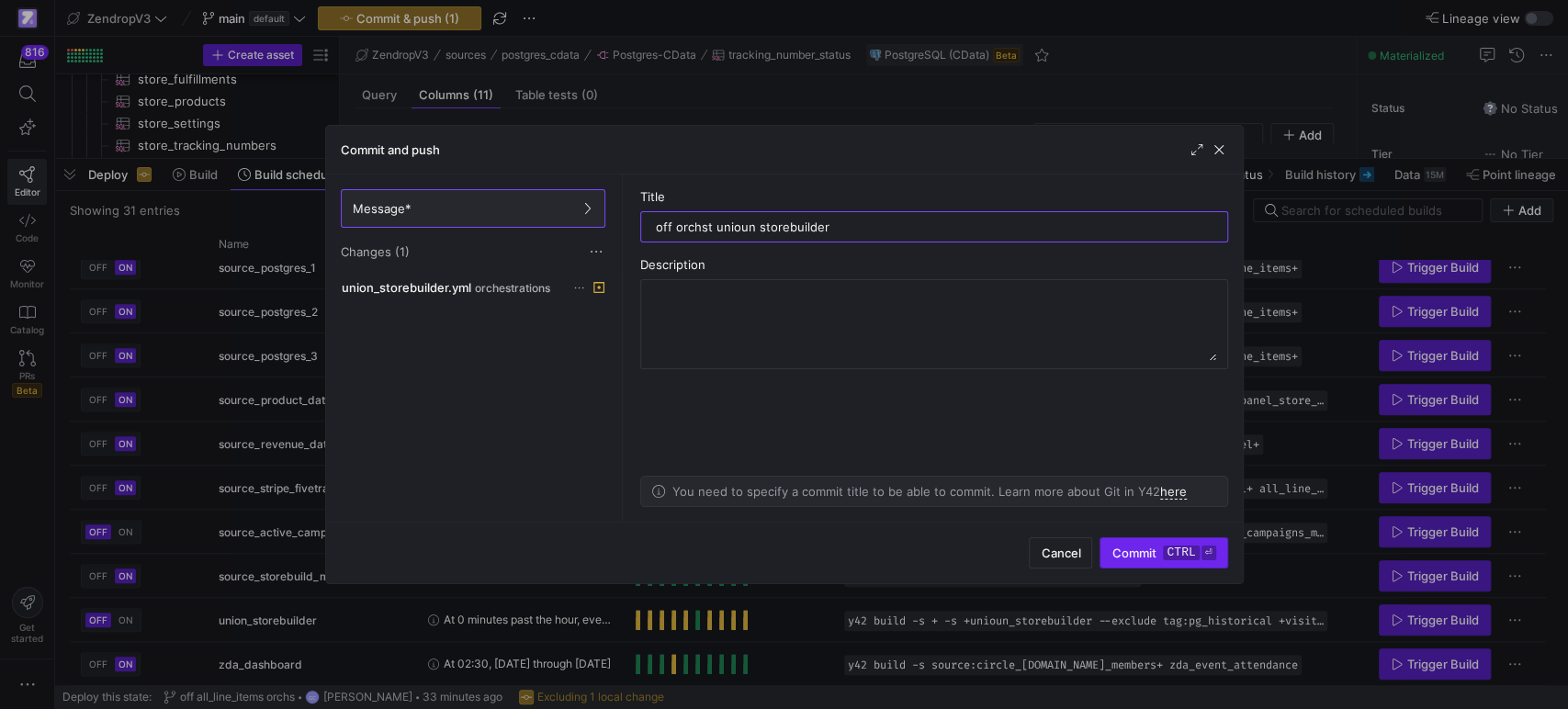
type input "off orchst unioun storebuilder"
click at [1139, 556] on span "Commit ctrl ⏎" at bounding box center [1163, 553] width 104 height 15
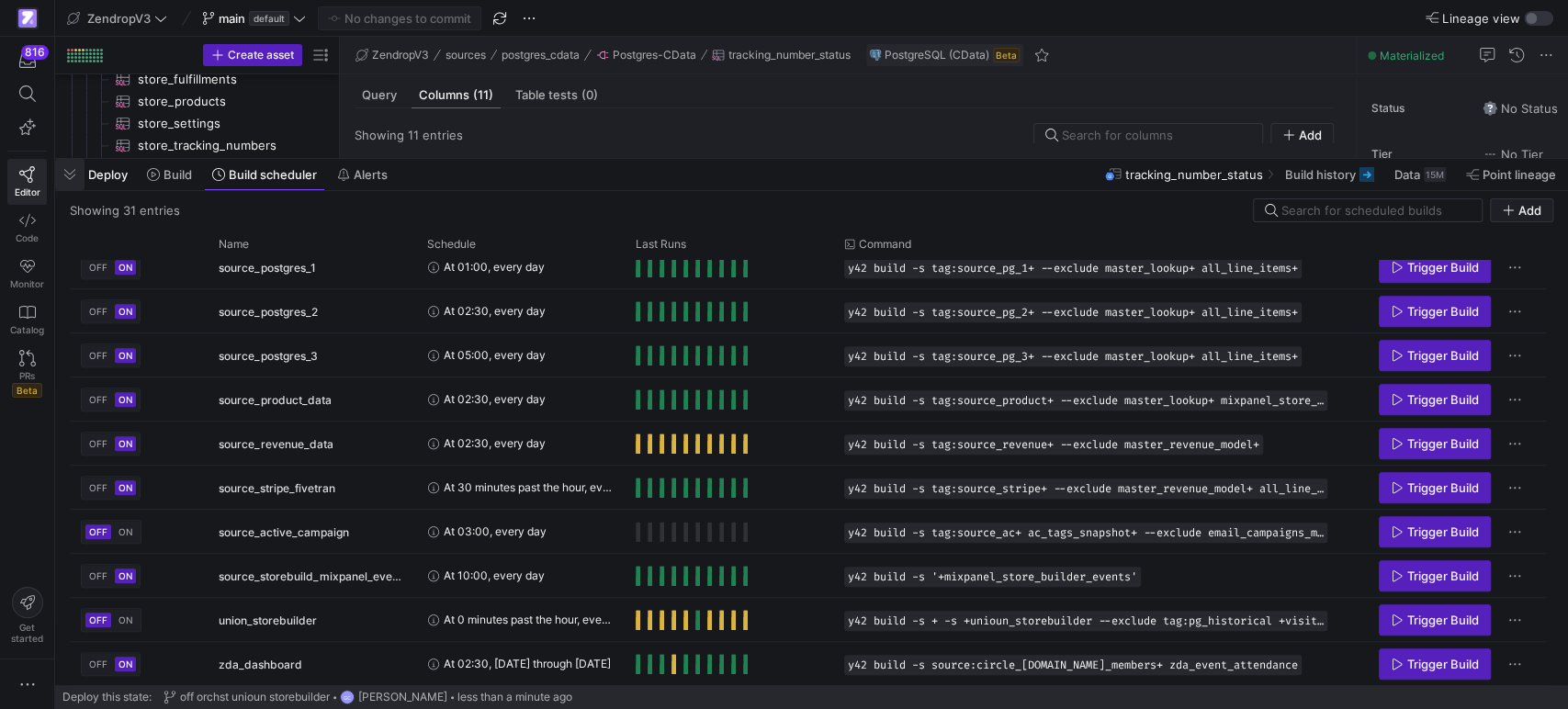
click at [74, 171] on span "button" at bounding box center [69, 174] width 29 height 31
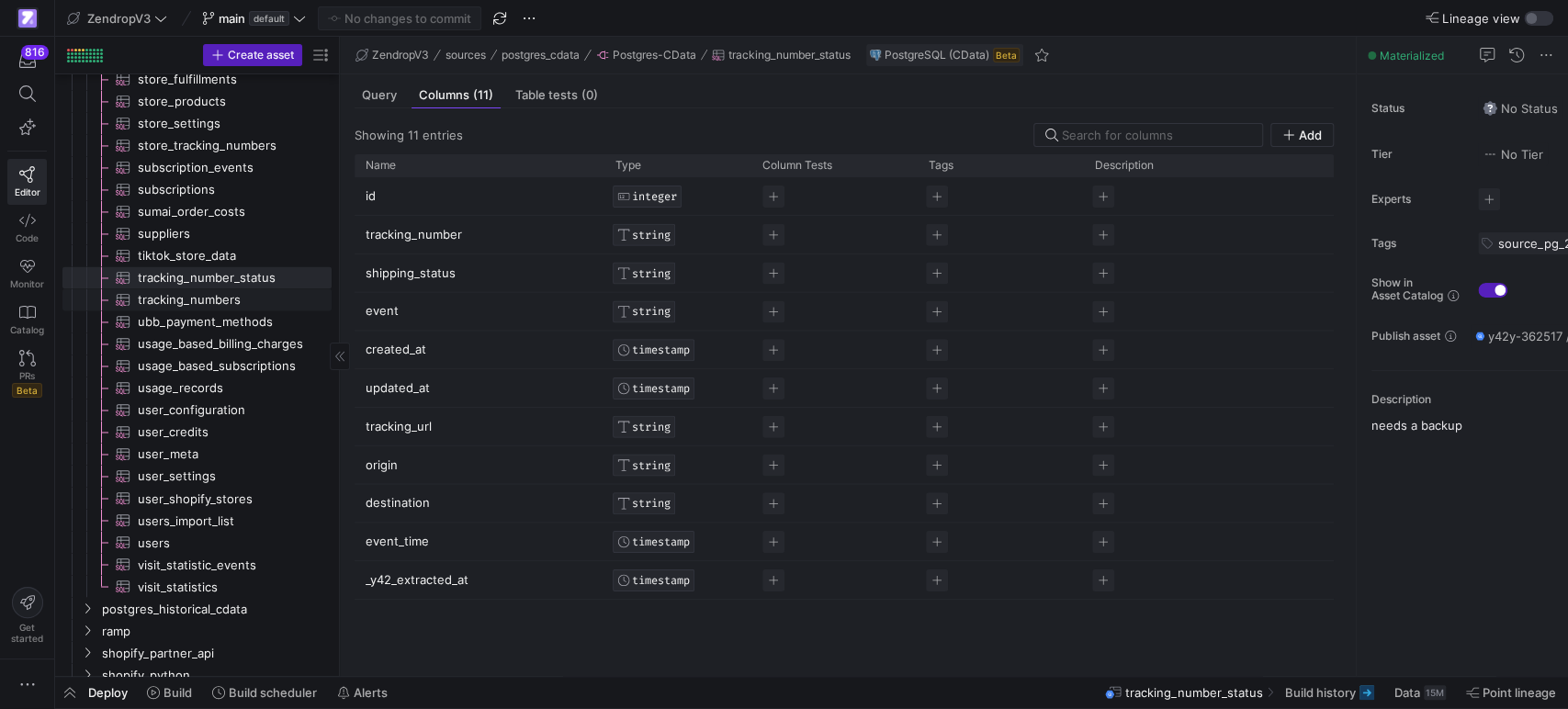
click at [215, 297] on span "tracking_numbers​​​​​​​​​" at bounding box center [224, 300] width 172 height 22
click at [218, 271] on span "tracking_number_status​​​​​​​​​" at bounding box center [224, 278] width 172 height 22
click at [1316, 686] on span "Build history" at bounding box center [1320, 693] width 70 height 15
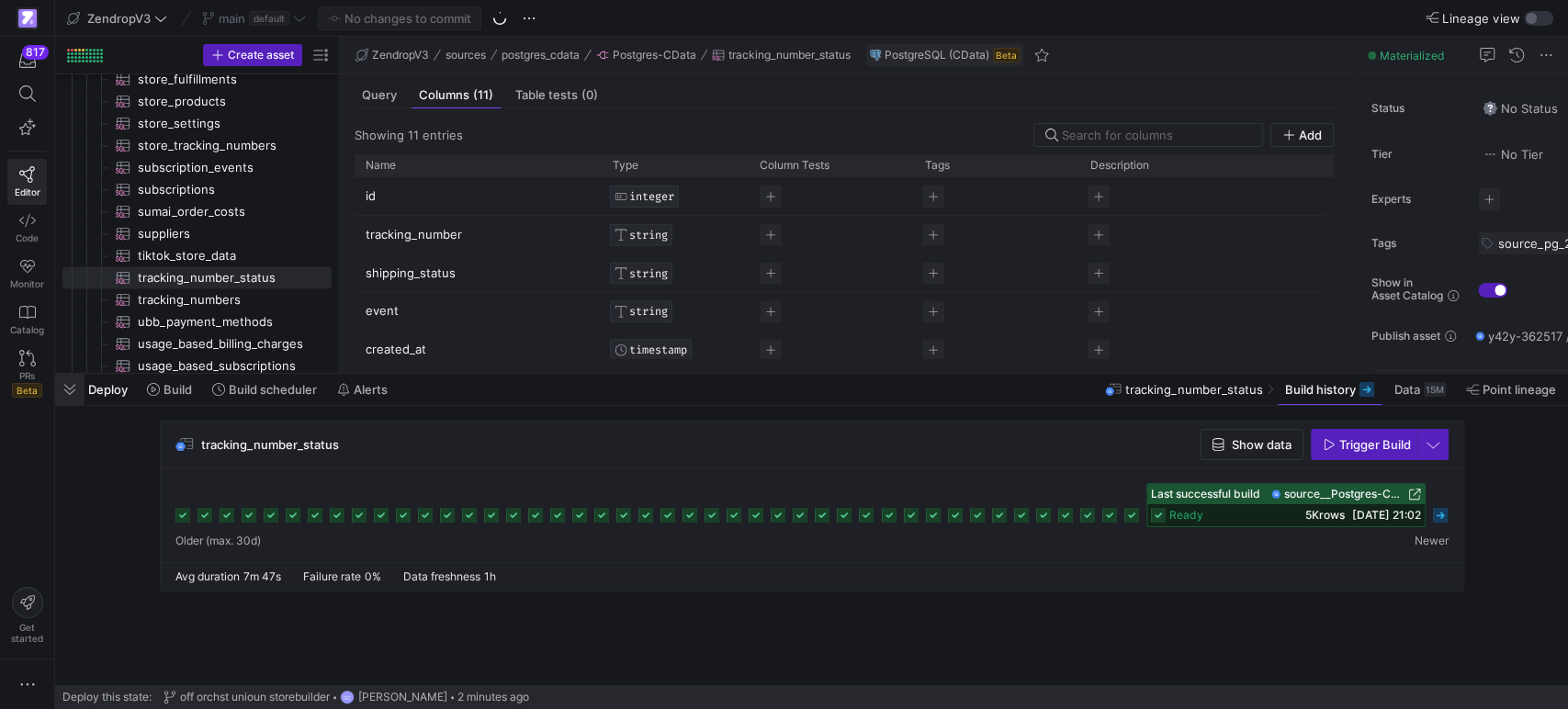
click at [76, 386] on span "button" at bounding box center [69, 389] width 29 height 31
